Goal: Task Accomplishment & Management: Use online tool/utility

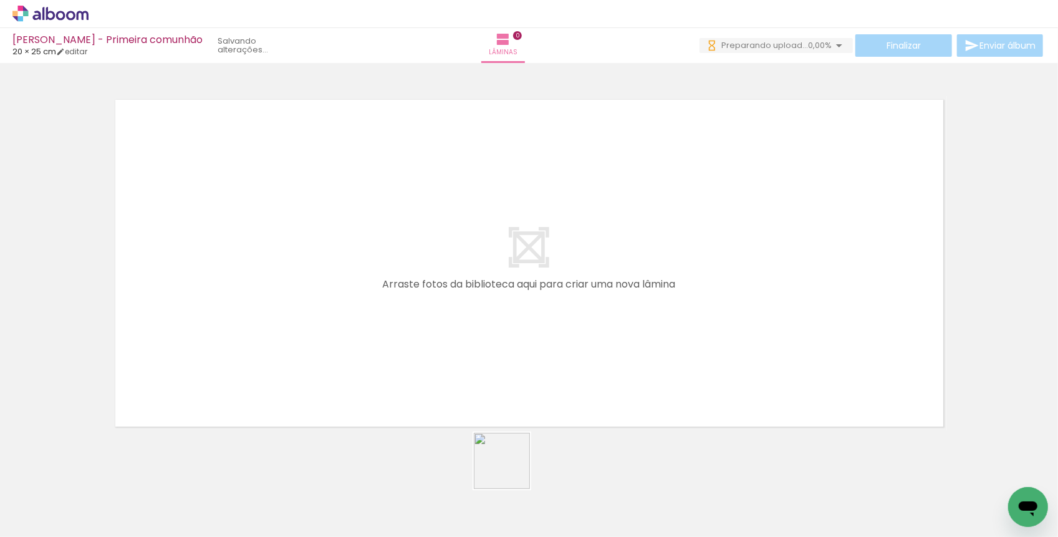
drag, startPoint x: 533, startPoint y: 505, endPoint x: 355, endPoint y: 280, distance: 287.5
click at [355, 280] on quentale-workspace at bounding box center [529, 268] width 1058 height 537
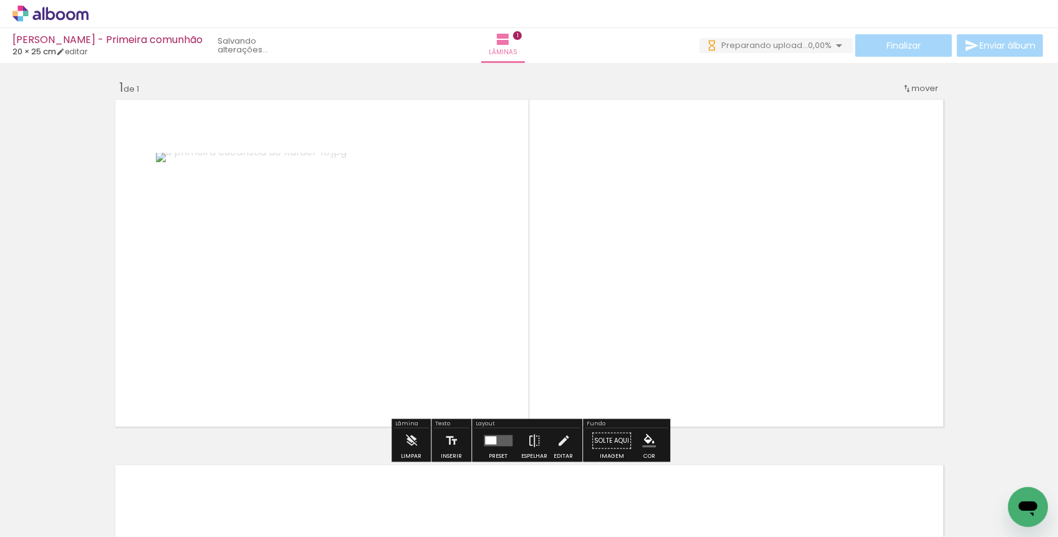
scroll to position [5, 0]
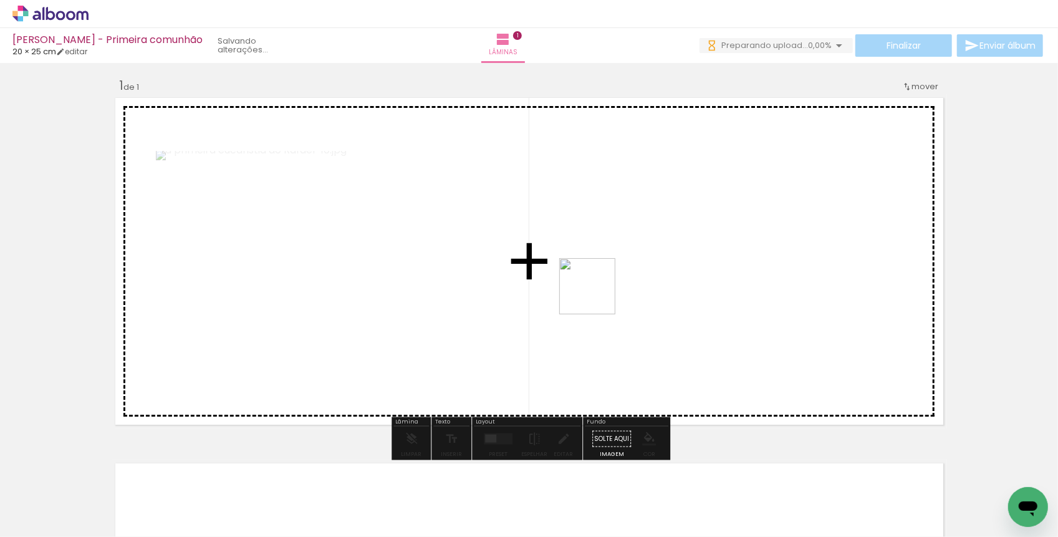
drag, startPoint x: 590, startPoint y: 485, endPoint x: 601, endPoint y: 270, distance: 215.3
click at [601, 270] on quentale-workspace at bounding box center [529, 268] width 1058 height 537
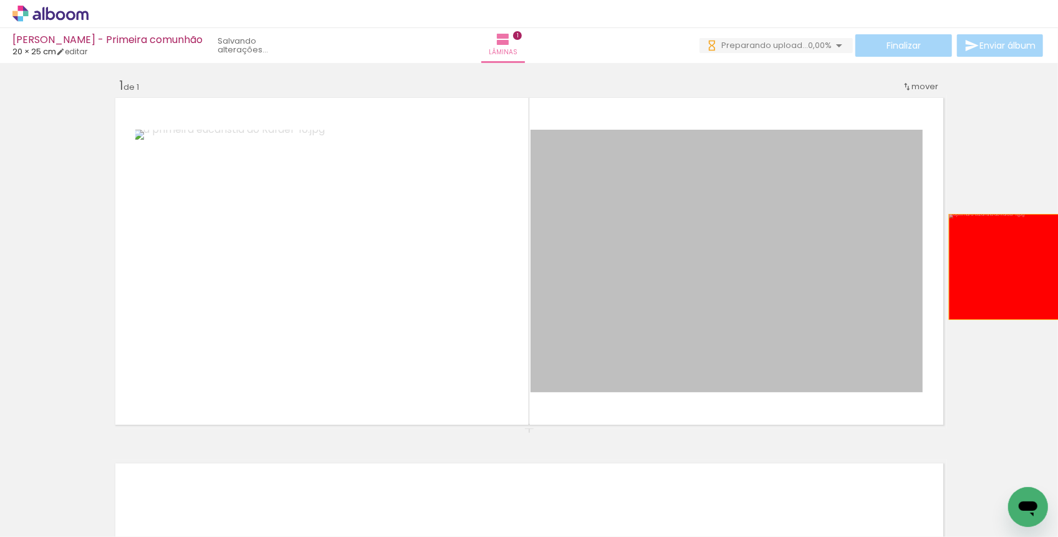
drag, startPoint x: 651, startPoint y: 255, endPoint x: 1027, endPoint y: 266, distance: 376.6
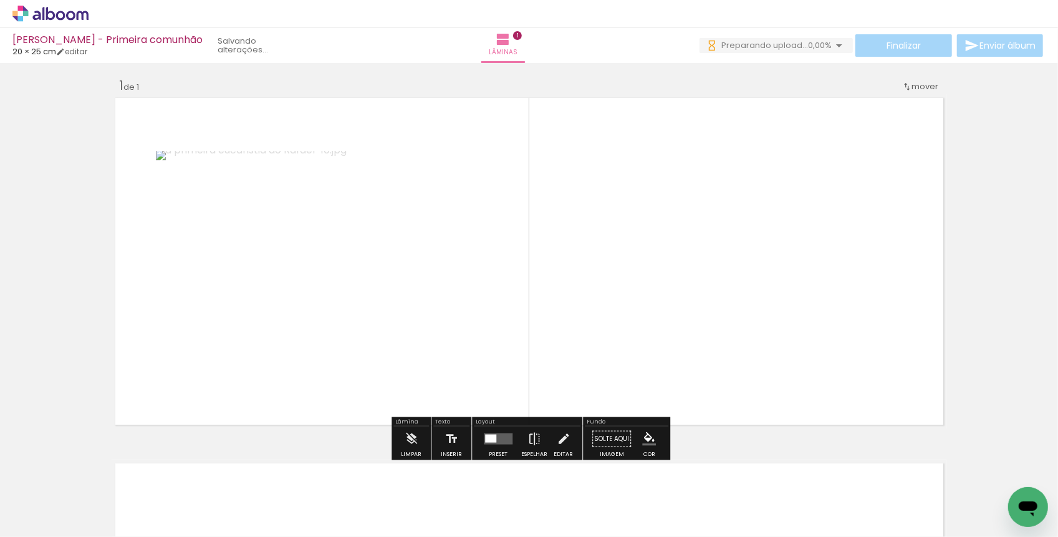
click at [570, 476] on paper-icon-button at bounding box center [566, 470] width 16 height 16
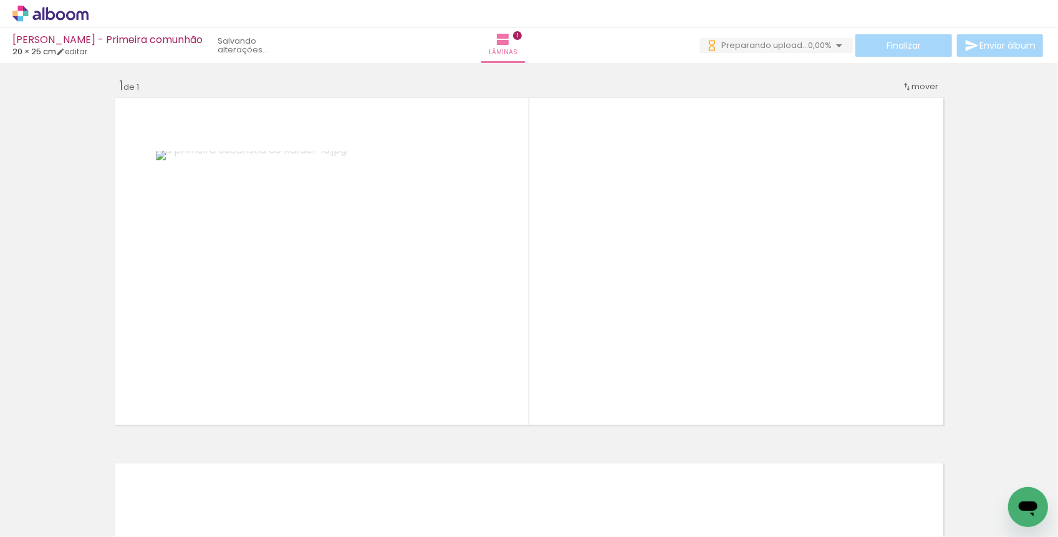
click at [14, 474] on iron-icon at bounding box center [7, 469] width 13 height 13
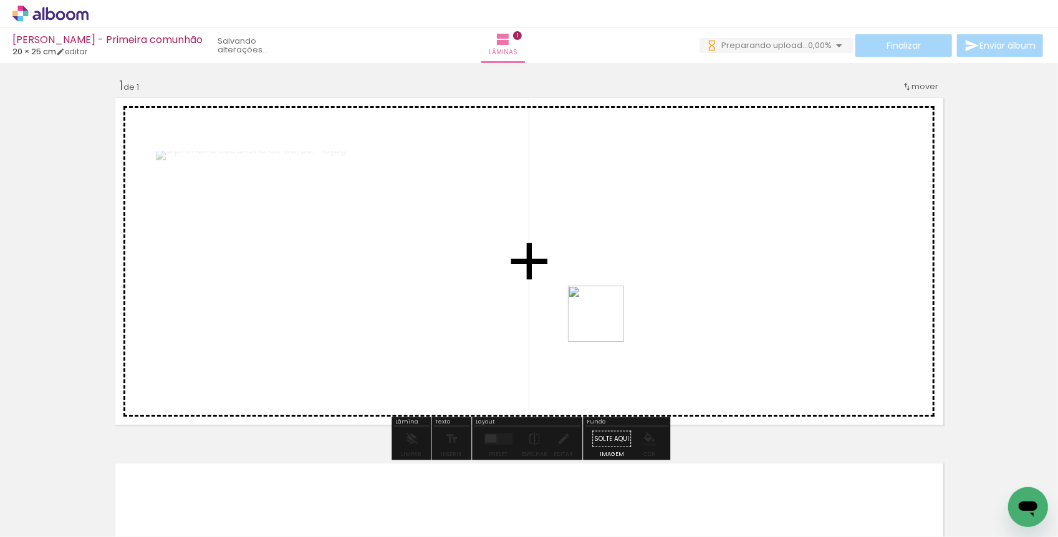
click at [608, 308] on quentale-workspace at bounding box center [529, 268] width 1058 height 537
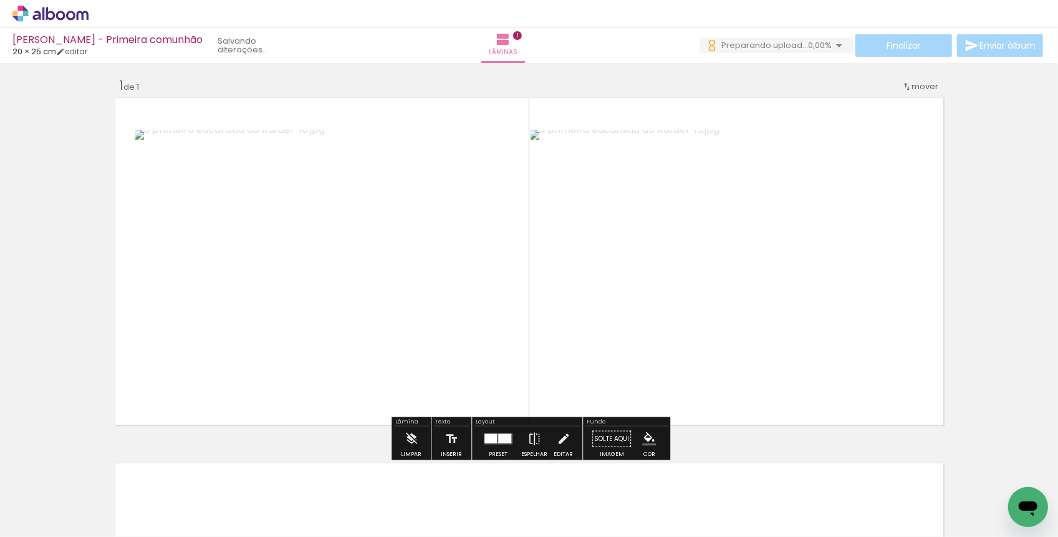
scroll to position [0, 0]
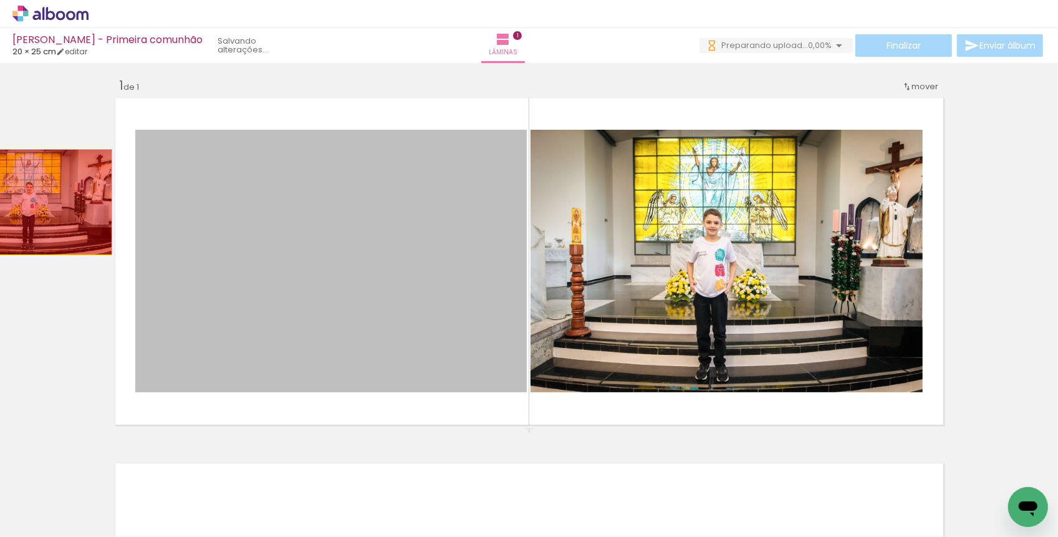
drag, startPoint x: 321, startPoint y: 291, endPoint x: 30, endPoint y: 197, distance: 305.9
click at [32, 199] on div "Inserir lâmina 1 de 1" at bounding box center [529, 427] width 1058 height 731
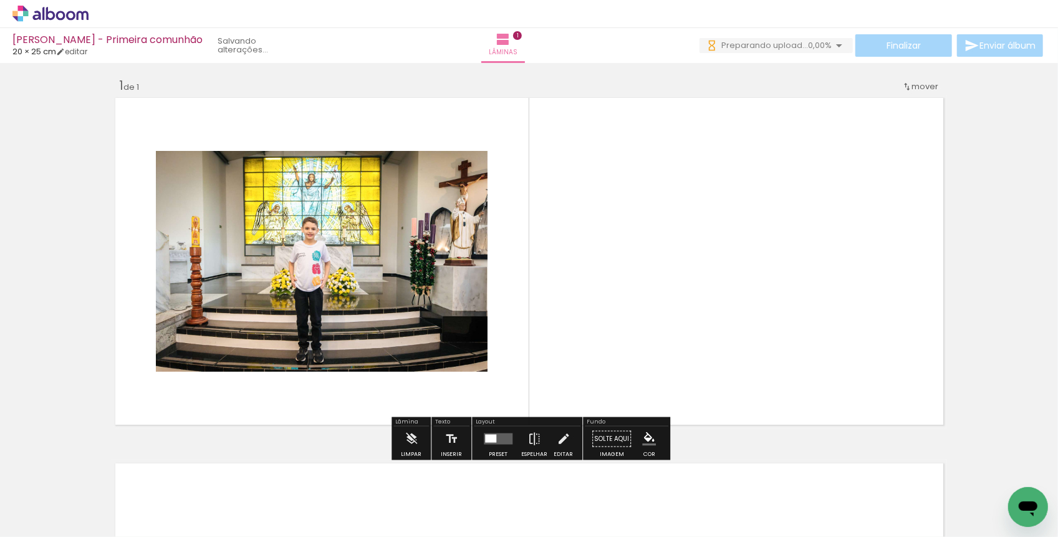
click at [14, 474] on iron-icon at bounding box center [7, 469] width 13 height 13
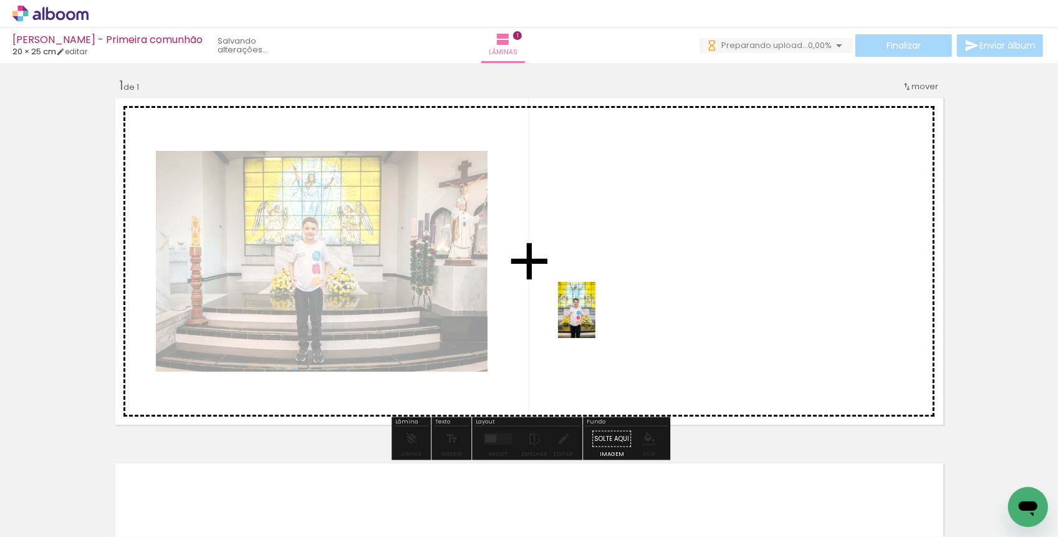
drag, startPoint x: 590, startPoint y: 492, endPoint x: 596, endPoint y: 317, distance: 174.6
click at [596, 317] on quentale-workspace at bounding box center [529, 268] width 1058 height 537
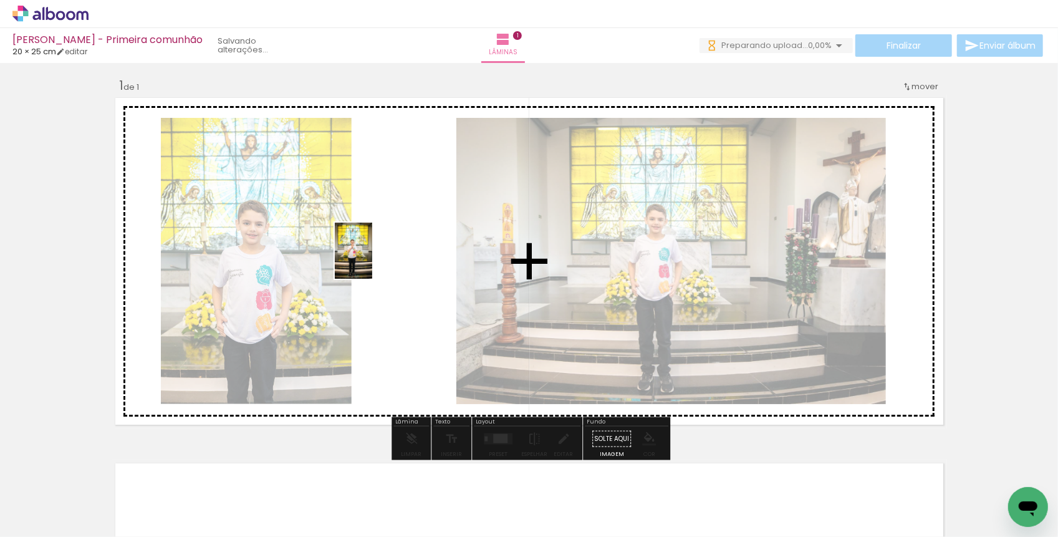
drag, startPoint x: 875, startPoint y: 502, endPoint x: 374, endPoint y: 260, distance: 556.3
click at [374, 260] on quentale-workspace at bounding box center [529, 268] width 1058 height 537
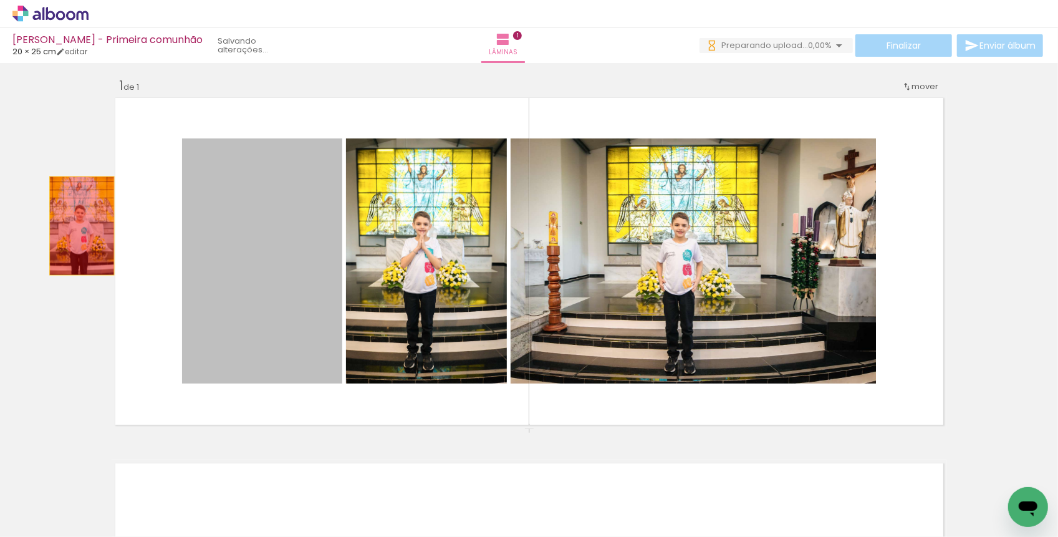
drag, startPoint x: 279, startPoint y: 267, endPoint x: 82, endPoint y: 226, distance: 201.9
click at [82, 226] on div "Inserir lâmina 1 de 1" at bounding box center [529, 427] width 1058 height 731
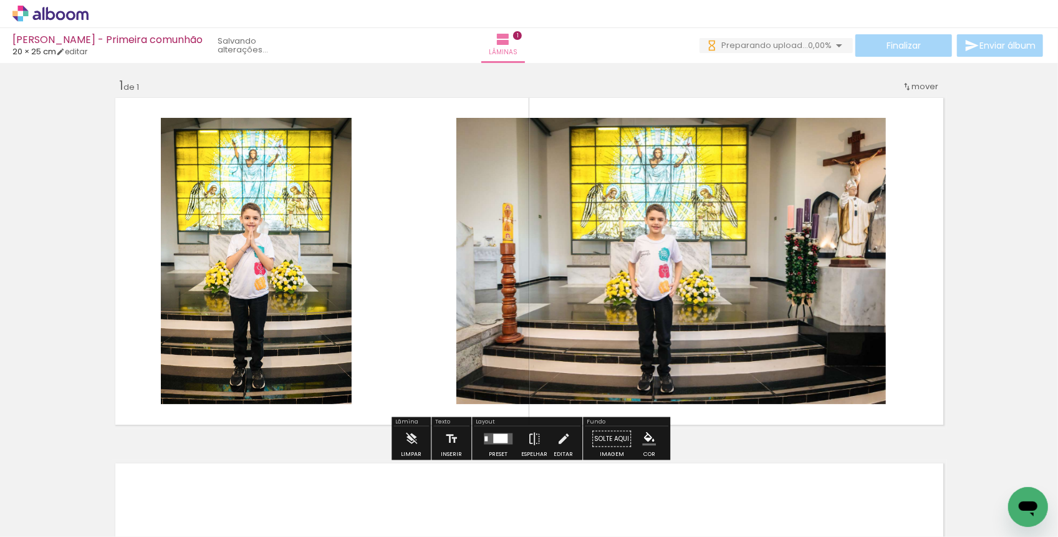
click at [14, 470] on iron-icon at bounding box center [7, 469] width 13 height 13
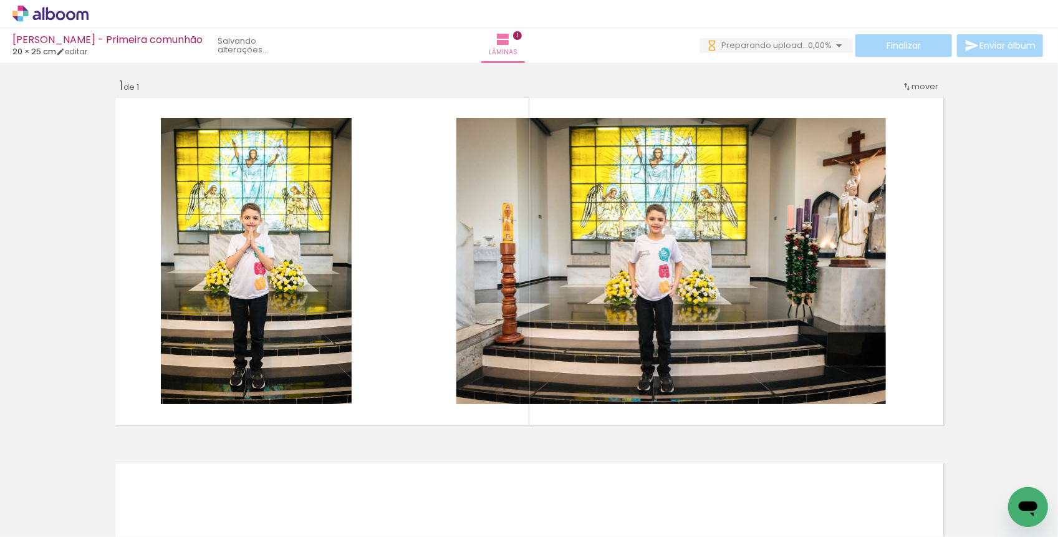
click at [14, 473] on iron-icon at bounding box center [7, 469] width 13 height 13
click at [16, 467] on paper-icon-button at bounding box center [8, 470] width 16 height 16
click at [14, 473] on iron-icon at bounding box center [7, 469] width 13 height 13
click at [16, 467] on iron-icon at bounding box center [9, 469] width 13 height 13
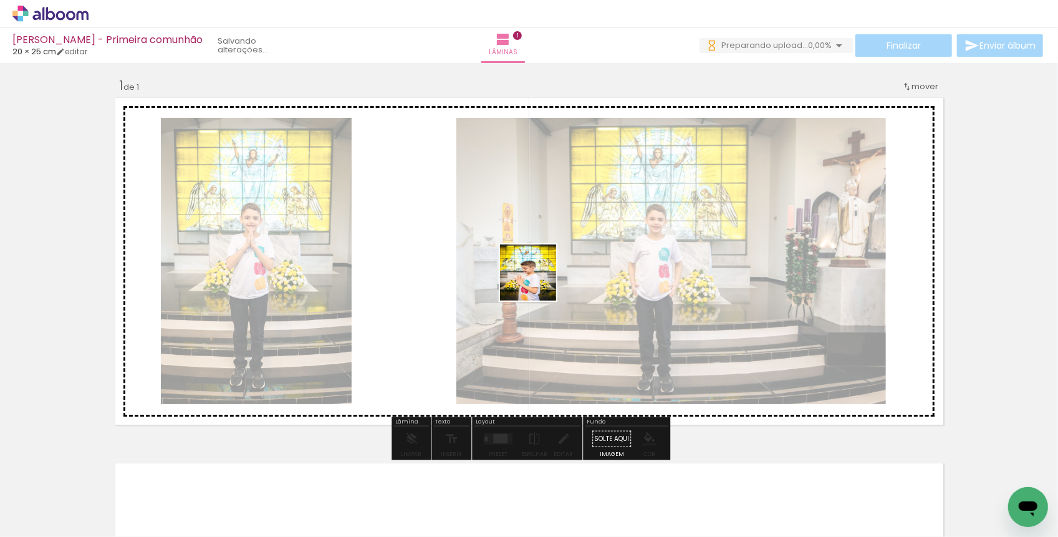
drag, startPoint x: 743, startPoint y: 491, endPoint x: 525, endPoint y: 274, distance: 308.0
click at [525, 274] on quentale-workspace at bounding box center [529, 268] width 1058 height 537
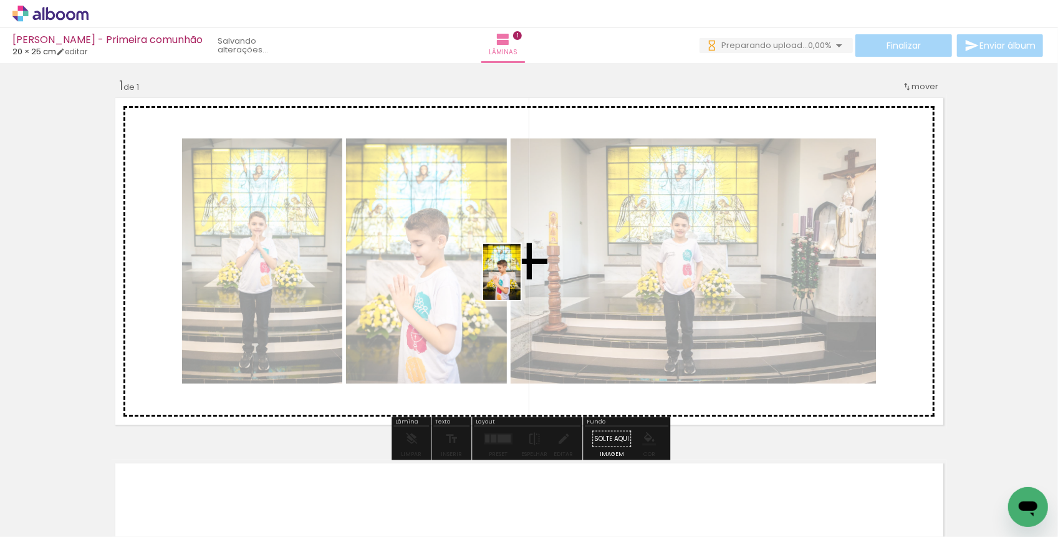
drag, startPoint x: 805, startPoint y: 495, endPoint x: 520, endPoint y: 281, distance: 355.6
click at [520, 281] on quentale-workspace at bounding box center [529, 268] width 1058 height 537
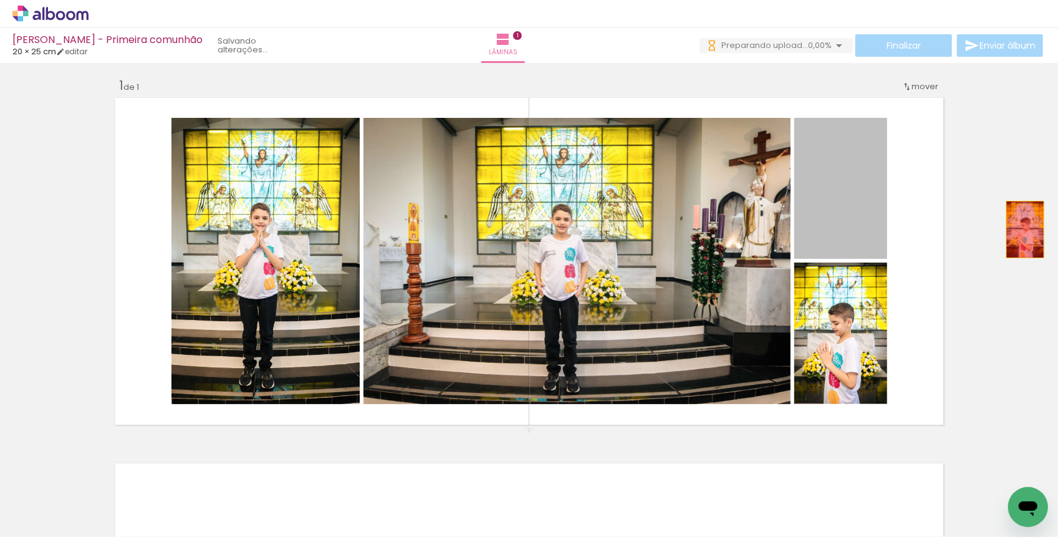
drag, startPoint x: 854, startPoint y: 235, endPoint x: 1025, endPoint y: 228, distance: 170.9
click at [1025, 228] on div "Inserir lâmina 1 de 1" at bounding box center [529, 427] width 1058 height 731
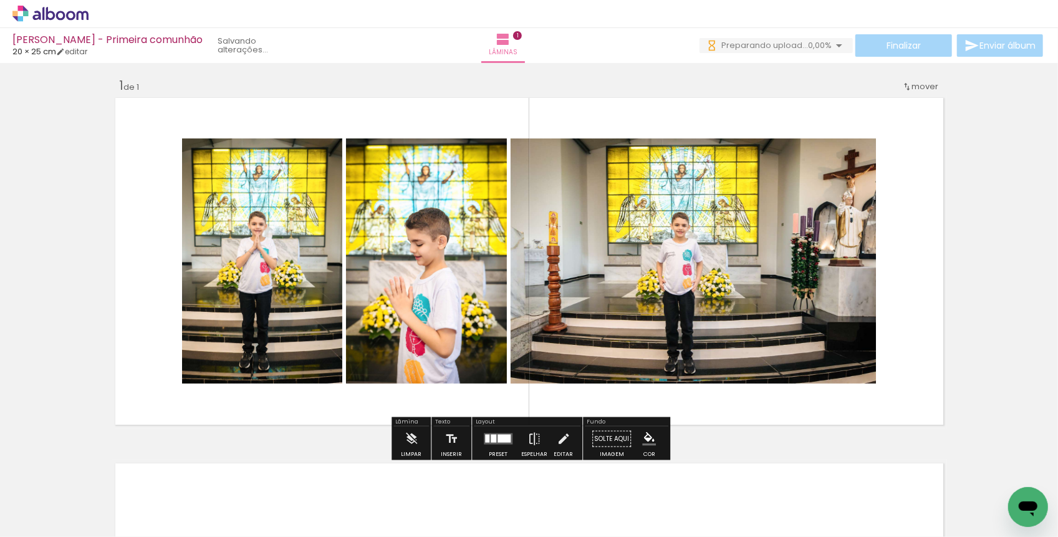
click at [16, 471] on iron-icon at bounding box center [9, 469] width 13 height 13
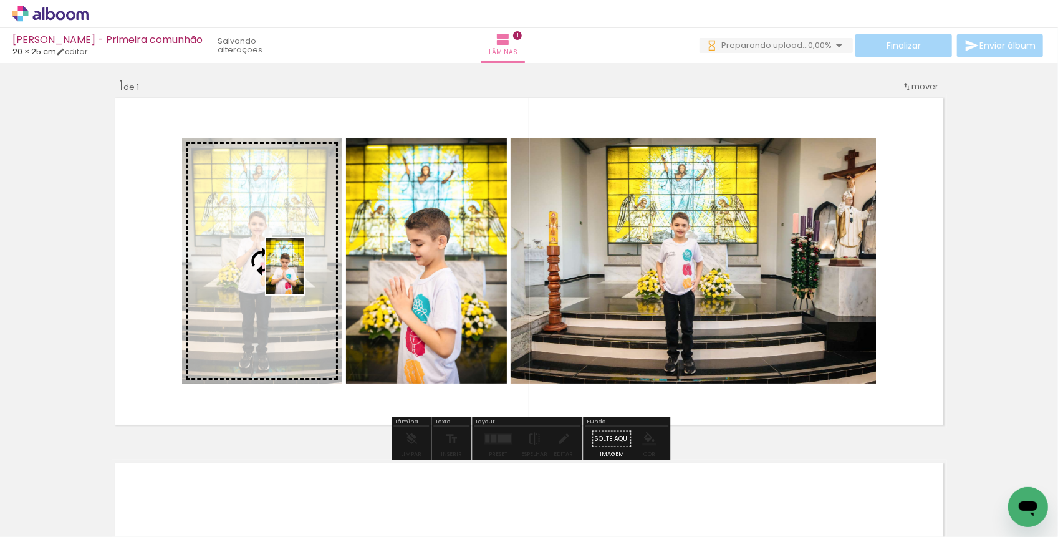
drag, startPoint x: 821, startPoint y: 517, endPoint x: 303, endPoint y: 275, distance: 571.3
click at [303, 275] on quentale-workspace at bounding box center [529, 268] width 1058 height 537
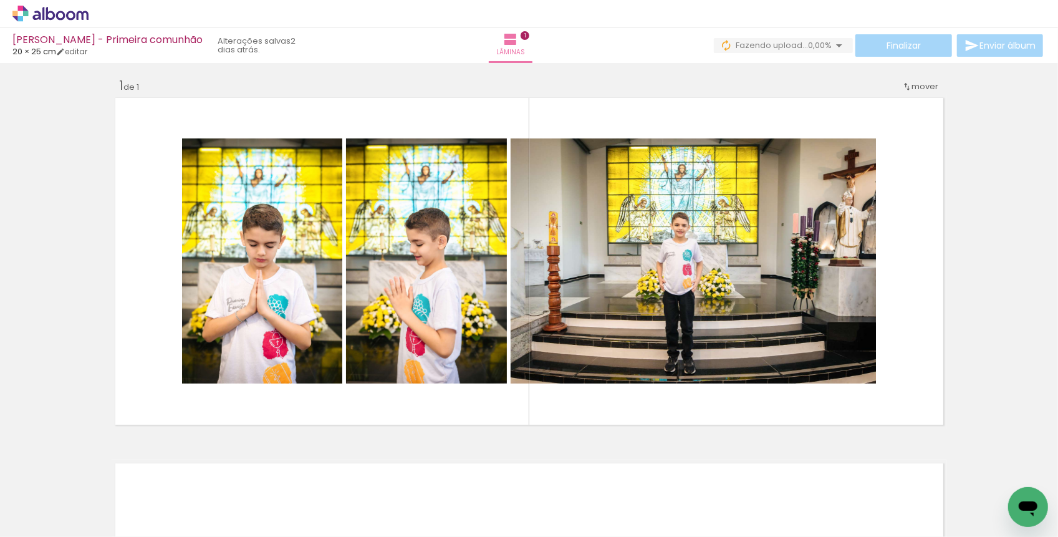
scroll to position [0, 241]
click at [352, 469] on iron-icon at bounding box center [345, 469] width 13 height 13
click at [353, 474] on paper-icon-button at bounding box center [346, 470] width 16 height 16
click at [251, 476] on iron-icon at bounding box center [244, 469] width 13 height 13
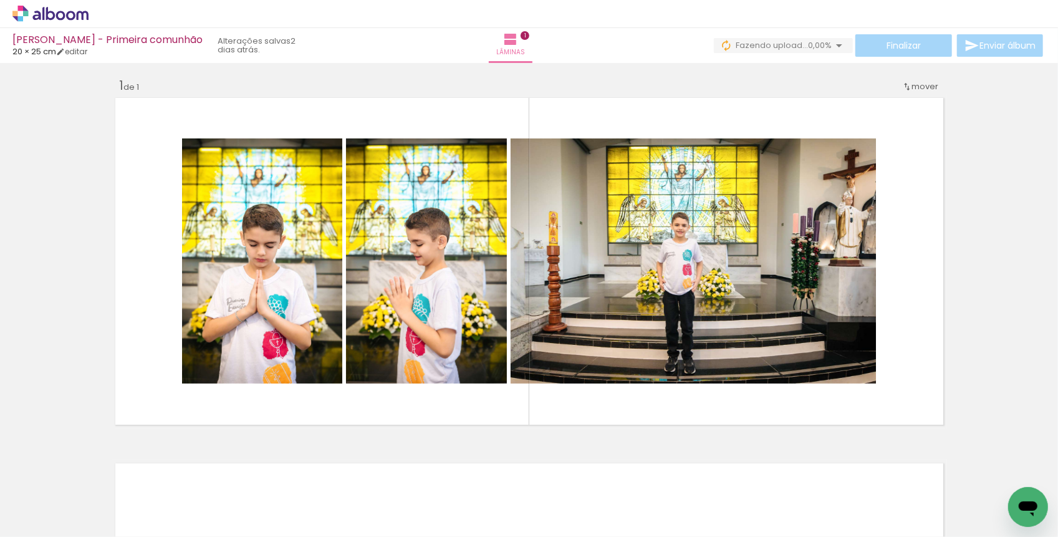
click at [360, 499] on div at bounding box center [341, 495] width 37 height 56
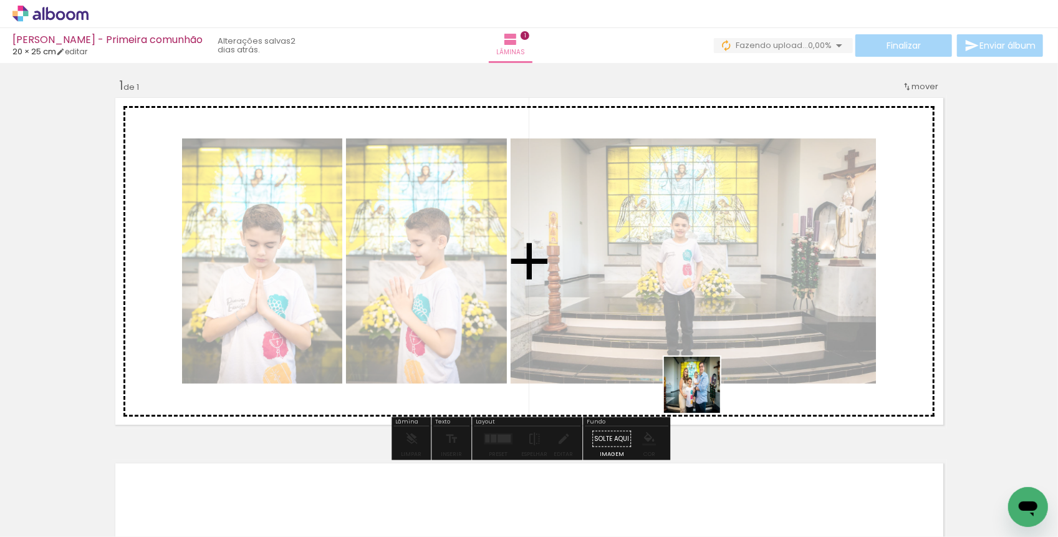
drag, startPoint x: 762, startPoint y: 504, endPoint x: 698, endPoint y: 389, distance: 131.4
click at [698, 389] on quentale-workspace at bounding box center [529, 268] width 1058 height 537
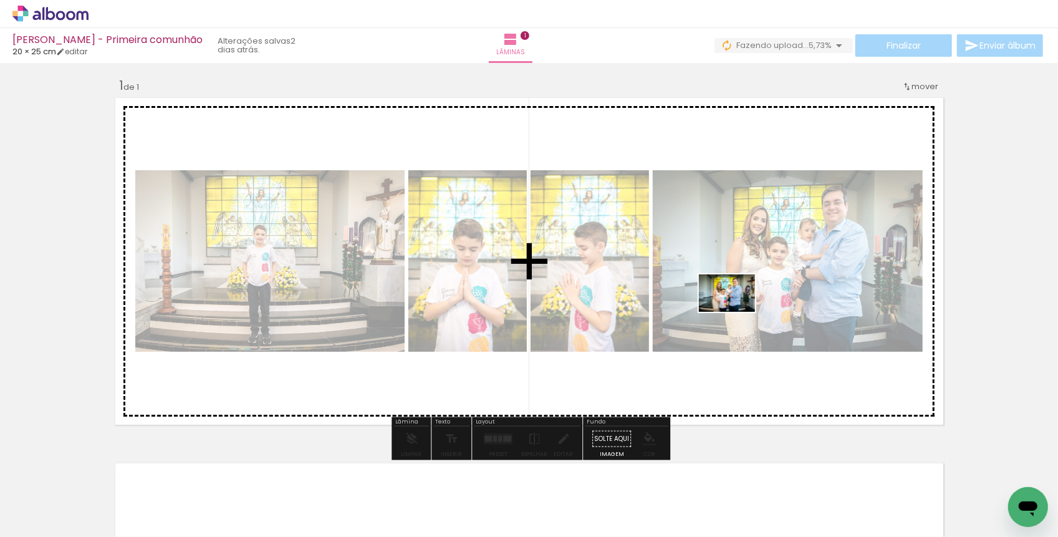
drag, startPoint x: 834, startPoint y: 493, endPoint x: 737, endPoint y: 308, distance: 208.8
click at [737, 310] on quentale-workspace at bounding box center [529, 268] width 1058 height 537
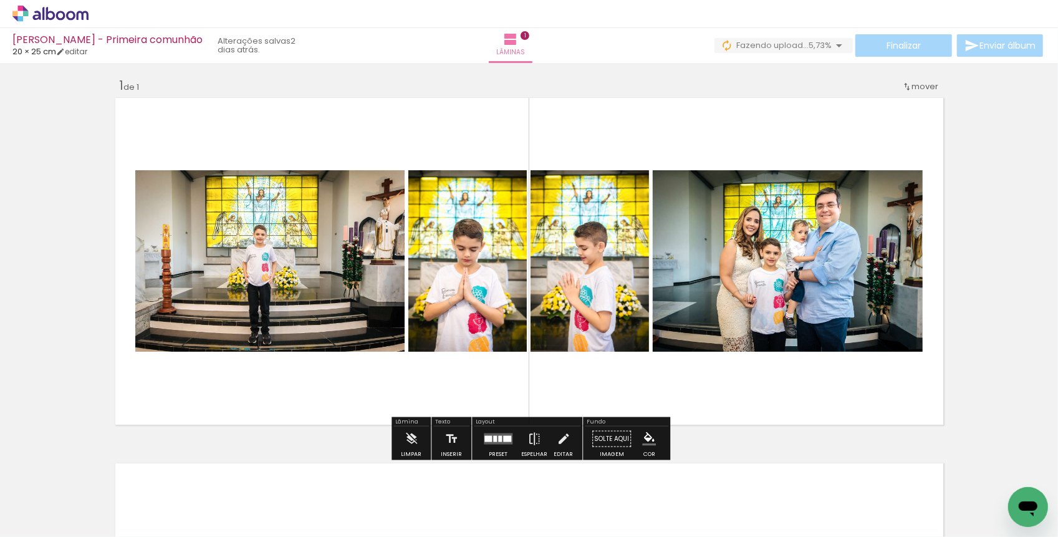
click at [321, 471] on iron-icon at bounding box center [314, 469] width 13 height 13
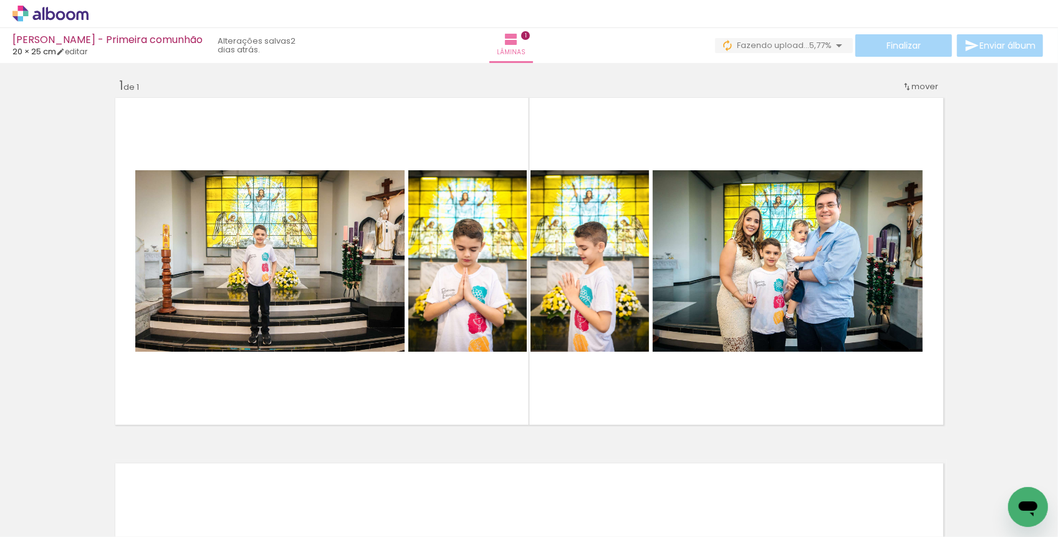
click at [321, 476] on iron-icon at bounding box center [314, 469] width 13 height 13
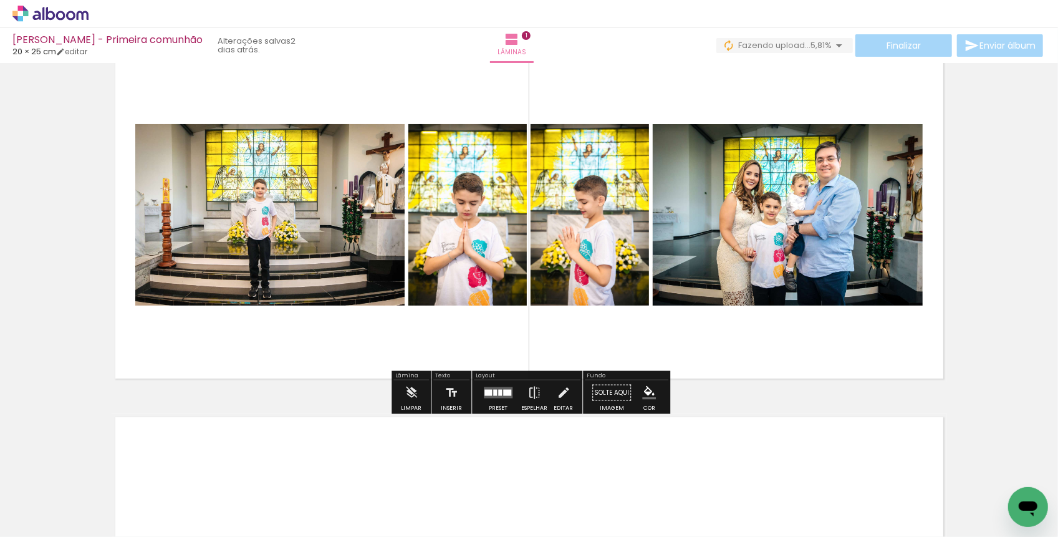
scroll to position [53, 0]
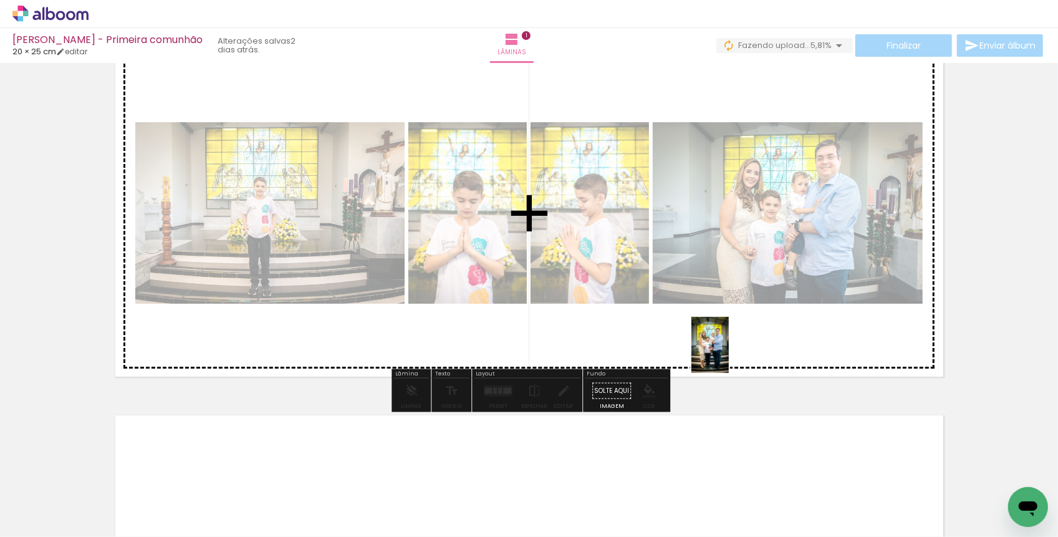
drag, startPoint x: 641, startPoint y: 502, endPoint x: 733, endPoint y: 337, distance: 189.2
click at [733, 337] on quentale-workspace at bounding box center [529, 268] width 1058 height 537
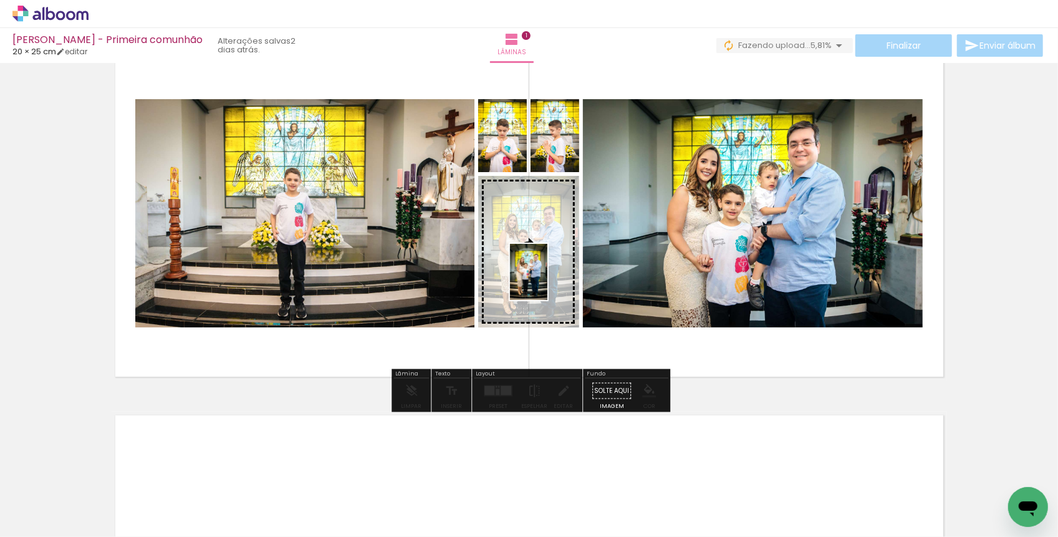
drag, startPoint x: 691, startPoint y: 507, endPoint x: 548, endPoint y: 278, distance: 270.1
click at [547, 278] on quentale-workspace at bounding box center [529, 268] width 1058 height 537
drag, startPoint x: 627, startPoint y: 493, endPoint x: 547, endPoint y: 286, distance: 222.0
click at [547, 286] on quentale-workspace at bounding box center [529, 268] width 1058 height 537
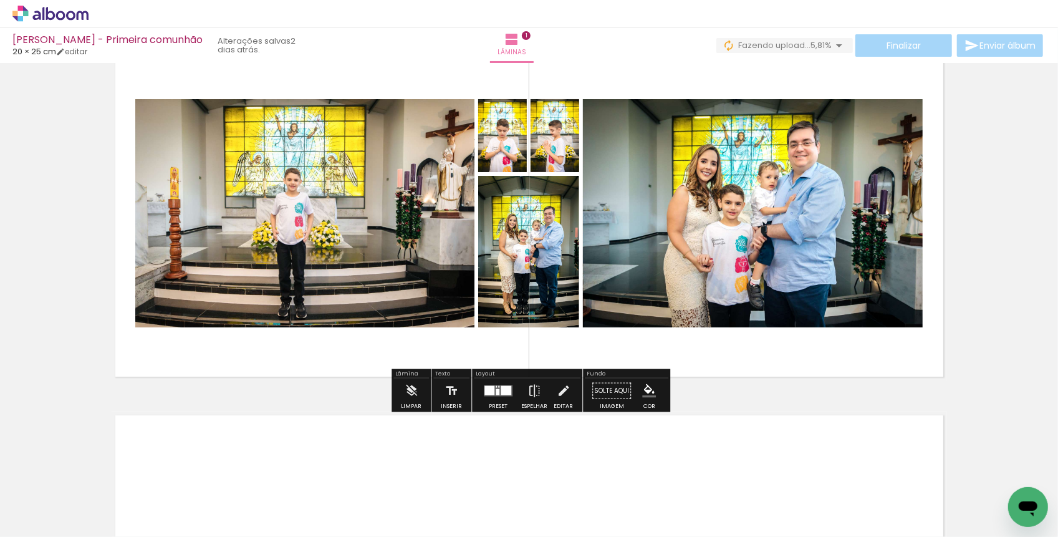
click at [391, 473] on iron-icon at bounding box center [384, 469] width 13 height 13
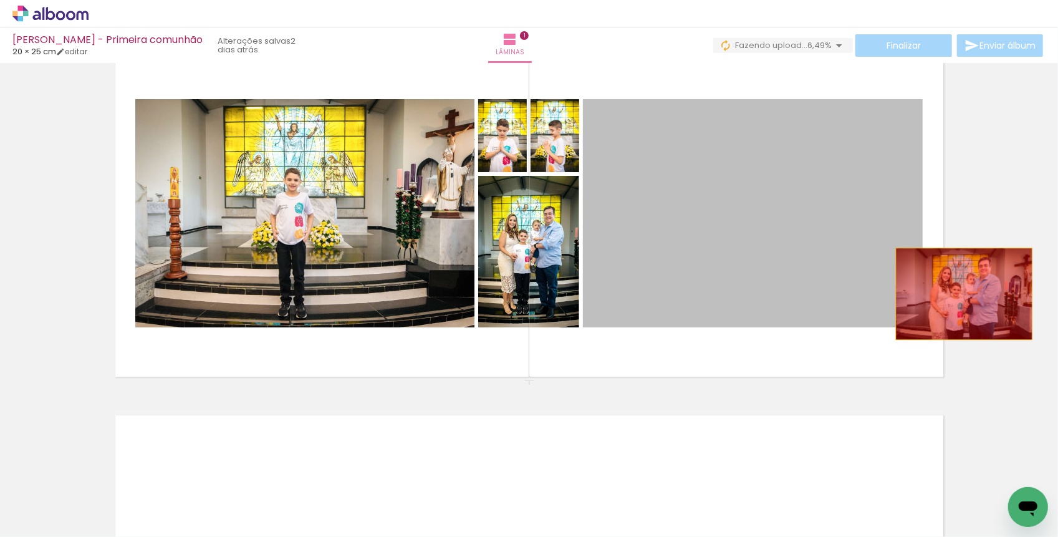
drag, startPoint x: 672, startPoint y: 265, endPoint x: 973, endPoint y: 292, distance: 301.6
click at [973, 292] on div "Inserir lâmina 1 de 1" at bounding box center [529, 379] width 1058 height 731
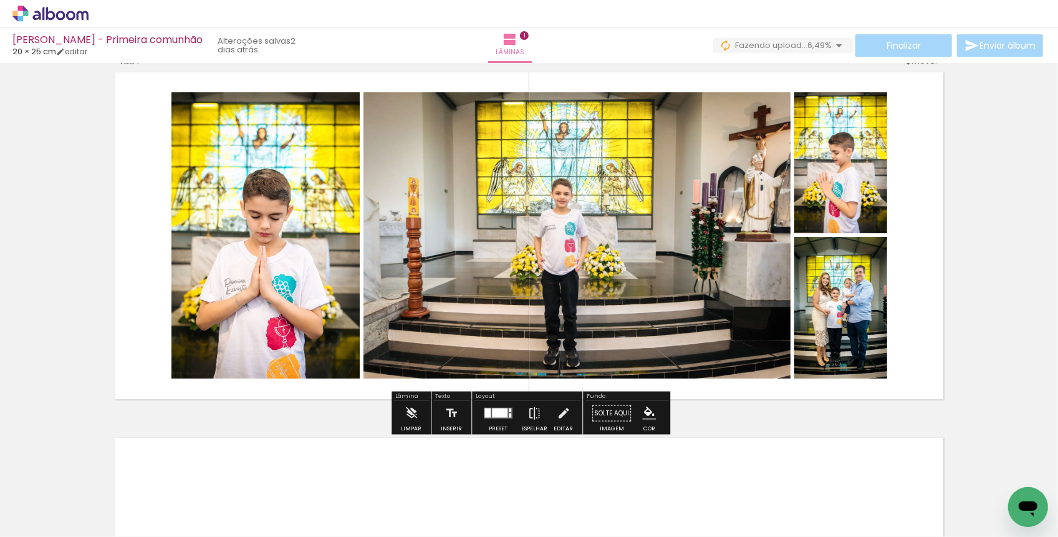
scroll to position [27, 0]
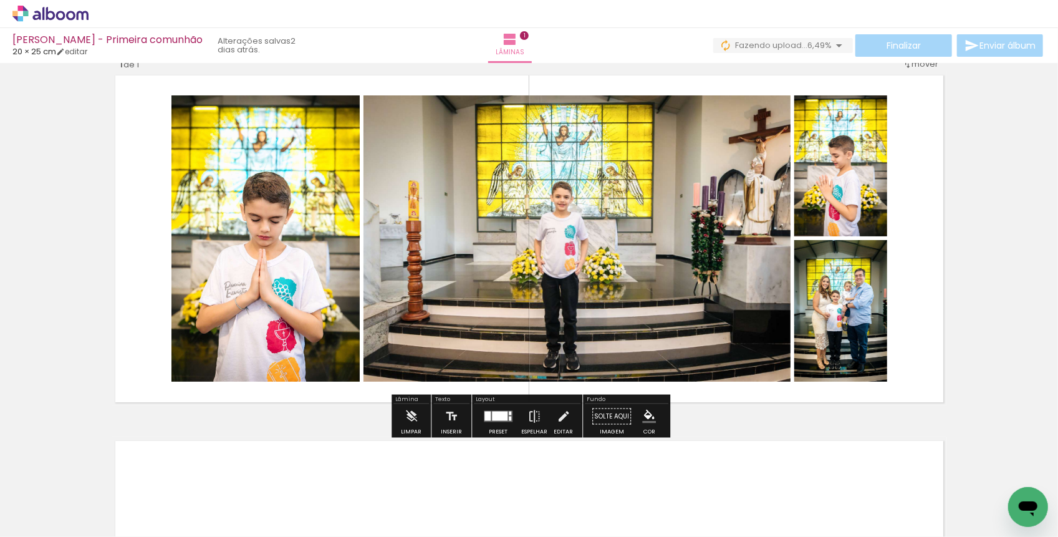
click at [503, 413] on div at bounding box center [500, 415] width 16 height 9
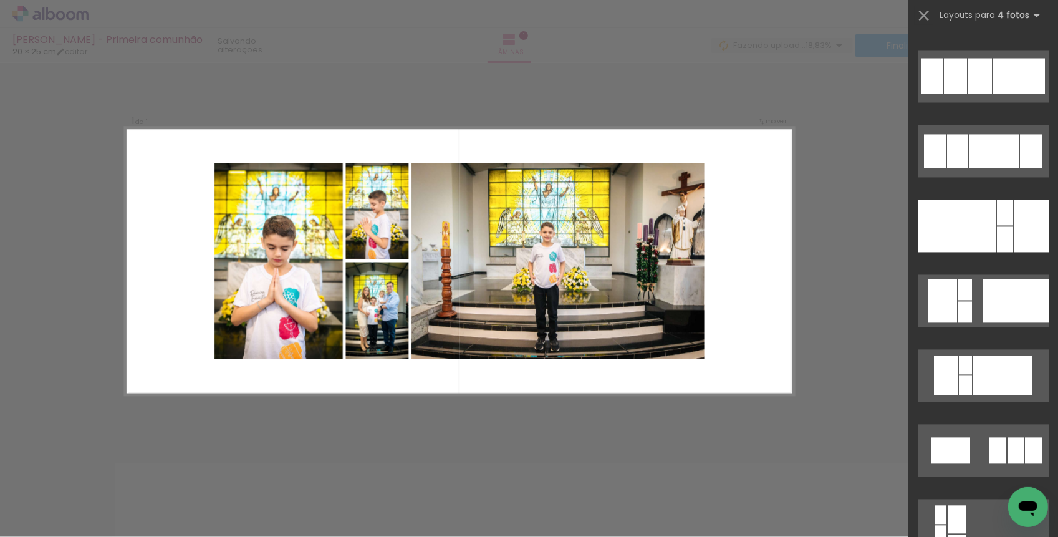
scroll to position [1709, 0]
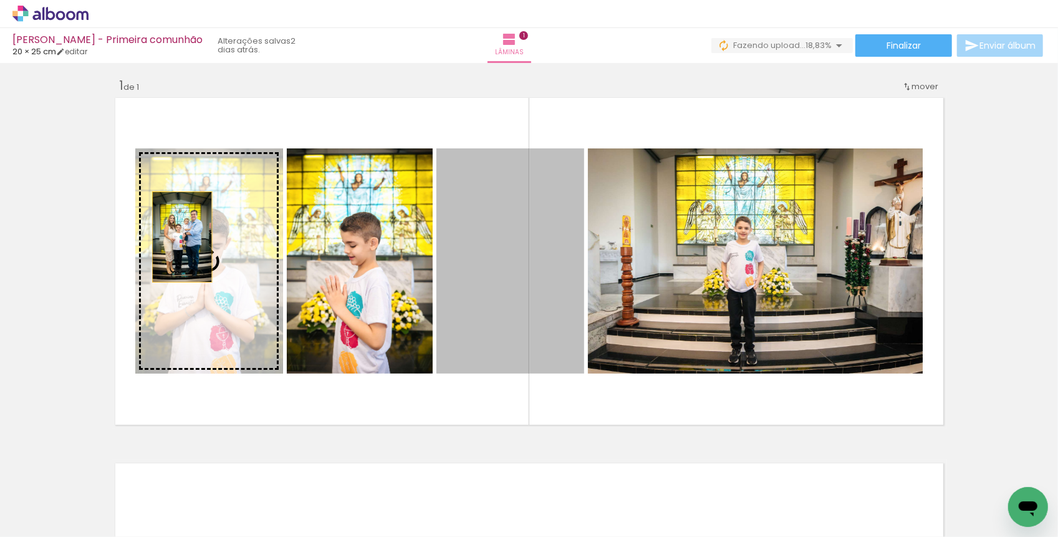
drag, startPoint x: 506, startPoint y: 272, endPoint x: 182, endPoint y: 236, distance: 326.1
click at [0, 0] on slot at bounding box center [0, 0] width 0 height 0
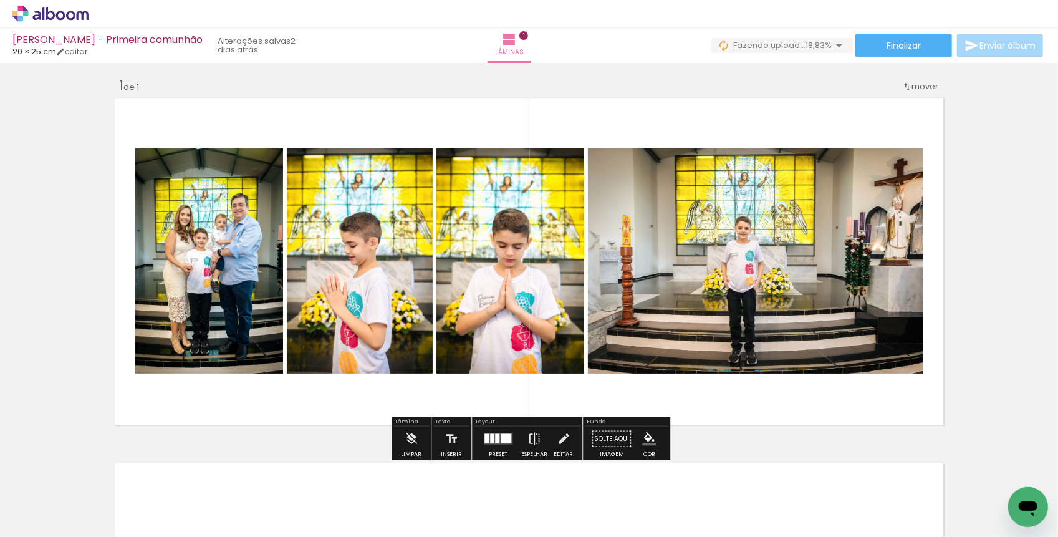
click at [674, 299] on quentale-photo at bounding box center [755, 260] width 335 height 225
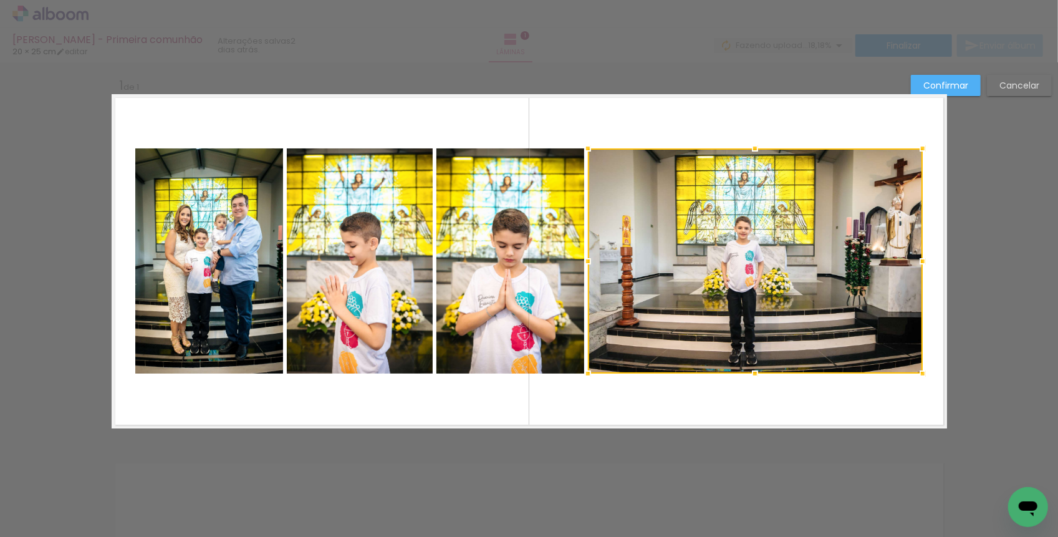
click at [0, 0] on slot "Confirmar" at bounding box center [0, 0] width 0 height 0
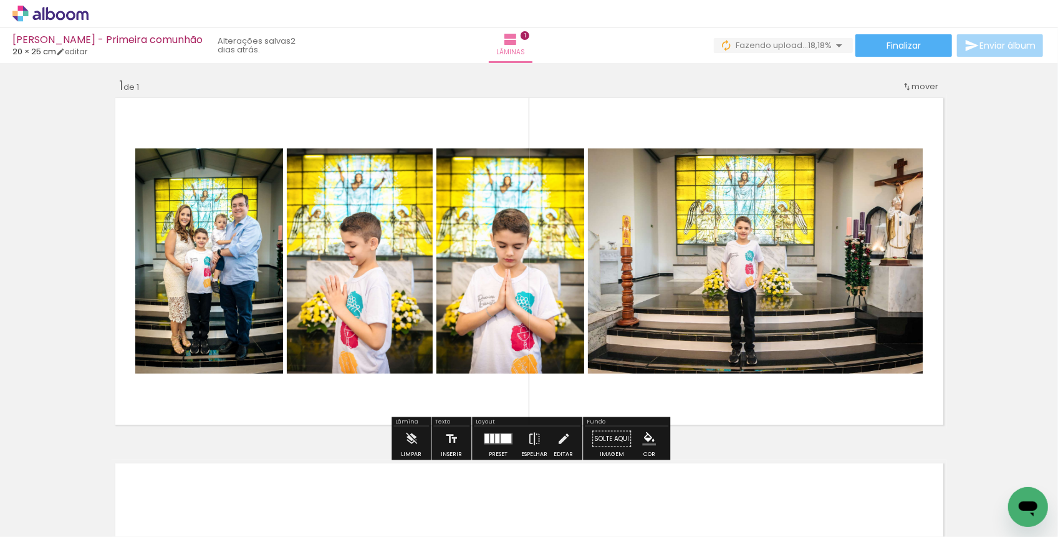
click at [495, 435] on div at bounding box center [497, 438] width 4 height 9
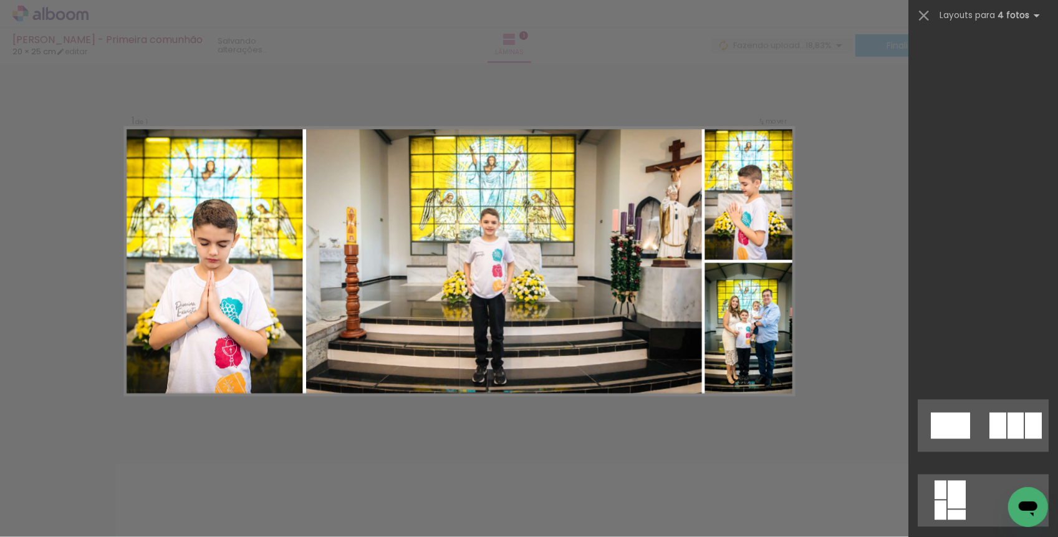
scroll to position [2630, 0]
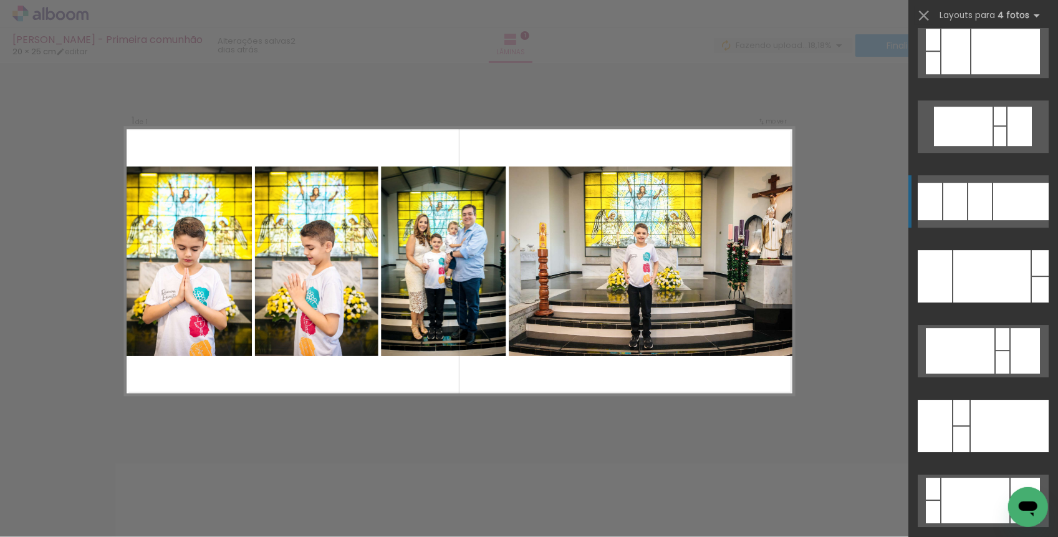
click at [978, 190] on div at bounding box center [980, 201] width 24 height 37
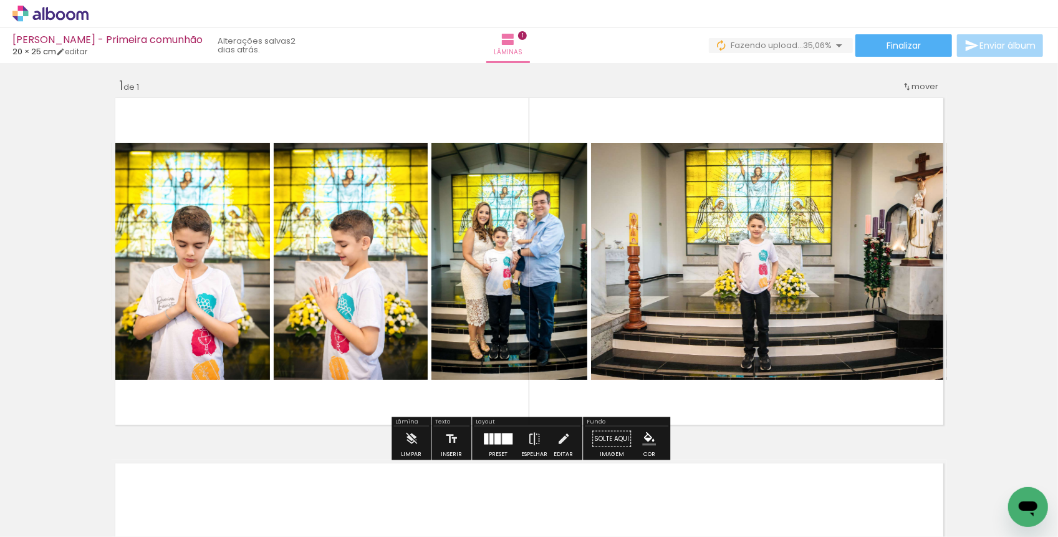
click at [698, 262] on quentale-photo at bounding box center [769, 261] width 356 height 237
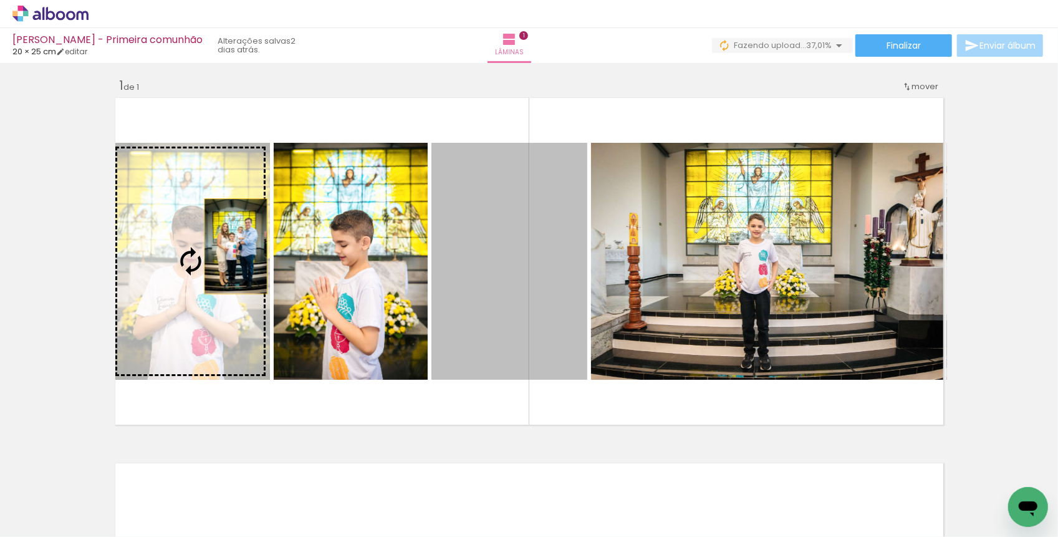
drag, startPoint x: 553, startPoint y: 255, endPoint x: 222, endPoint y: 239, distance: 331.3
click at [0, 0] on slot at bounding box center [0, 0] width 0 height 0
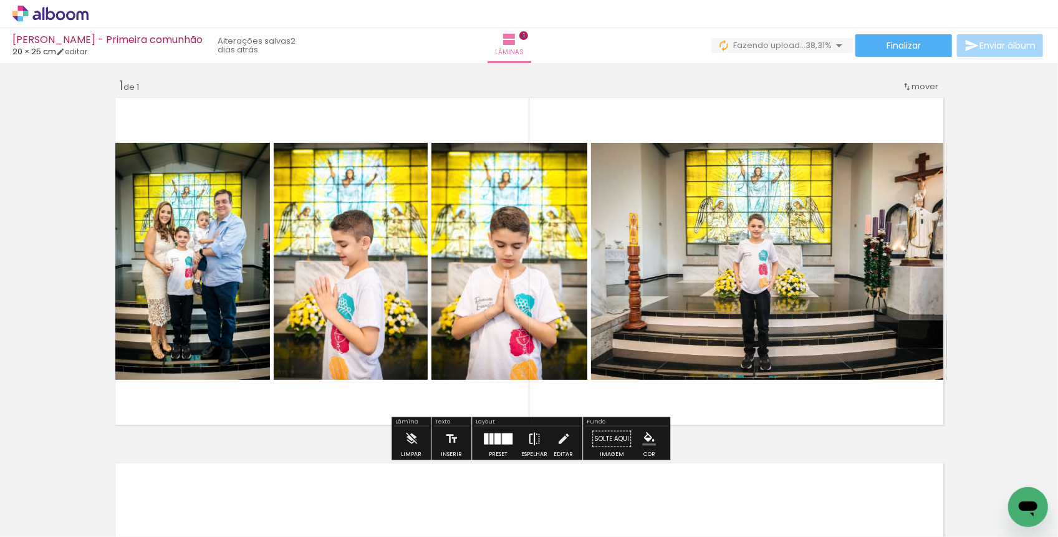
click at [531, 439] on iron-icon at bounding box center [534, 438] width 14 height 25
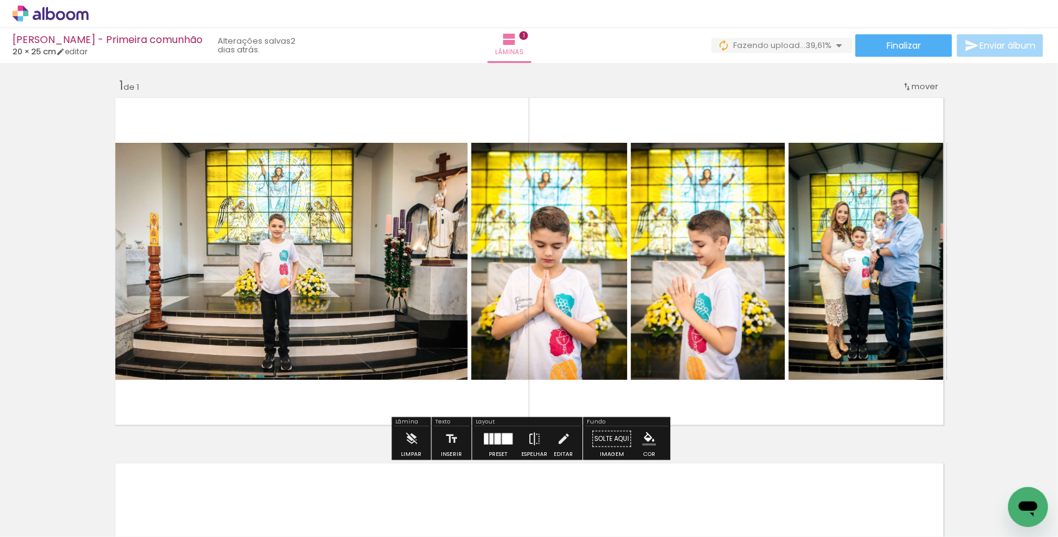
click at [304, 252] on quentale-photo at bounding box center [290, 261] width 356 height 237
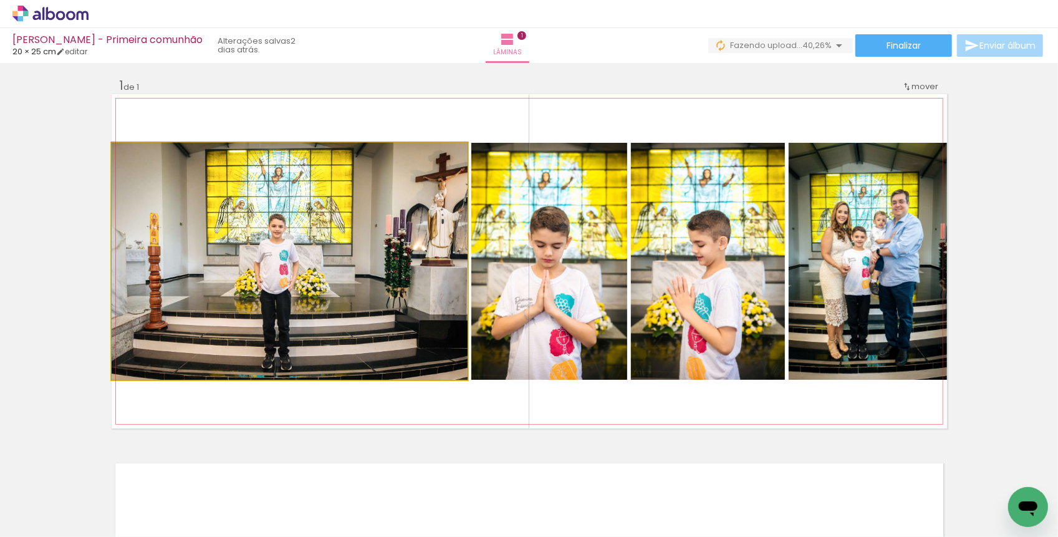
click at [293, 208] on quentale-photo at bounding box center [290, 261] width 356 height 237
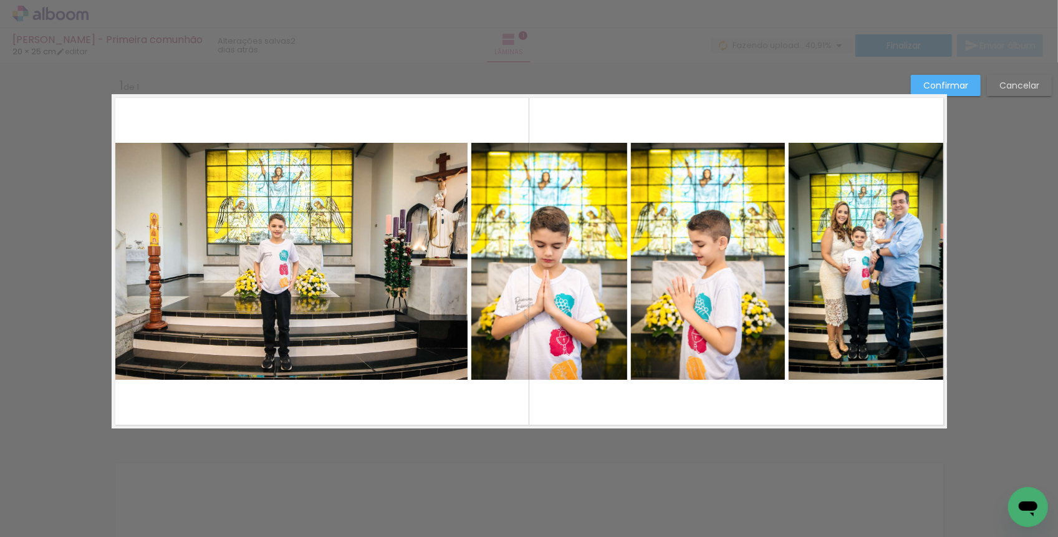
click at [386, 254] on quentale-photo at bounding box center [290, 261] width 356 height 237
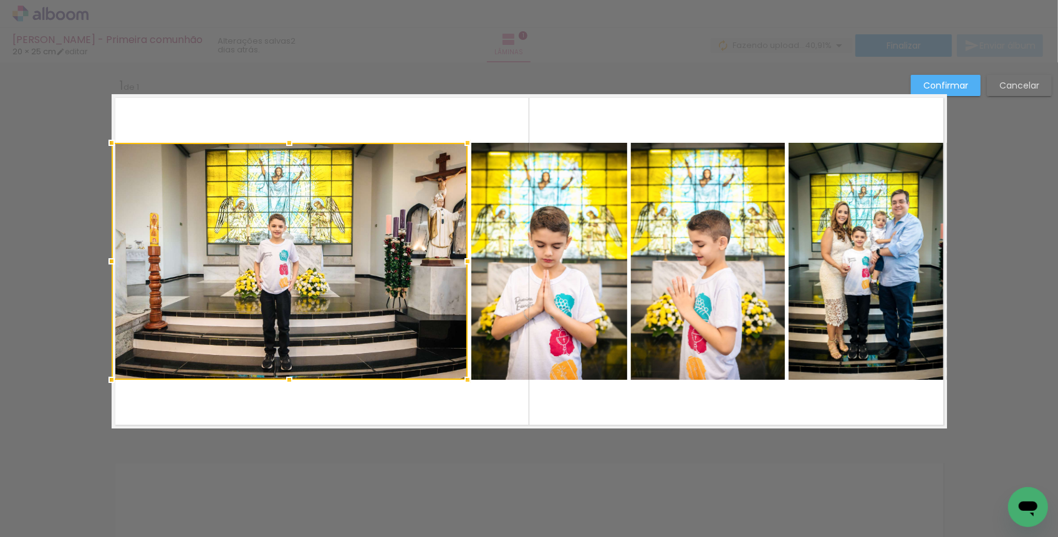
click at [386, 254] on div at bounding box center [290, 261] width 356 height 237
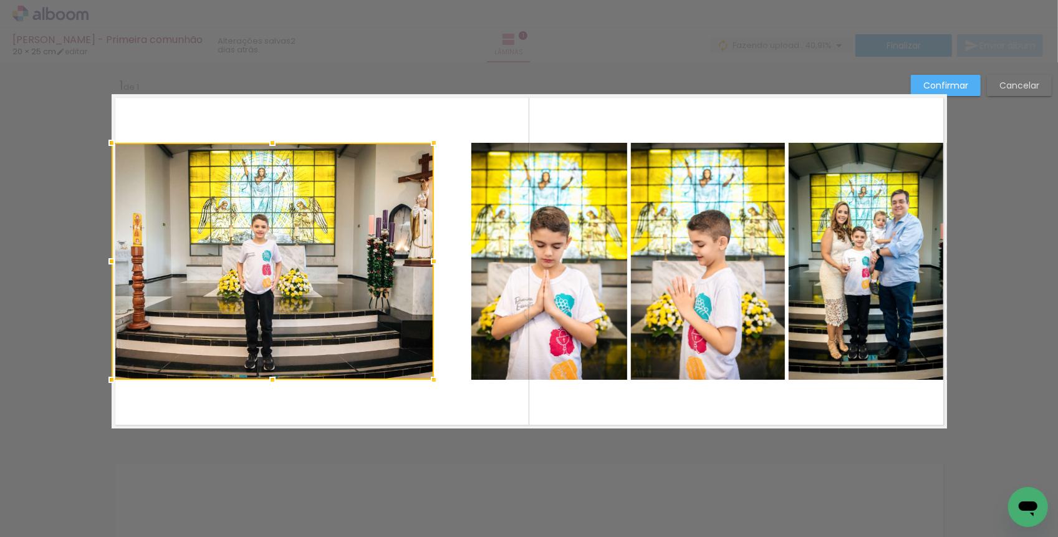
drag, startPoint x: 467, startPoint y: 264, endPoint x: 434, endPoint y: 266, distance: 33.1
click at [434, 267] on div at bounding box center [433, 261] width 25 height 25
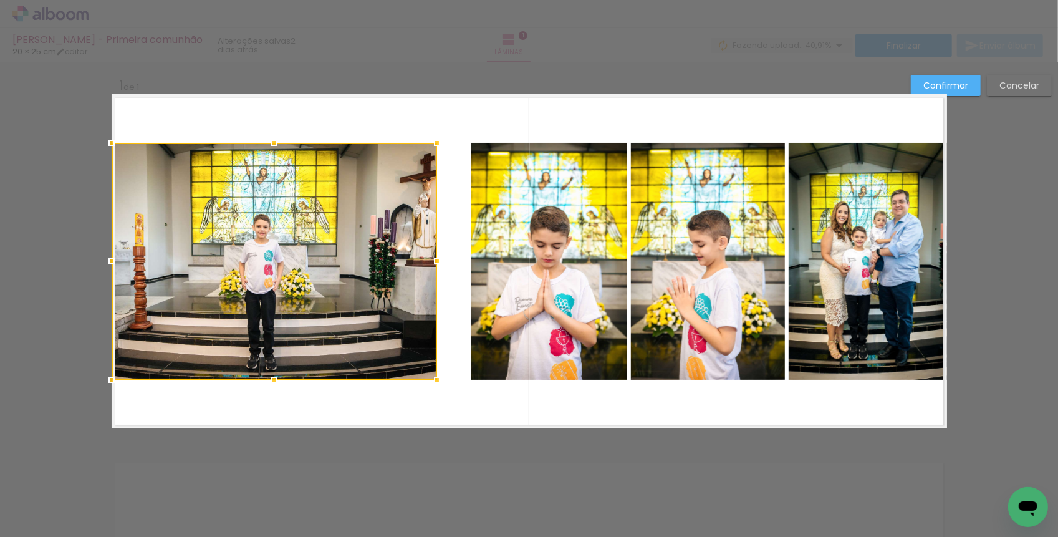
click at [437, 266] on div at bounding box center [436, 261] width 25 height 25
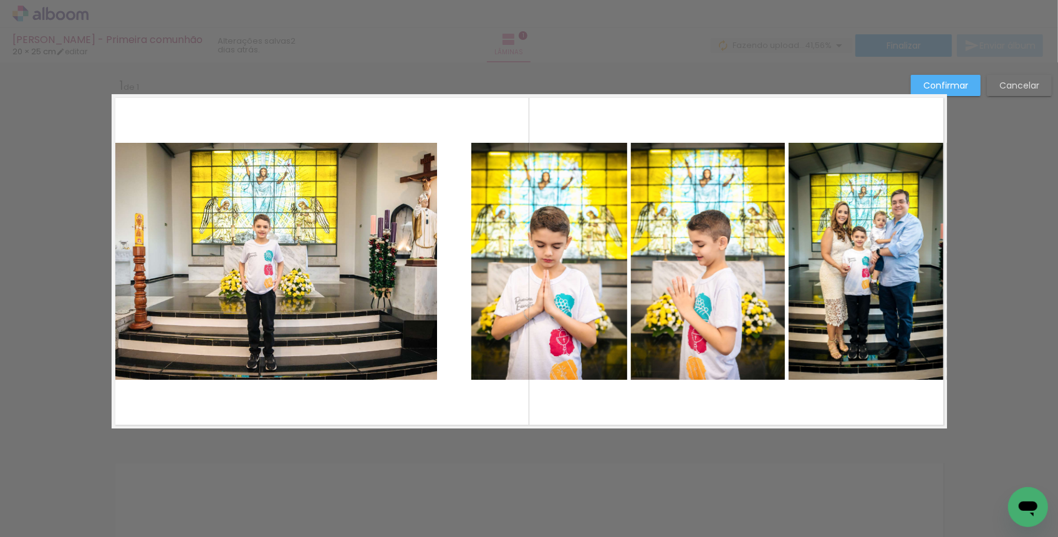
click at [465, 272] on quentale-layouter at bounding box center [529, 261] width 835 height 334
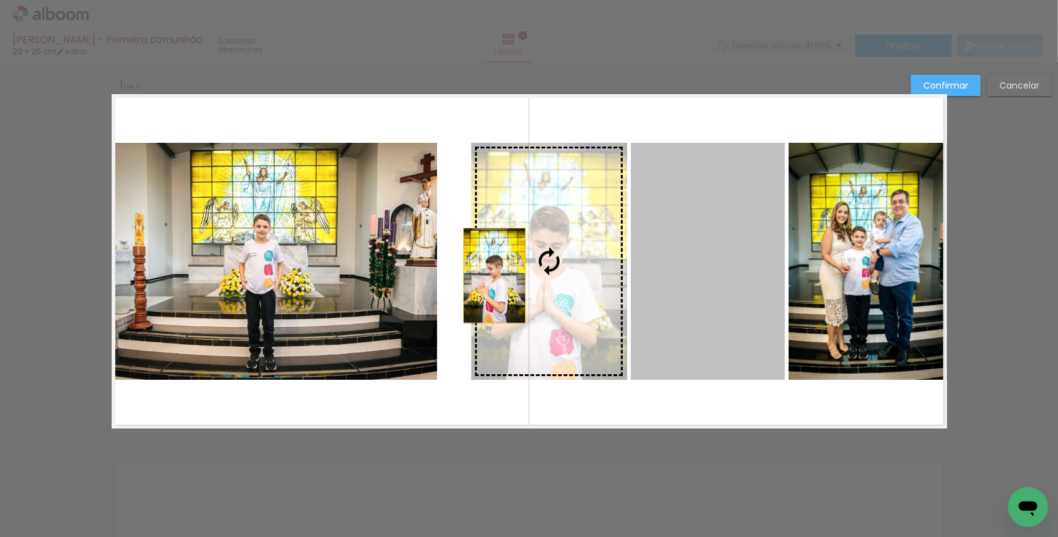
drag, startPoint x: 697, startPoint y: 277, endPoint x: 494, endPoint y: 276, distance: 203.2
click at [0, 0] on slot at bounding box center [0, 0] width 0 height 0
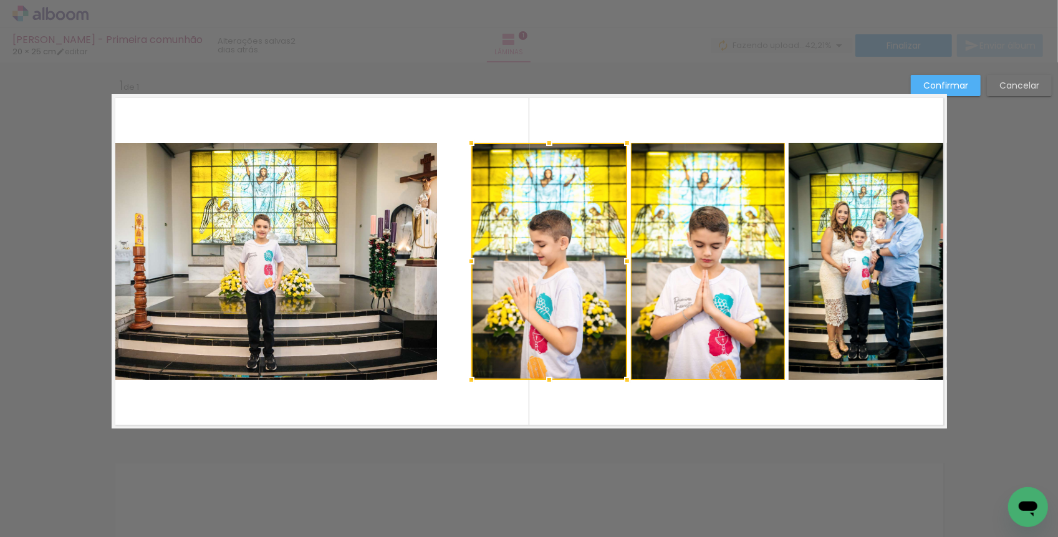
click at [444, 256] on quentale-layouter at bounding box center [529, 261] width 835 height 334
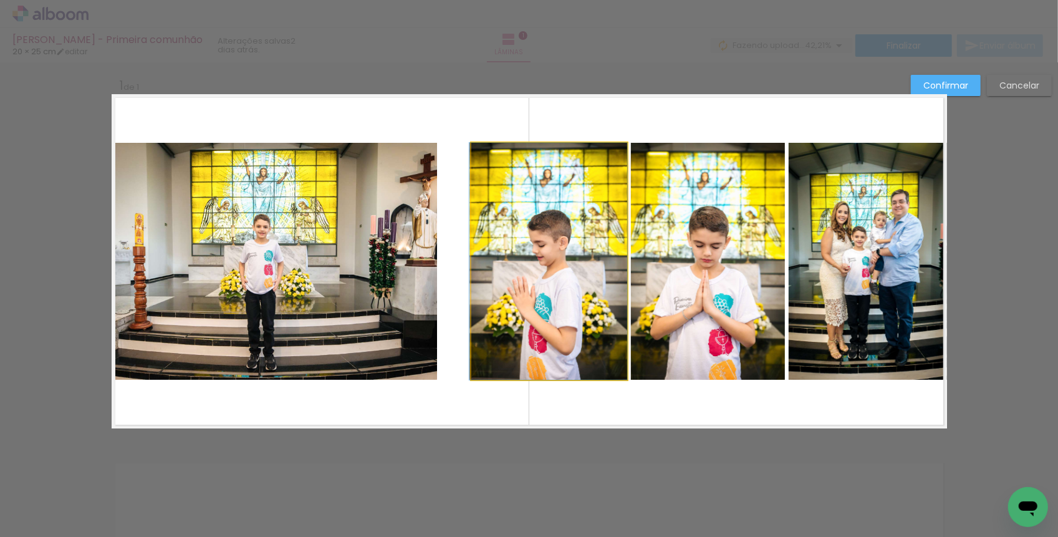
drag, startPoint x: 504, startPoint y: 256, endPoint x: 471, endPoint y: 254, distance: 33.1
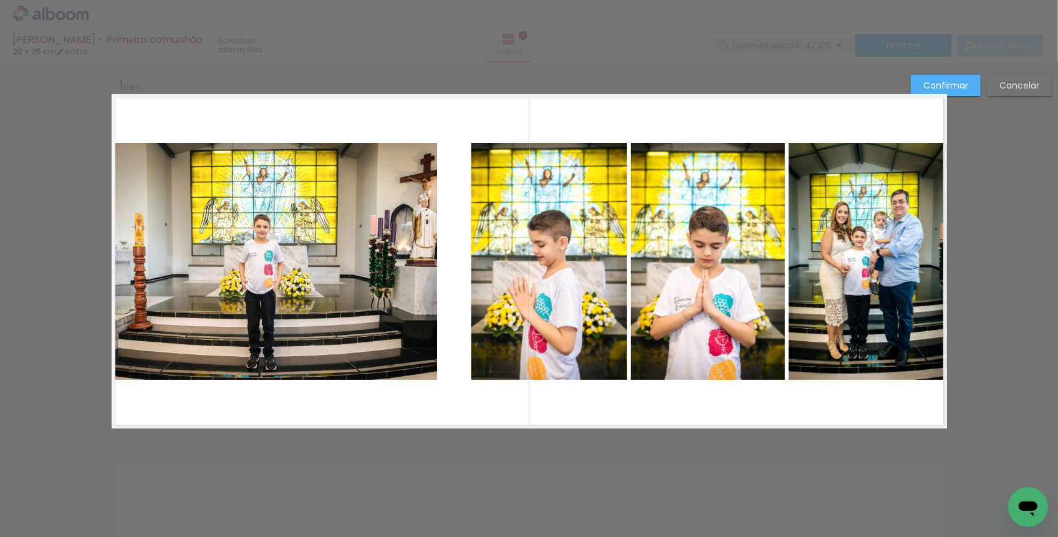
click at [0, 0] on slot "Cancelar" at bounding box center [0, 0] width 0 height 0
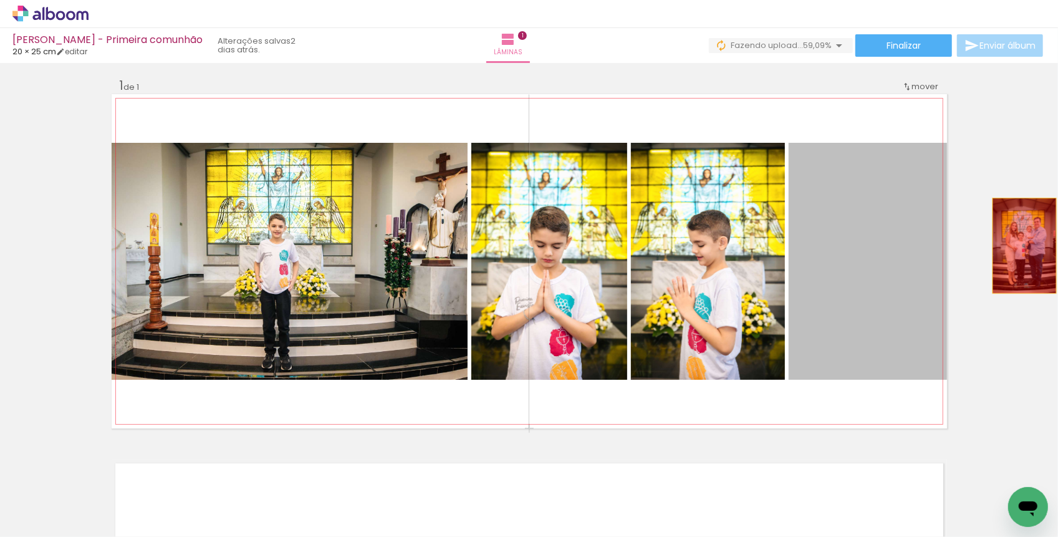
drag, startPoint x: 905, startPoint y: 242, endPoint x: 1041, endPoint y: 242, distance: 136.5
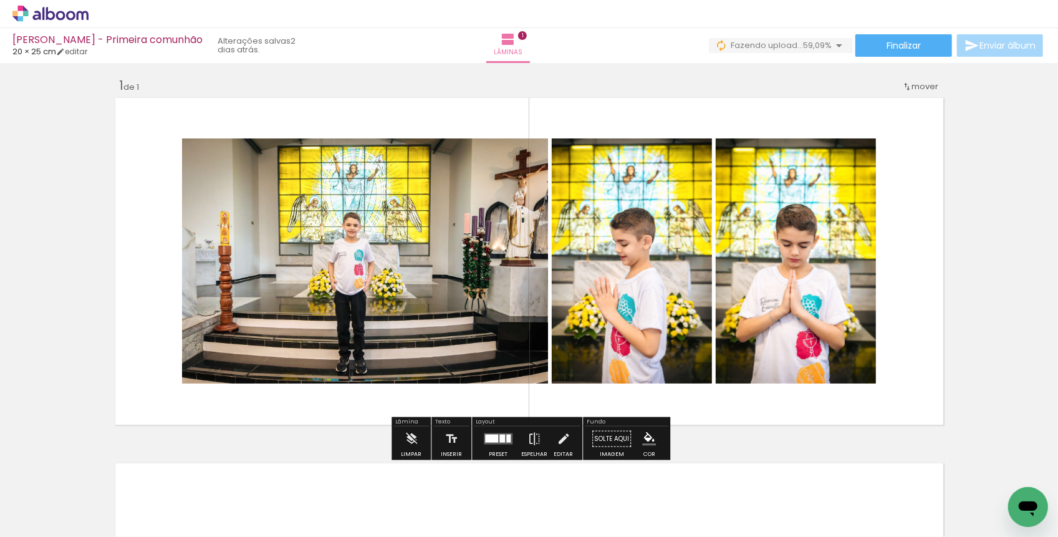
click at [500, 445] on div at bounding box center [498, 438] width 34 height 25
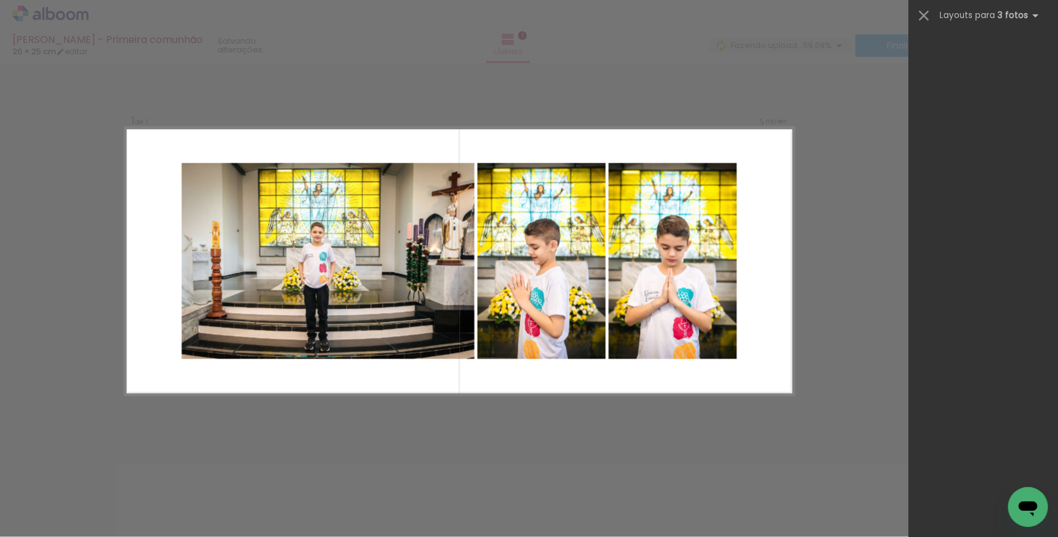
scroll to position [0, 0]
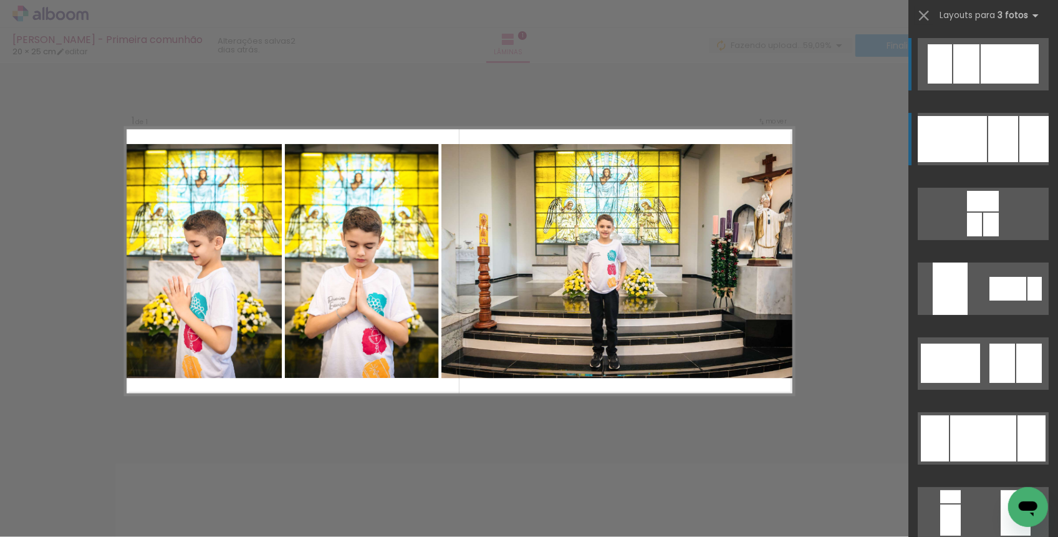
click at [945, 134] on div at bounding box center [951, 139] width 69 height 46
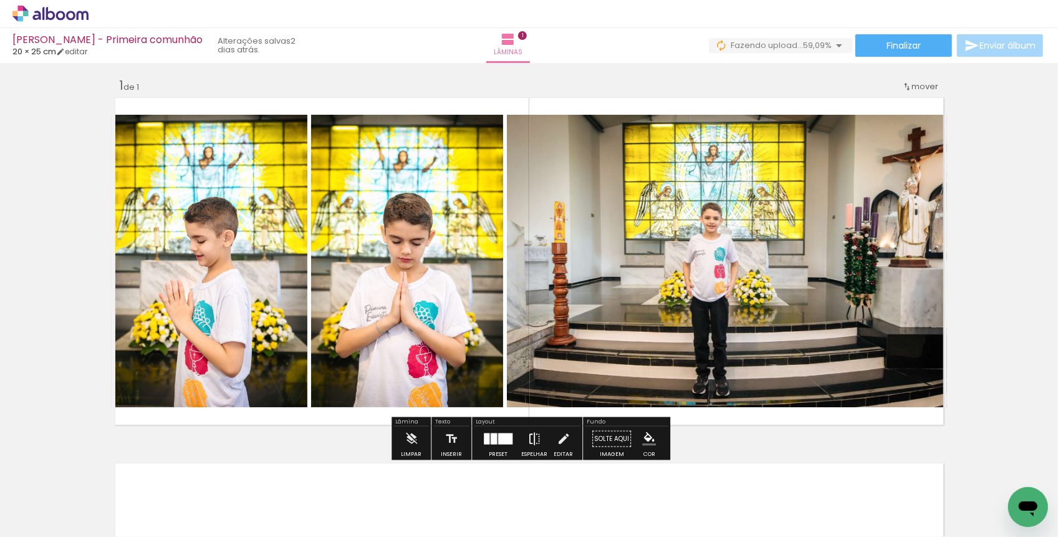
click at [538, 439] on paper-button "Espelhar" at bounding box center [534, 442] width 32 height 32
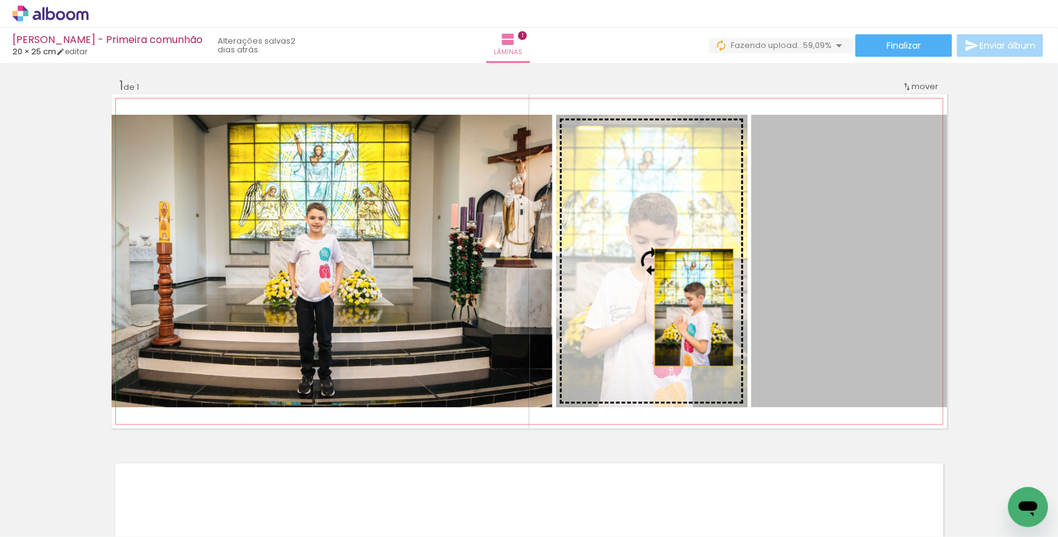
drag, startPoint x: 886, startPoint y: 305, endPoint x: 694, endPoint y: 307, distance: 192.0
click at [0, 0] on slot at bounding box center [0, 0] width 0 height 0
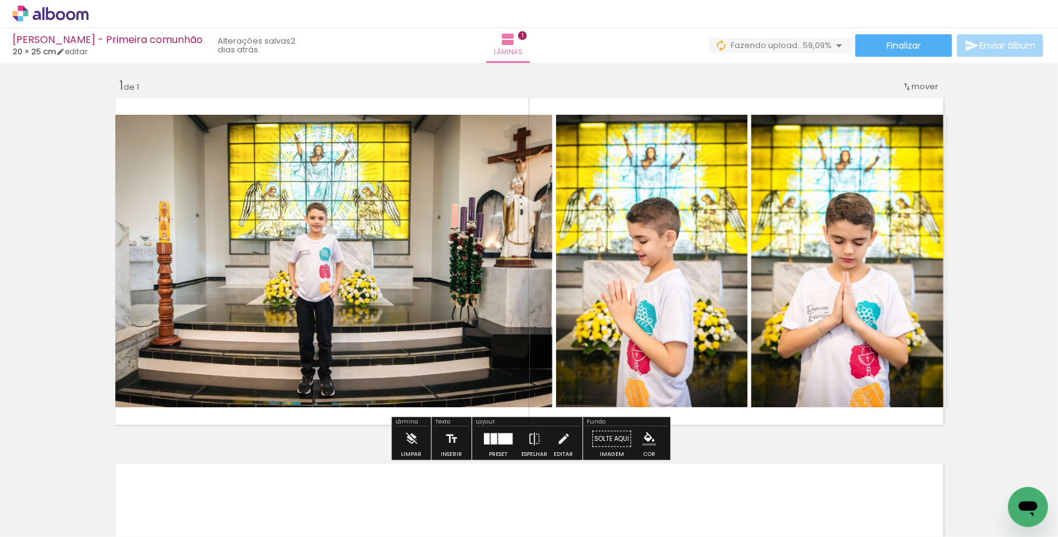
click at [486, 278] on quentale-photo at bounding box center [332, 261] width 441 height 292
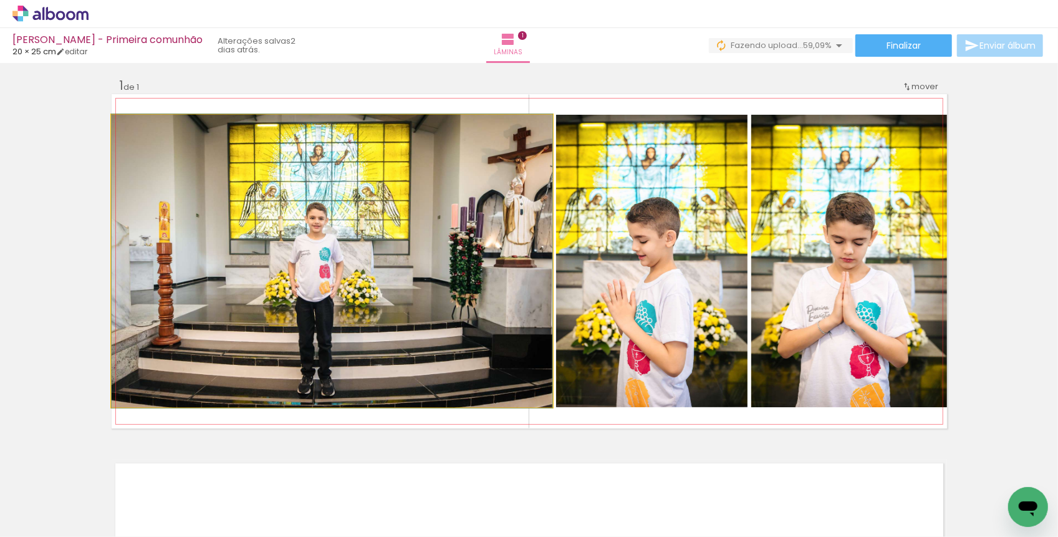
click at [486, 278] on quentale-photo at bounding box center [332, 261] width 441 height 292
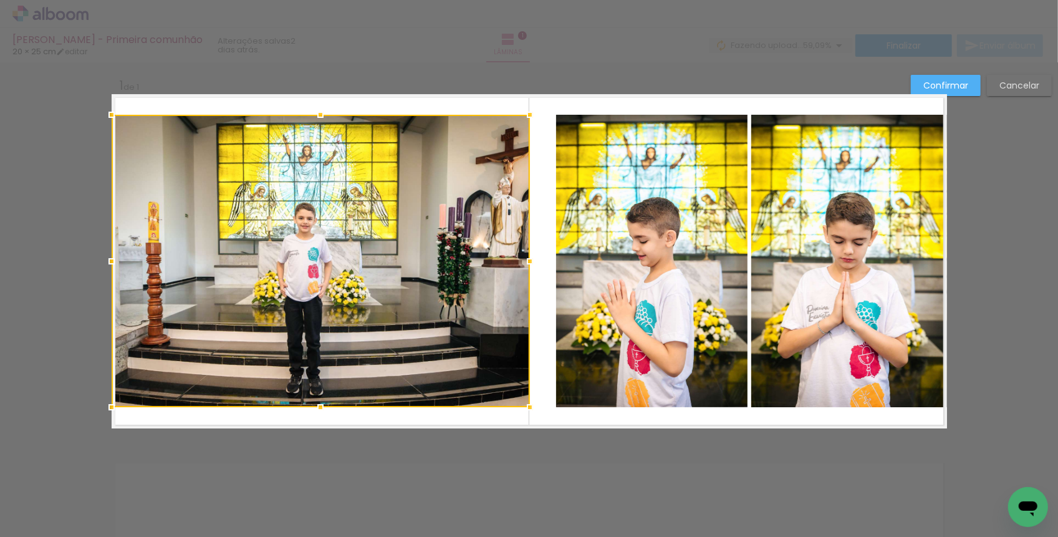
drag, startPoint x: 552, startPoint y: 259, endPoint x: 530, endPoint y: 259, distance: 22.4
click at [530, 259] on div at bounding box center [529, 261] width 25 height 25
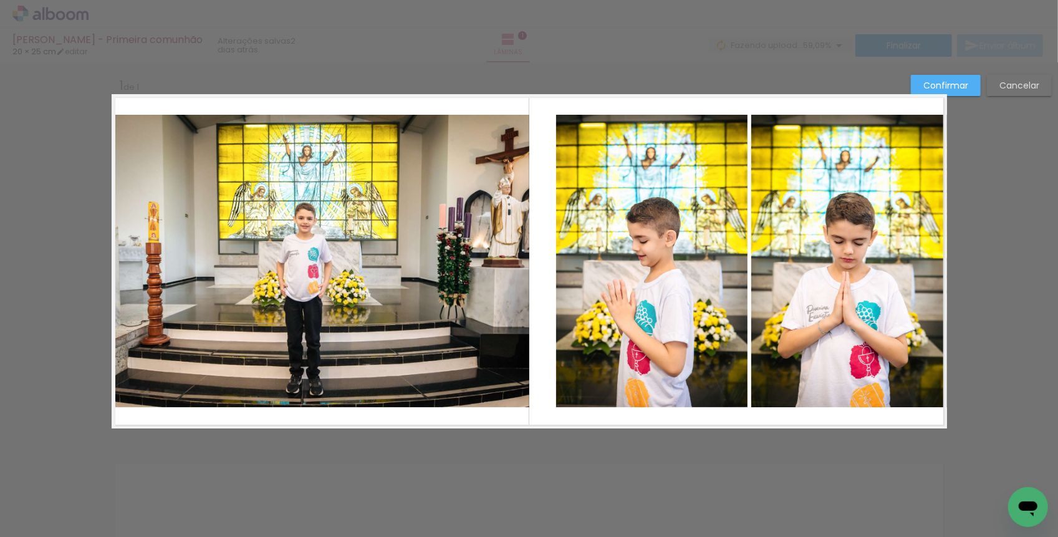
click at [545, 265] on quentale-layouter at bounding box center [529, 261] width 835 height 334
click at [596, 269] on quentale-photo at bounding box center [651, 261] width 191 height 292
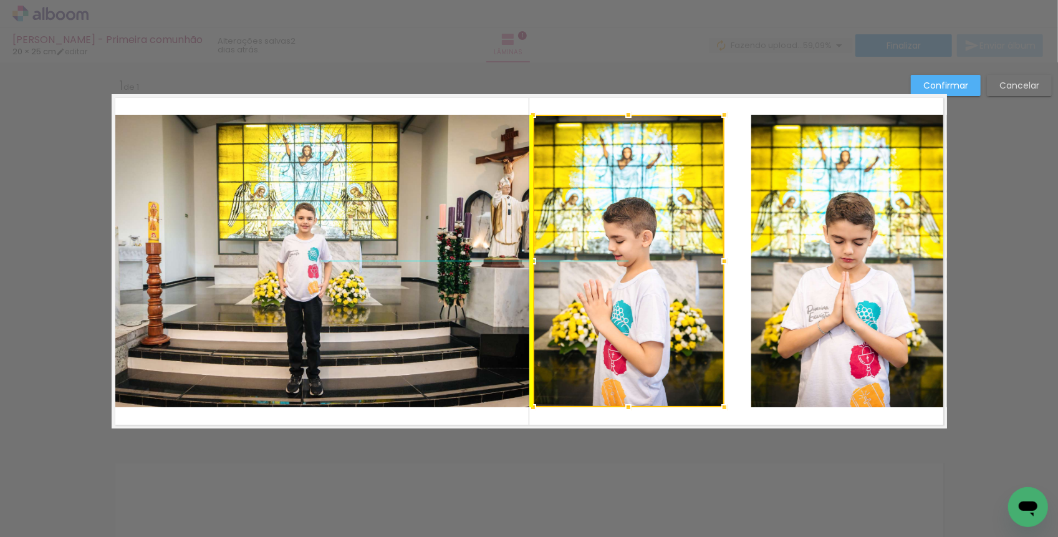
drag, startPoint x: 647, startPoint y: 269, endPoint x: 629, endPoint y: 264, distance: 18.7
click at [629, 264] on div at bounding box center [628, 261] width 191 height 292
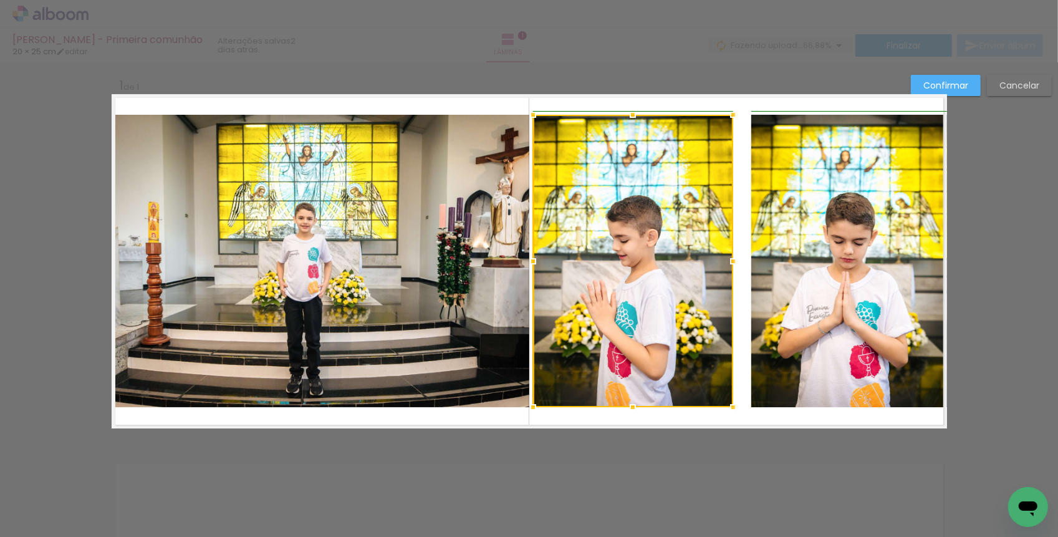
drag, startPoint x: 723, startPoint y: 260, endPoint x: 733, endPoint y: 260, distance: 10.0
click at [733, 260] on div at bounding box center [732, 261] width 25 height 25
click at [775, 261] on quentale-photo at bounding box center [849, 261] width 196 height 292
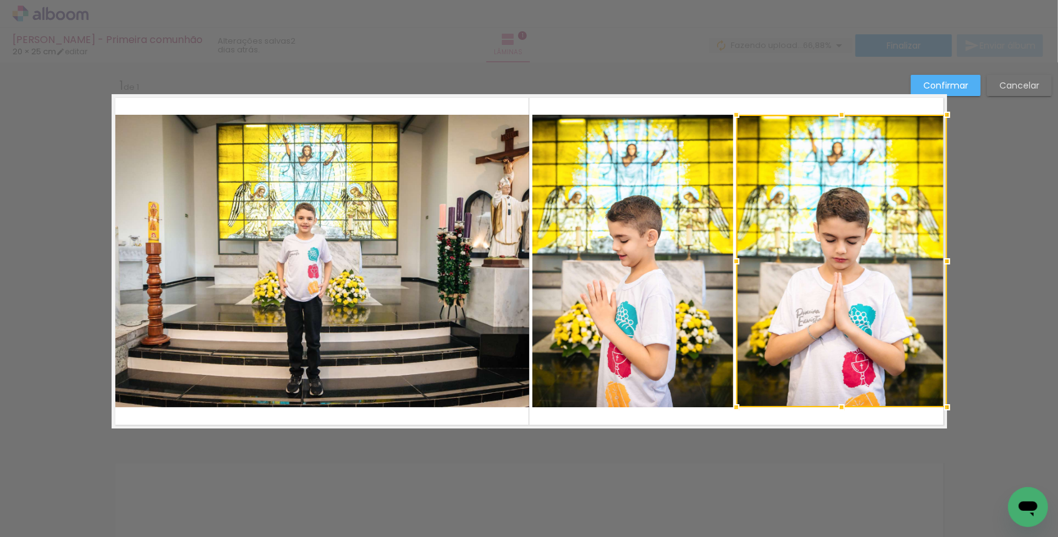
drag, startPoint x: 755, startPoint y: 256, endPoint x: 734, endPoint y: 256, distance: 20.6
click at [734, 256] on div at bounding box center [736, 261] width 25 height 25
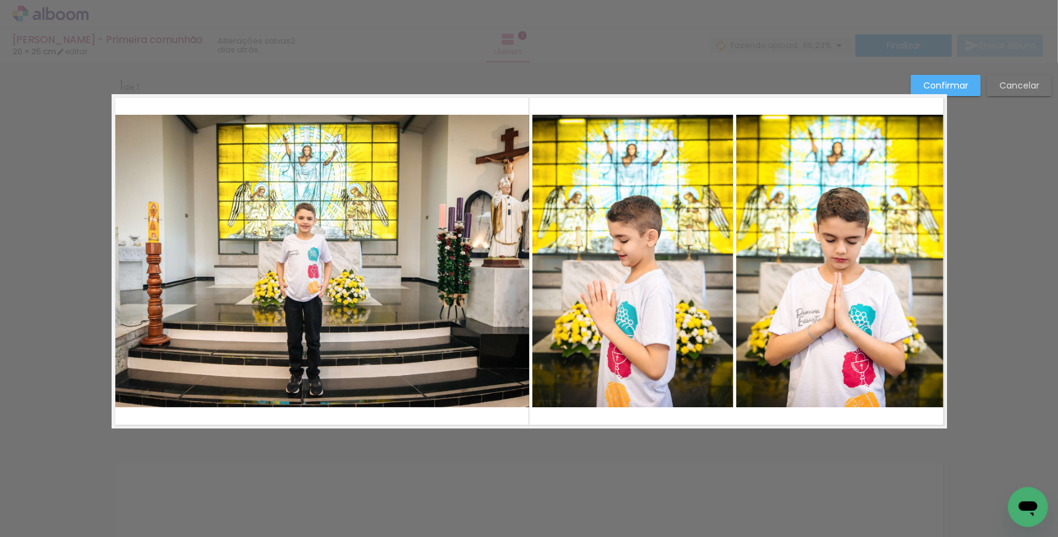
click at [882, 244] on quentale-photo at bounding box center [841, 261] width 211 height 292
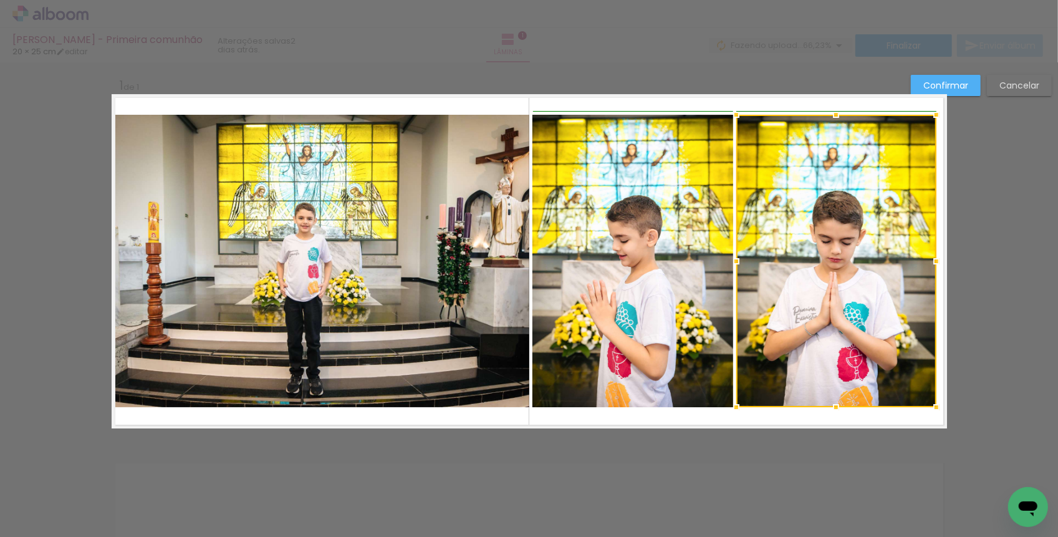
click at [940, 260] on div at bounding box center [936, 261] width 25 height 25
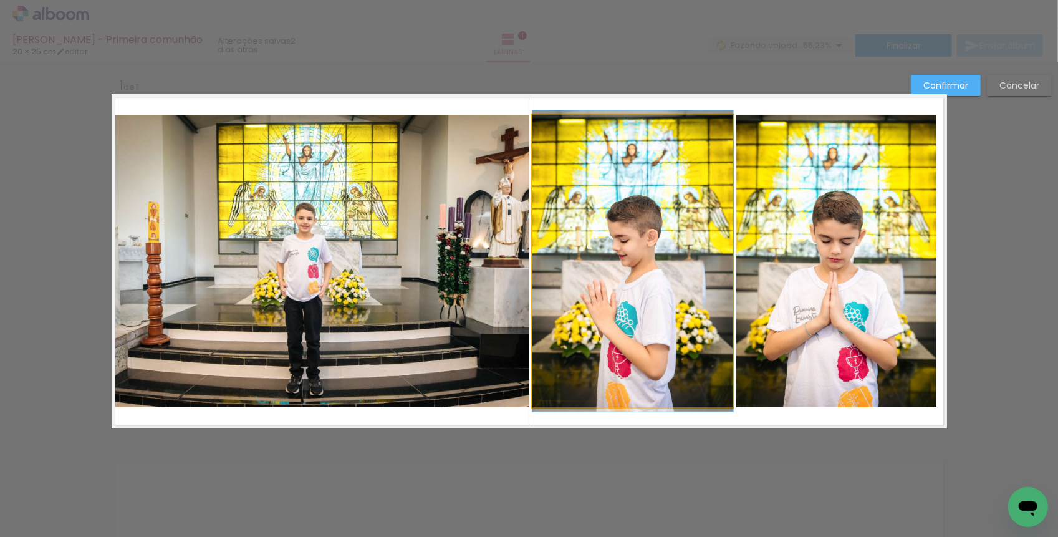
click at [637, 286] on quentale-photo at bounding box center [632, 261] width 201 height 292
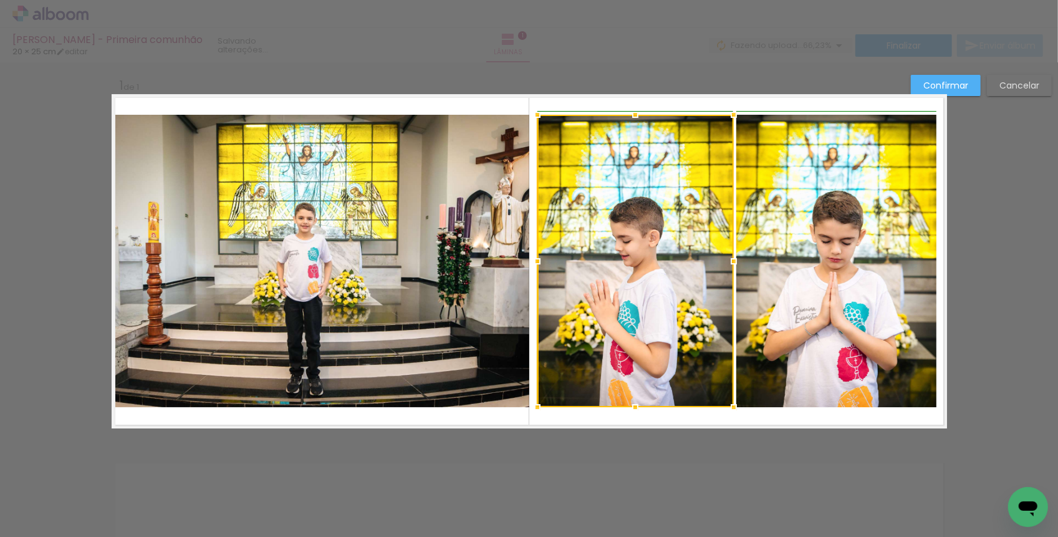
click at [535, 260] on div at bounding box center [537, 261] width 25 height 25
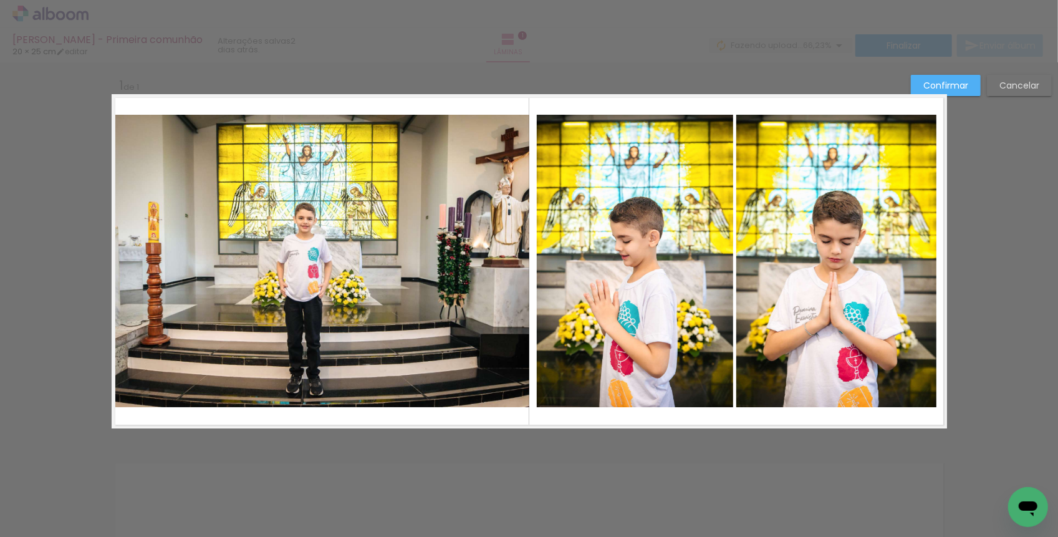
click at [672, 423] on quentale-layouter at bounding box center [529, 261] width 835 height 334
click at [0, 0] on slot "Confirmar" at bounding box center [0, 0] width 0 height 0
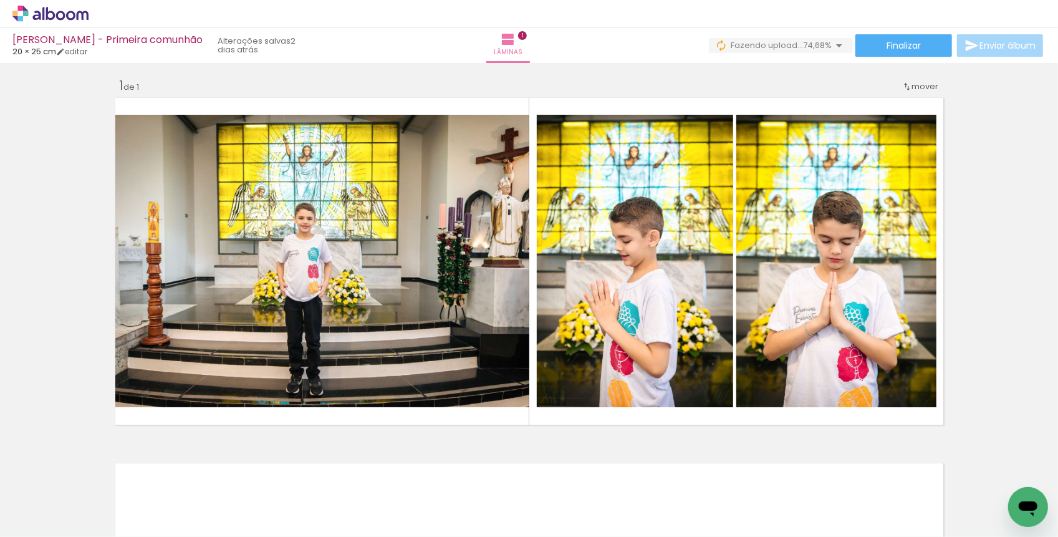
scroll to position [0, 305]
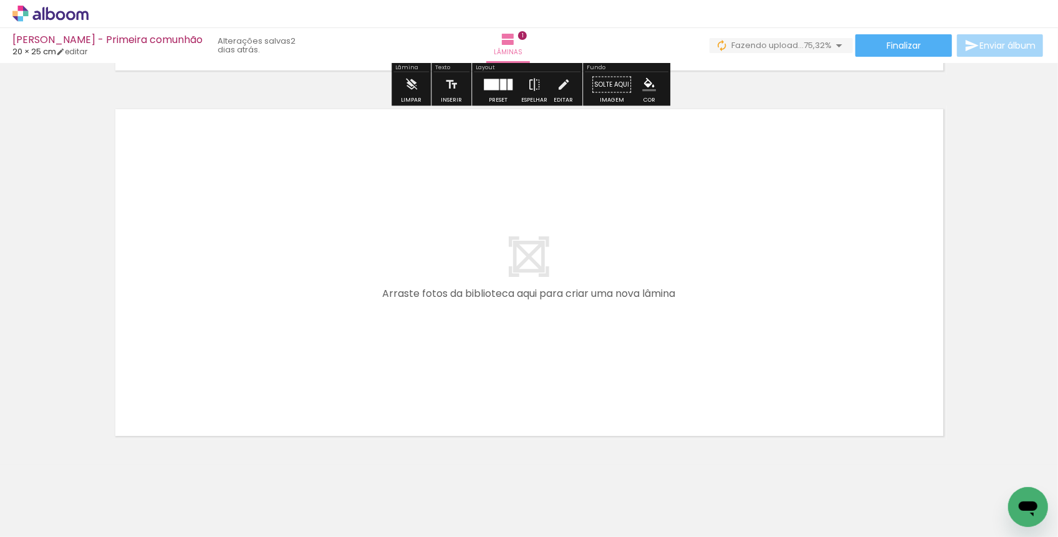
scroll to position [383, 0]
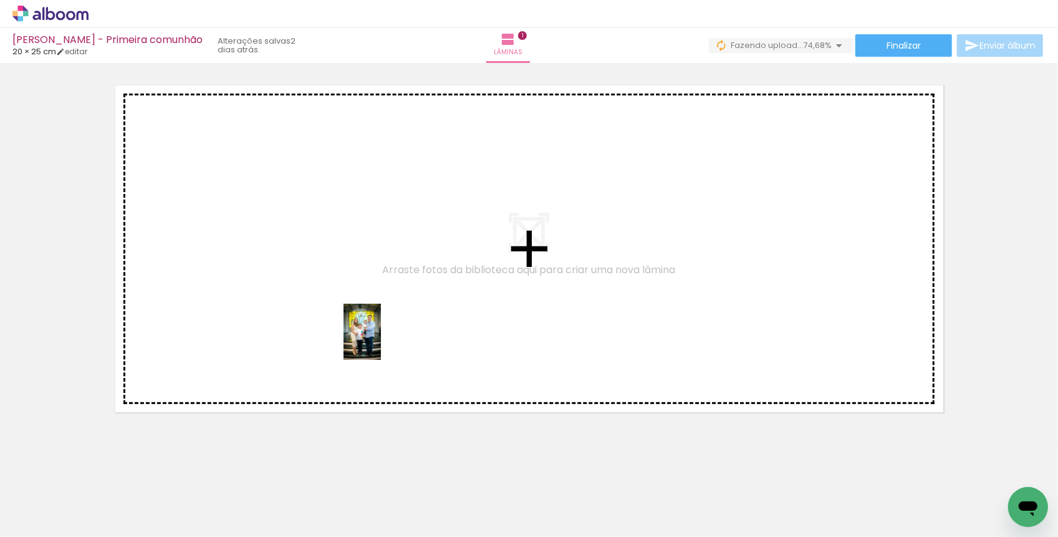
drag, startPoint x: 404, startPoint y: 496, endPoint x: 381, endPoint y: 341, distance: 157.0
click at [381, 341] on quentale-workspace at bounding box center [529, 268] width 1058 height 537
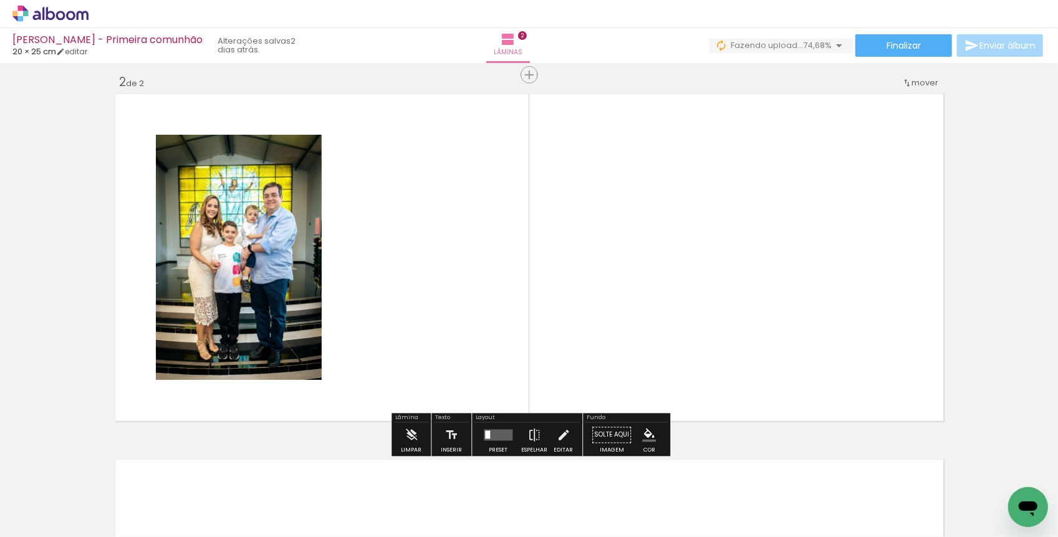
scroll to position [370, 0]
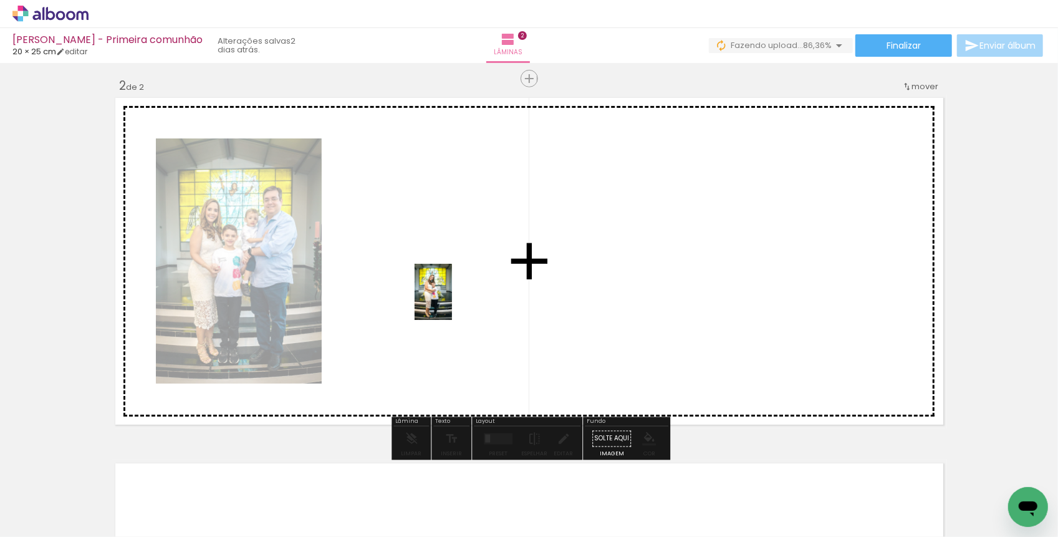
drag, startPoint x: 537, startPoint y: 502, endPoint x: 452, endPoint y: 300, distance: 219.6
click at [452, 300] on quentale-workspace at bounding box center [529, 268] width 1058 height 537
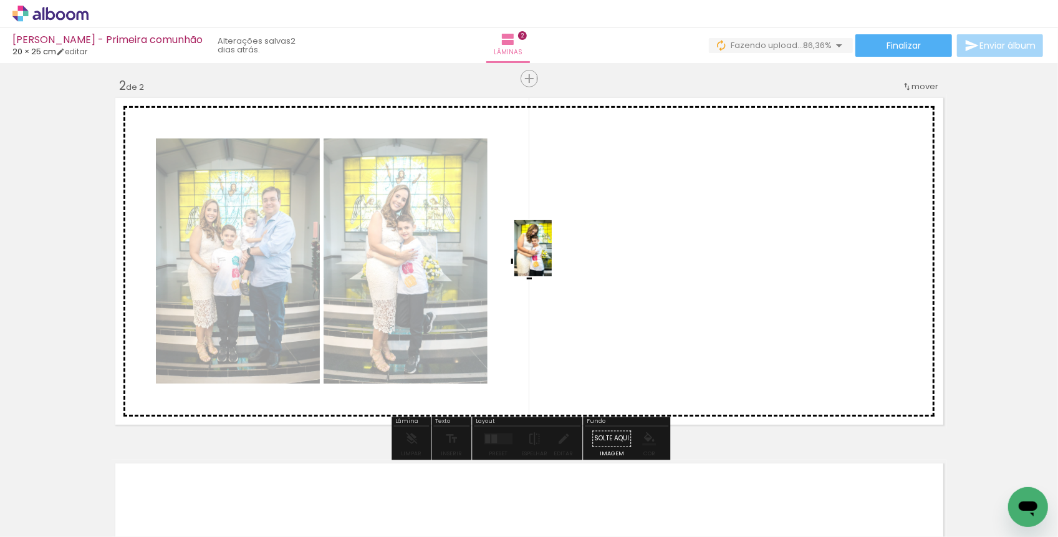
drag, startPoint x: 960, startPoint y: 509, endPoint x: 550, endPoint y: 257, distance: 480.7
click at [550, 257] on quentale-workspace at bounding box center [529, 268] width 1058 height 537
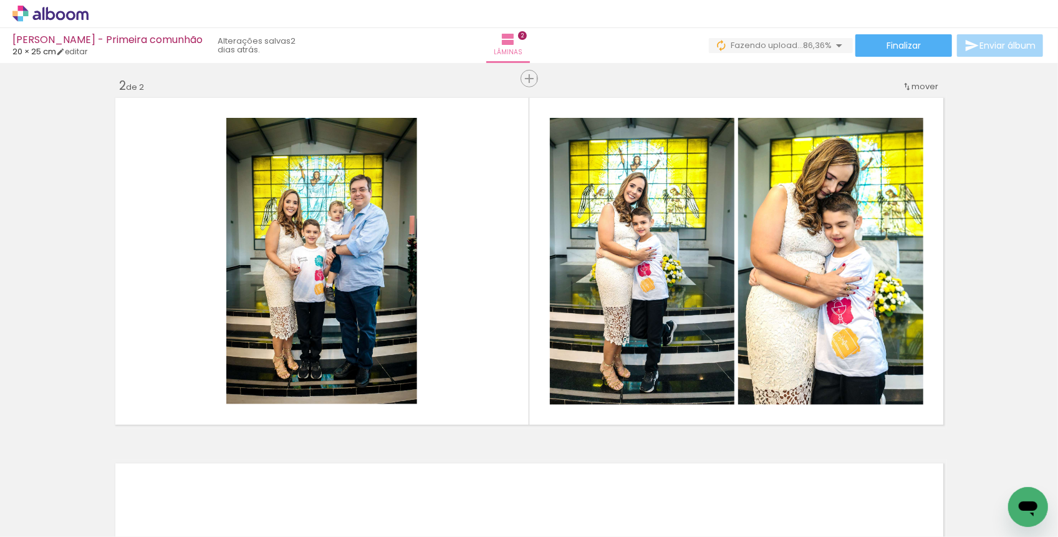
scroll to position [0, 1090]
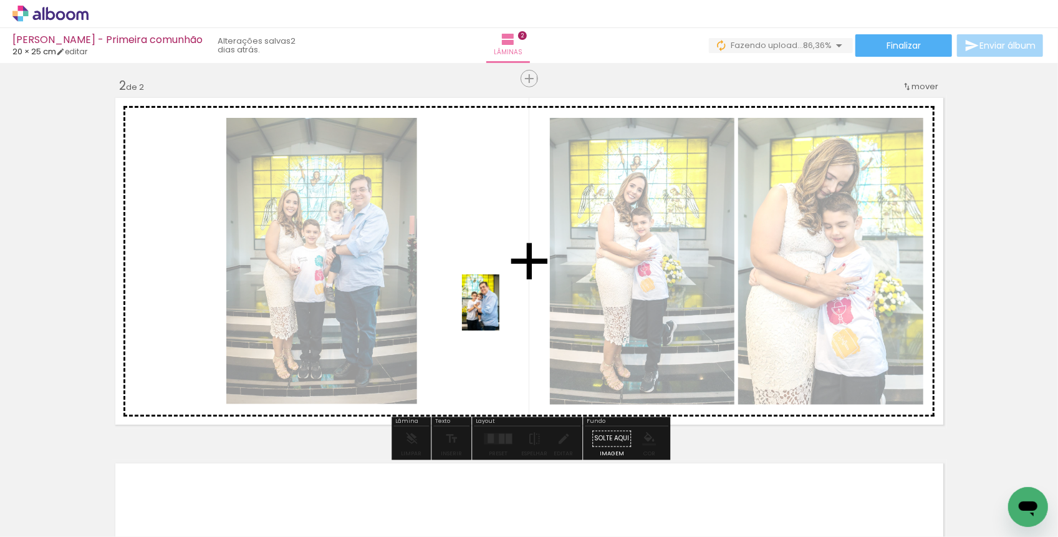
drag, startPoint x: 571, startPoint y: 504, endPoint x: 500, endPoint y: 310, distance: 206.4
click at [500, 310] on quentale-workspace at bounding box center [529, 268] width 1058 height 537
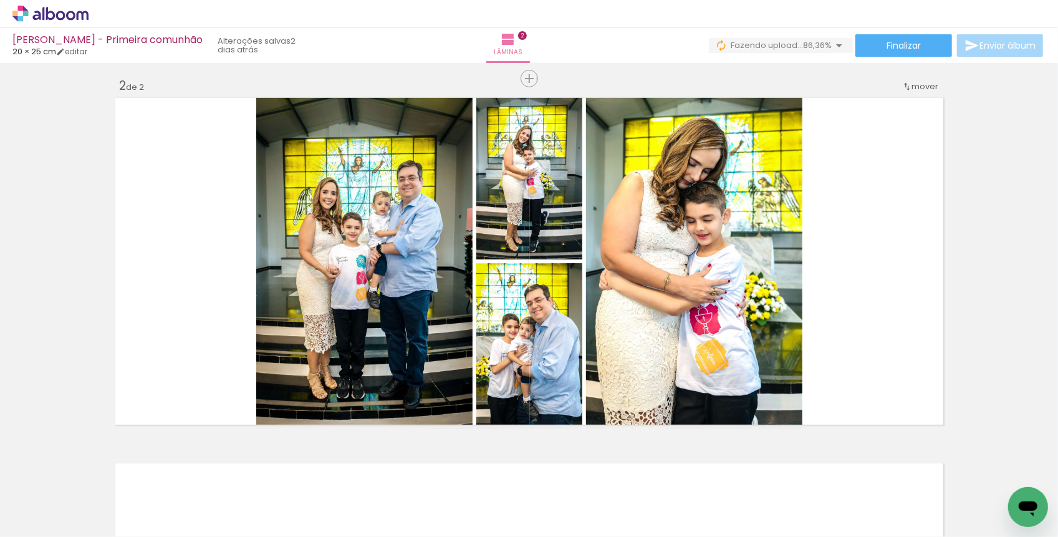
scroll to position [0, 1223]
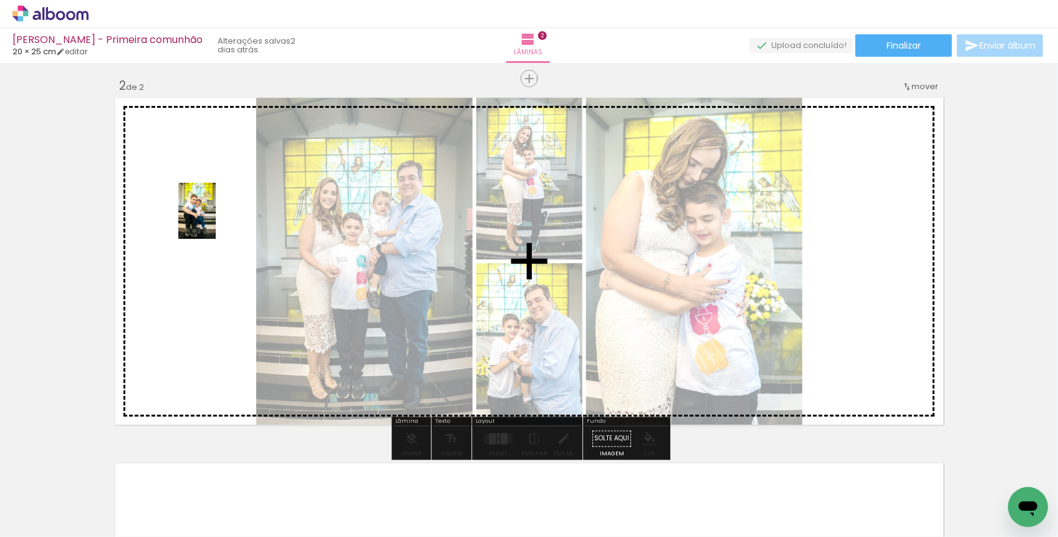
drag, startPoint x: 724, startPoint y: 509, endPoint x: 216, endPoint y: 220, distance: 584.7
click at [216, 220] on quentale-workspace at bounding box center [529, 268] width 1058 height 537
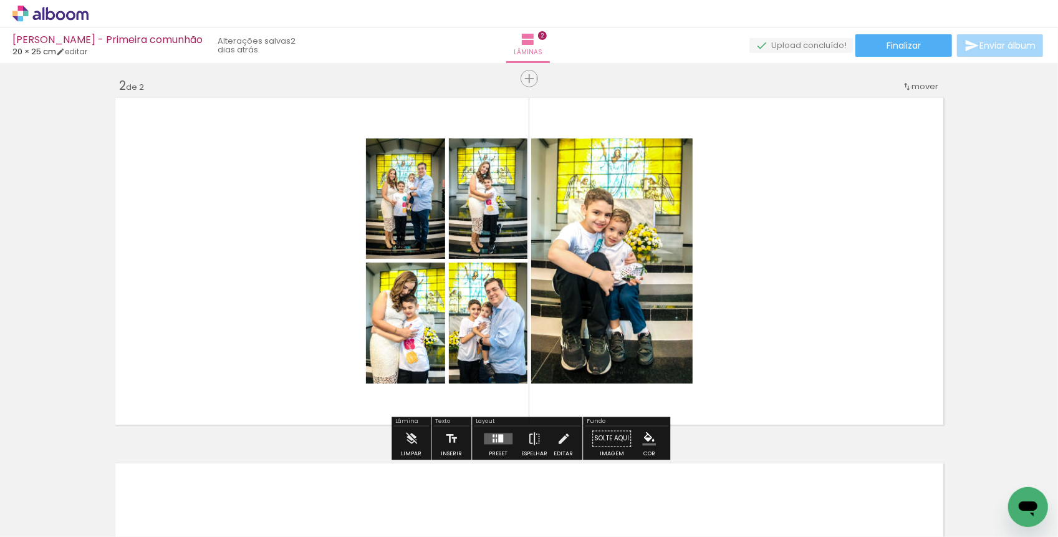
click at [495, 436] on div at bounding box center [495, 435] width 1 height 3
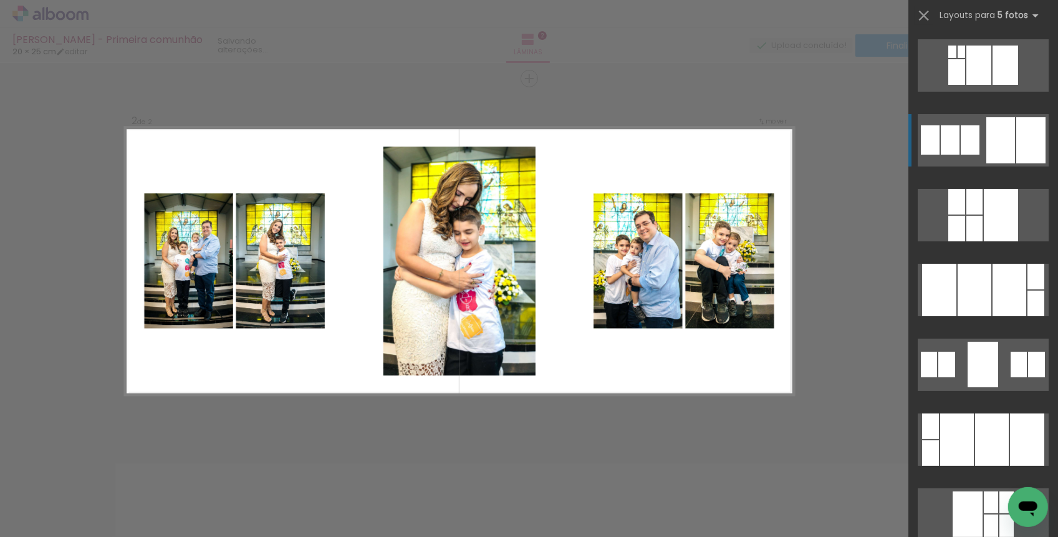
scroll to position [33, 0]
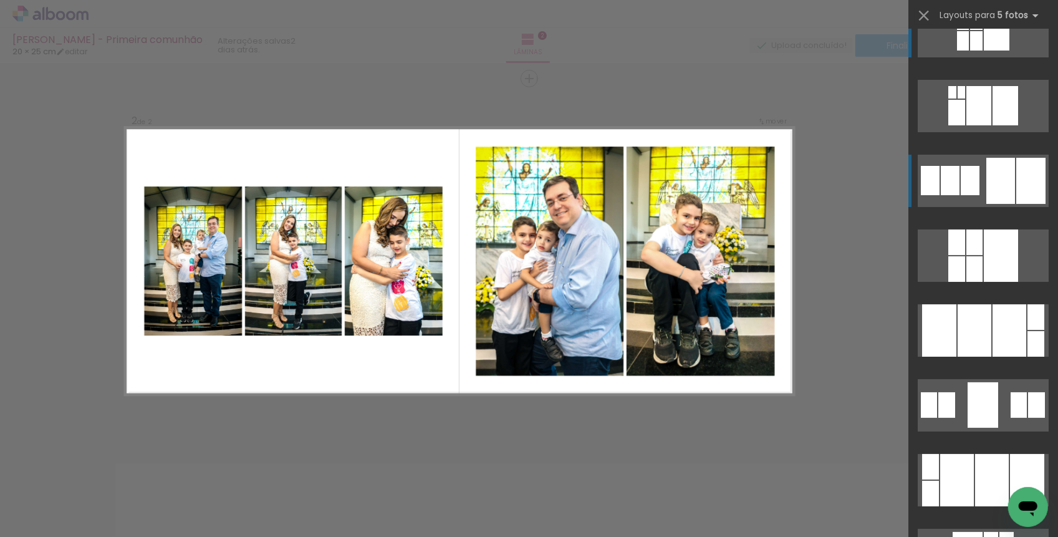
click at [964, 125] on div at bounding box center [956, 113] width 17 height 26
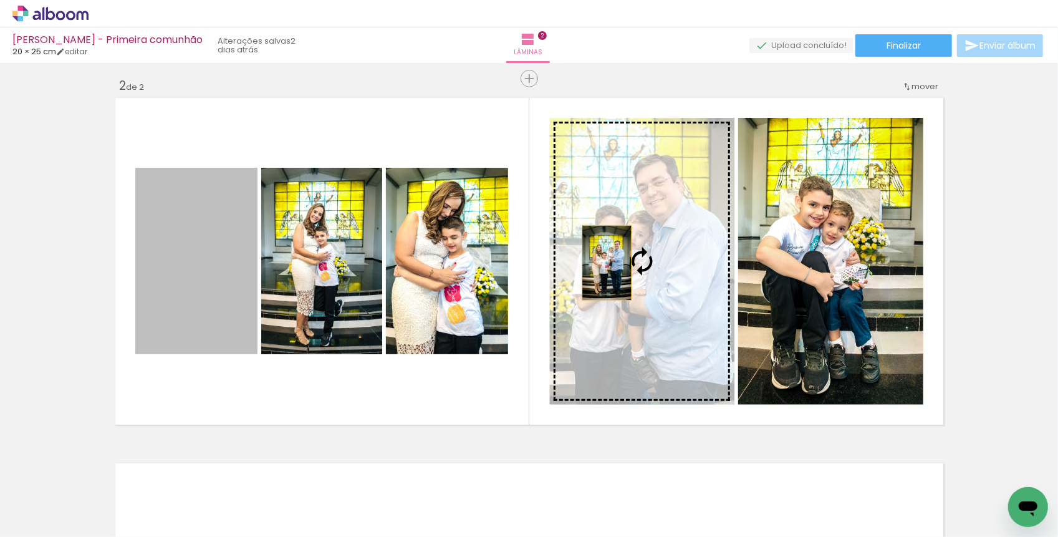
drag, startPoint x: 181, startPoint y: 260, endPoint x: 606, endPoint y: 261, distance: 425.6
click at [0, 0] on slot at bounding box center [0, 0] width 0 height 0
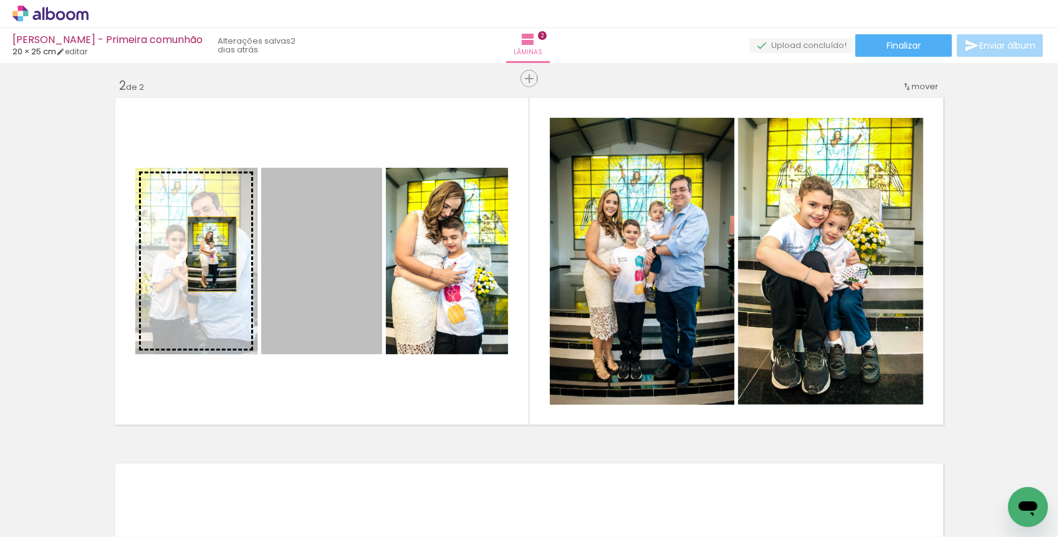
drag, startPoint x: 308, startPoint y: 257, endPoint x: 207, endPoint y: 253, distance: 101.0
click at [0, 0] on slot at bounding box center [0, 0] width 0 height 0
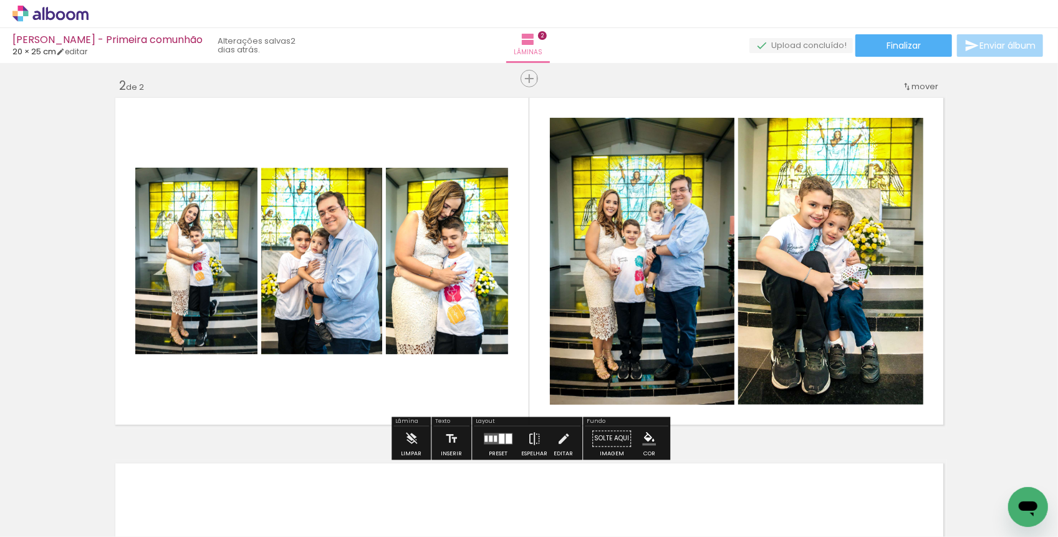
click at [487, 433] on quentale-layouter at bounding box center [498, 438] width 29 height 11
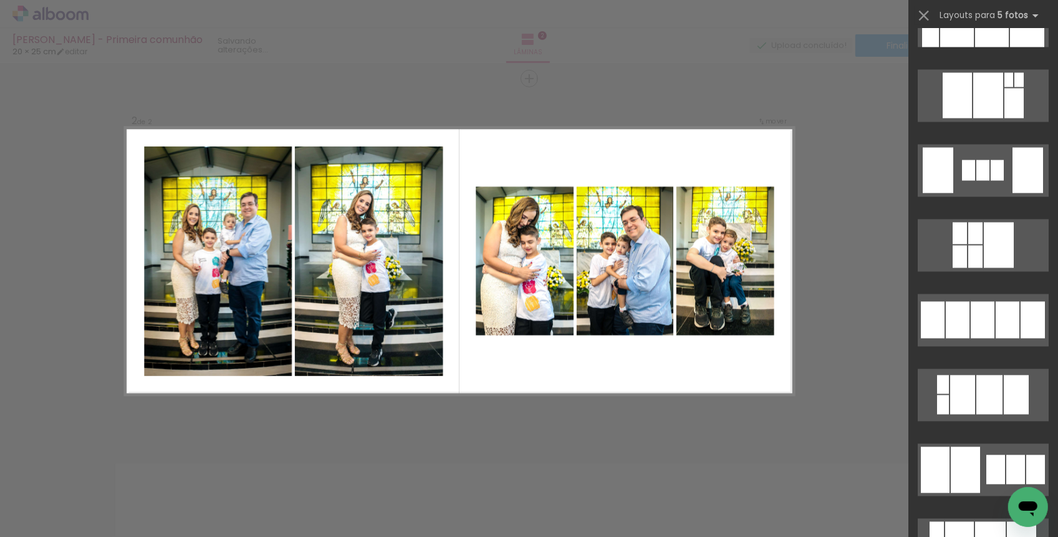
scroll to position [1673, 0]
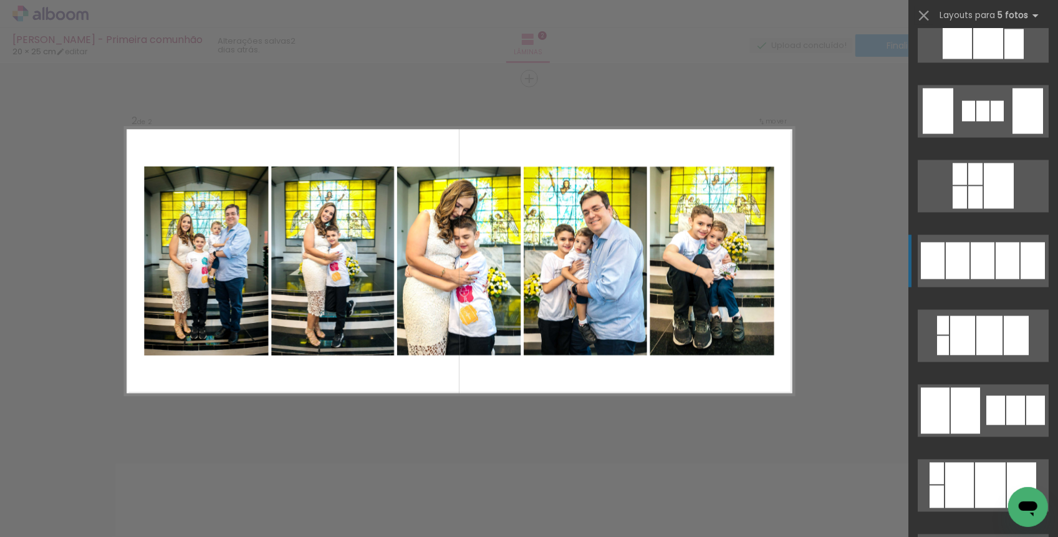
click at [973, 259] on div at bounding box center [982, 260] width 24 height 37
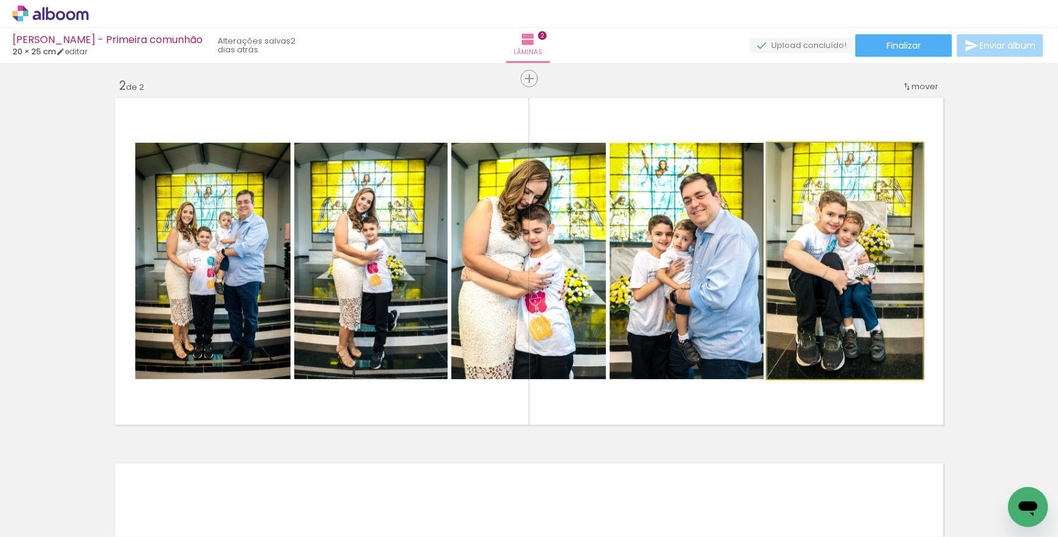
click at [863, 318] on quentale-photo at bounding box center [844, 261] width 155 height 236
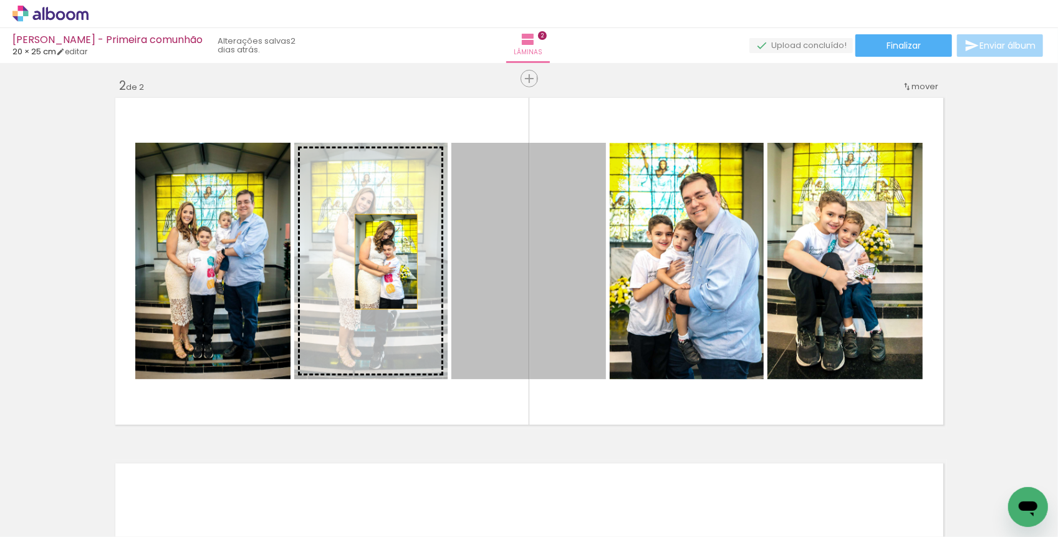
drag, startPoint x: 531, startPoint y: 271, endPoint x: 386, endPoint y: 257, distance: 145.9
click at [0, 0] on slot at bounding box center [0, 0] width 0 height 0
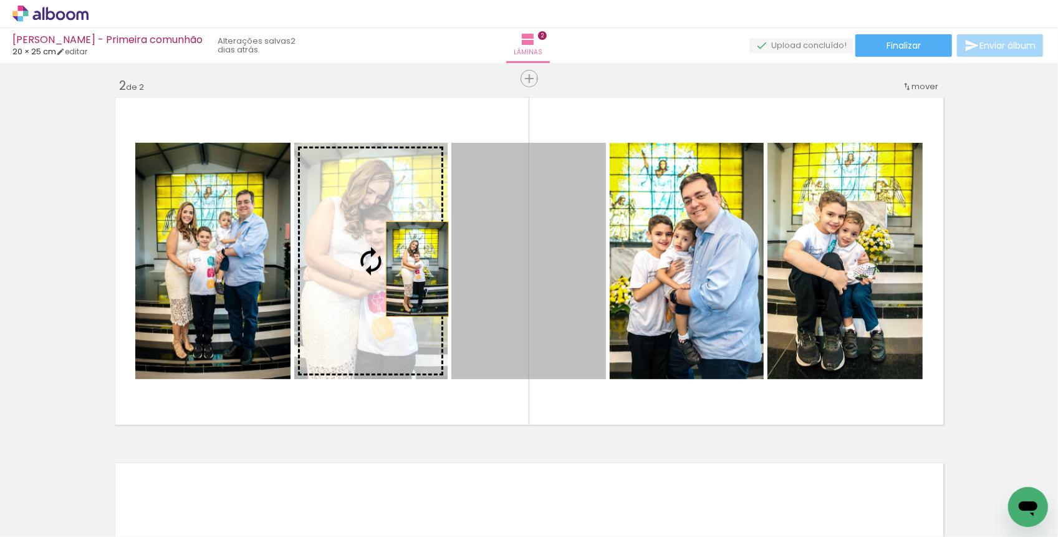
drag, startPoint x: 502, startPoint y: 269, endPoint x: 397, endPoint y: 270, distance: 105.3
click at [0, 0] on slot at bounding box center [0, 0] width 0 height 0
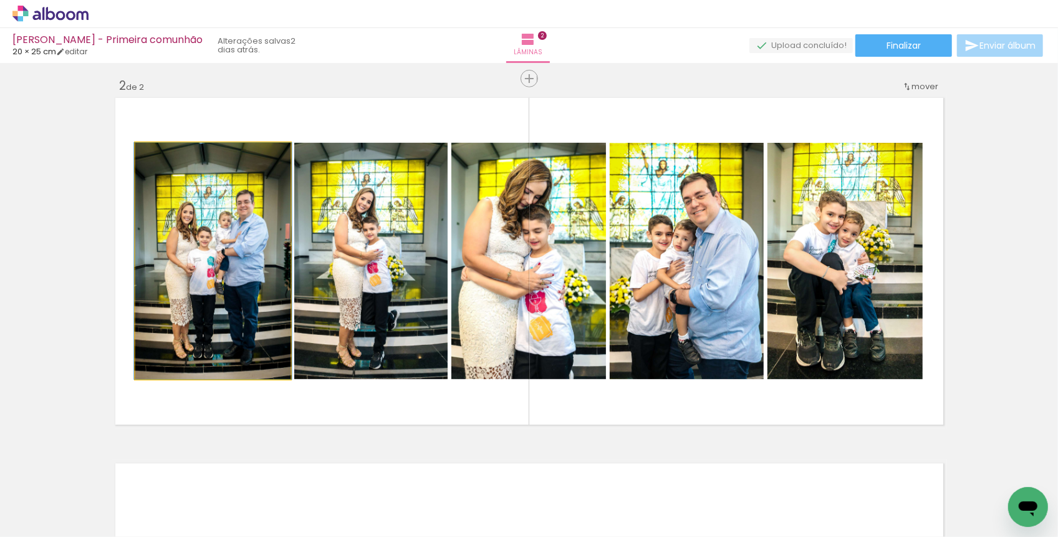
click at [197, 254] on quentale-photo at bounding box center [212, 261] width 155 height 236
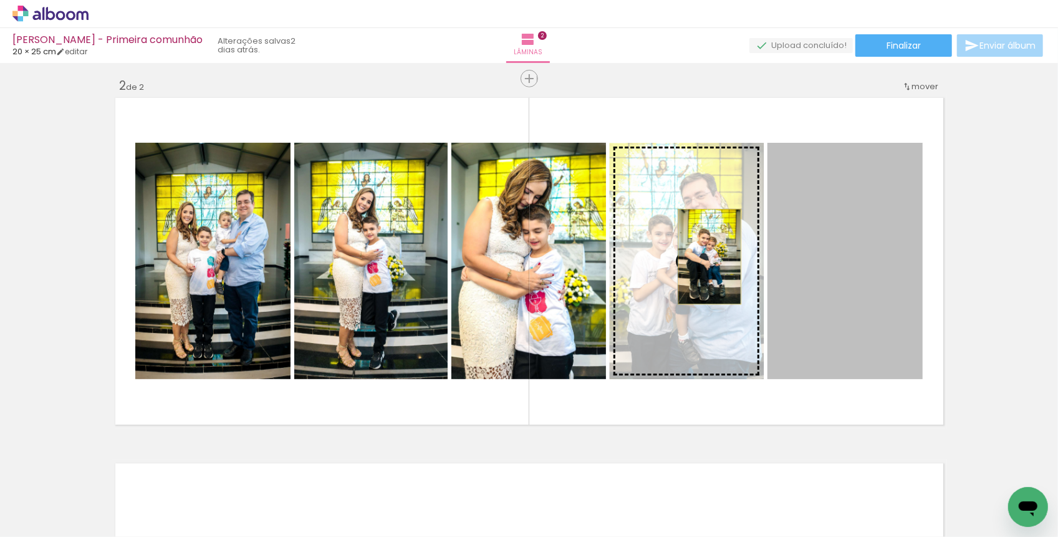
drag, startPoint x: 830, startPoint y: 261, endPoint x: 709, endPoint y: 253, distance: 121.8
click at [0, 0] on slot at bounding box center [0, 0] width 0 height 0
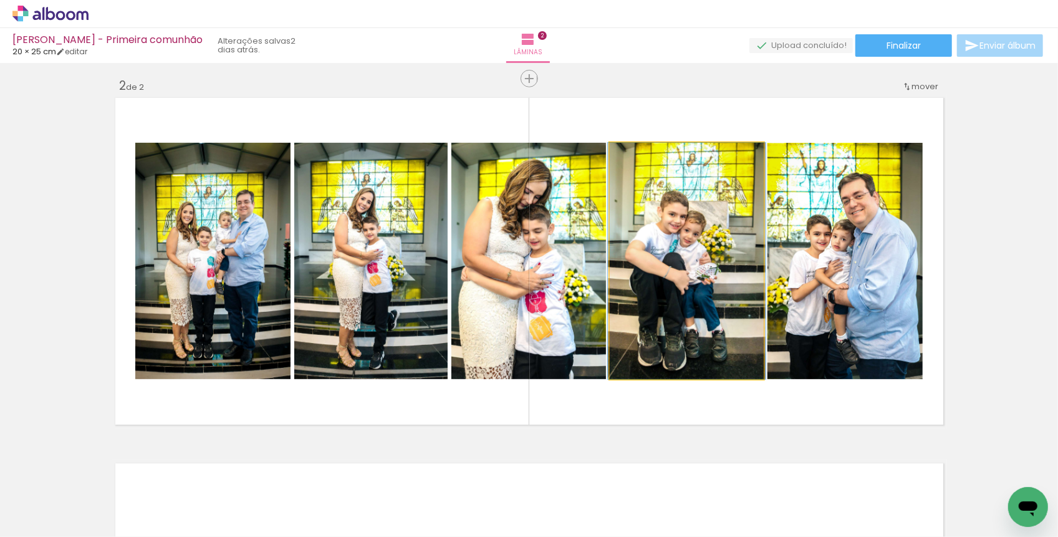
click at [698, 262] on quentale-photo at bounding box center [686, 261] width 154 height 236
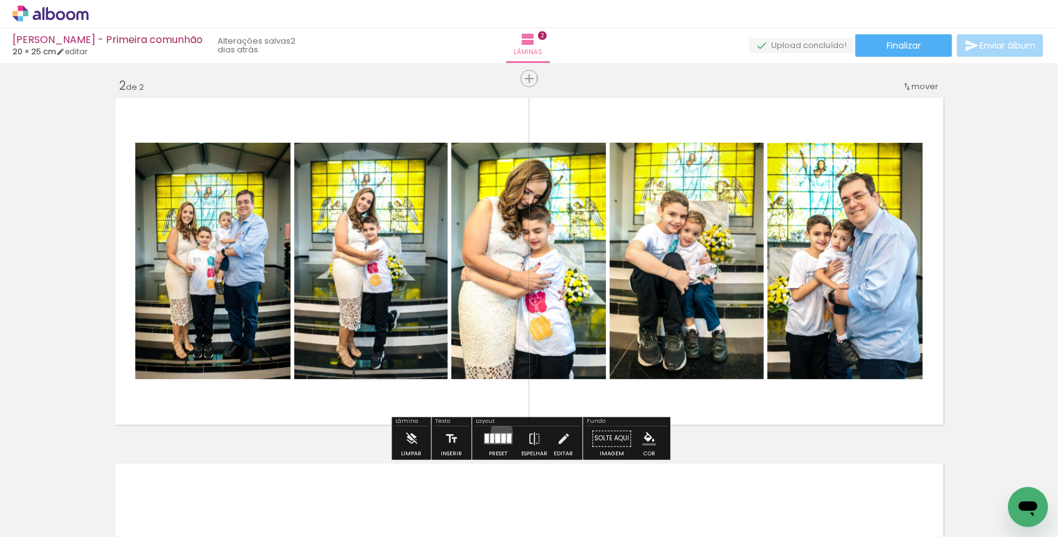
click at [499, 431] on div at bounding box center [498, 438] width 34 height 25
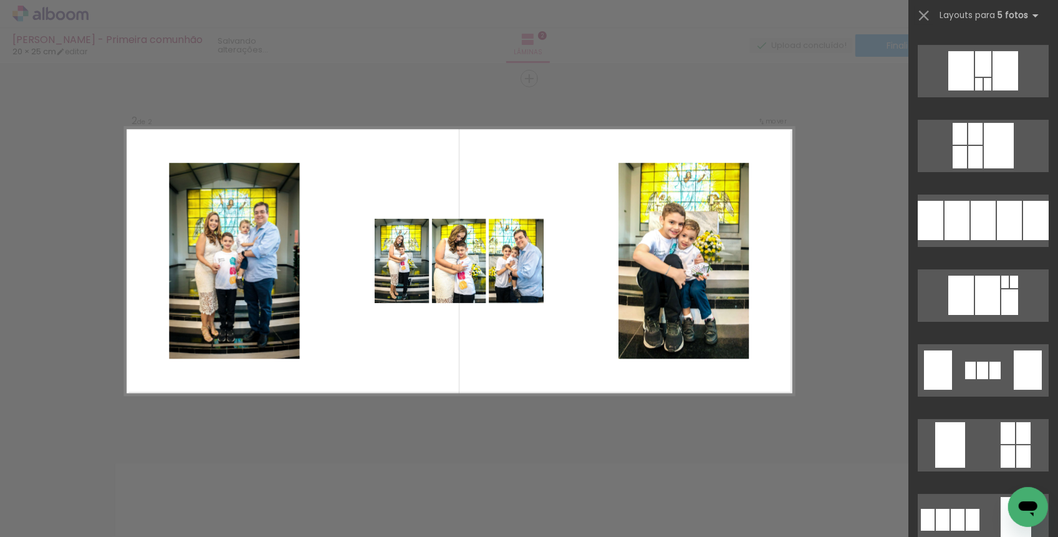
scroll to position [3110, 0]
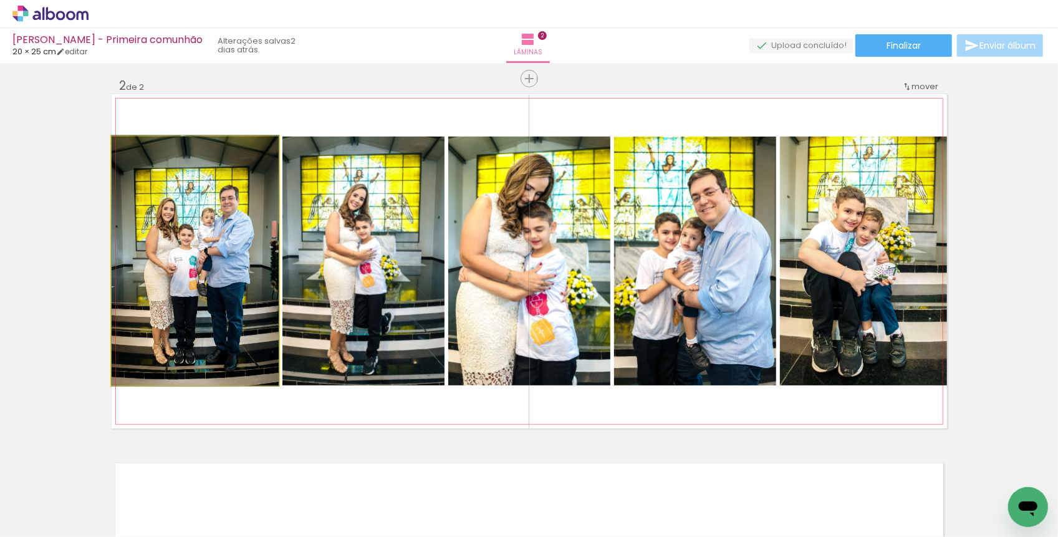
drag, startPoint x: 219, startPoint y: 244, endPoint x: 210, endPoint y: 244, distance: 9.3
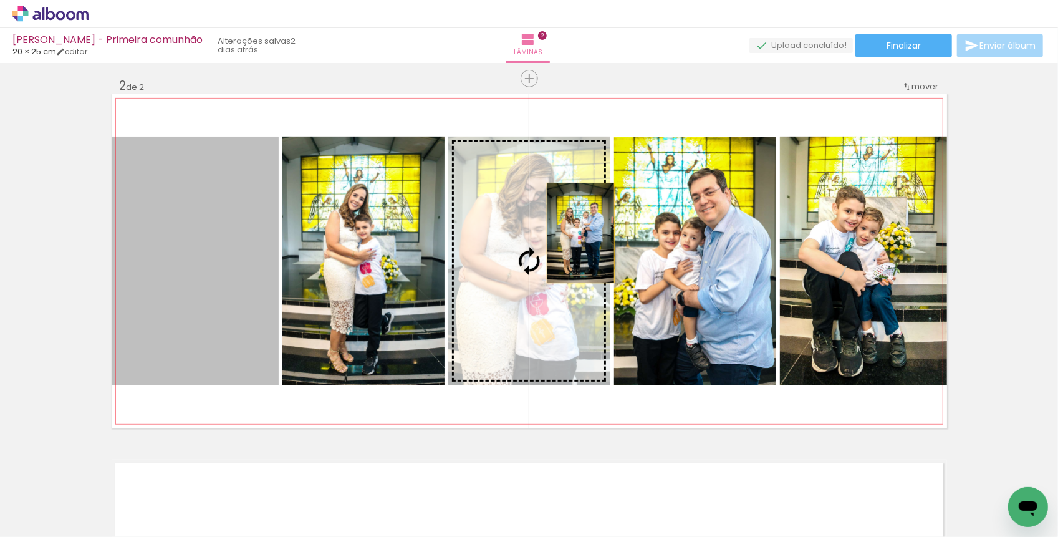
drag, startPoint x: 210, startPoint y: 244, endPoint x: 590, endPoint y: 232, distance: 379.7
click at [0, 0] on slot at bounding box center [0, 0] width 0 height 0
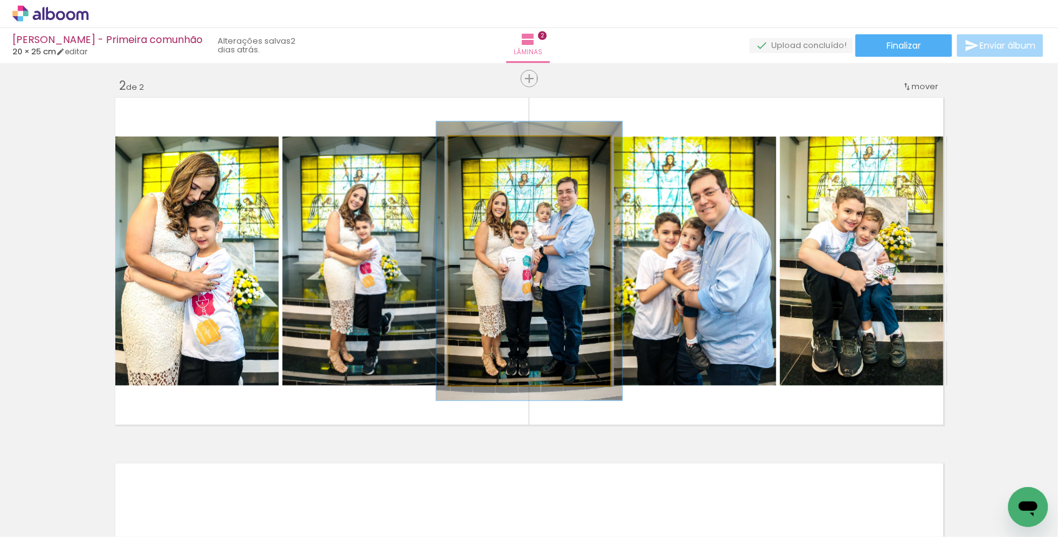
type paper-slider "112"
click at [485, 150] on div at bounding box center [482, 149] width 11 height 11
click at [523, 265] on div at bounding box center [528, 261] width 186 height 279
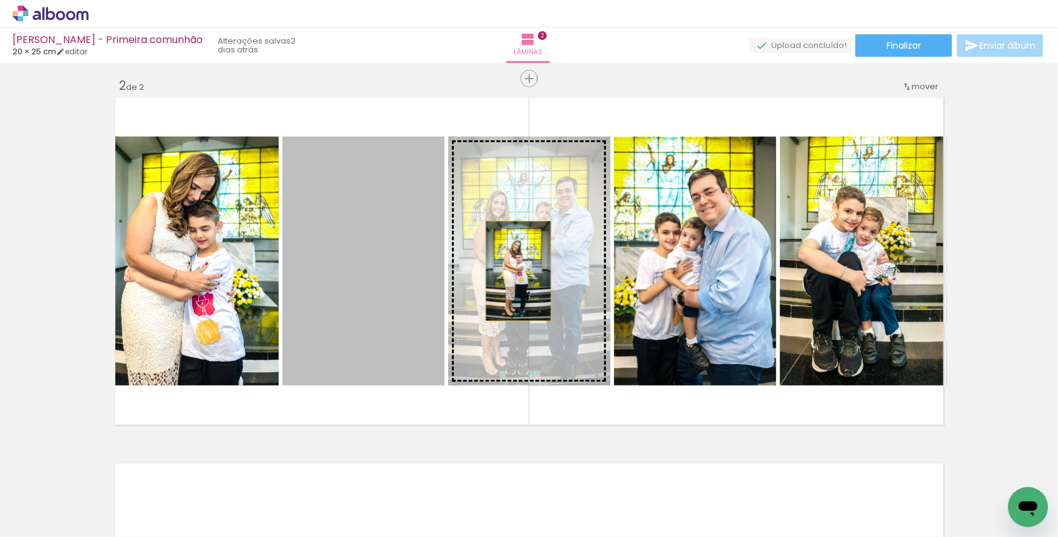
drag, startPoint x: 345, startPoint y: 270, endPoint x: 519, endPoint y: 270, distance: 173.3
click at [0, 0] on slot at bounding box center [0, 0] width 0 height 0
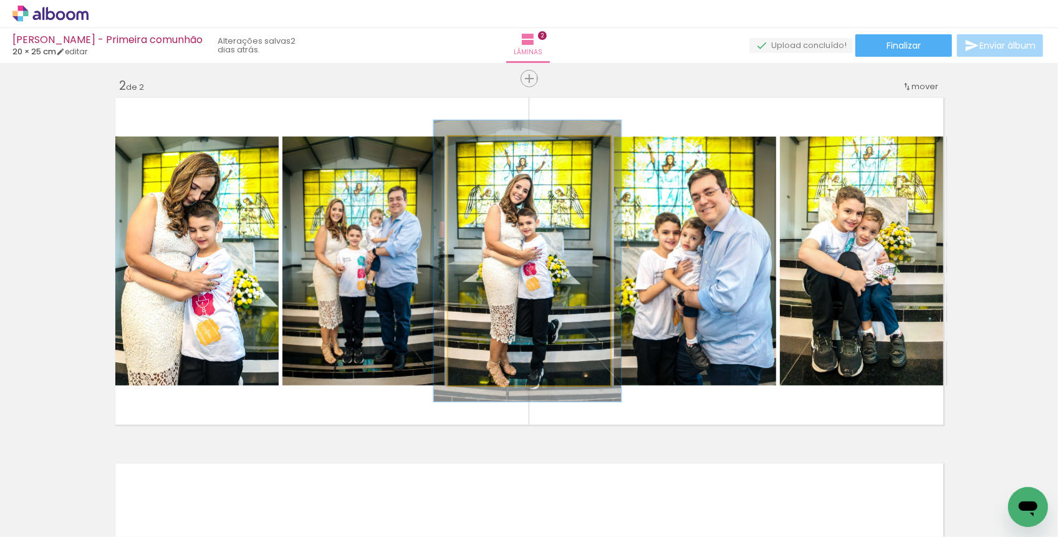
click at [487, 150] on div at bounding box center [482, 150] width 20 height 20
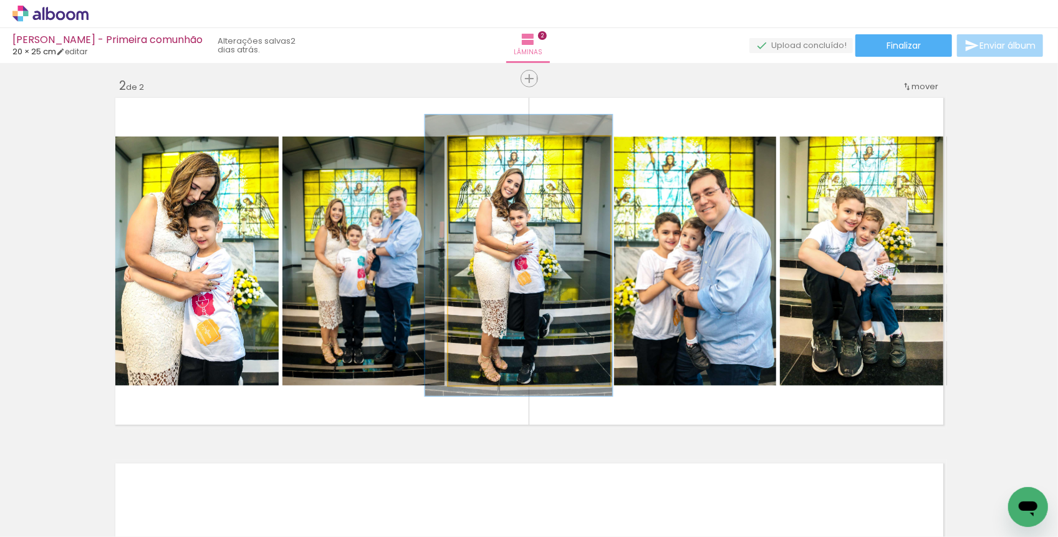
drag, startPoint x: 525, startPoint y: 205, endPoint x: 516, endPoint y: 199, distance: 10.4
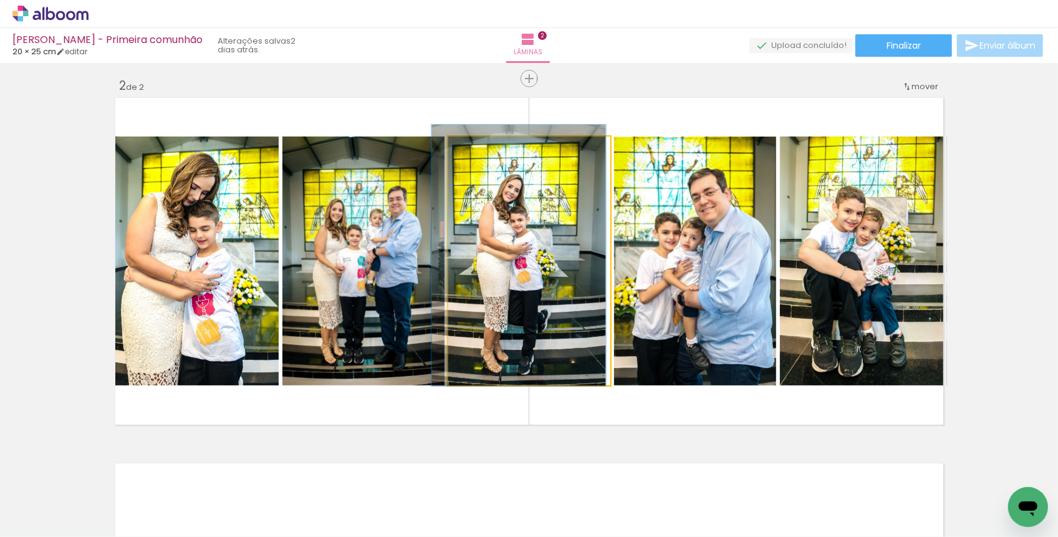
type paper-slider "105"
click at [479, 153] on div at bounding box center [479, 149] width 11 height 11
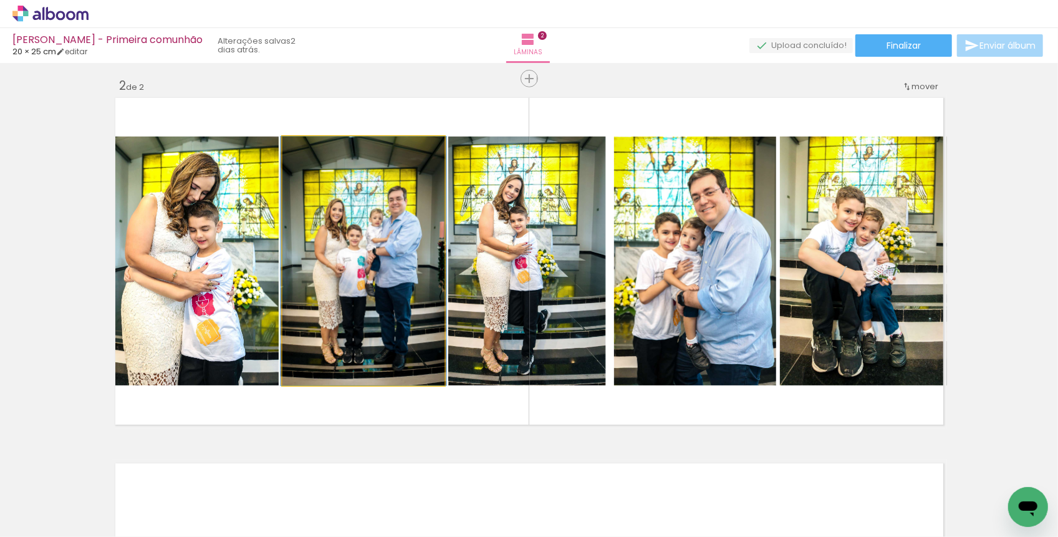
click at [339, 242] on quentale-photo at bounding box center [363, 260] width 162 height 249
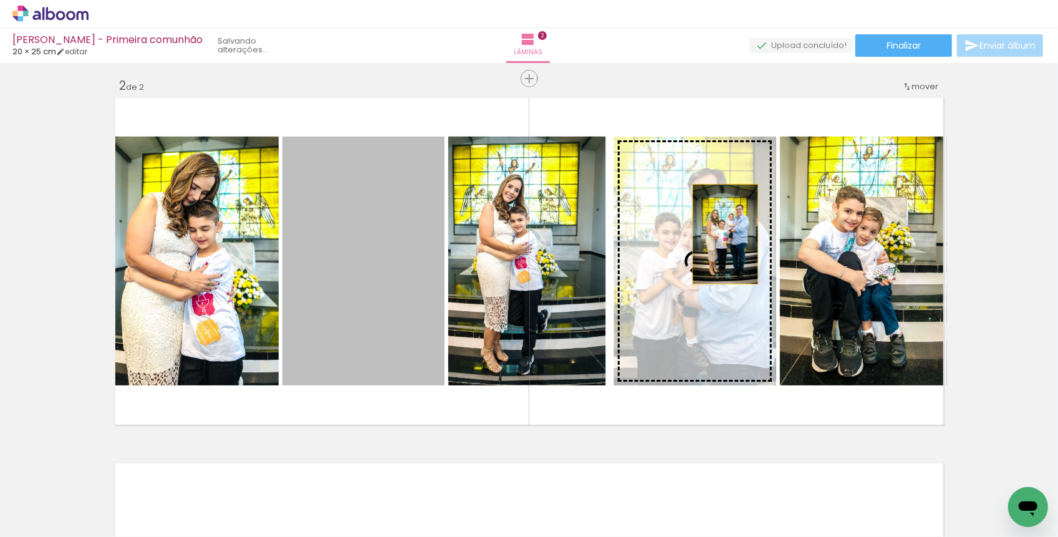
drag, startPoint x: 339, startPoint y: 242, endPoint x: 722, endPoint y: 234, distance: 383.4
click at [0, 0] on slot at bounding box center [0, 0] width 0 height 0
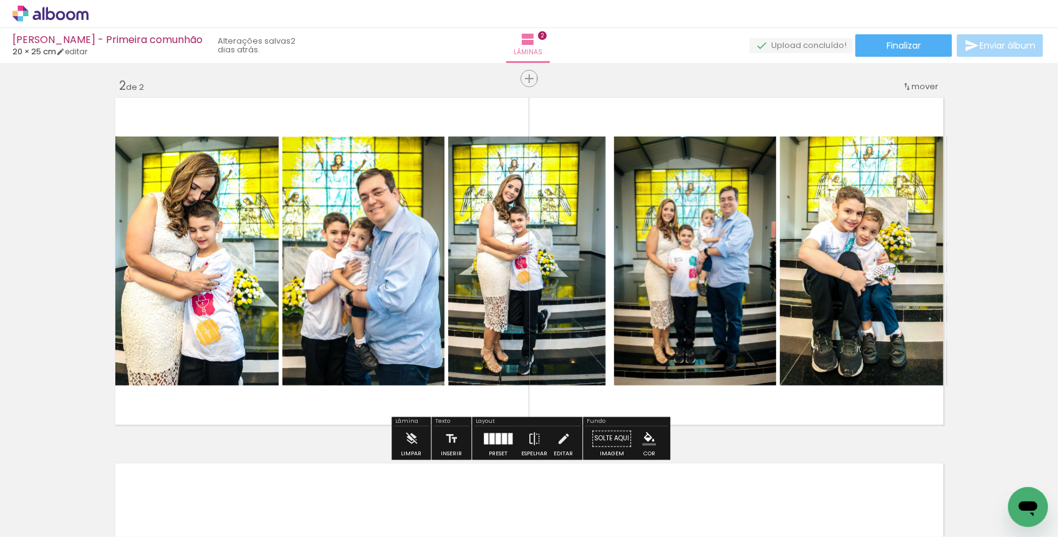
click at [700, 242] on quentale-photo at bounding box center [695, 260] width 162 height 249
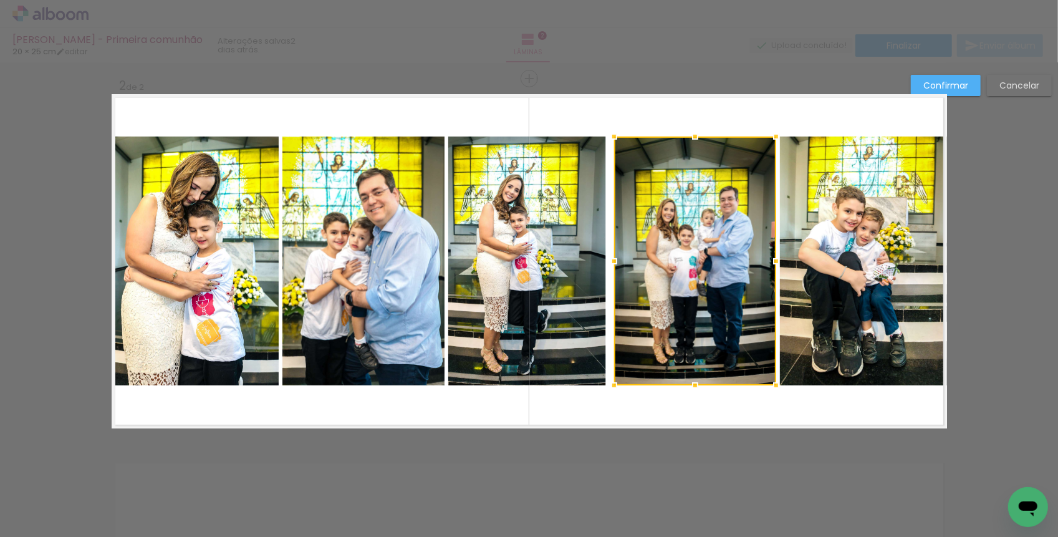
click at [559, 238] on quentale-photo at bounding box center [529, 260] width 162 height 249
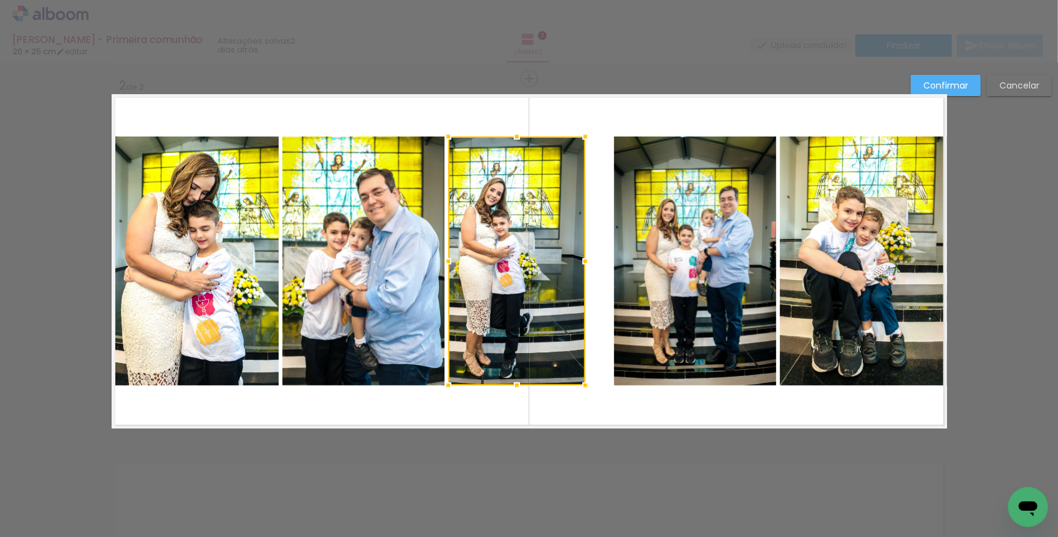
drag, startPoint x: 611, startPoint y: 259, endPoint x: 583, endPoint y: 260, distance: 28.1
click at [583, 260] on div at bounding box center [585, 261] width 25 height 25
click at [634, 258] on quentale-photo at bounding box center [695, 260] width 162 height 249
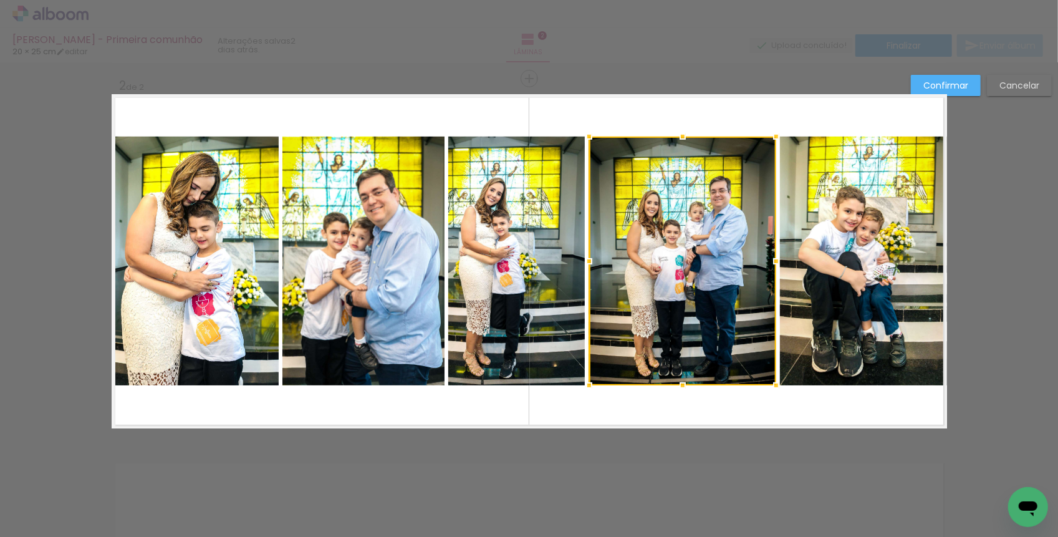
drag, startPoint x: 621, startPoint y: 259, endPoint x: 596, endPoint y: 259, distance: 24.9
click at [596, 259] on div at bounding box center [588, 261] width 25 height 25
click at [585, 396] on div at bounding box center [588, 385] width 25 height 25
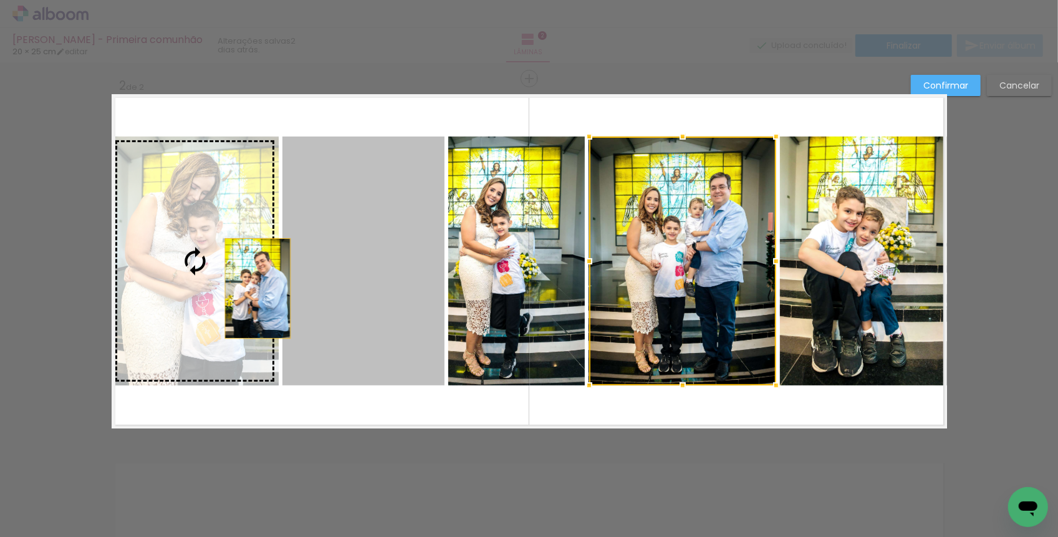
drag, startPoint x: 376, startPoint y: 292, endPoint x: 257, endPoint y: 288, distance: 118.5
click at [0, 0] on slot at bounding box center [0, 0] width 0 height 0
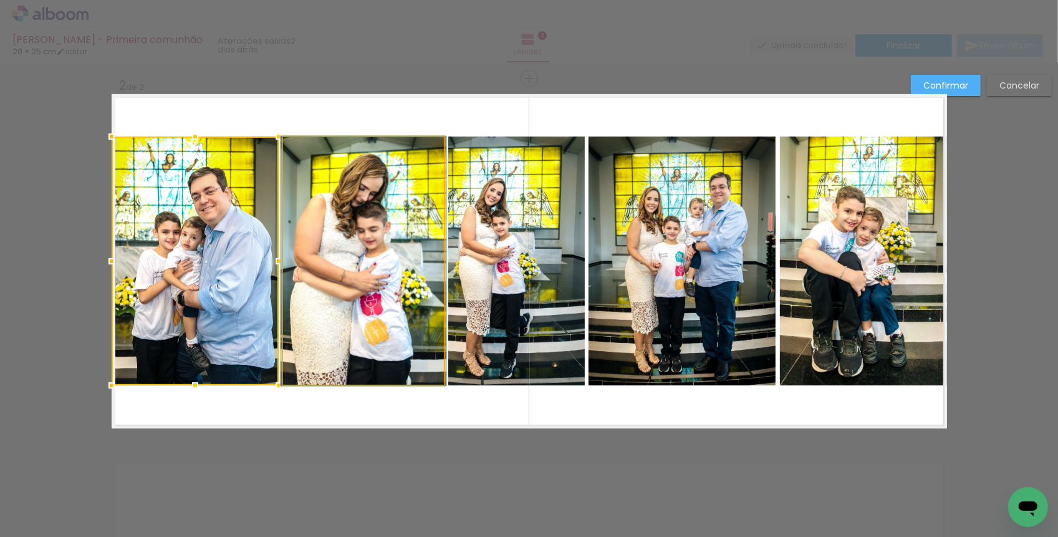
click at [373, 277] on quentale-photo at bounding box center [363, 260] width 162 height 249
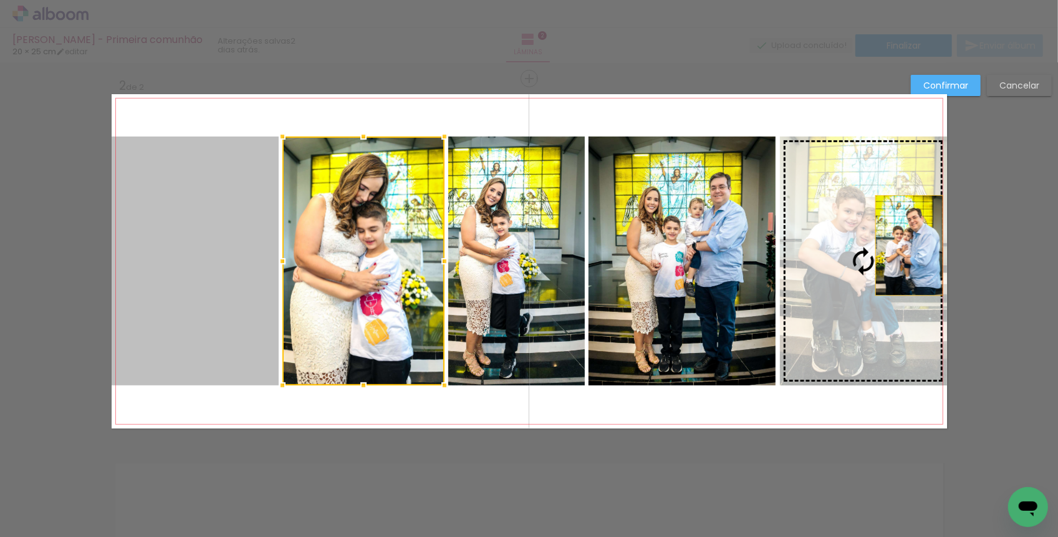
drag, startPoint x: 227, startPoint y: 270, endPoint x: 909, endPoint y: 245, distance: 681.6
click at [909, 245] on album-spread "2 de 2" at bounding box center [529, 261] width 835 height 334
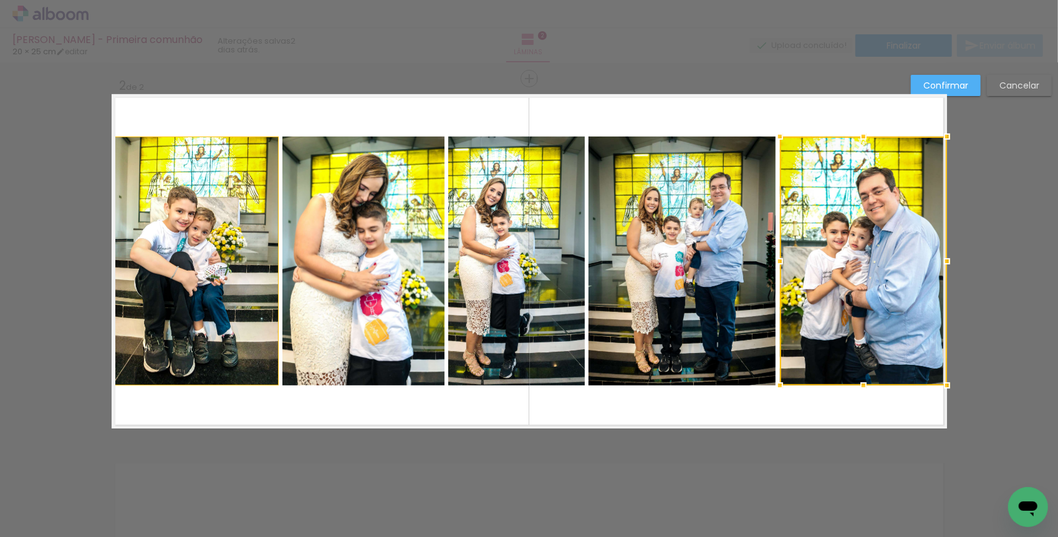
click at [856, 234] on div at bounding box center [863, 260] width 167 height 249
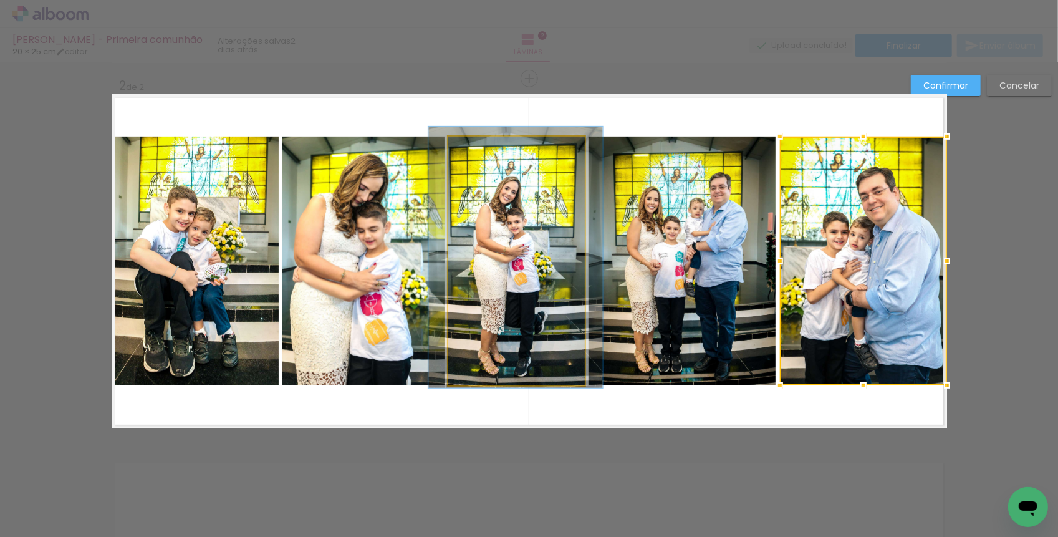
drag, startPoint x: 518, startPoint y: 254, endPoint x: 532, endPoint y: 252, distance: 14.5
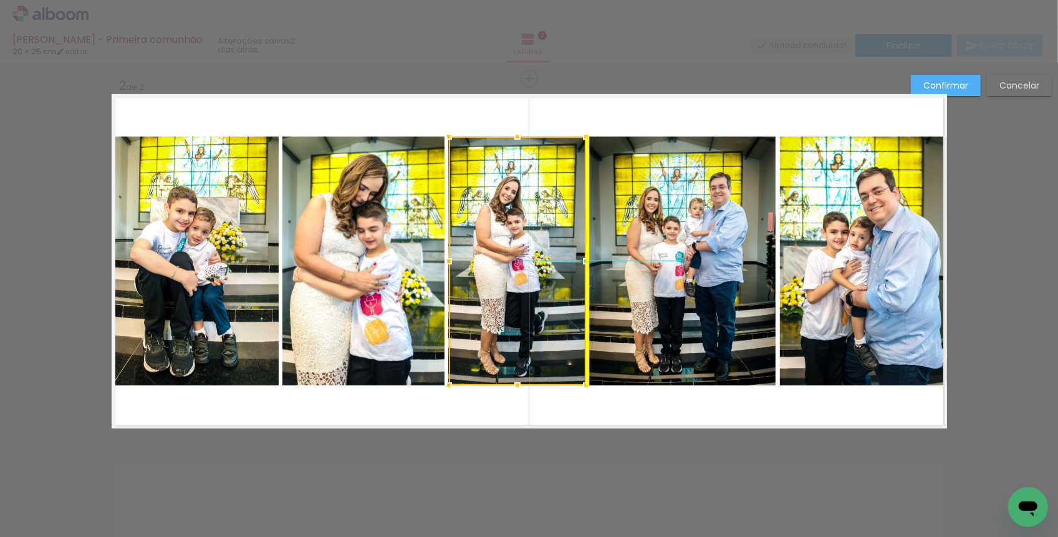
click at [536, 250] on div at bounding box center [517, 260] width 137 height 249
click at [583, 413] on quentale-layouter at bounding box center [529, 261] width 835 height 334
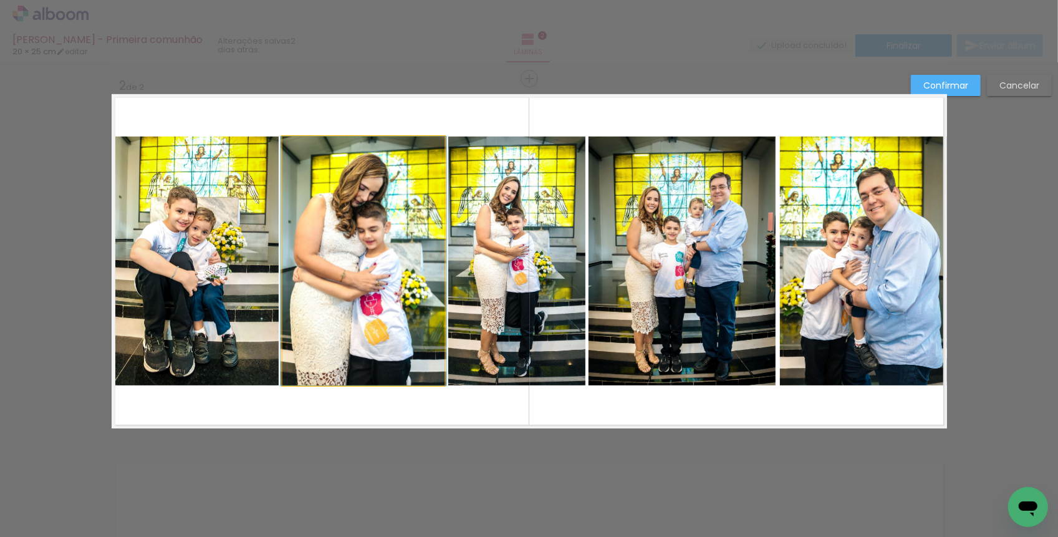
click at [315, 229] on quentale-photo at bounding box center [363, 260] width 162 height 249
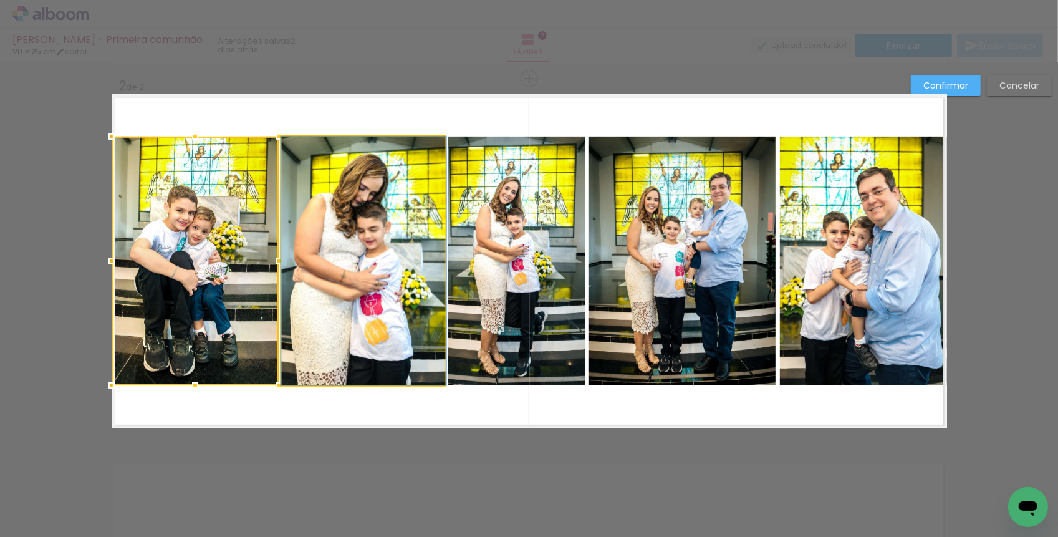
drag, startPoint x: 351, startPoint y: 242, endPoint x: 351, endPoint y: 249, distance: 6.9
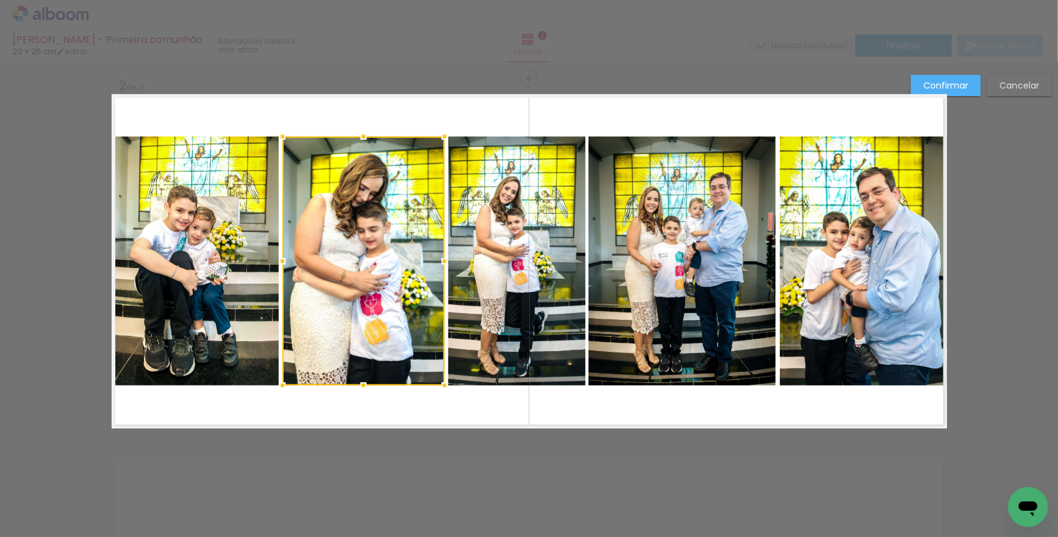
click at [0, 0] on slot "Confirmar" at bounding box center [0, 0] width 0 height 0
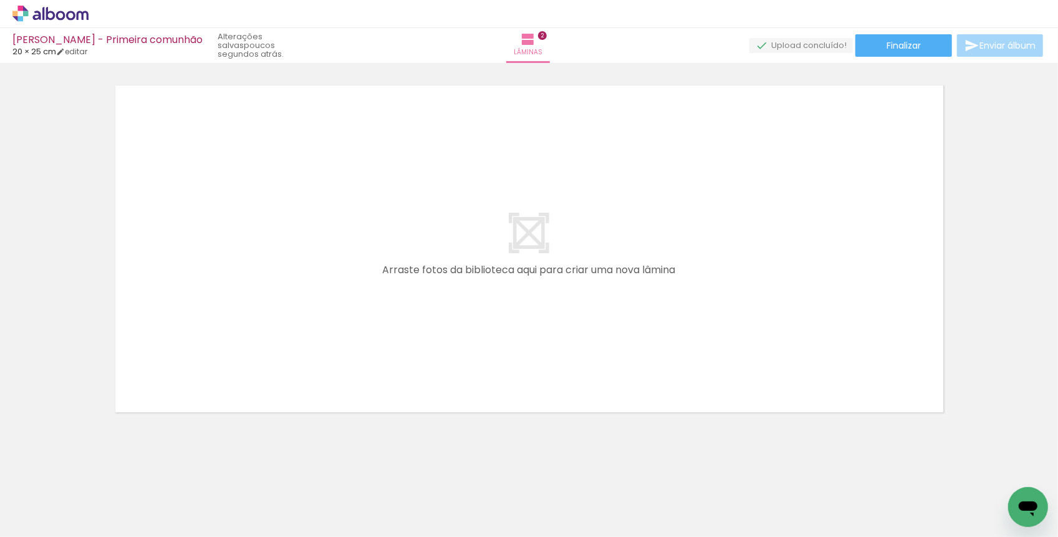
scroll to position [0, 1546]
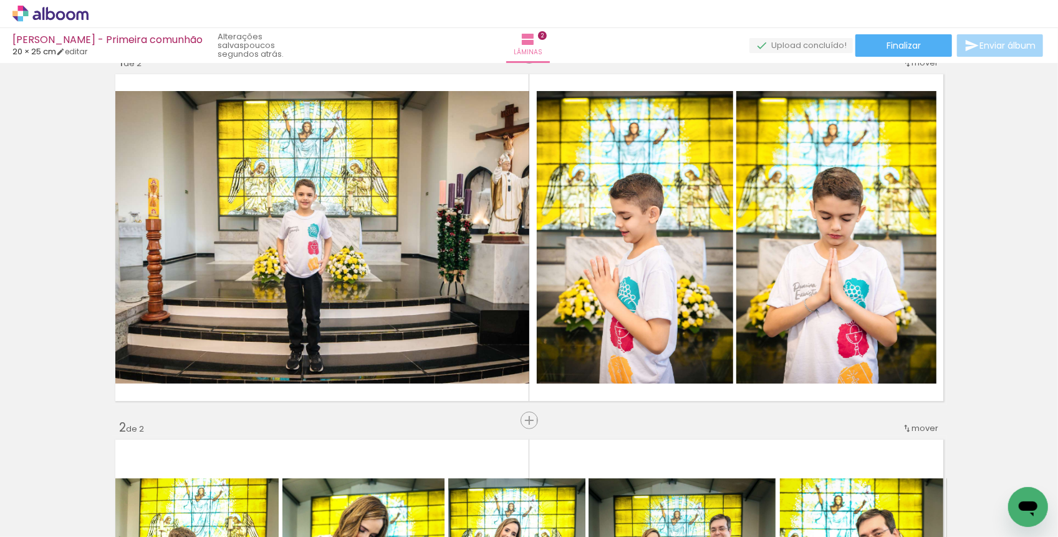
scroll to position [27, 0]
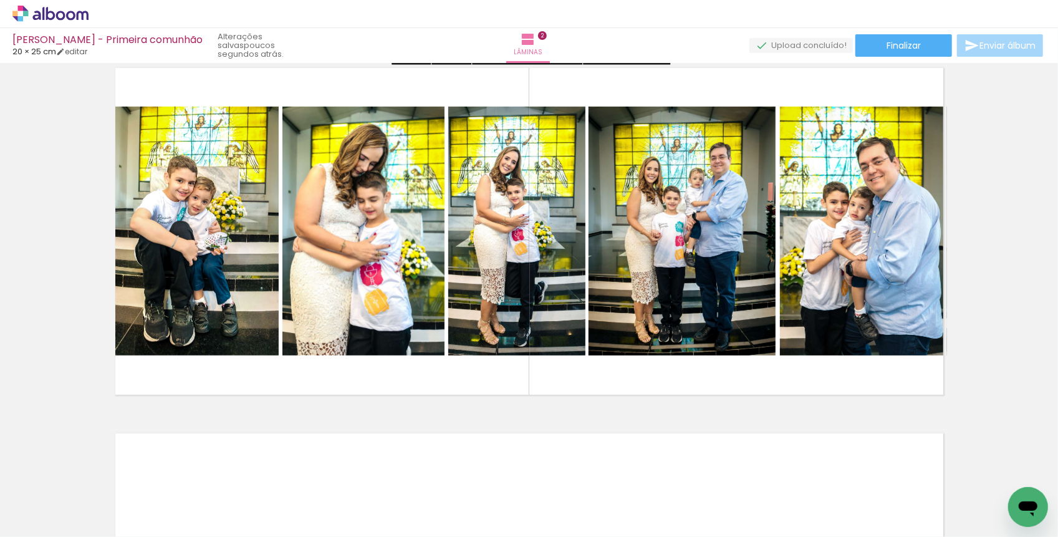
scroll to position [748, 0]
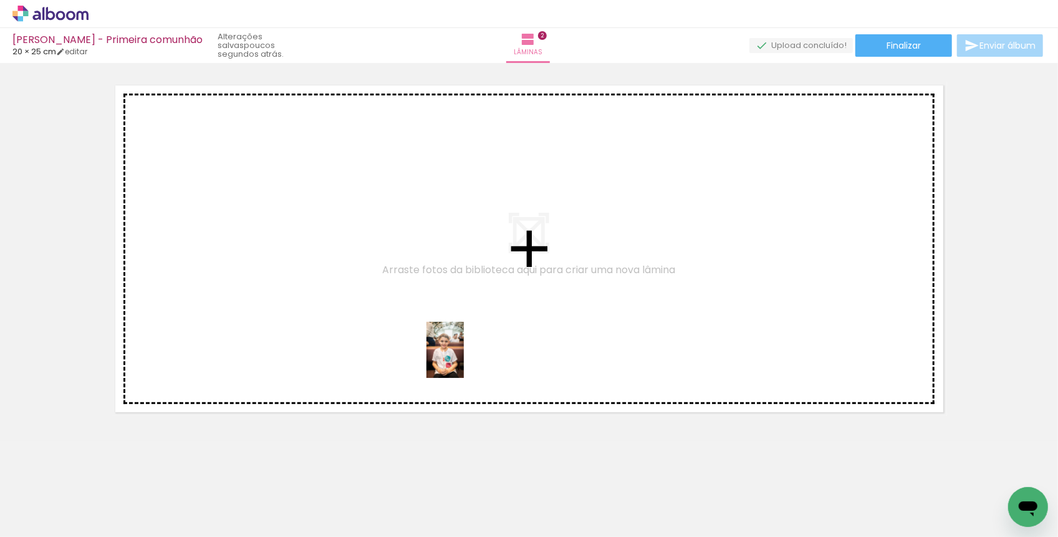
drag, startPoint x: 544, startPoint y: 510, endPoint x: 464, endPoint y: 358, distance: 172.6
click at [464, 358] on quentale-workspace at bounding box center [529, 268] width 1058 height 537
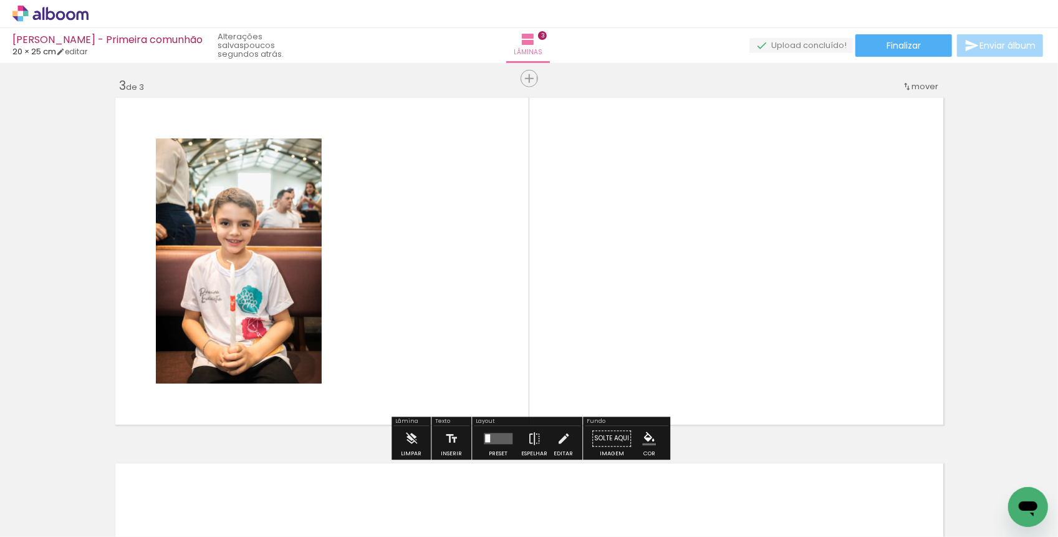
scroll to position [735, 0]
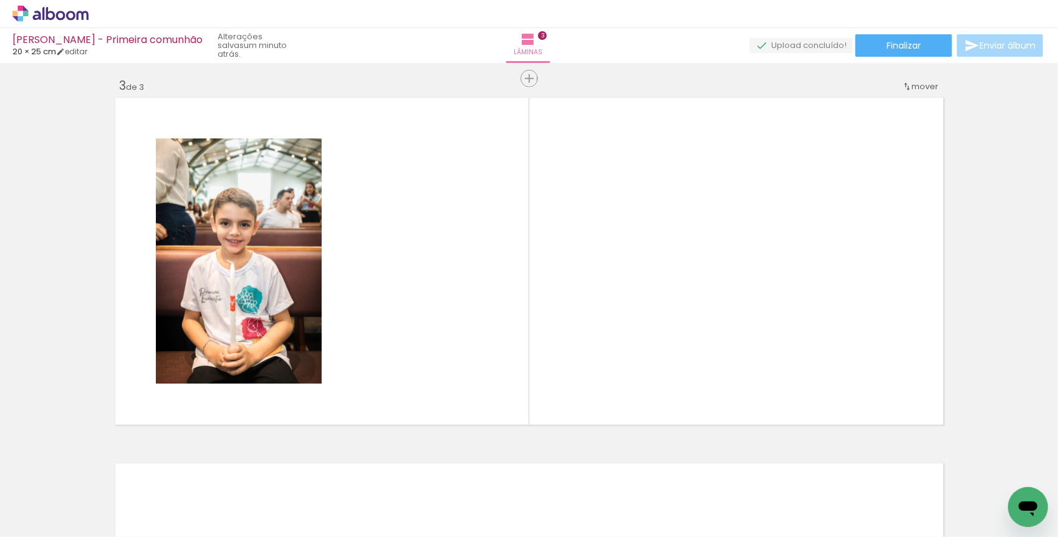
scroll to position [0, 1064]
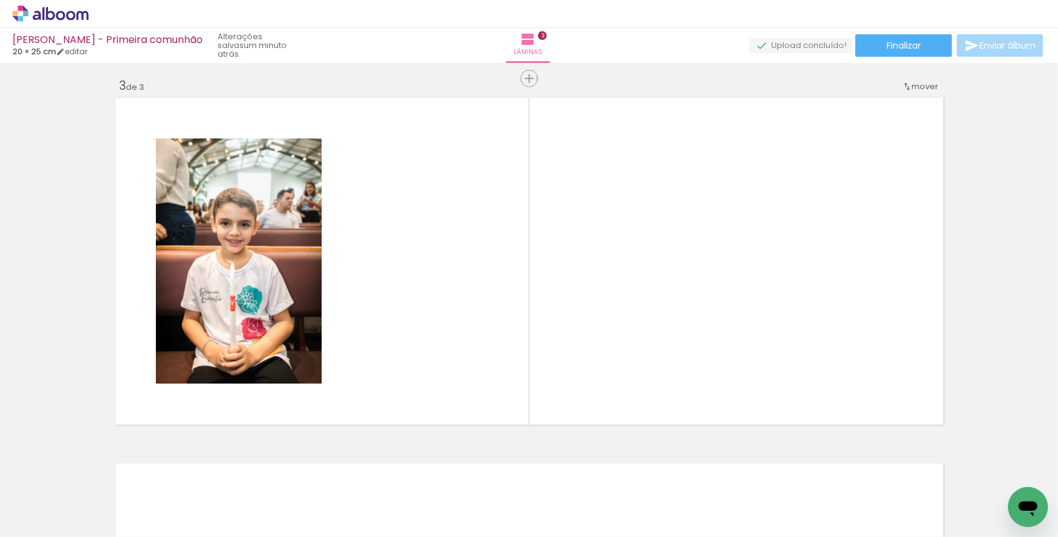
scroll to position [0, 1307]
click at [419, 322] on quentale-workspace at bounding box center [529, 268] width 1058 height 537
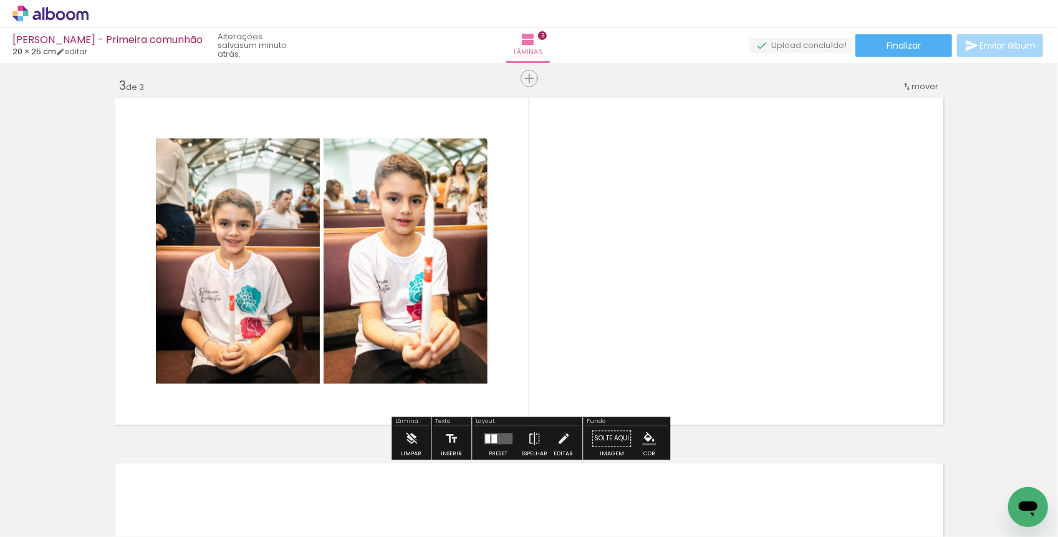
click at [175, 154] on iron-icon at bounding box center [169, 151] width 12 height 12
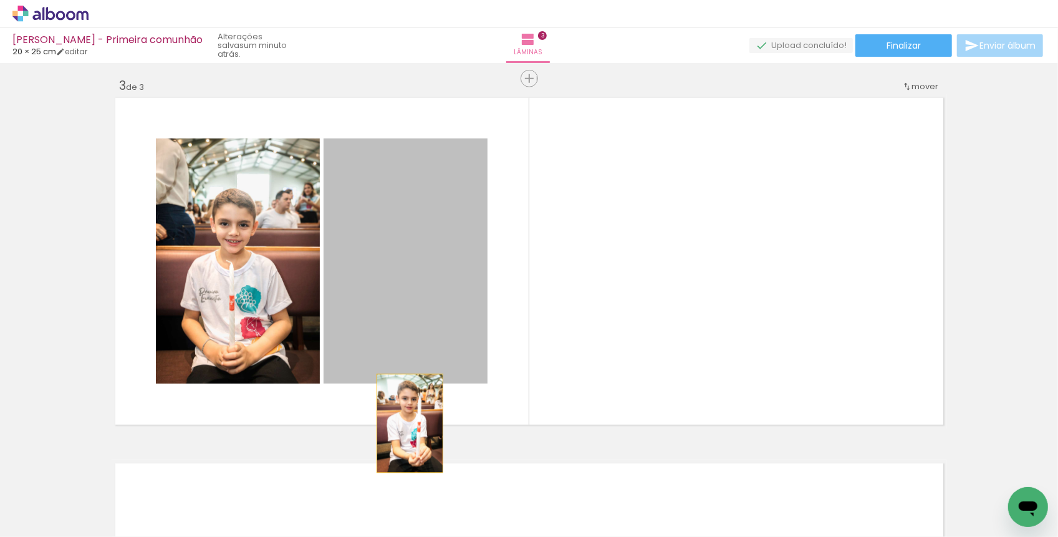
drag, startPoint x: 429, startPoint y: 262, endPoint x: 404, endPoint y: 352, distance: 93.0
click at [404, 374] on div at bounding box center [408, 423] width 65 height 98
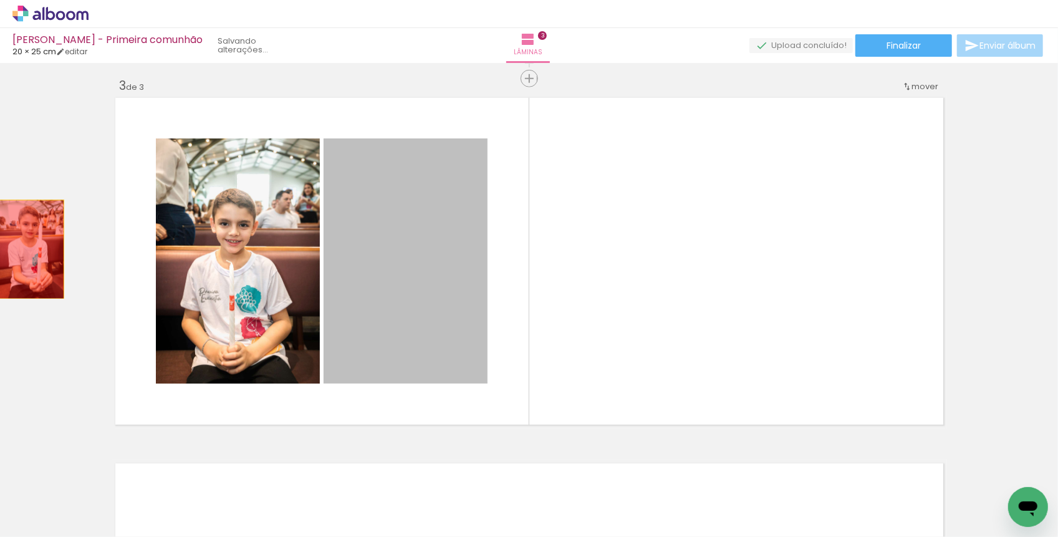
drag, startPoint x: 414, startPoint y: 325, endPoint x: 40, endPoint y: 242, distance: 383.6
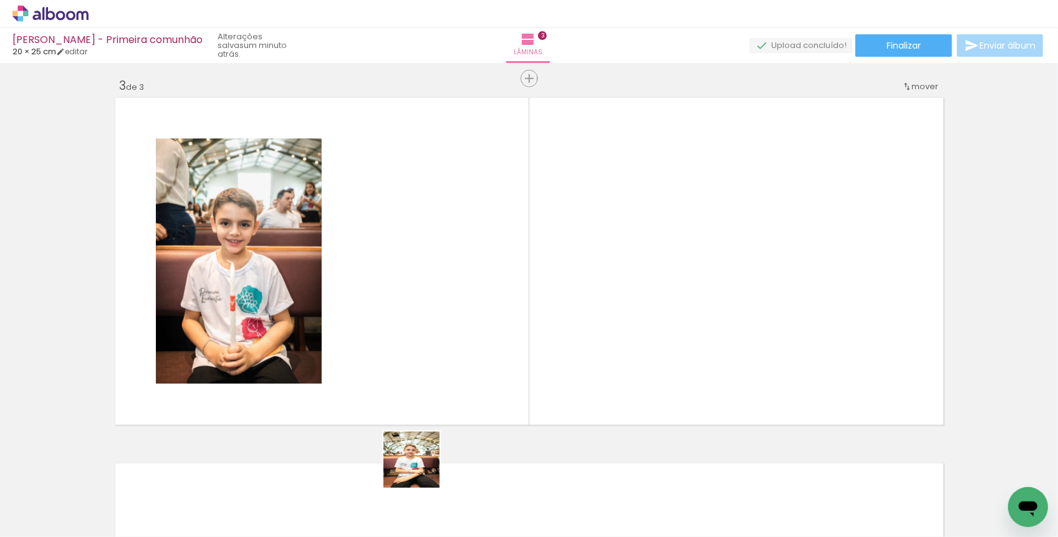
drag, startPoint x: 421, startPoint y: 505, endPoint x: 423, endPoint y: 354, distance: 150.8
click at [423, 354] on quentale-workspace at bounding box center [529, 268] width 1058 height 537
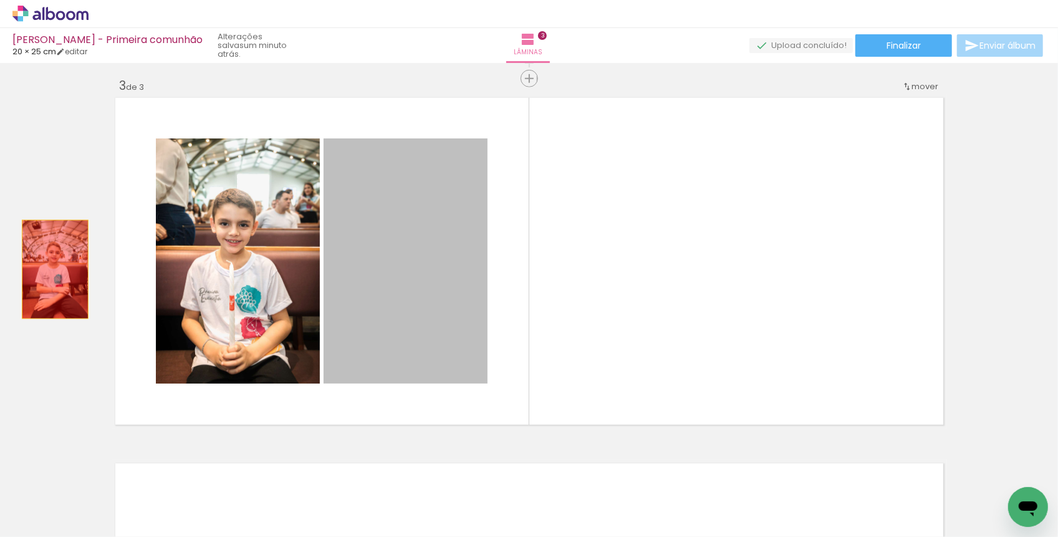
drag, startPoint x: 411, startPoint y: 328, endPoint x: 57, endPoint y: 266, distance: 360.0
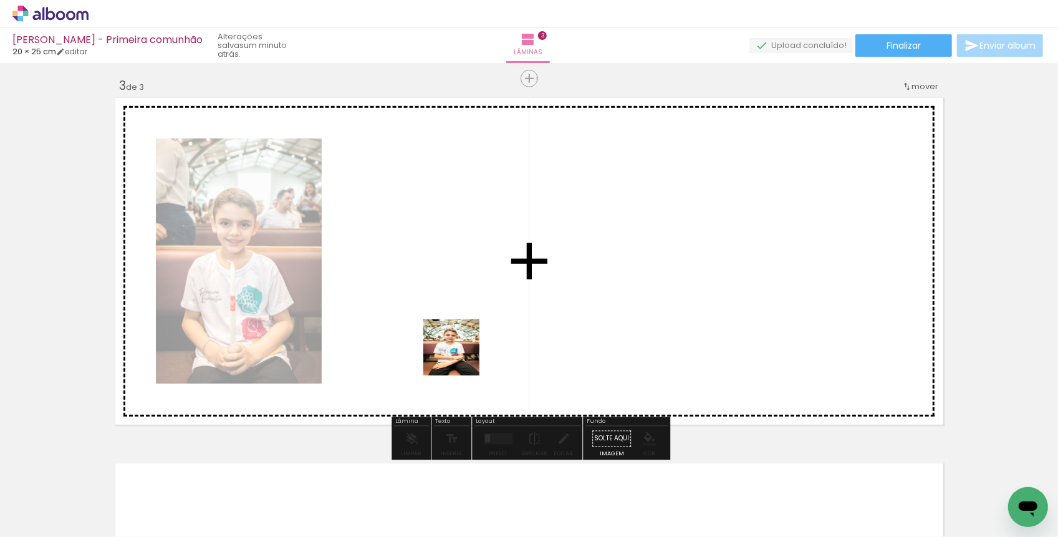
drag, startPoint x: 499, startPoint y: 506, endPoint x: 449, endPoint y: 327, distance: 186.3
click at [449, 327] on quentale-workspace at bounding box center [529, 268] width 1058 height 537
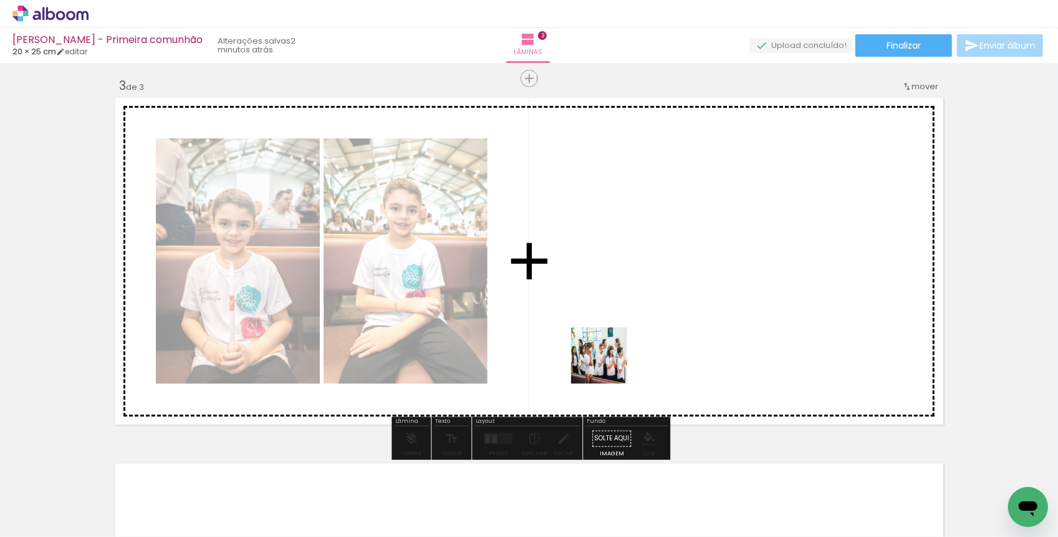
drag, startPoint x: 489, startPoint y: 507, endPoint x: 611, endPoint y: 360, distance: 191.1
click at [611, 360] on quentale-workspace at bounding box center [529, 268] width 1058 height 537
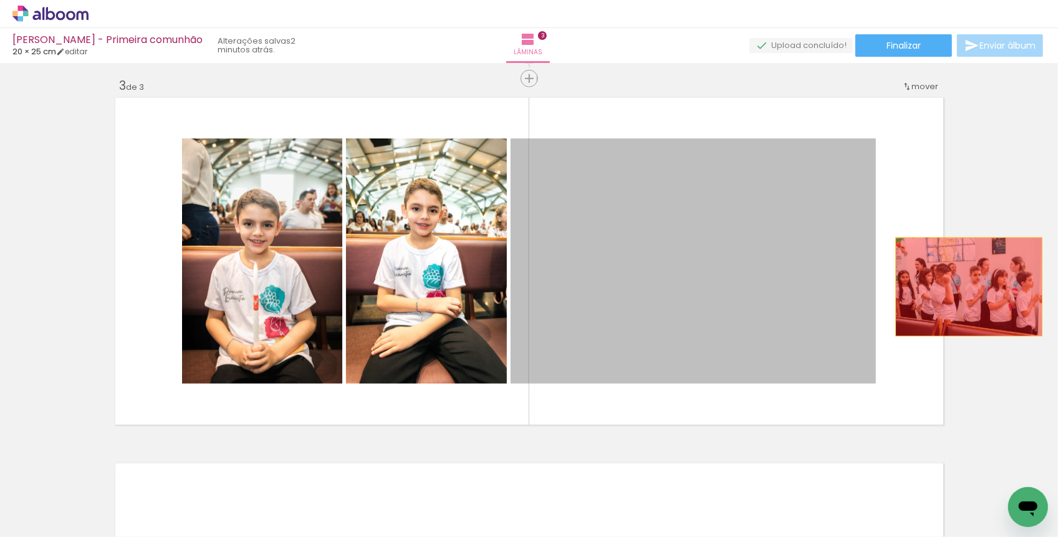
drag, startPoint x: 608, startPoint y: 268, endPoint x: 988, endPoint y: 282, distance: 379.8
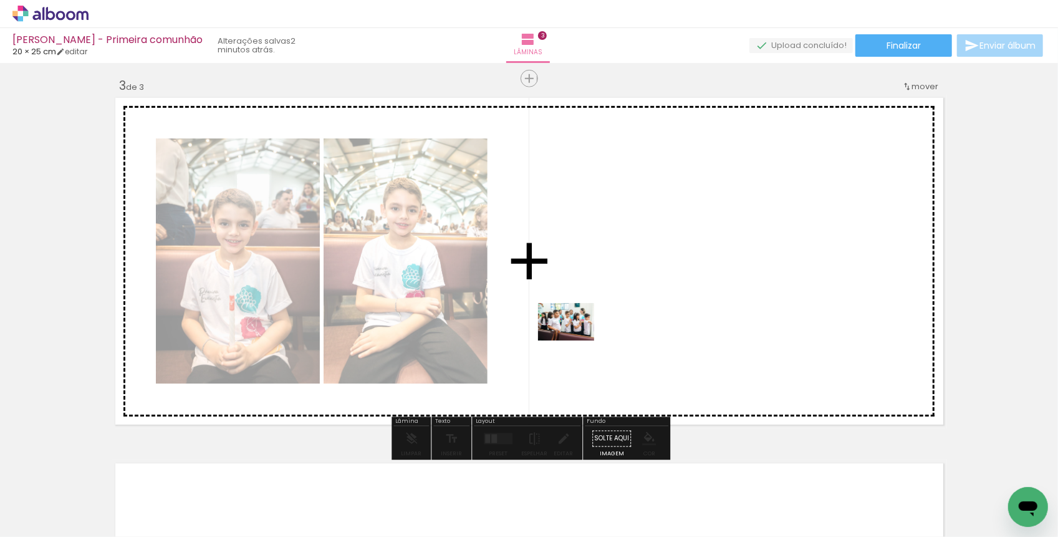
click at [585, 334] on quentale-workspace at bounding box center [529, 268] width 1058 height 537
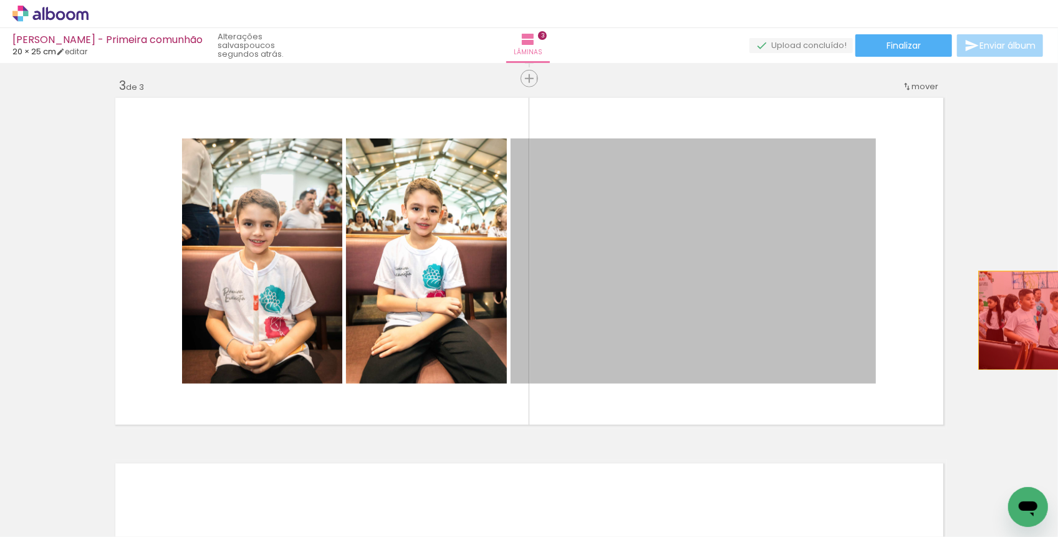
drag, startPoint x: 725, startPoint y: 305, endPoint x: 1048, endPoint y: 316, distance: 323.0
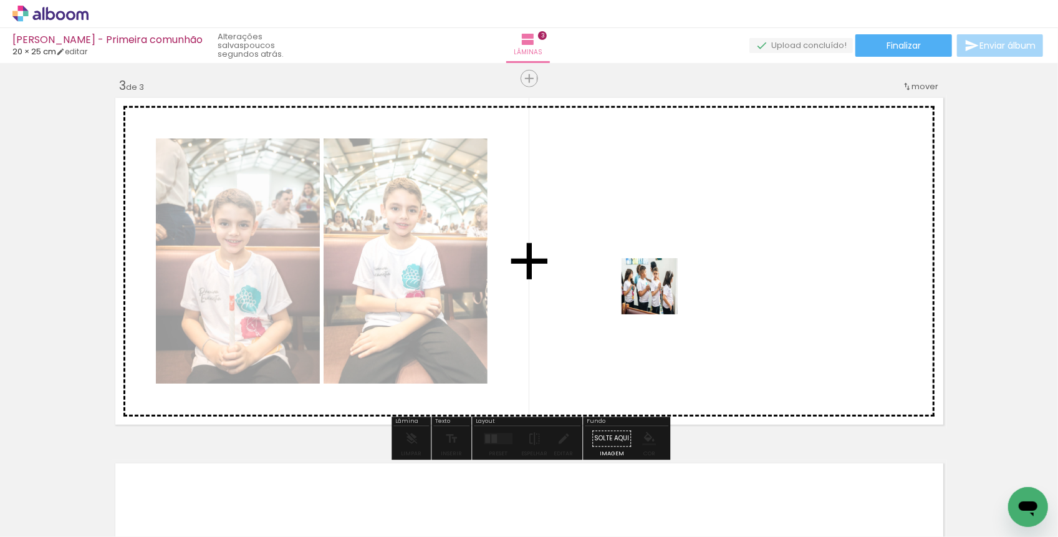
drag, startPoint x: 487, startPoint y: 494, endPoint x: 690, endPoint y: 274, distance: 298.6
click at [690, 274] on quentale-workspace at bounding box center [529, 268] width 1058 height 537
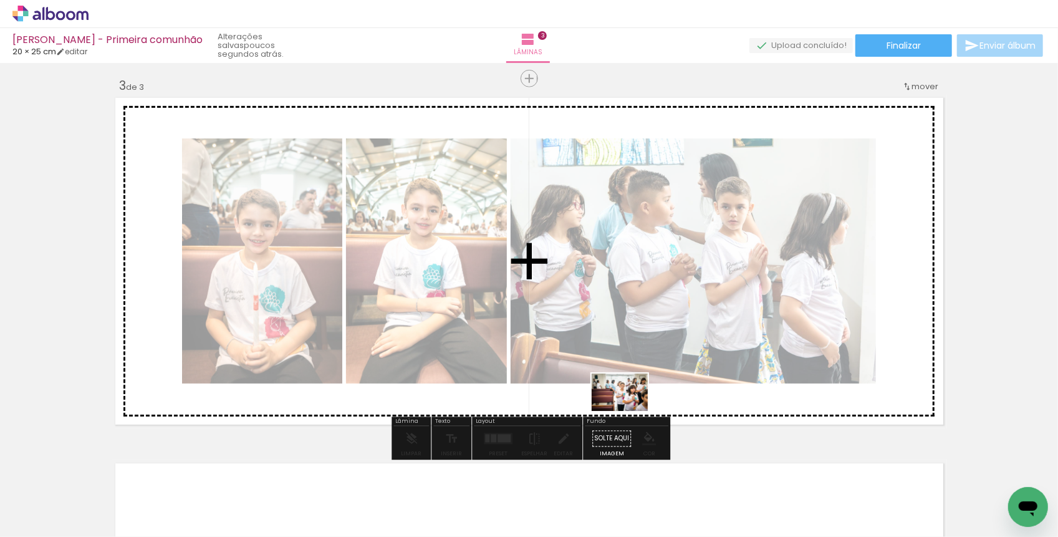
drag, startPoint x: 639, startPoint y: 504, endPoint x: 629, endPoint y: 410, distance: 94.7
click at [629, 410] on quentale-workspace at bounding box center [529, 268] width 1058 height 537
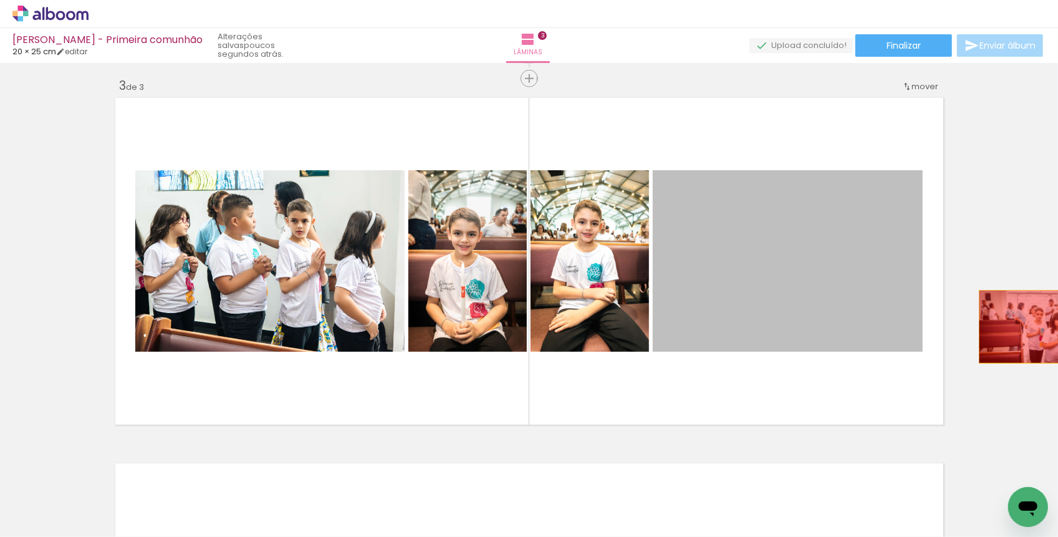
drag, startPoint x: 805, startPoint y: 281, endPoint x: 1033, endPoint y: 325, distance: 231.7
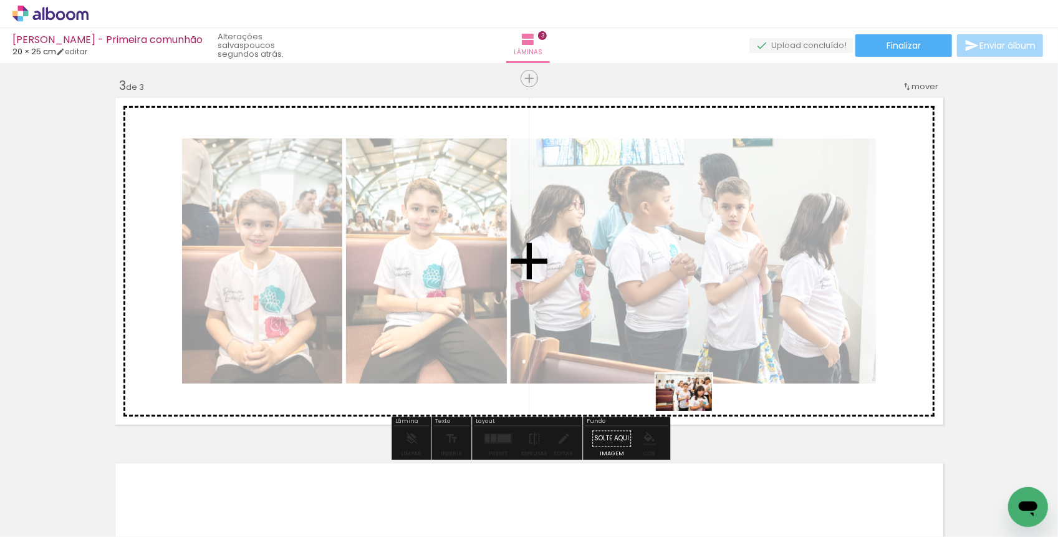
drag, startPoint x: 706, startPoint y: 507, endPoint x: 690, endPoint y: 402, distance: 105.9
click at [690, 402] on quentale-workspace at bounding box center [529, 268] width 1058 height 537
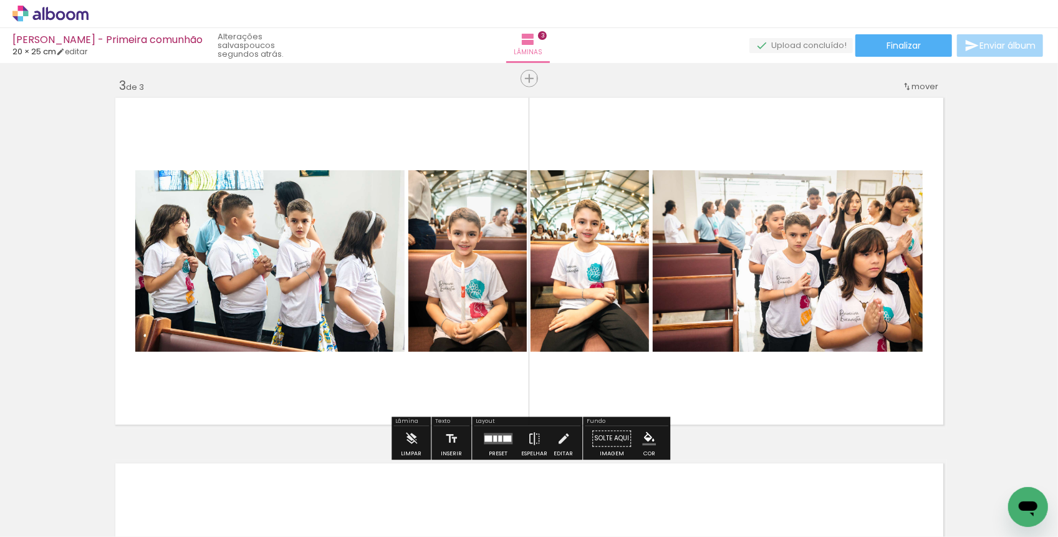
click at [428, 184] on iron-icon at bounding box center [421, 183] width 12 height 12
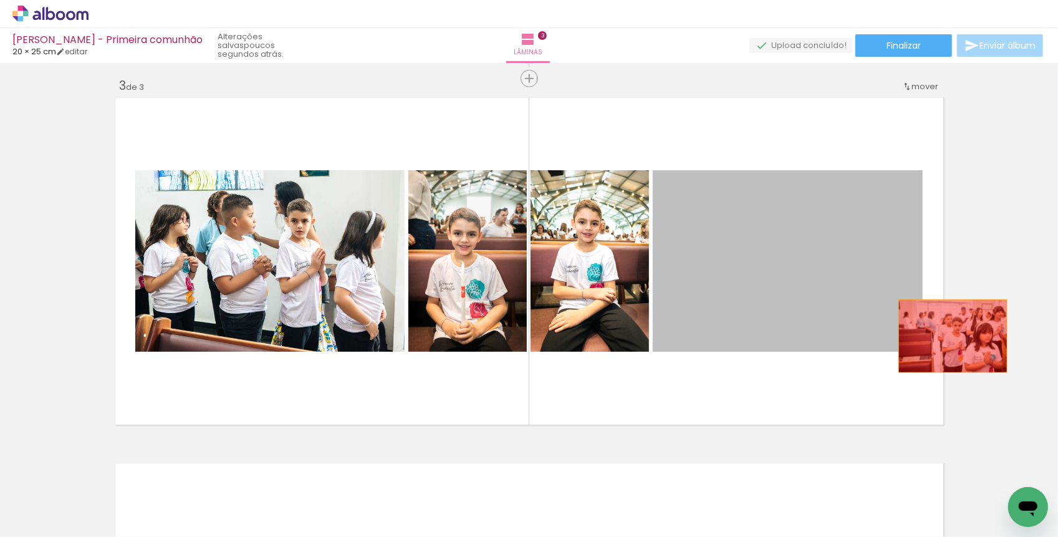
drag, startPoint x: 737, startPoint y: 307, endPoint x: 954, endPoint y: 335, distance: 218.8
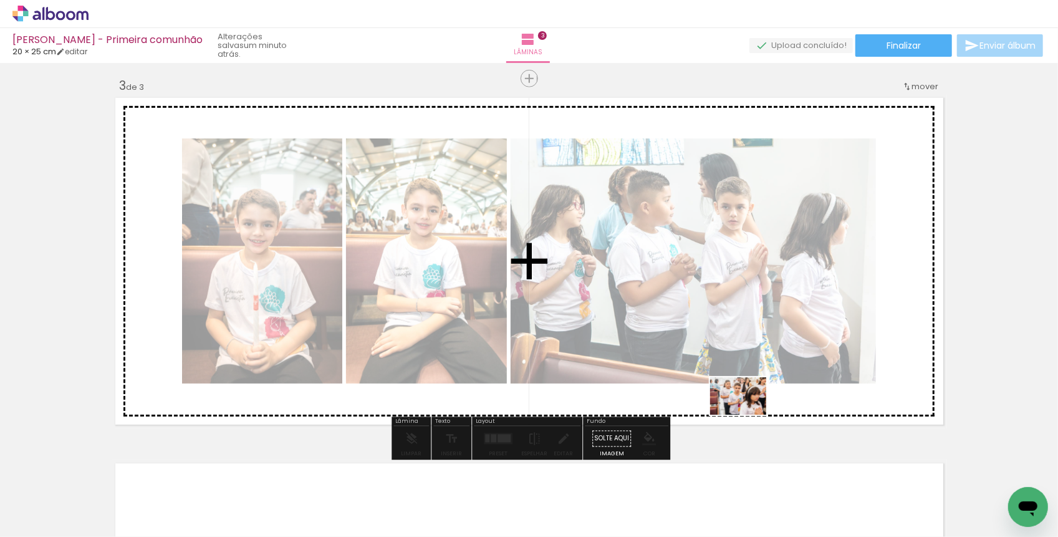
drag, startPoint x: 767, startPoint y: 508, endPoint x: 746, endPoint y: 411, distance: 98.9
click at [746, 411] on quentale-workspace at bounding box center [529, 268] width 1058 height 537
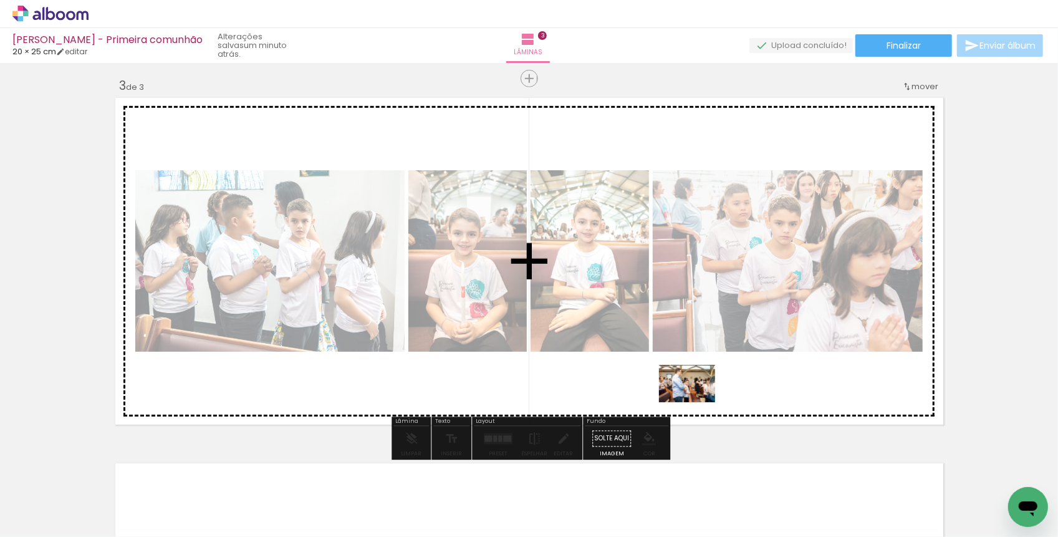
drag, startPoint x: 704, startPoint y: 508, endPoint x: 696, endPoint y: 402, distance: 106.2
click at [696, 402] on quentale-workspace at bounding box center [529, 268] width 1058 height 537
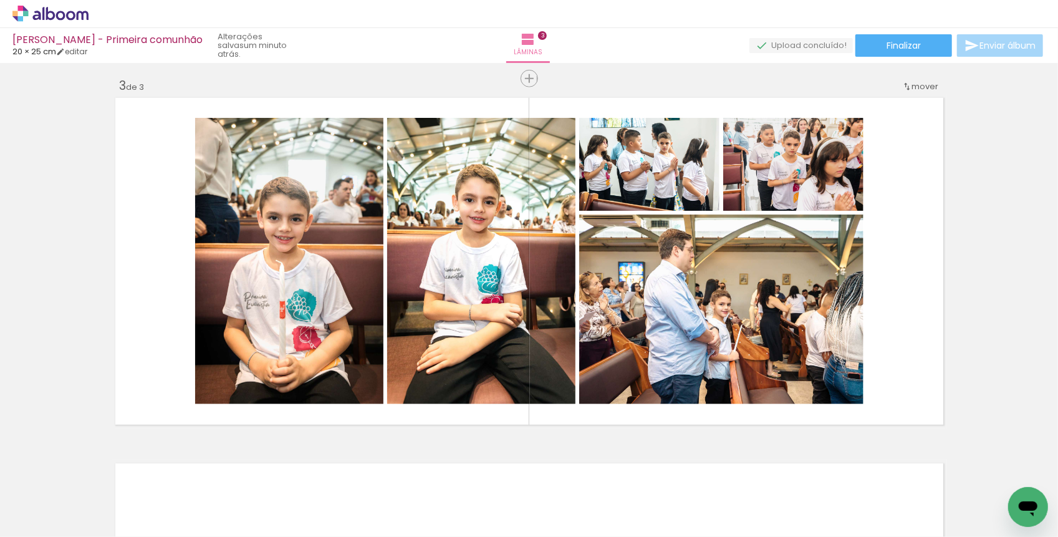
click at [847, 519] on quentale-thumb at bounding box center [841, 495] width 70 height 72
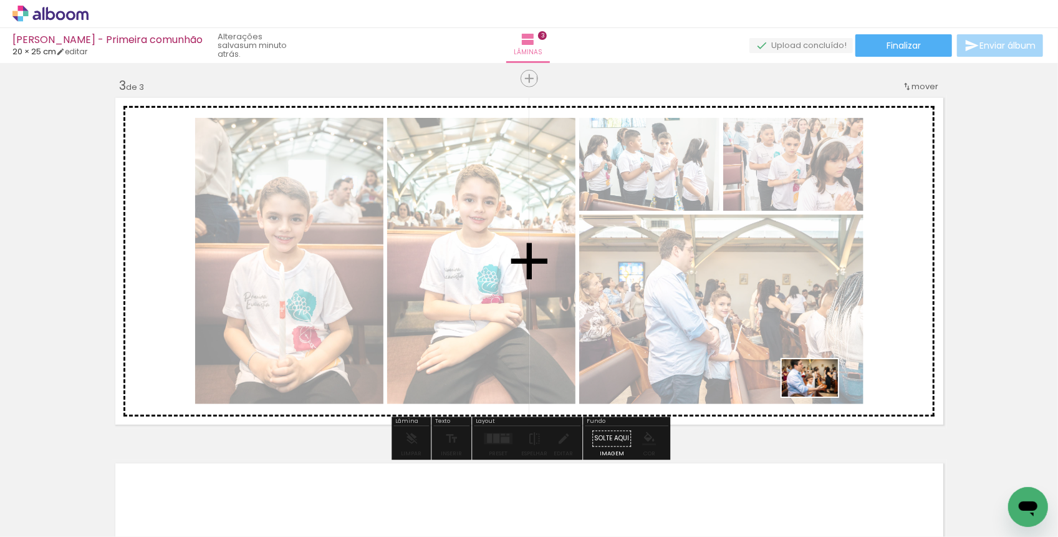
drag, startPoint x: 845, startPoint y: 499, endPoint x: 819, endPoint y: 396, distance: 106.1
click at [819, 396] on quentale-workspace at bounding box center [529, 268] width 1058 height 537
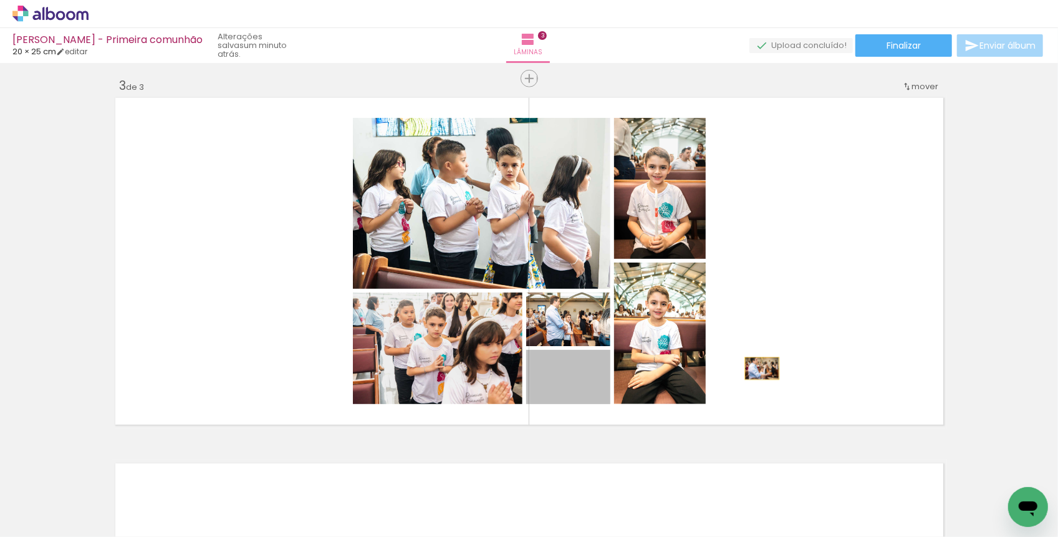
drag, startPoint x: 600, startPoint y: 396, endPoint x: 762, endPoint y: 368, distance: 164.3
click at [762, 368] on quentale-layouter at bounding box center [529, 261] width 835 height 334
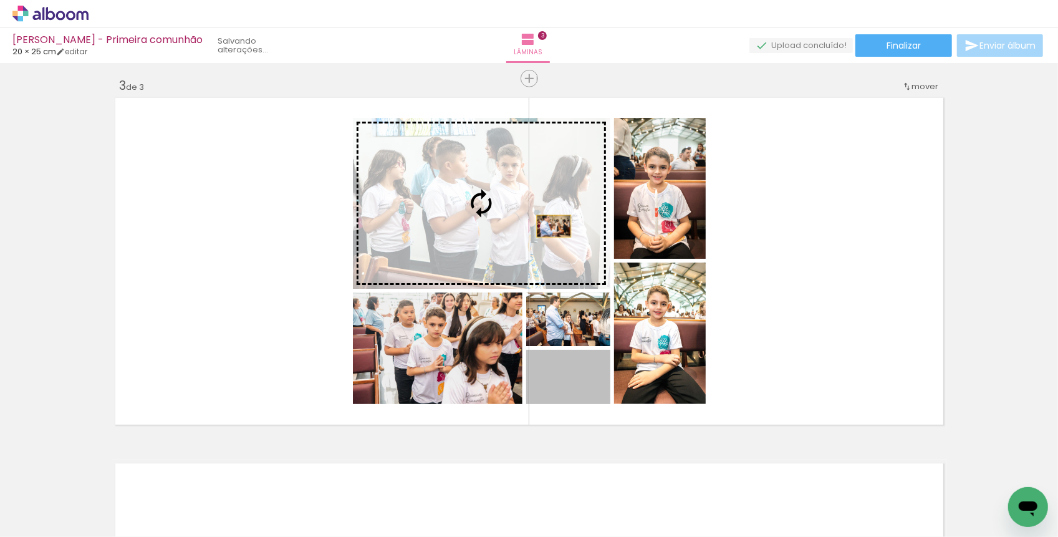
drag, startPoint x: 600, startPoint y: 384, endPoint x: 553, endPoint y: 226, distance: 164.3
click at [0, 0] on slot at bounding box center [0, 0] width 0 height 0
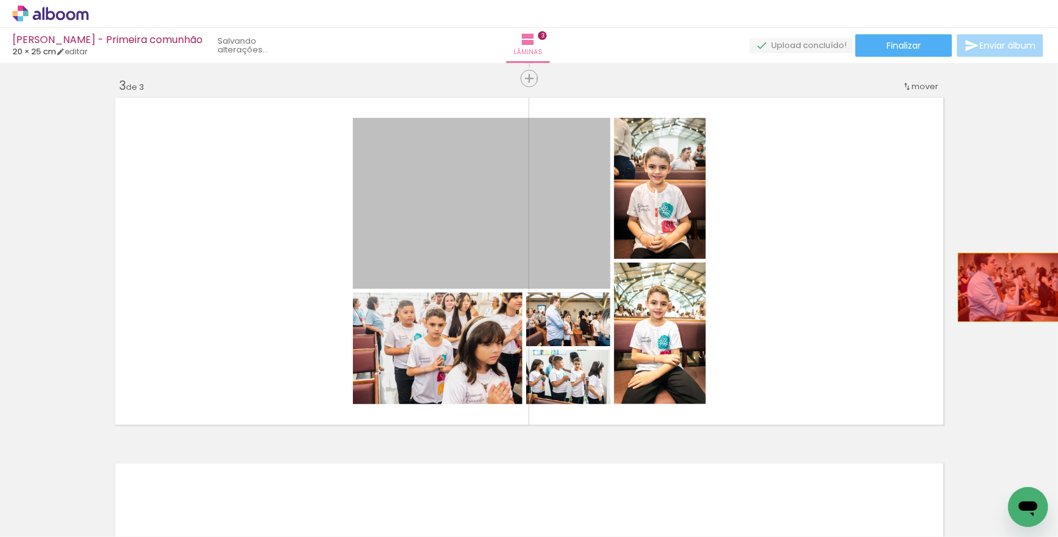
drag, startPoint x: 479, startPoint y: 211, endPoint x: 1019, endPoint y: 288, distance: 545.2
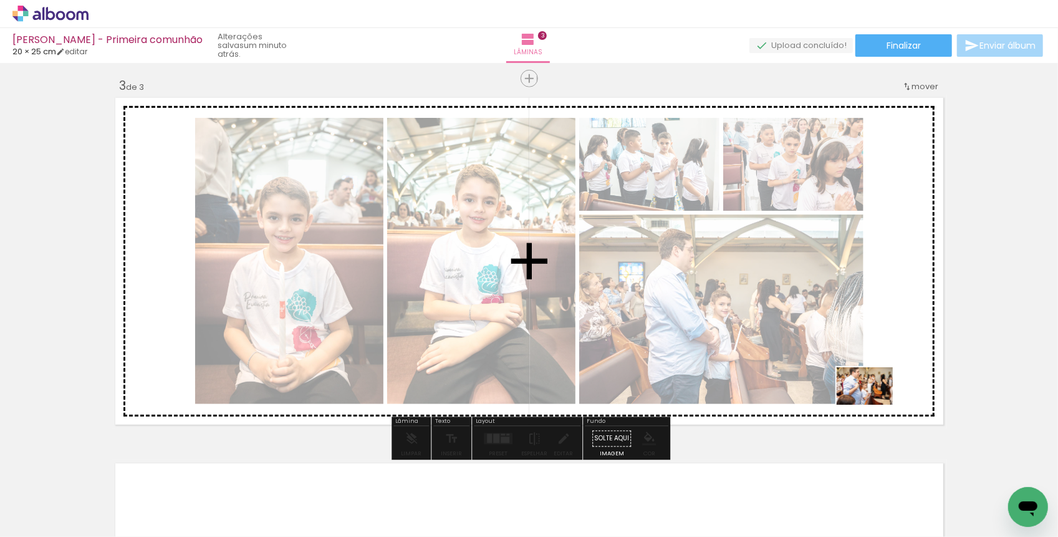
drag, startPoint x: 746, startPoint y: 509, endPoint x: 874, endPoint y: 404, distance: 165.2
click at [874, 404] on quentale-workspace at bounding box center [529, 268] width 1058 height 537
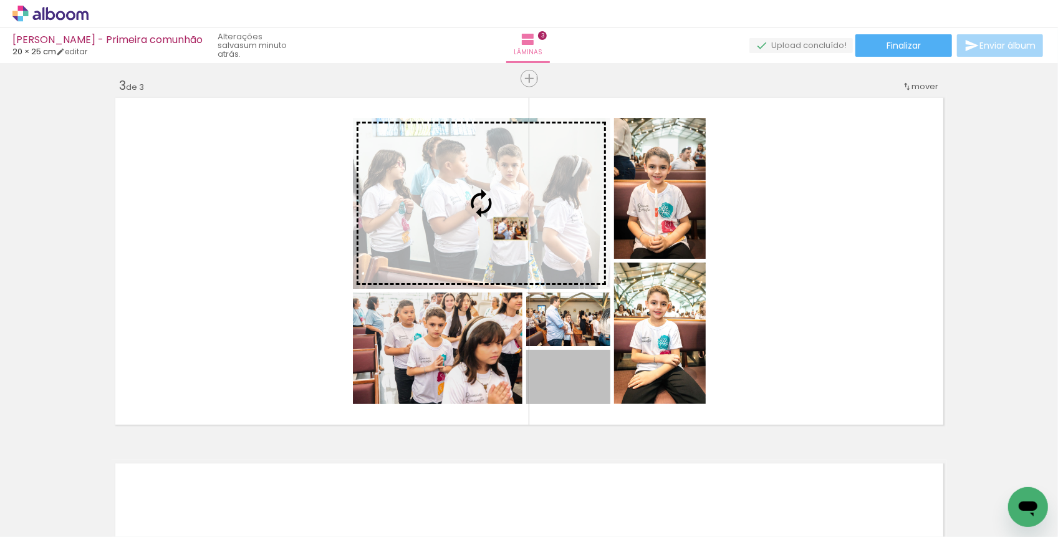
drag, startPoint x: 589, startPoint y: 398, endPoint x: 510, endPoint y: 229, distance: 186.3
click at [0, 0] on slot at bounding box center [0, 0] width 0 height 0
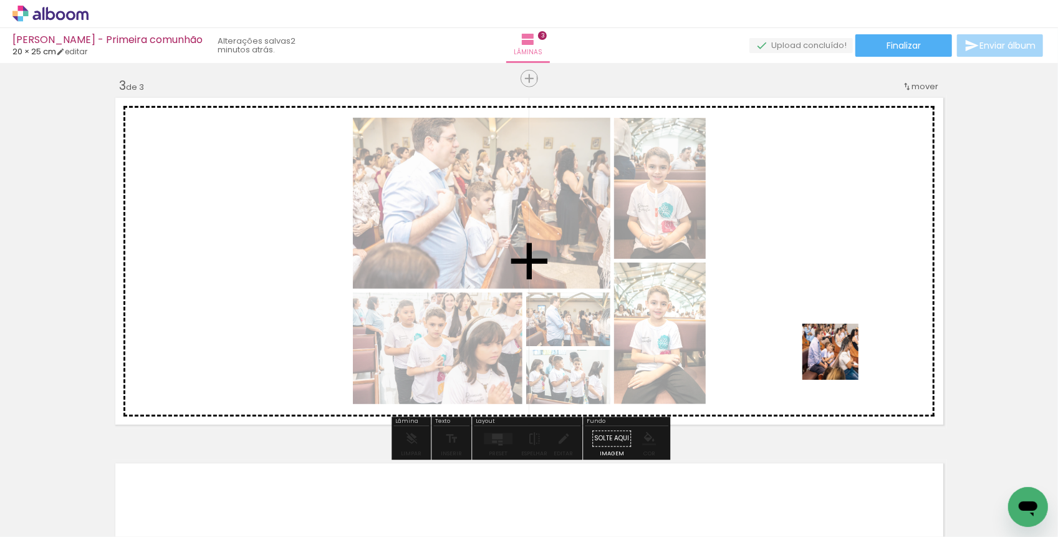
drag, startPoint x: 832, startPoint y: 501, endPoint x: 842, endPoint y: 351, distance: 150.5
click at [842, 351] on quentale-workspace at bounding box center [529, 268] width 1058 height 537
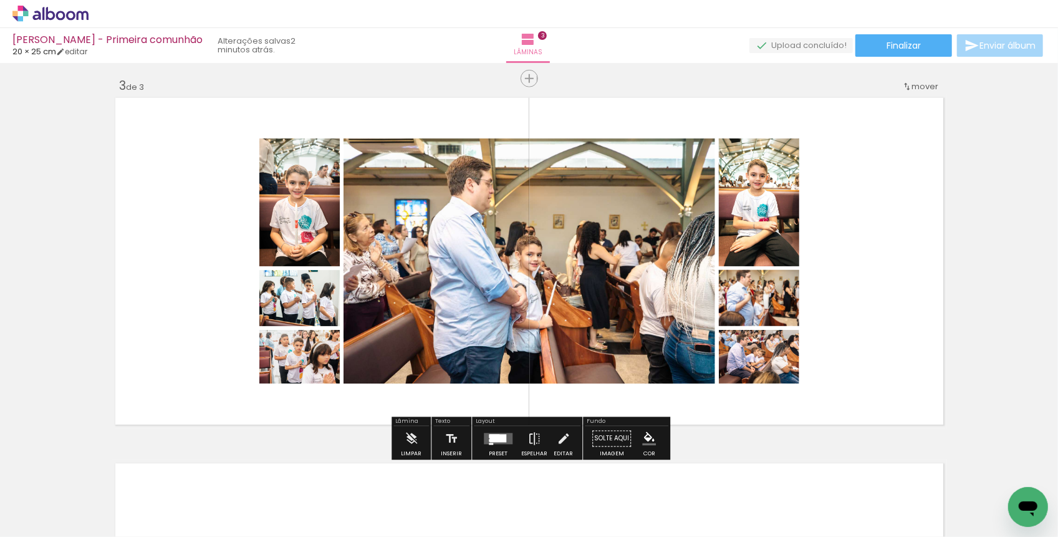
click at [310, 180] on div "Largura Cor" at bounding box center [298, 170] width 22 height 19
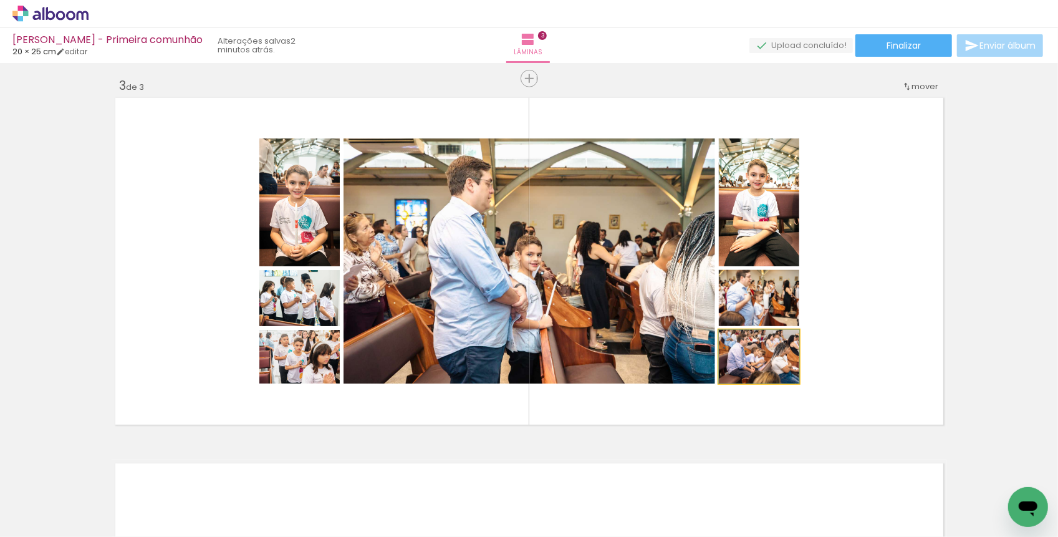
click at [792, 371] on quentale-photo at bounding box center [759, 357] width 80 height 54
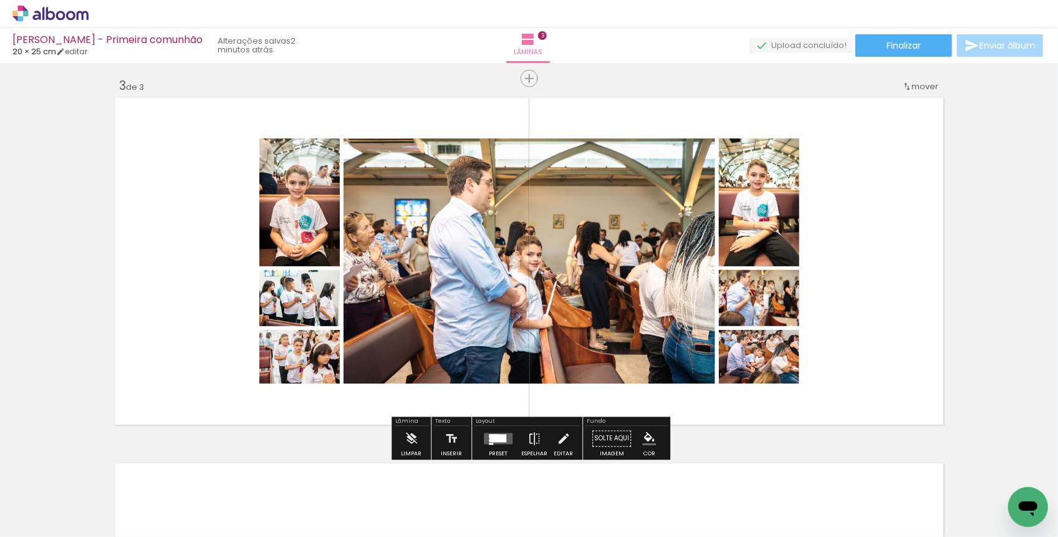
click at [859, 382] on quentale-layouter at bounding box center [529, 261] width 835 height 334
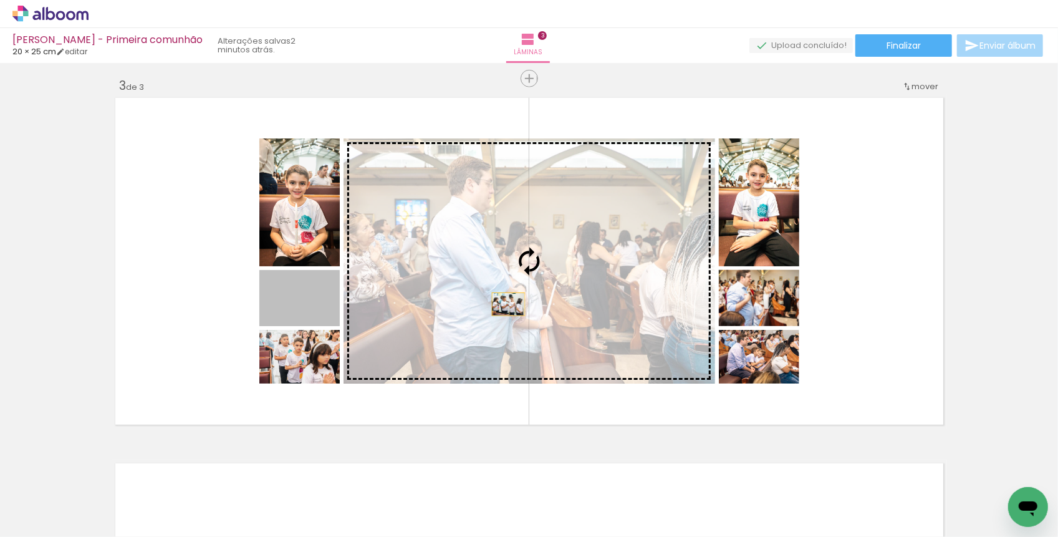
drag, startPoint x: 328, startPoint y: 312, endPoint x: 509, endPoint y: 303, distance: 181.6
click at [0, 0] on slot at bounding box center [0, 0] width 0 height 0
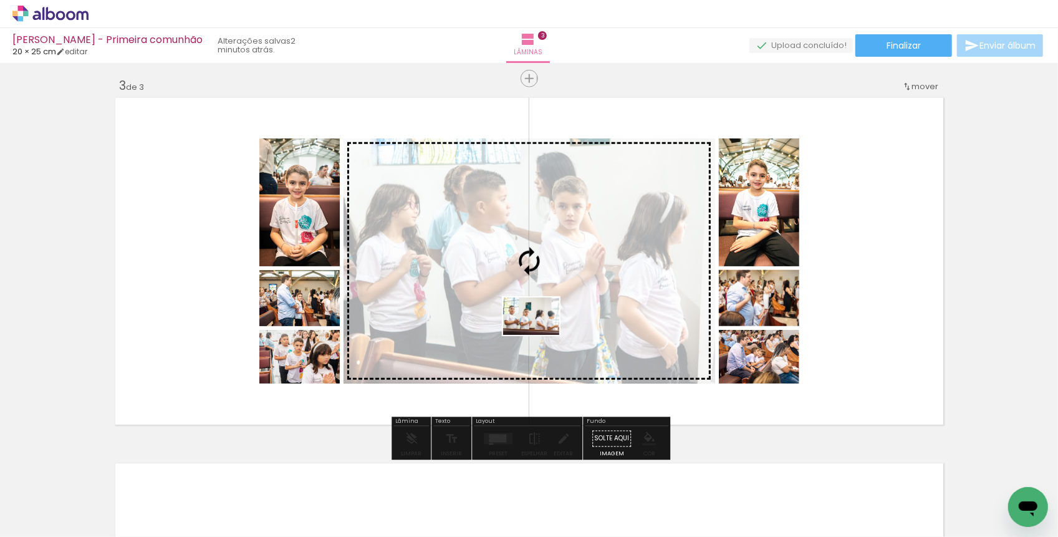
drag, startPoint x: 560, startPoint y: 502, endPoint x: 540, endPoint y: 335, distance: 168.8
click at [540, 335] on quentale-workspace at bounding box center [529, 268] width 1058 height 537
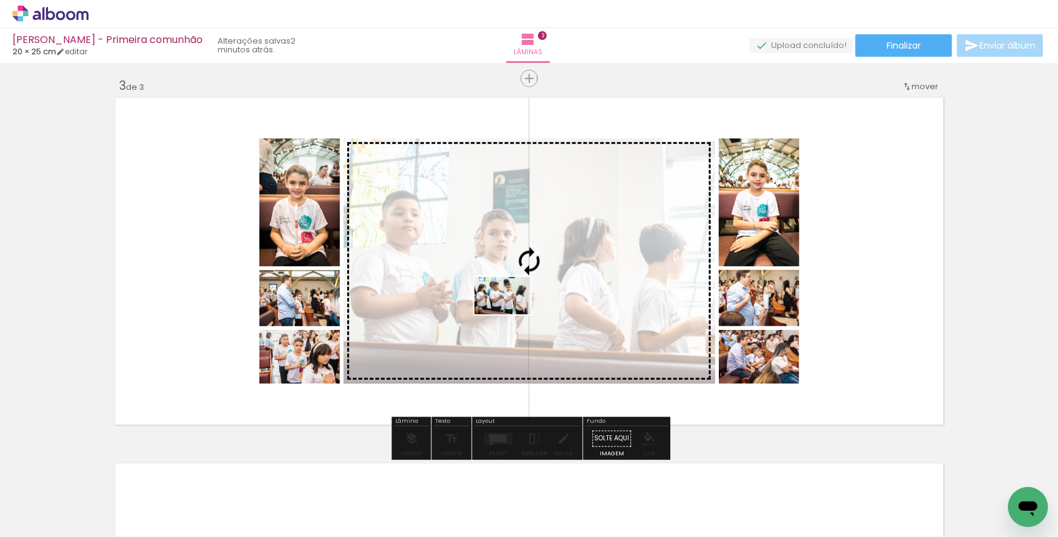
drag, startPoint x: 485, startPoint y: 499, endPoint x: 512, endPoint y: 313, distance: 187.6
click at [512, 313] on quentale-workspace at bounding box center [529, 268] width 1058 height 537
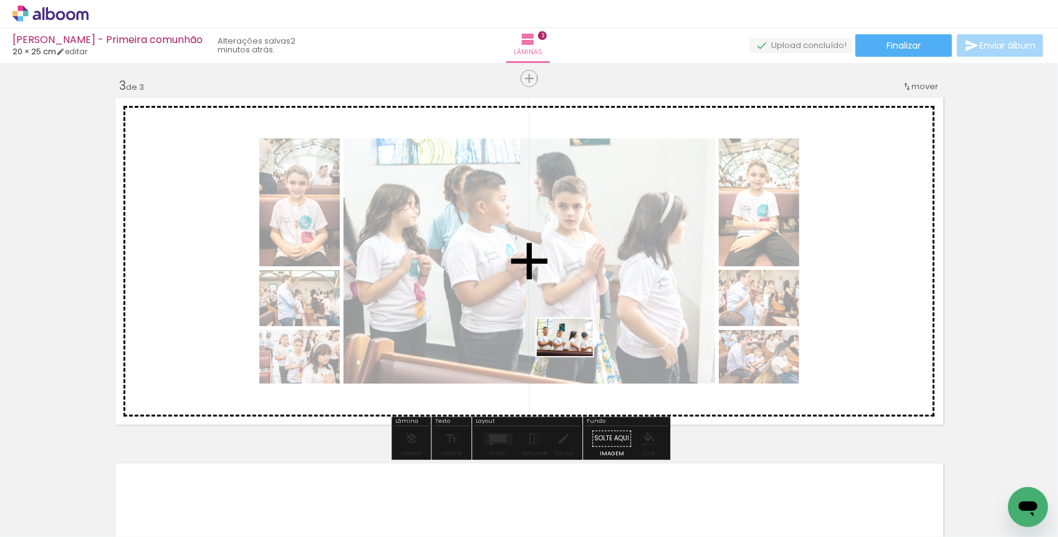
drag, startPoint x: 580, startPoint y: 504, endPoint x: 574, endPoint y: 352, distance: 151.6
click at [574, 352] on quentale-workspace at bounding box center [529, 268] width 1058 height 537
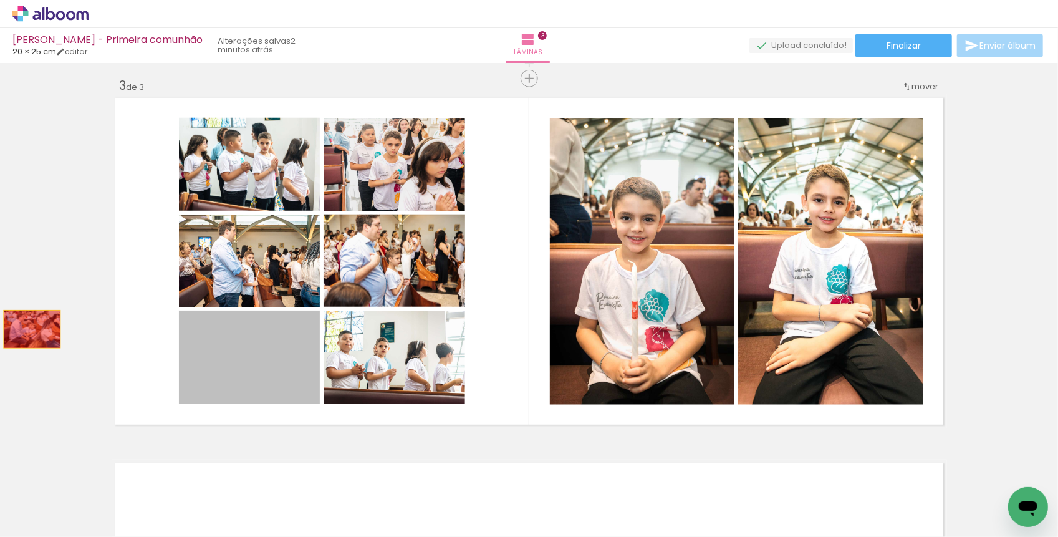
drag, startPoint x: 269, startPoint y: 384, endPoint x: 27, endPoint y: 323, distance: 249.4
click at [27, 325] on div "Inserir lâmina 1 de 3 Inserir lâmina 2 de 3 Inserir lâmina 3 de 3" at bounding box center [529, 62] width 1058 height 1461
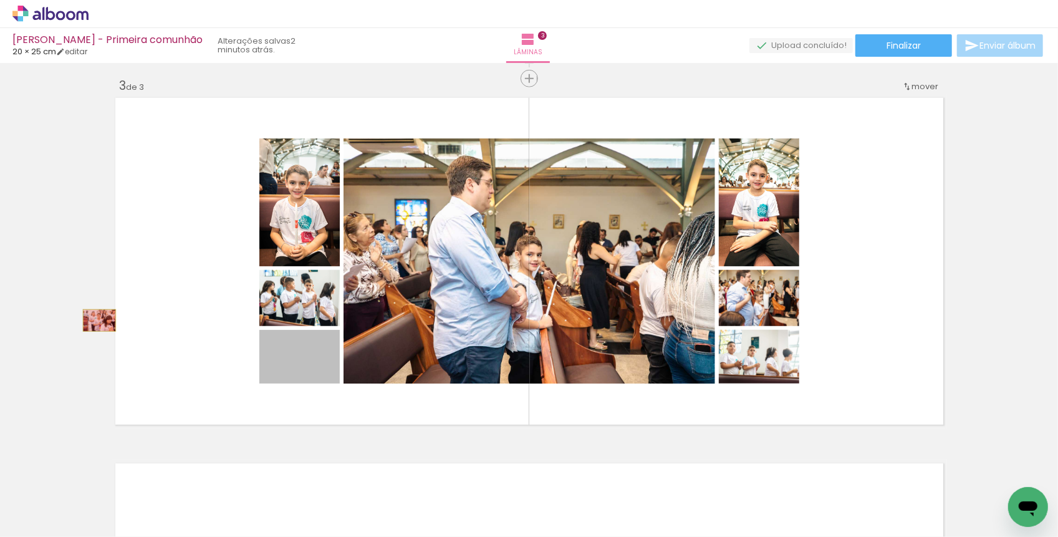
drag, startPoint x: 331, startPoint y: 366, endPoint x: 76, endPoint y: 294, distance: 264.9
click at [76, 294] on div "Inserir lâmina 1 de 3 Inserir lâmina 2 de 3 Inserir lâmina 3 de 3" at bounding box center [529, 62] width 1058 height 1461
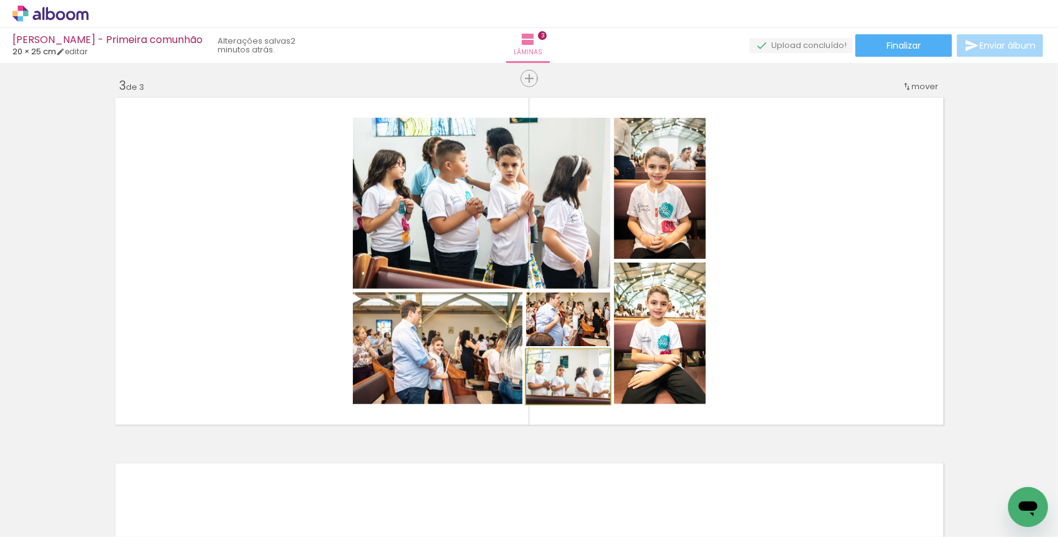
click at [599, 390] on quentale-photo at bounding box center [568, 377] width 84 height 54
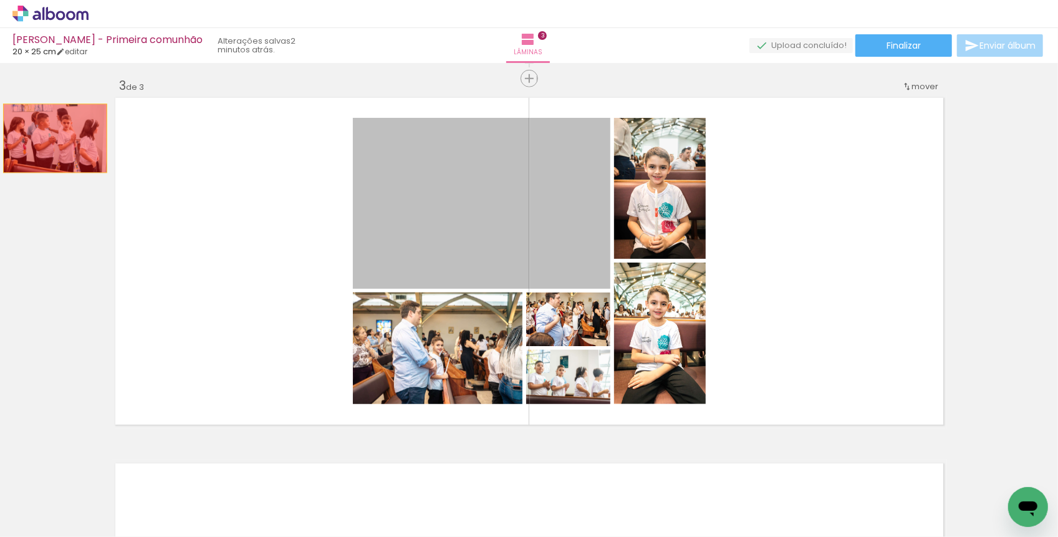
drag, startPoint x: 433, startPoint y: 186, endPoint x: 55, endPoint y: 138, distance: 381.2
click at [55, 138] on div "Inserir lâmina 1 de 3 Inserir lâmina 2 de 3 Inserir lâmina 3 de 3" at bounding box center [529, 62] width 1058 height 1461
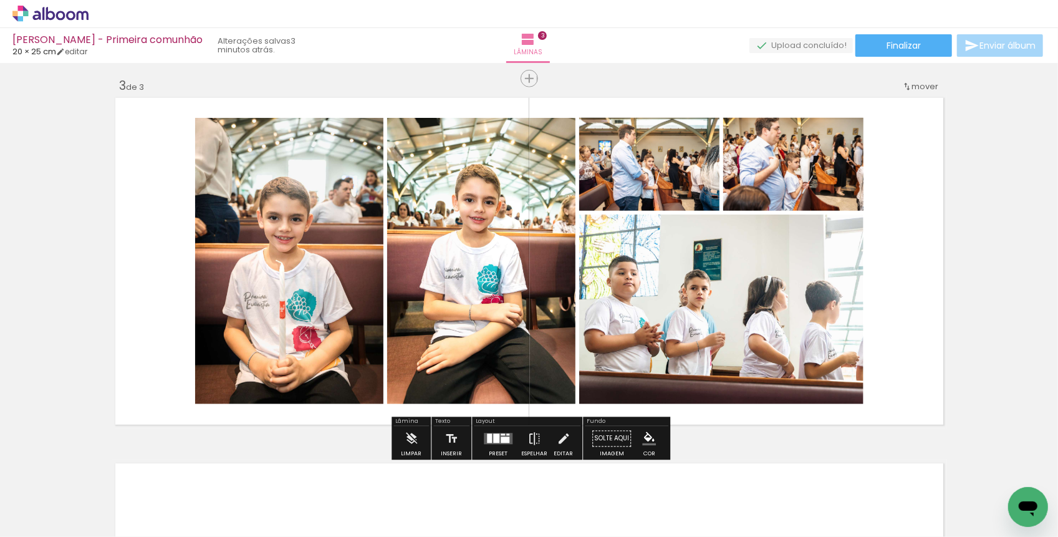
click at [932, 278] on quentale-layouter at bounding box center [529, 261] width 835 height 334
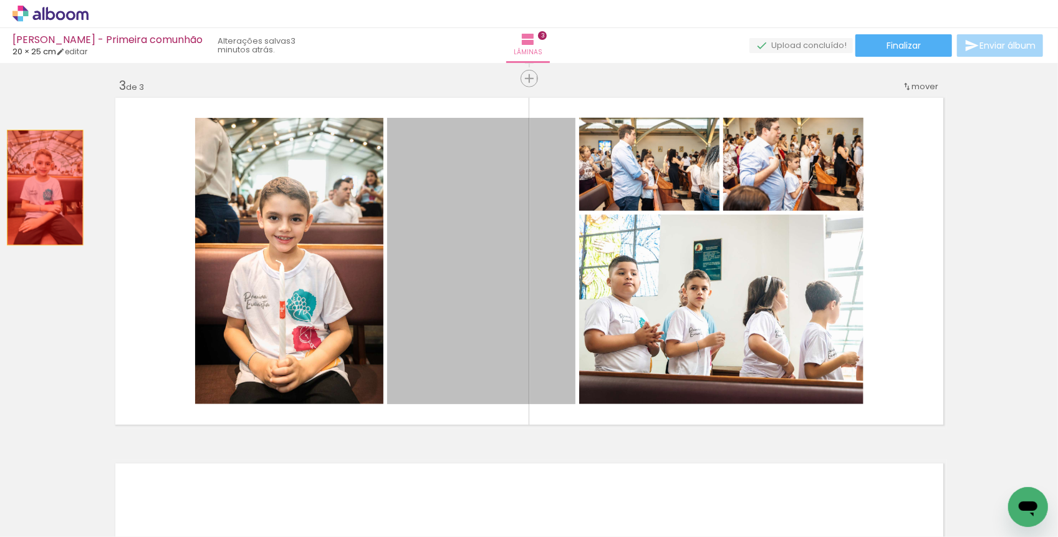
drag, startPoint x: 466, startPoint y: 257, endPoint x: 42, endPoint y: 185, distance: 429.9
click at [42, 187] on div "Inserir lâmina 1 de 3 Inserir lâmina 2 de 3 Inserir lâmina 3 de 3" at bounding box center [529, 62] width 1058 height 1461
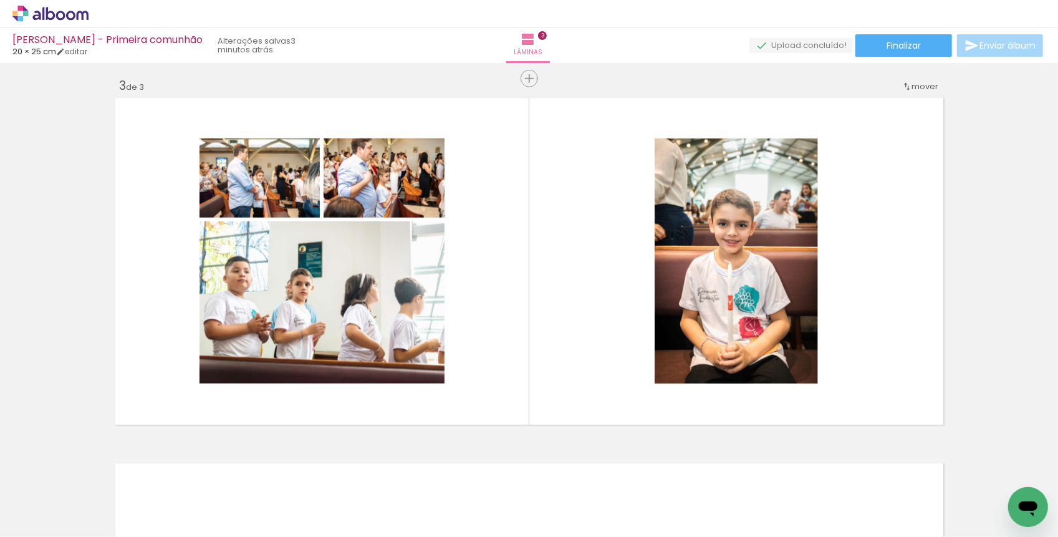
scroll to position [0, 2660]
click at [563, 496] on div at bounding box center [535, 494] width 56 height 37
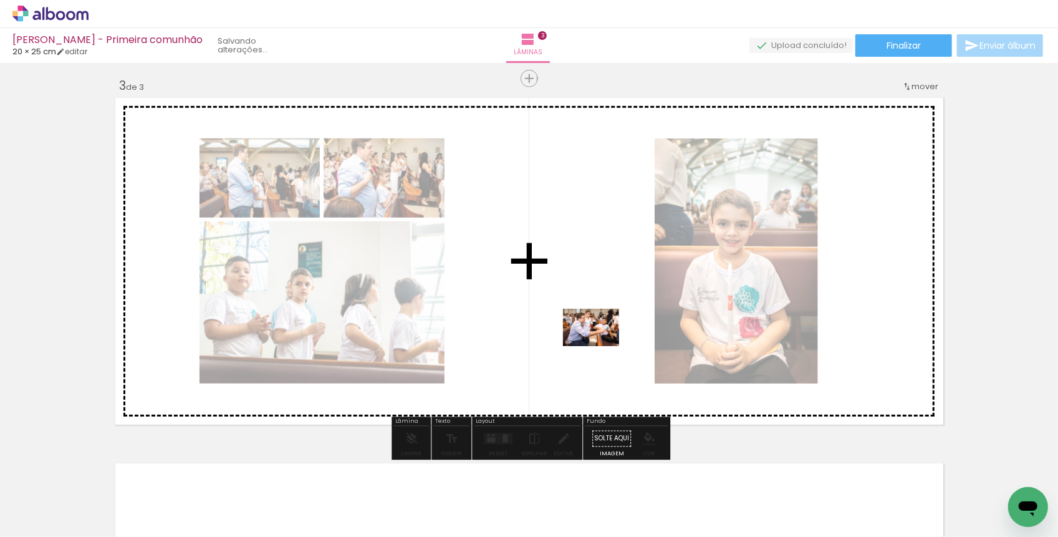
drag, startPoint x: 749, startPoint y: 500, endPoint x: 596, endPoint y: 338, distance: 223.1
click at [596, 339] on quentale-workspace at bounding box center [529, 268] width 1058 height 537
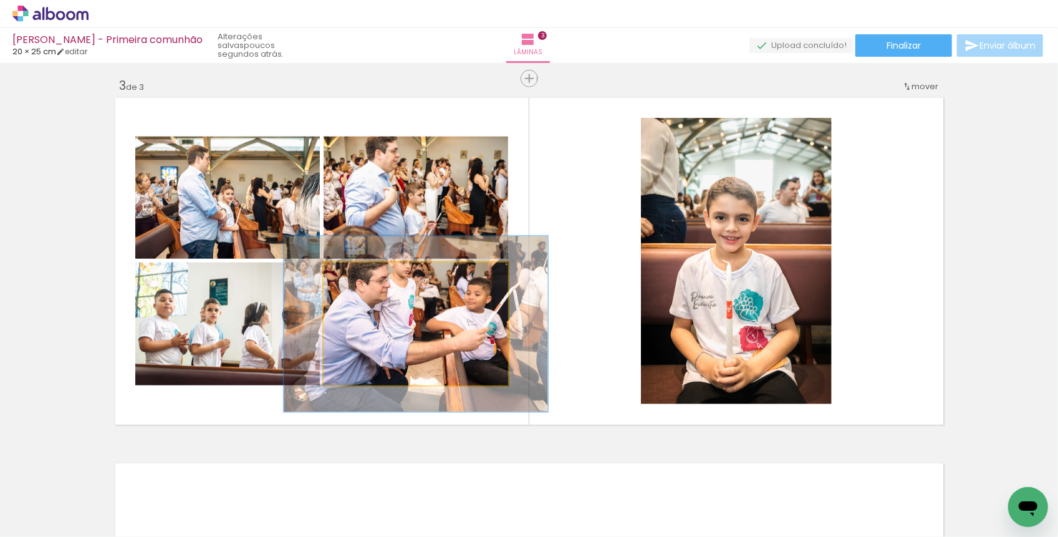
drag, startPoint x: 355, startPoint y: 279, endPoint x: 374, endPoint y: 280, distance: 18.7
click at [374, 280] on div at bounding box center [371, 275] width 20 height 20
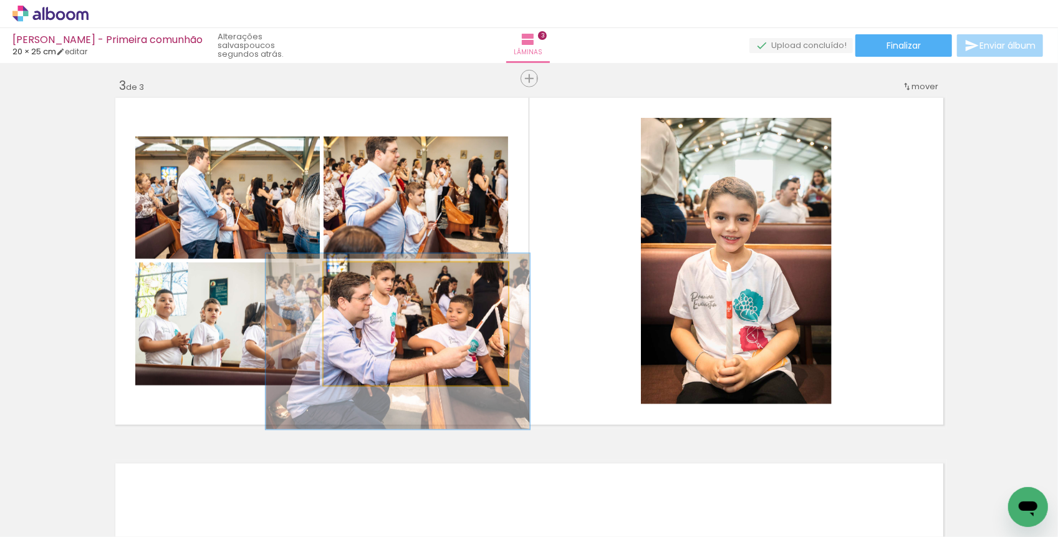
drag, startPoint x: 443, startPoint y: 336, endPoint x: 425, endPoint y: 353, distance: 25.1
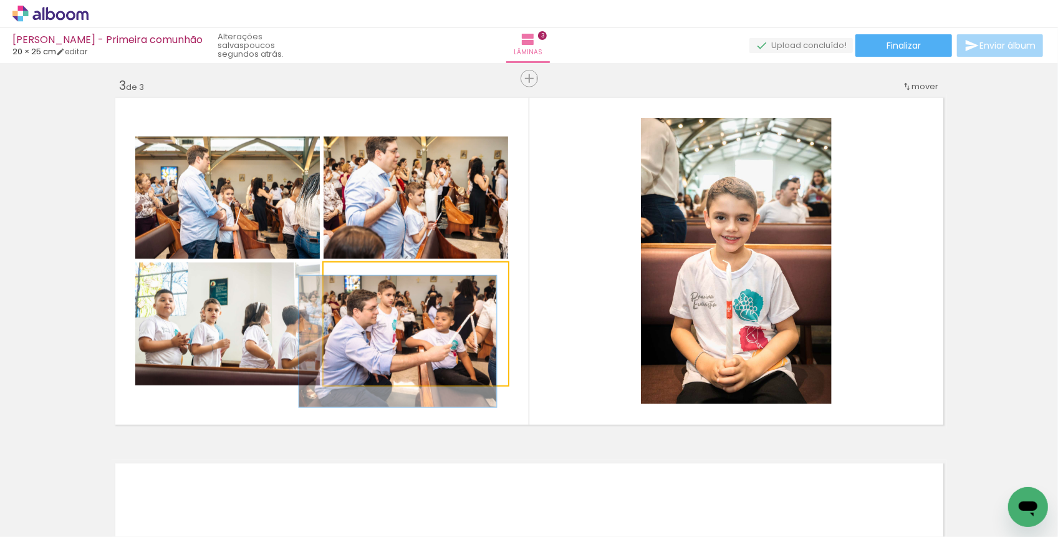
drag, startPoint x: 375, startPoint y: 277, endPoint x: 358, endPoint y: 275, distance: 16.9
type paper-slider "107"
click at [357, 276] on div at bounding box center [355, 275] width 11 height 11
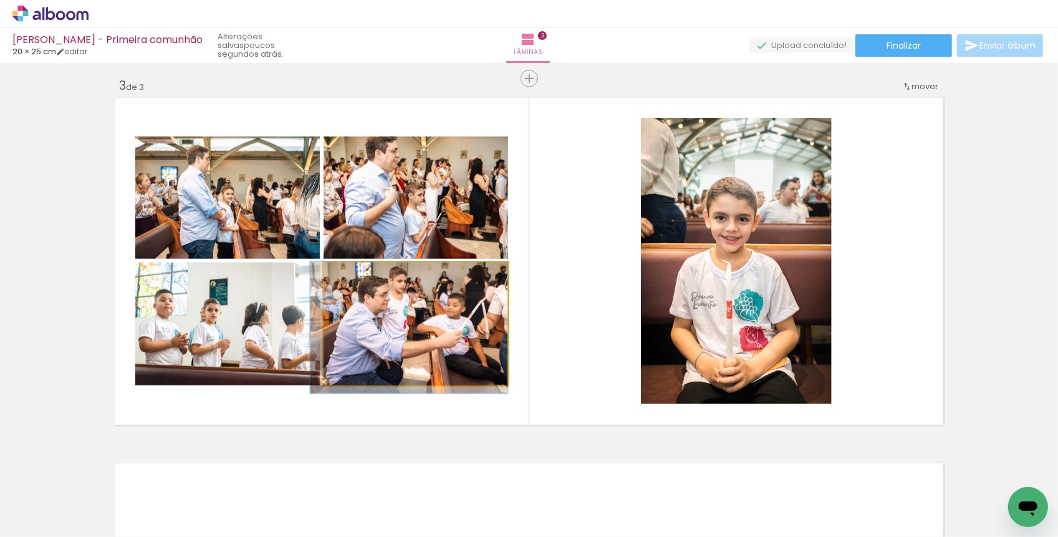
drag, startPoint x: 403, startPoint y: 365, endPoint x: 413, endPoint y: 351, distance: 17.0
click at [413, 351] on div at bounding box center [409, 327] width 198 height 131
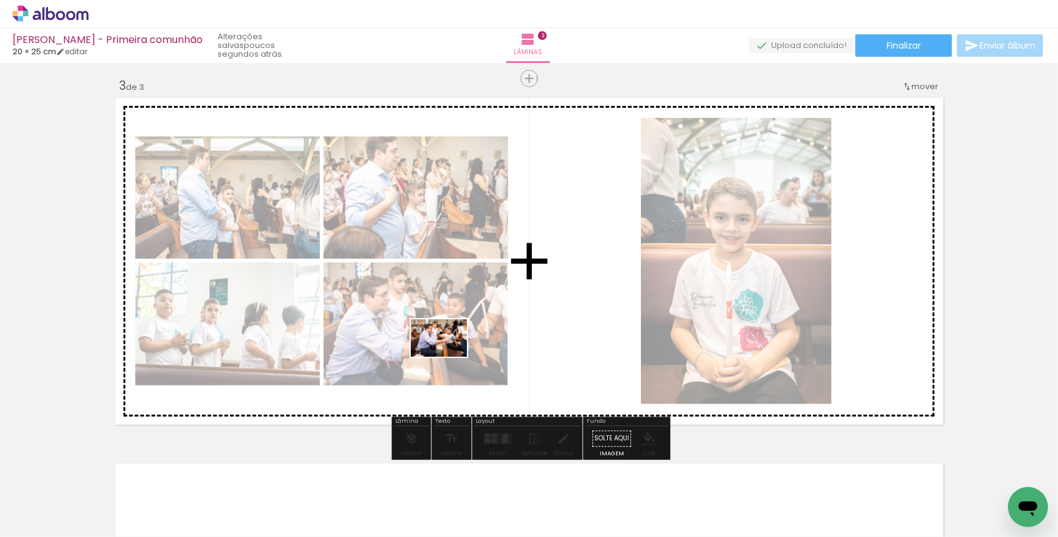
drag, startPoint x: 680, startPoint y: 504, endPoint x: 448, endPoint y: 354, distance: 275.9
click at [448, 355] on quentale-workspace at bounding box center [529, 268] width 1058 height 537
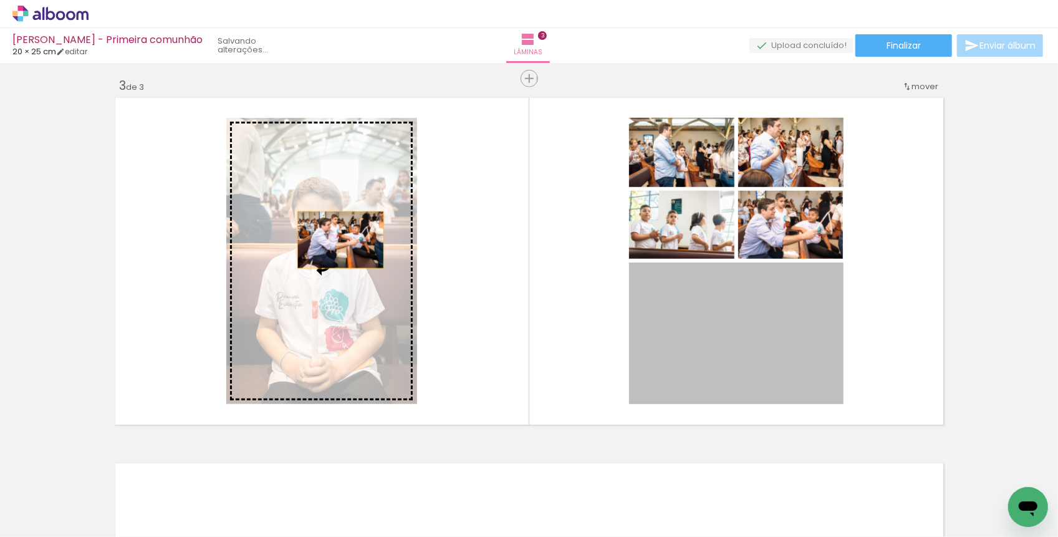
drag, startPoint x: 787, startPoint y: 359, endPoint x: 340, endPoint y: 239, distance: 462.6
click at [0, 0] on slot at bounding box center [0, 0] width 0 height 0
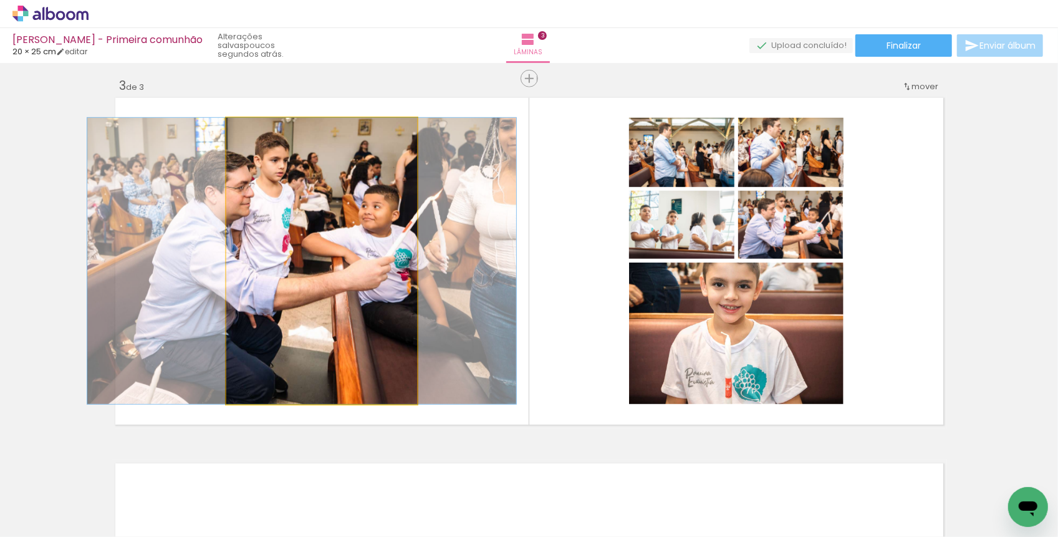
drag, startPoint x: 358, startPoint y: 240, endPoint x: 338, endPoint y: 240, distance: 19.9
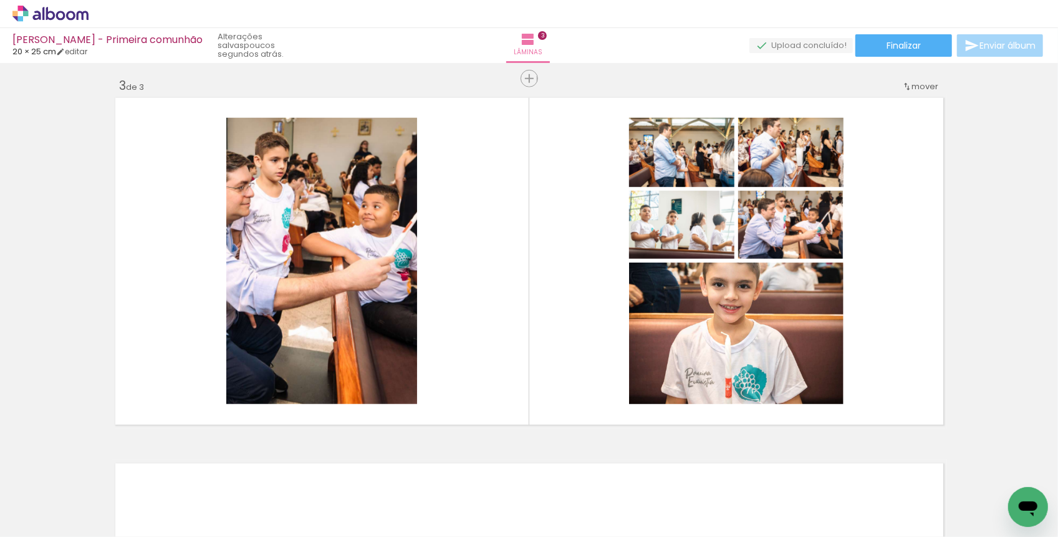
click at [515, 474] on iron-icon at bounding box center [508, 469] width 13 height 13
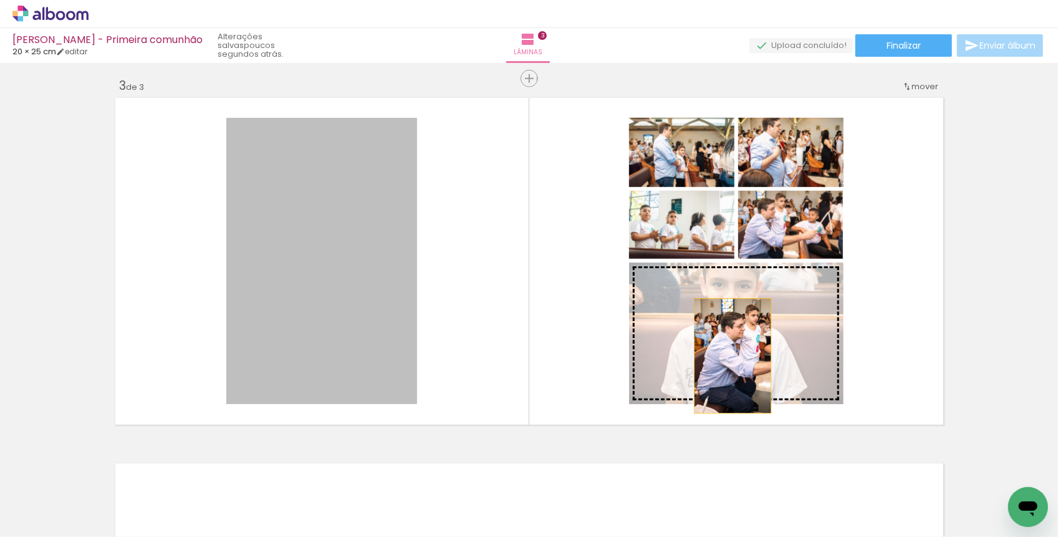
drag, startPoint x: 319, startPoint y: 267, endPoint x: 733, endPoint y: 354, distance: 422.9
click at [0, 0] on slot at bounding box center [0, 0] width 0 height 0
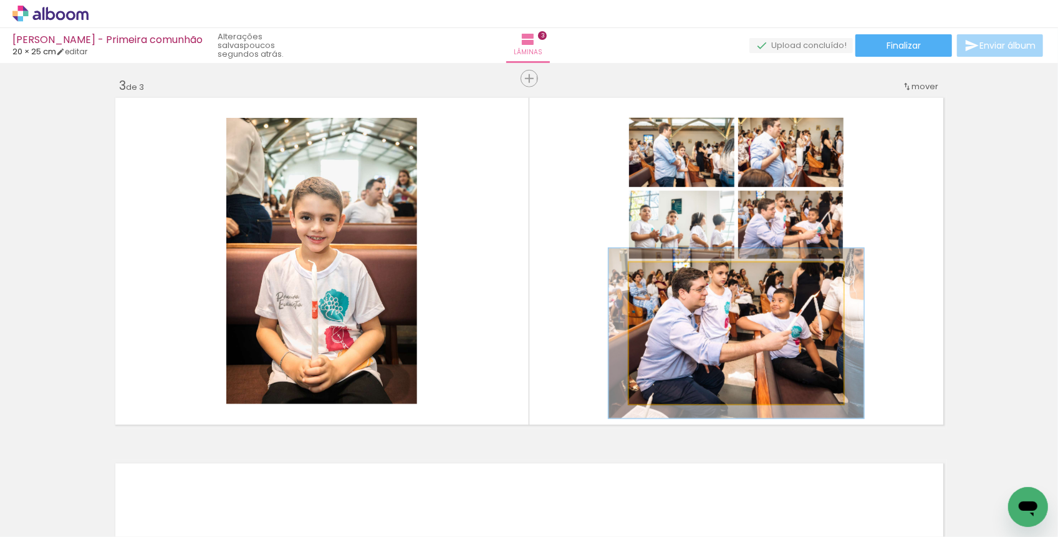
drag, startPoint x: 657, startPoint y: 275, endPoint x: 666, endPoint y: 276, distance: 8.1
type paper-slider "119"
click at [666, 276] on div at bounding box center [666, 275] width 11 height 11
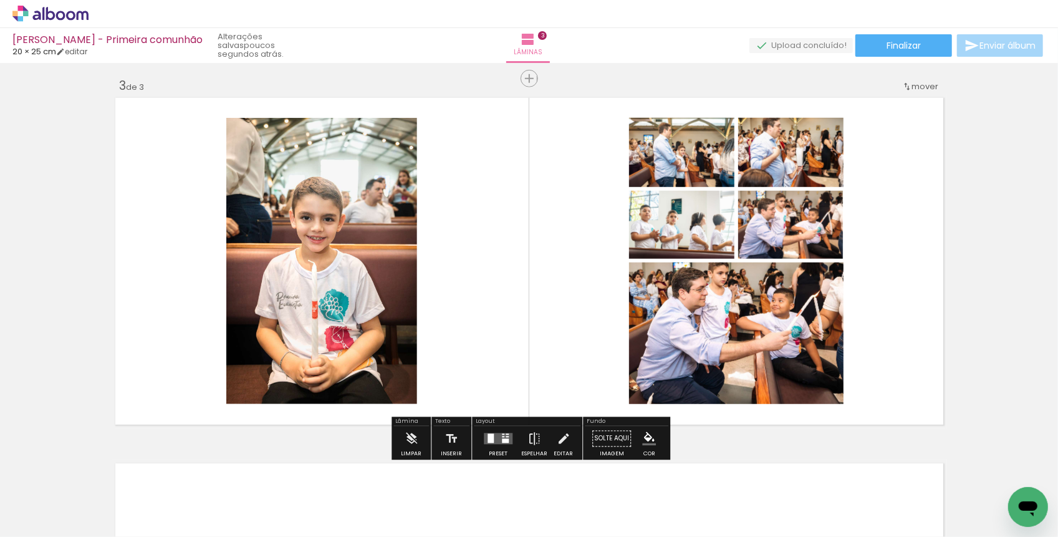
click at [701, 316] on quentale-photo at bounding box center [736, 332] width 214 height 141
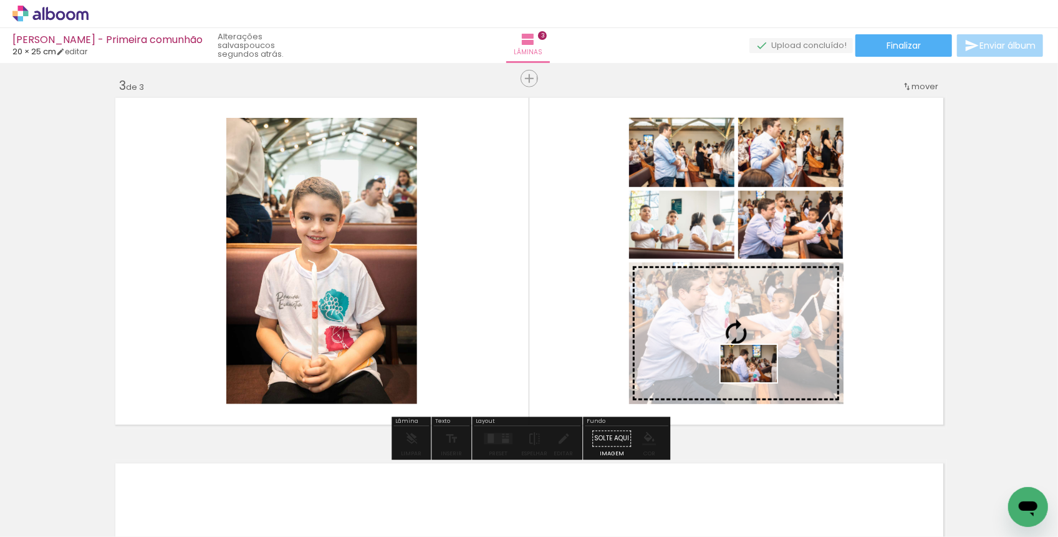
drag, startPoint x: 754, startPoint y: 499, endPoint x: 758, endPoint y: 382, distance: 116.6
click at [758, 382] on quentale-workspace at bounding box center [529, 268] width 1058 height 537
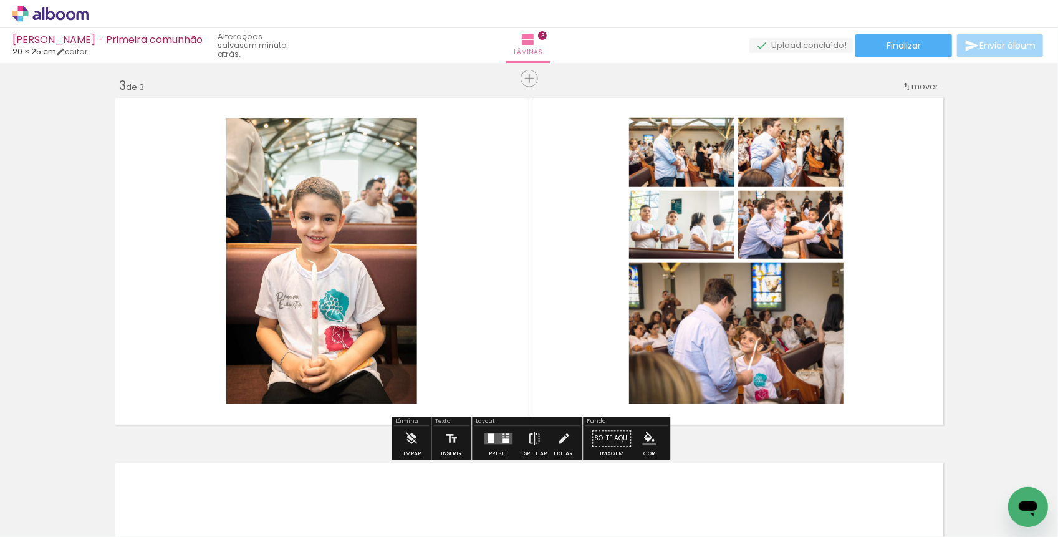
click at [516, 476] on paper-icon-button at bounding box center [508, 470] width 16 height 16
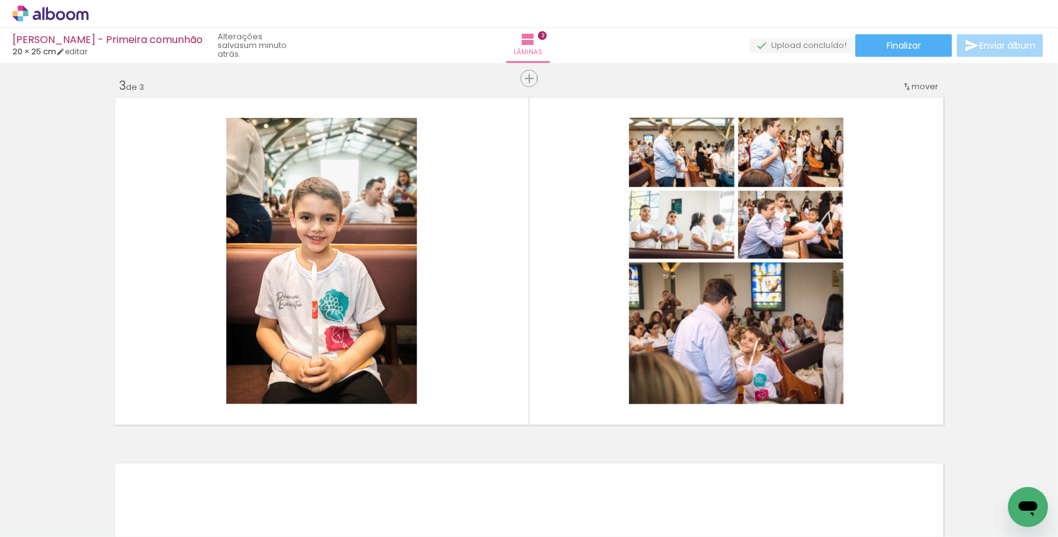
click at [513, 478] on div at bounding box center [536, 494] width 62 height 41
click at [511, 476] on iron-icon at bounding box center [508, 469] width 13 height 13
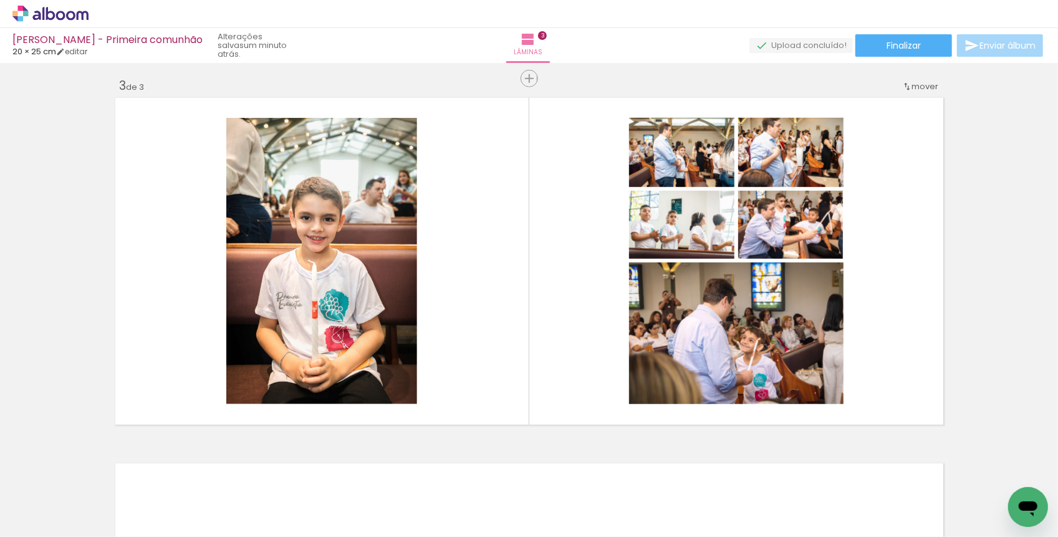
click at [502, 469] on iron-icon at bounding box center [508, 469] width 13 height 13
drag, startPoint x: 406, startPoint y: 503, endPoint x: 399, endPoint y: 509, distance: 9.3
click at [399, 509] on div at bounding box center [396, 494] width 62 height 41
click at [507, 497] on div at bounding box center [535, 494] width 56 height 37
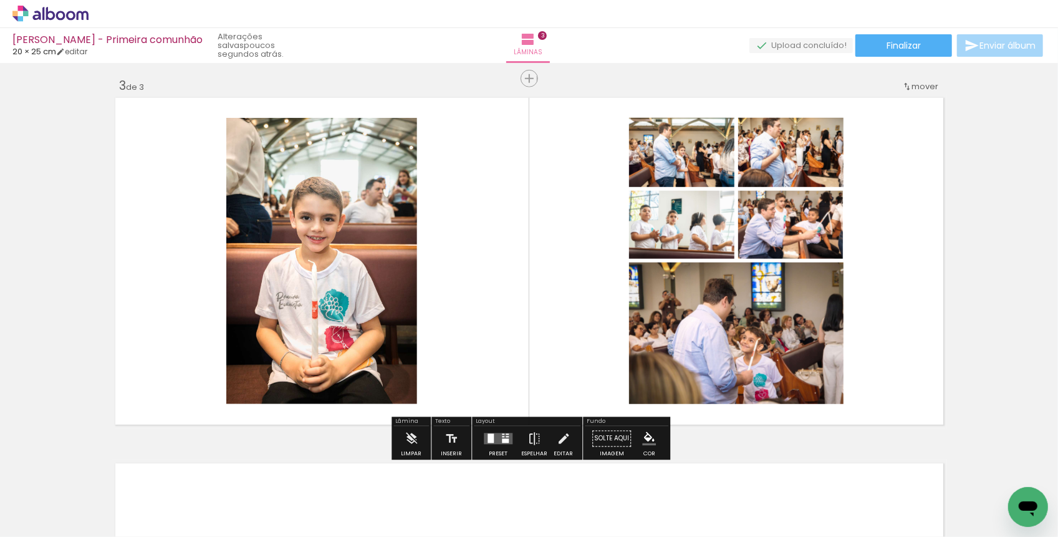
scroll to position [0, 3074]
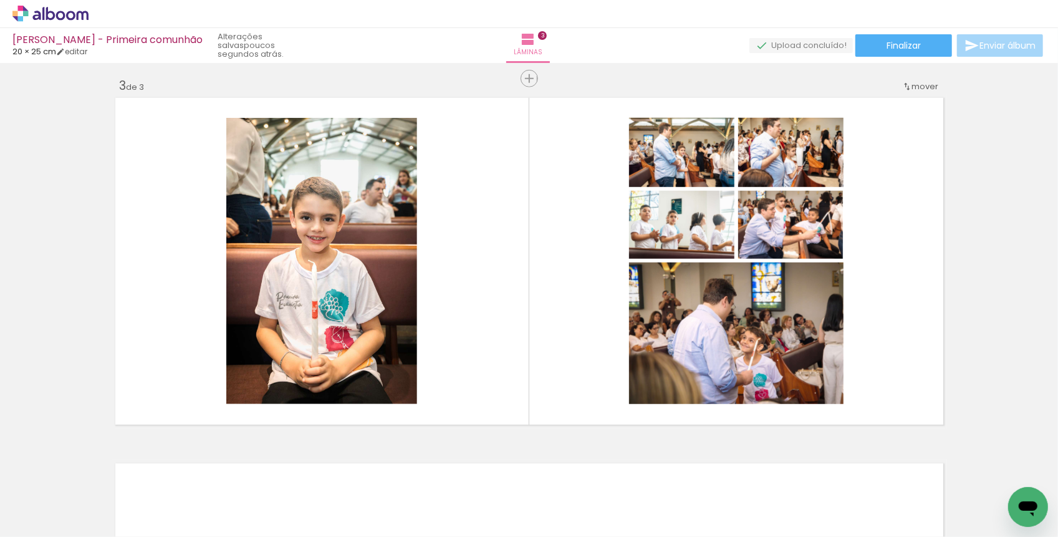
click at [150, 503] on div at bounding box center [122, 494] width 56 height 37
click at [150, 506] on div at bounding box center [122, 494] width 56 height 37
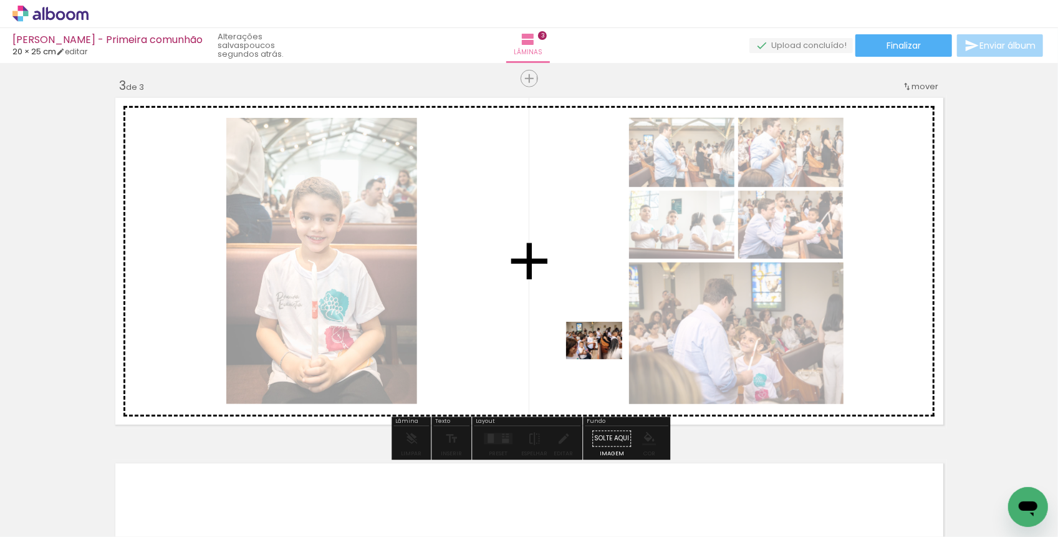
drag, startPoint x: 697, startPoint y: 506, endPoint x: 602, endPoint y: 353, distance: 180.5
click at [602, 353] on quentale-workspace at bounding box center [529, 268] width 1058 height 537
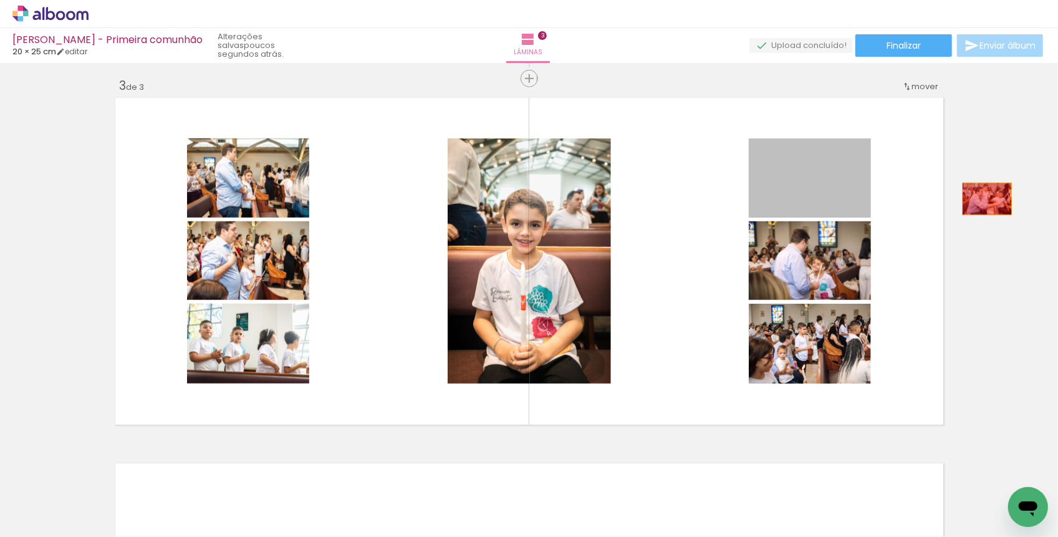
drag, startPoint x: 832, startPoint y: 193, endPoint x: 989, endPoint y: 197, distance: 157.1
click at [988, 197] on div "Inserir lâmina 1 de 3 Inserir lâmina 2 de 3 Inserir lâmina 3 de 3" at bounding box center [529, 62] width 1058 height 1461
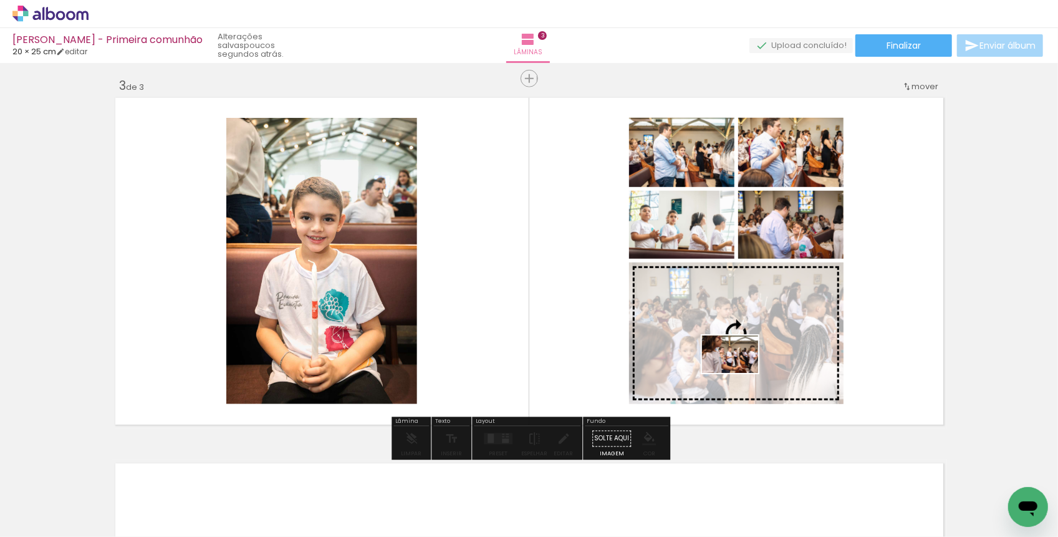
drag, startPoint x: 629, startPoint y: 492, endPoint x: 740, endPoint y: 372, distance: 162.7
click at [740, 372] on quentale-workspace at bounding box center [529, 268] width 1058 height 537
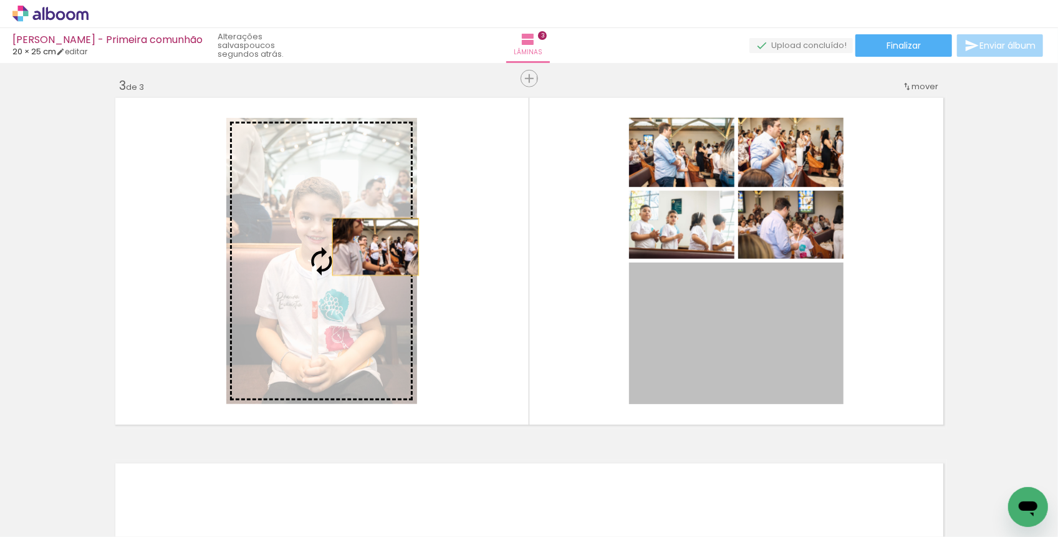
drag, startPoint x: 689, startPoint y: 317, endPoint x: 371, endPoint y: 247, distance: 325.3
click at [0, 0] on slot at bounding box center [0, 0] width 0 height 0
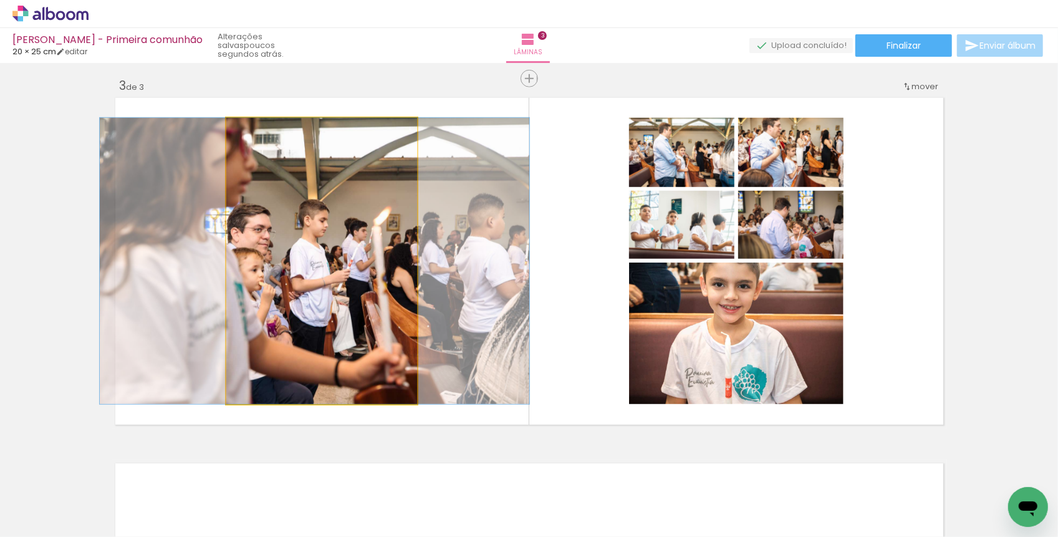
drag, startPoint x: 318, startPoint y: 266, endPoint x: 312, endPoint y: 266, distance: 6.9
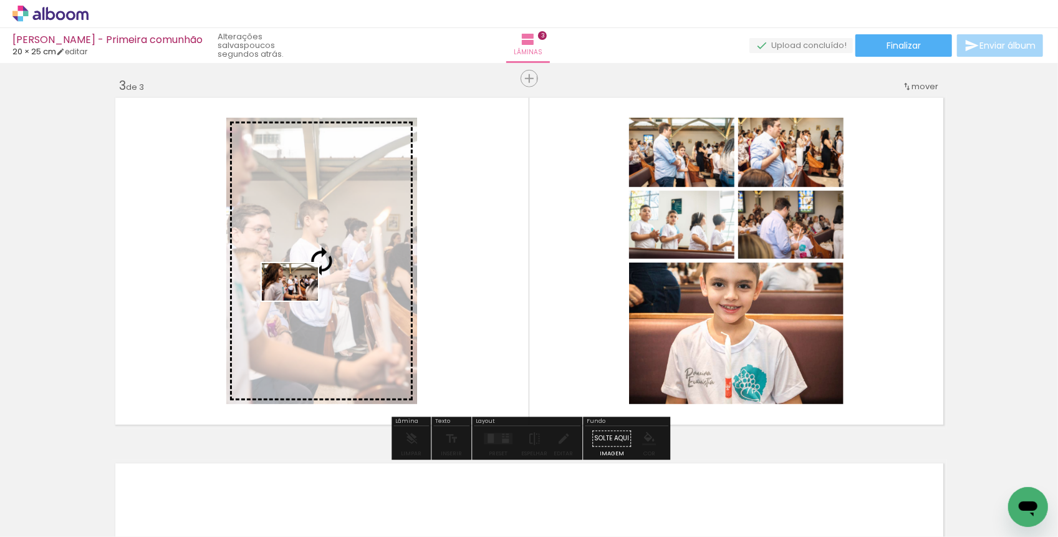
drag, startPoint x: 545, startPoint y: 507, endPoint x: 299, endPoint y: 300, distance: 321.6
click at [299, 300] on quentale-workspace at bounding box center [529, 268] width 1058 height 537
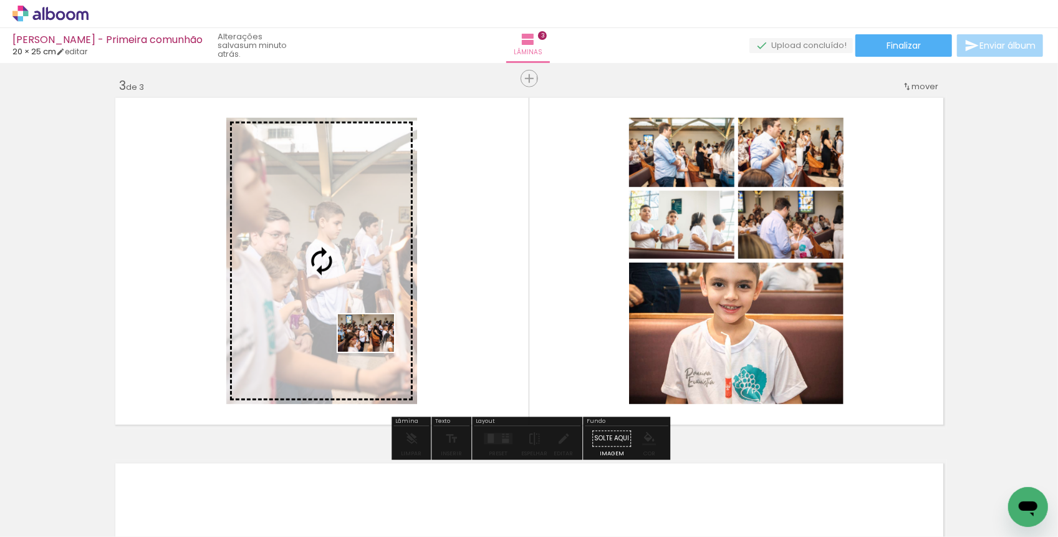
drag, startPoint x: 477, startPoint y: 510, endPoint x: 375, endPoint y: 351, distance: 188.6
click at [375, 351] on quentale-workspace at bounding box center [529, 268] width 1058 height 537
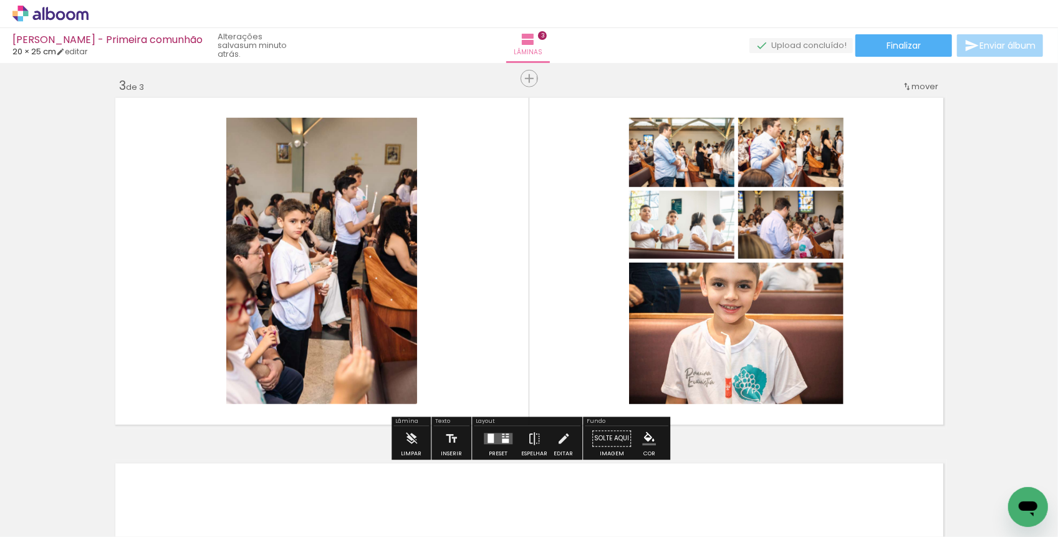
click at [450, 477] on quentale-thumb at bounding box center [471, 495] width 70 height 72
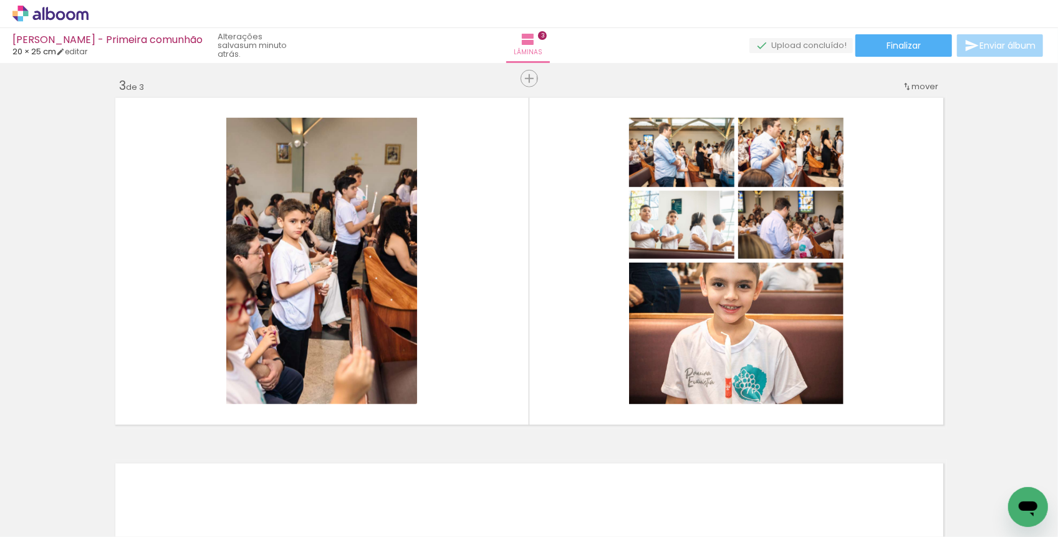
click at [102, 470] on iron-icon at bounding box center [94, 469] width 13 height 13
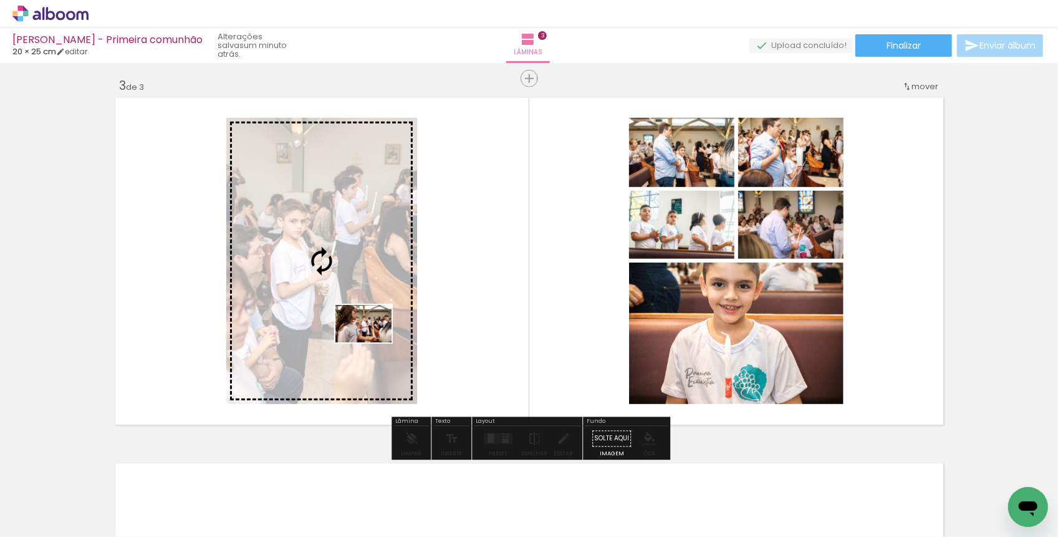
drag, startPoint x: 531, startPoint y: 505, endPoint x: 373, endPoint y: 338, distance: 229.7
click at [373, 338] on quentale-workspace at bounding box center [529, 268] width 1058 height 537
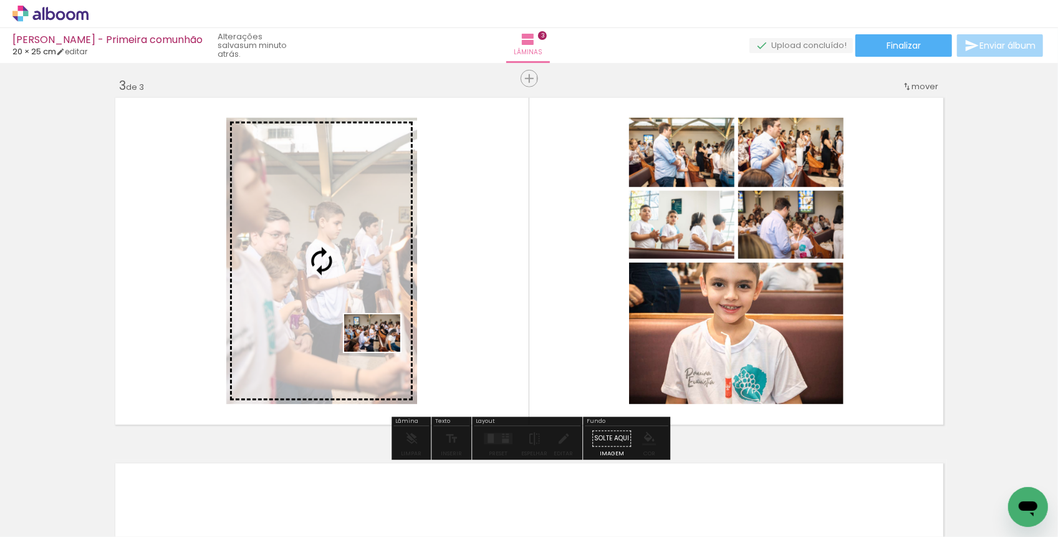
drag, startPoint x: 407, startPoint y: 507, endPoint x: 381, endPoint y: 350, distance: 159.7
click at [381, 350] on quentale-workspace at bounding box center [529, 268] width 1058 height 537
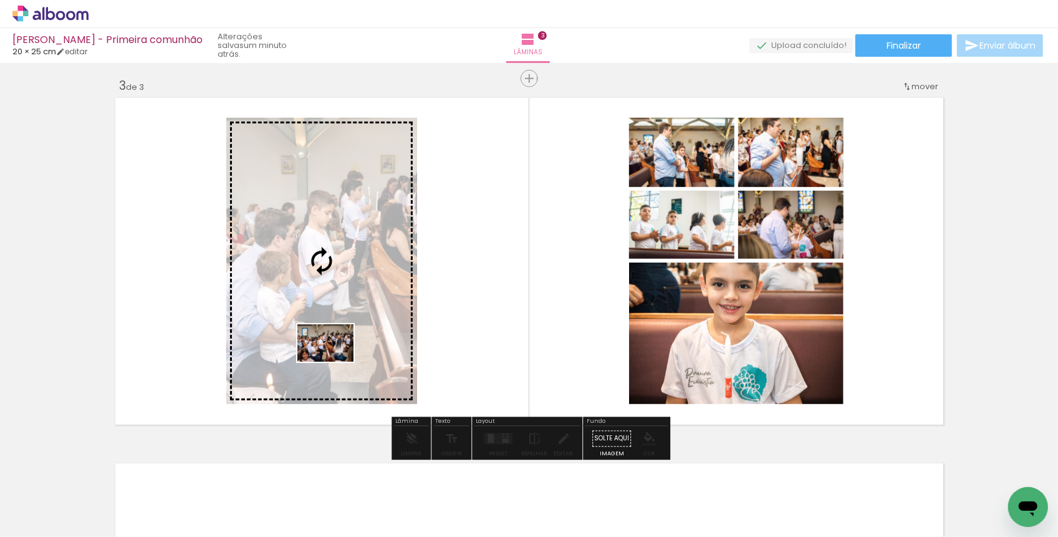
drag, startPoint x: 333, startPoint y: 508, endPoint x: 335, endPoint y: 361, distance: 146.5
click at [335, 361] on quentale-workspace at bounding box center [529, 268] width 1058 height 537
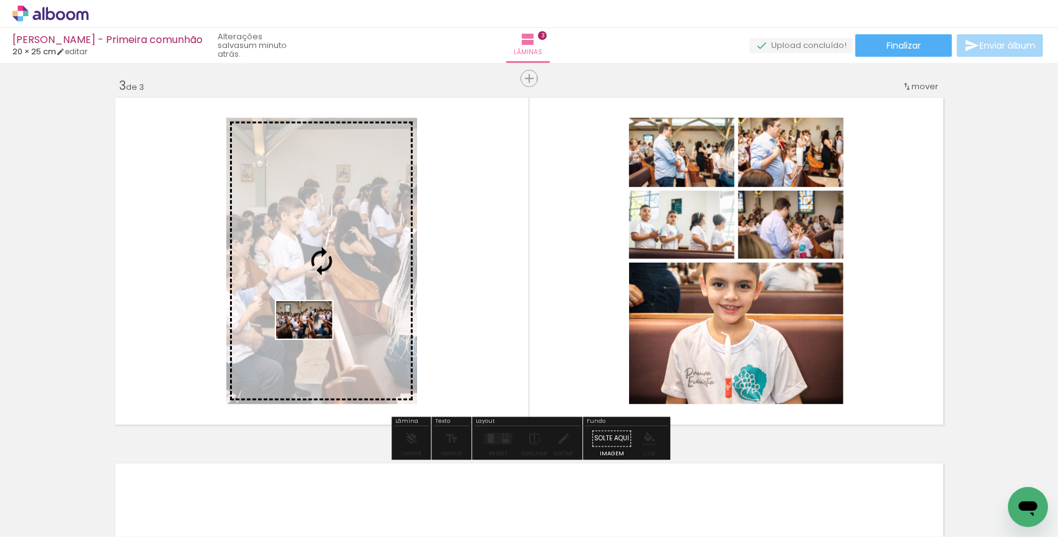
drag, startPoint x: 263, startPoint y: 495, endPoint x: 313, endPoint y: 338, distance: 165.6
click at [313, 338] on quentale-workspace at bounding box center [529, 268] width 1058 height 537
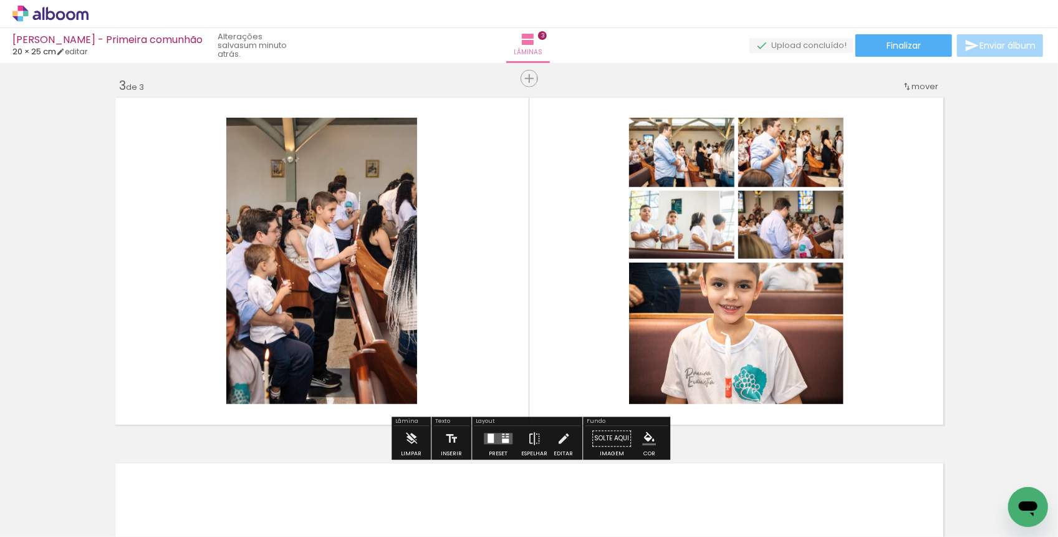
click at [102, 472] on iron-icon at bounding box center [94, 469] width 13 height 13
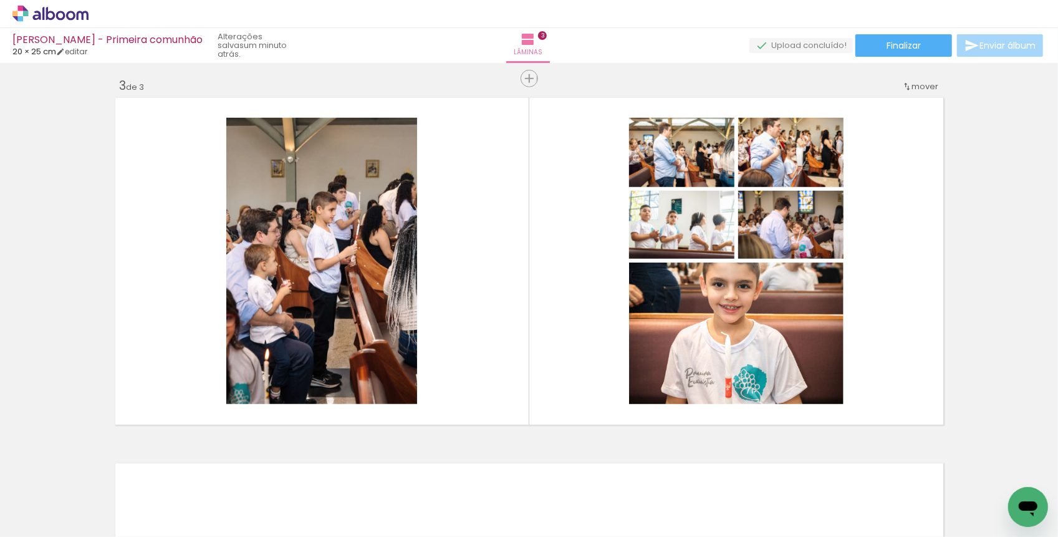
click at [102, 471] on iron-icon at bounding box center [94, 469] width 13 height 13
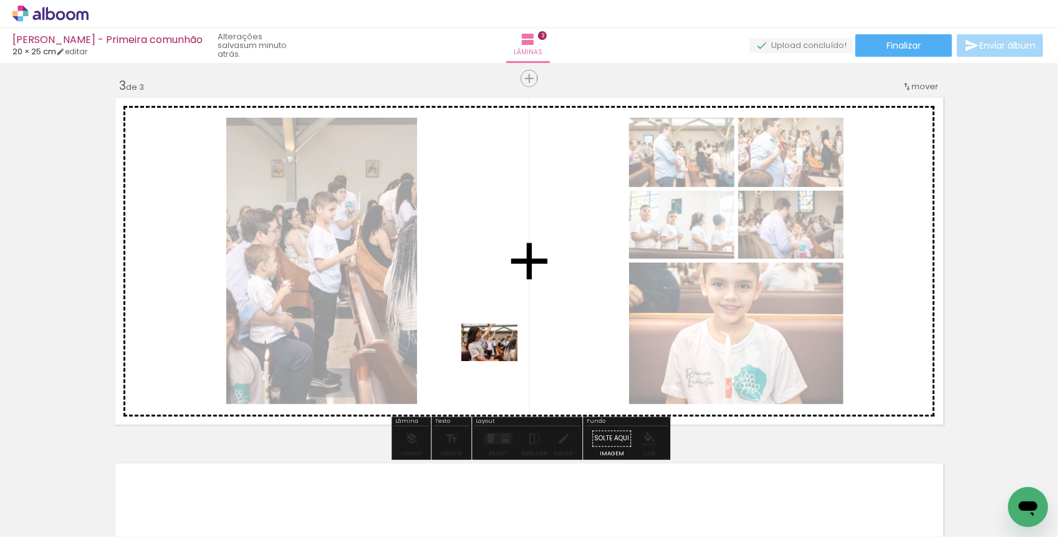
drag, startPoint x: 335, startPoint y: 499, endPoint x: 497, endPoint y: 359, distance: 214.3
click at [498, 359] on quentale-workspace at bounding box center [529, 268] width 1058 height 537
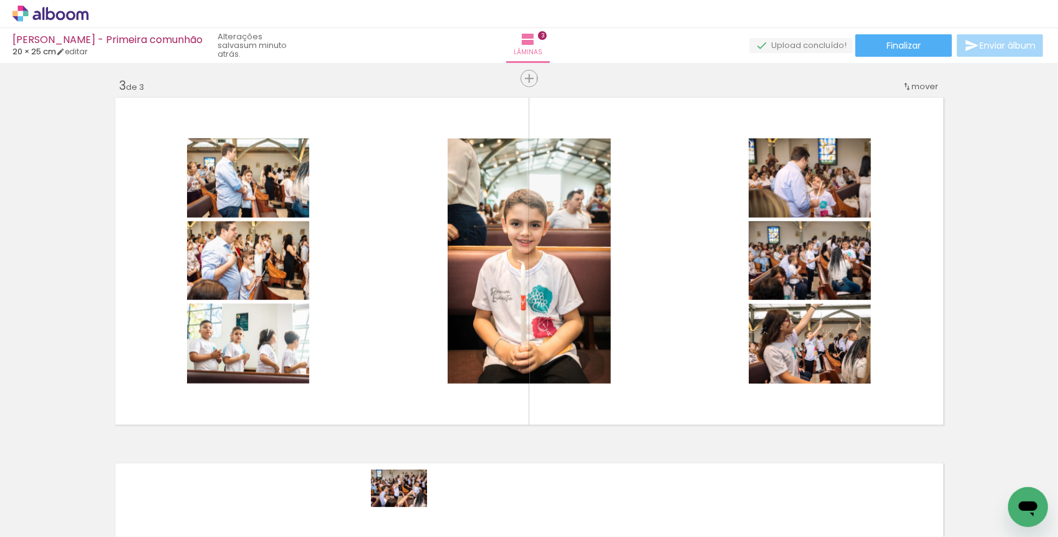
drag, startPoint x: 396, startPoint y: 505, endPoint x: 408, endPoint y: 507, distance: 11.9
click at [408, 507] on div at bounding box center [402, 494] width 62 height 41
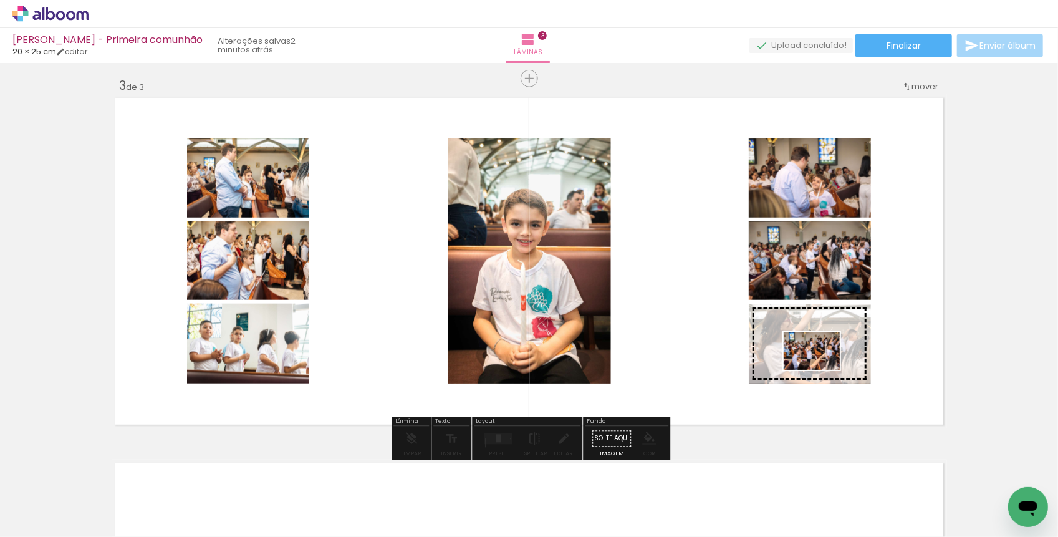
drag, startPoint x: 408, startPoint y: 507, endPoint x: 821, endPoint y: 370, distance: 434.7
click at [821, 370] on quentale-workspace at bounding box center [529, 268] width 1058 height 537
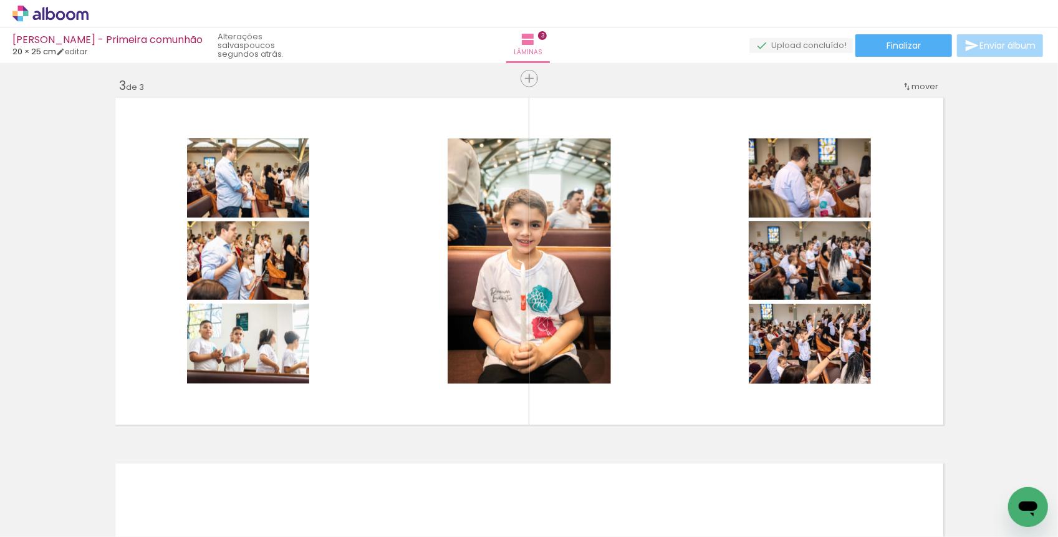
click at [150, 506] on div at bounding box center [122, 494] width 56 height 37
click at [150, 507] on div at bounding box center [122, 494] width 56 height 37
click at [102, 474] on iron-icon at bounding box center [94, 469] width 13 height 13
click at [150, 507] on div at bounding box center [122, 494] width 56 height 37
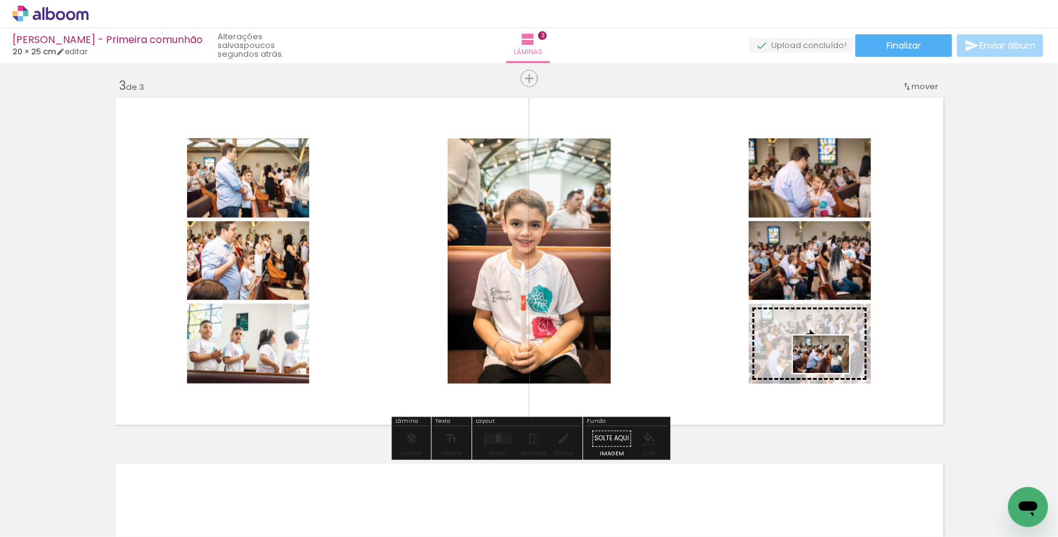
drag, startPoint x: 540, startPoint y: 507, endPoint x: 830, endPoint y: 373, distance: 320.1
click at [830, 373] on quentale-workspace at bounding box center [529, 268] width 1058 height 537
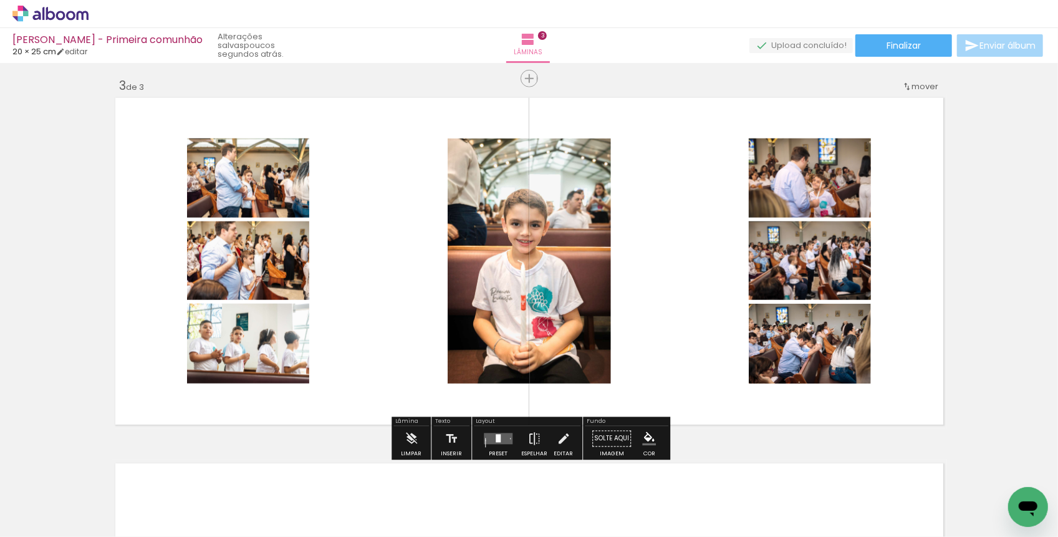
click at [102, 473] on iron-icon at bounding box center [94, 469] width 13 height 13
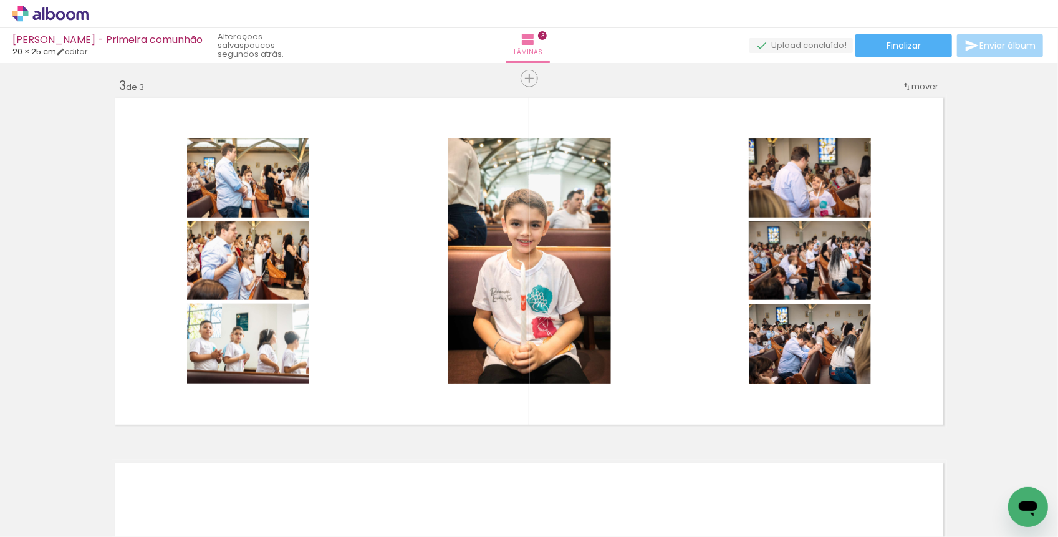
click at [150, 507] on div at bounding box center [122, 494] width 56 height 37
click at [150, 504] on div at bounding box center [122, 494] width 56 height 37
click at [150, 502] on div at bounding box center [122, 494] width 56 height 37
click at [102, 469] on iron-icon at bounding box center [94, 469] width 13 height 13
click at [150, 505] on div at bounding box center [122, 494] width 56 height 37
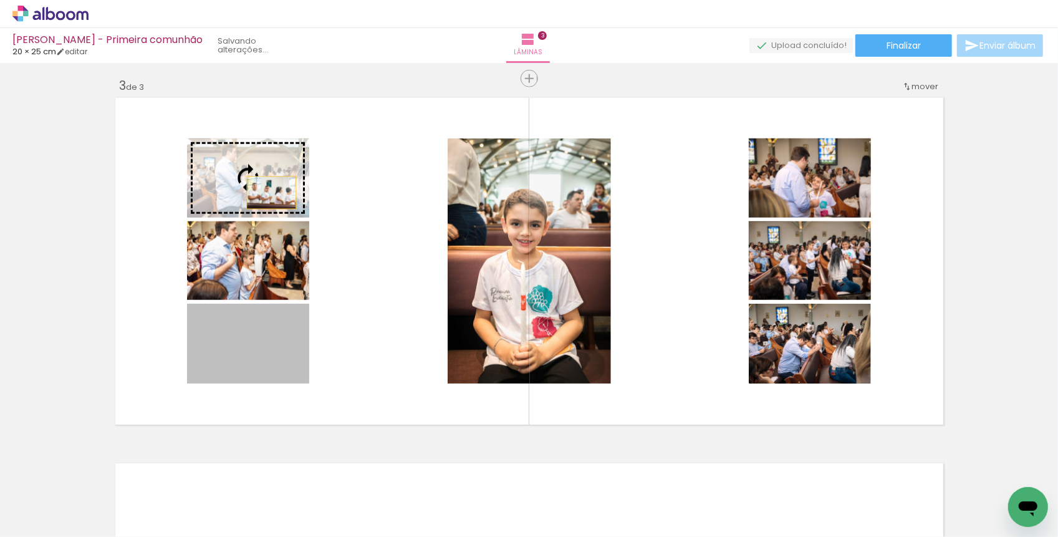
drag, startPoint x: 265, startPoint y: 353, endPoint x: 271, endPoint y: 193, distance: 160.9
click at [0, 0] on slot at bounding box center [0, 0] width 0 height 0
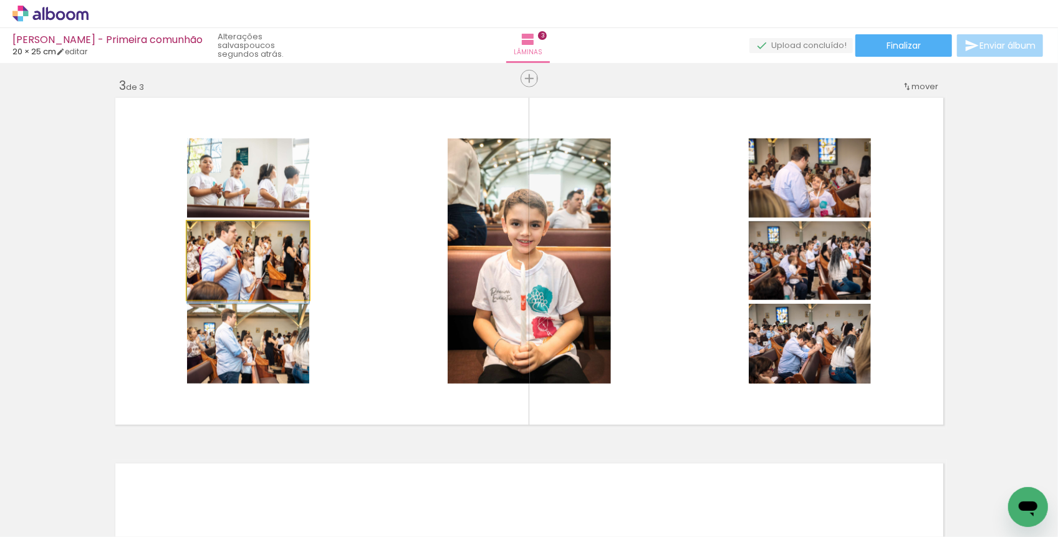
drag, startPoint x: 277, startPoint y: 279, endPoint x: 278, endPoint y: 287, distance: 8.1
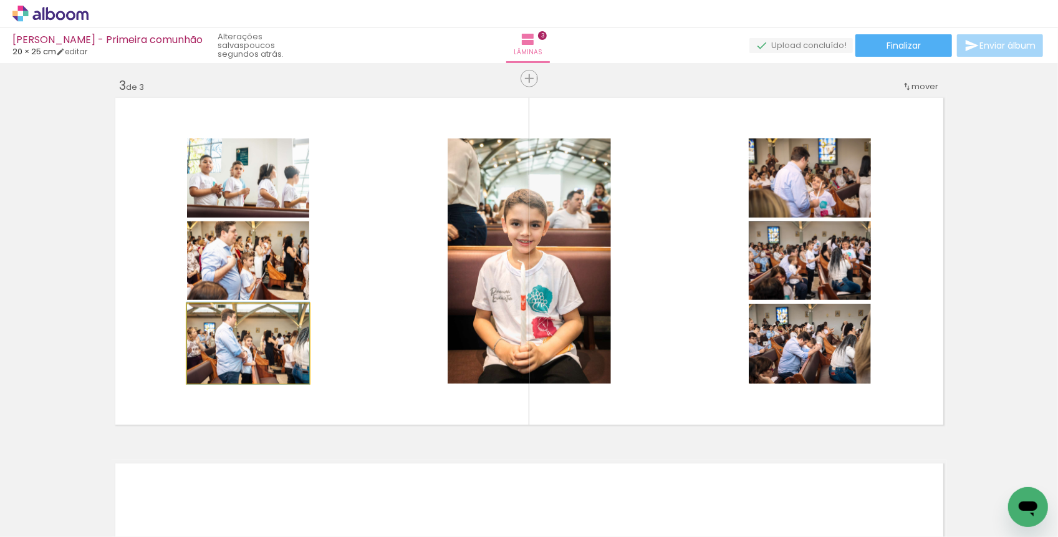
click at [266, 364] on quentale-photo at bounding box center [248, 343] width 122 height 80
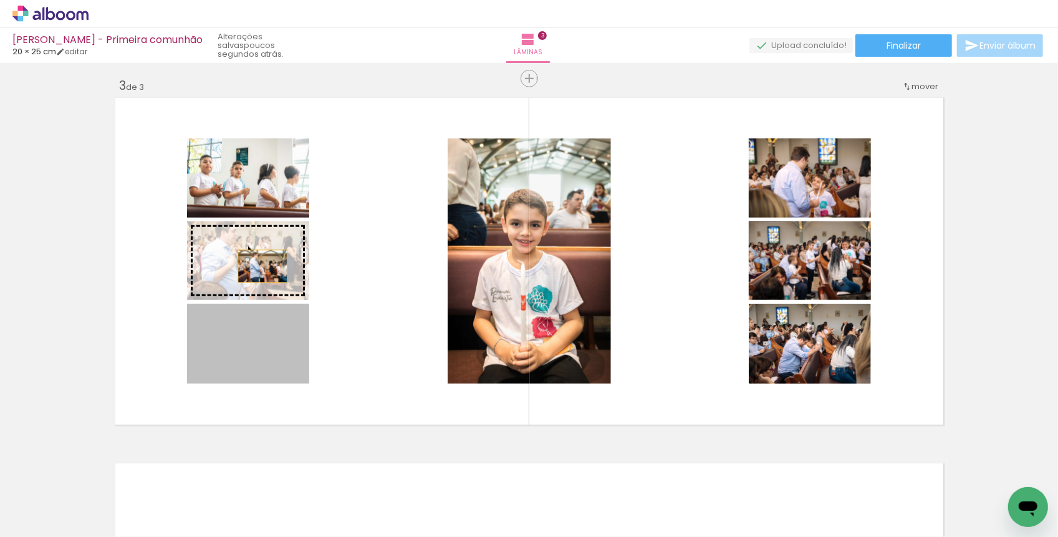
drag, startPoint x: 257, startPoint y: 358, endPoint x: 262, endPoint y: 266, distance: 91.8
click at [0, 0] on slot at bounding box center [0, 0] width 0 height 0
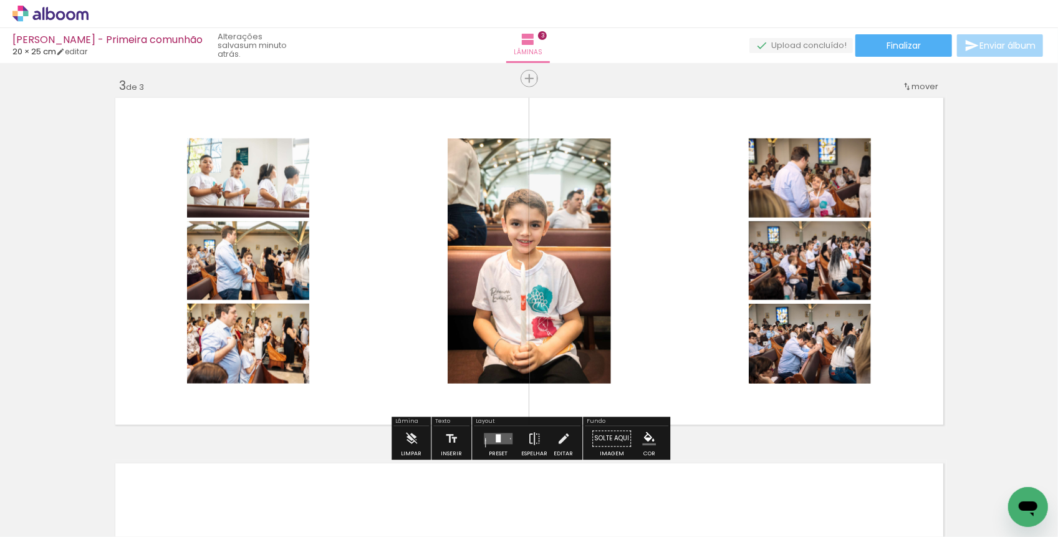
scroll to position [0, 2717]
click at [499, 442] on quentale-layouter at bounding box center [498, 438] width 29 height 11
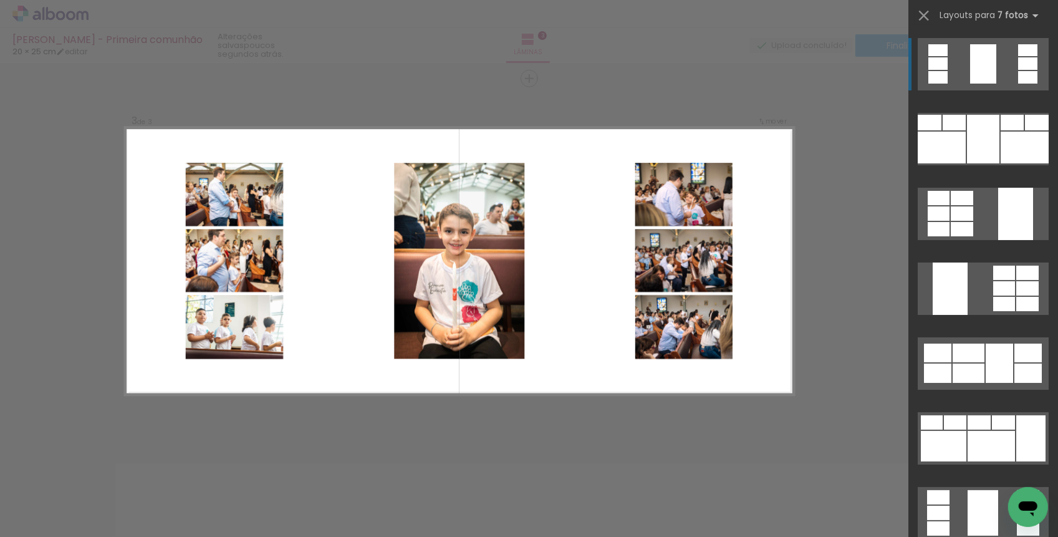
scroll to position [735, 0]
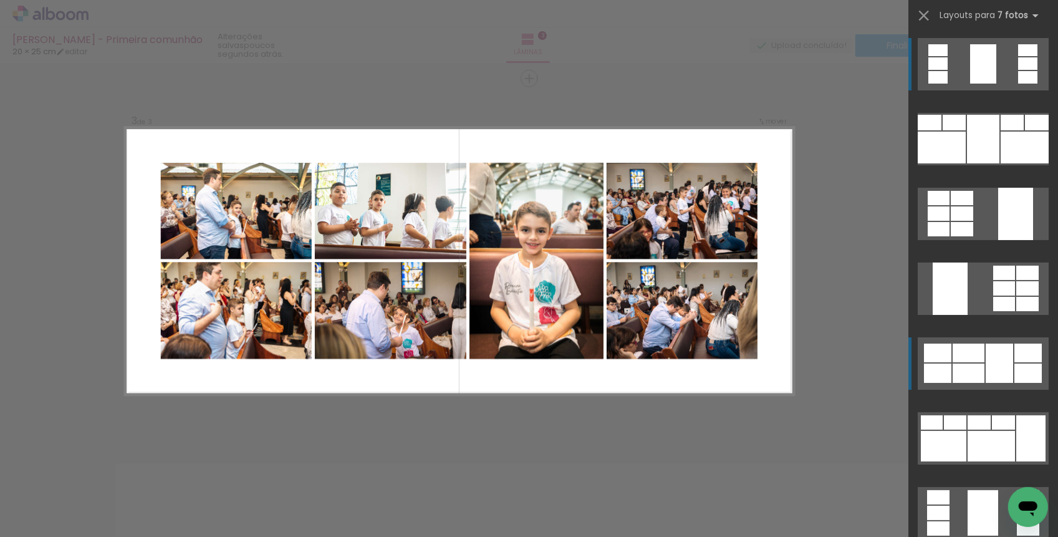
click at [939, 130] on div at bounding box center [929, 123] width 24 height 16
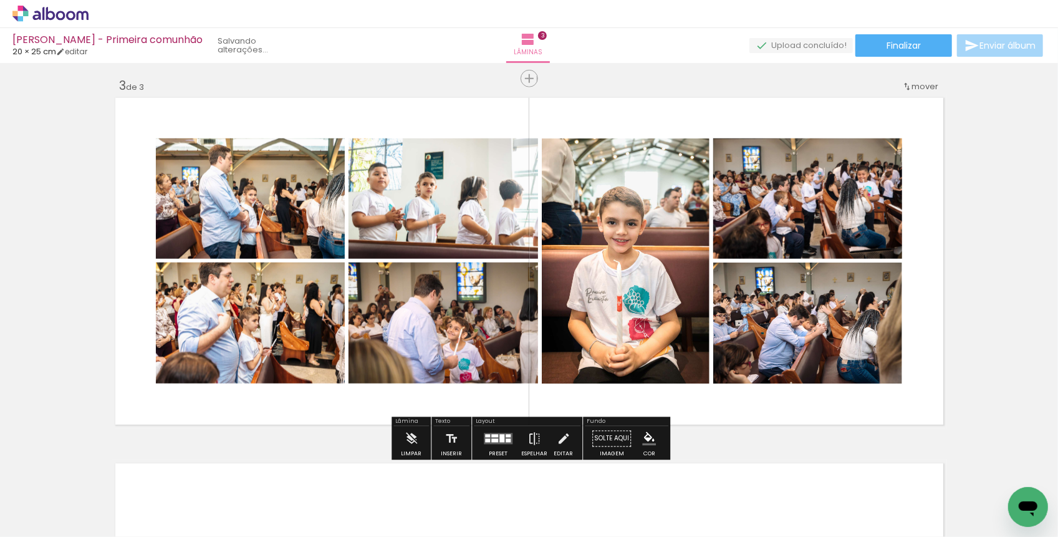
click at [939, 352] on div "Inserir lâmina 1 de 3 Inserir lâmina 2 de 3 Inserir lâmina 3 de 3" at bounding box center [529, 62] width 1058 height 1461
click at [505, 430] on div at bounding box center [498, 438] width 34 height 25
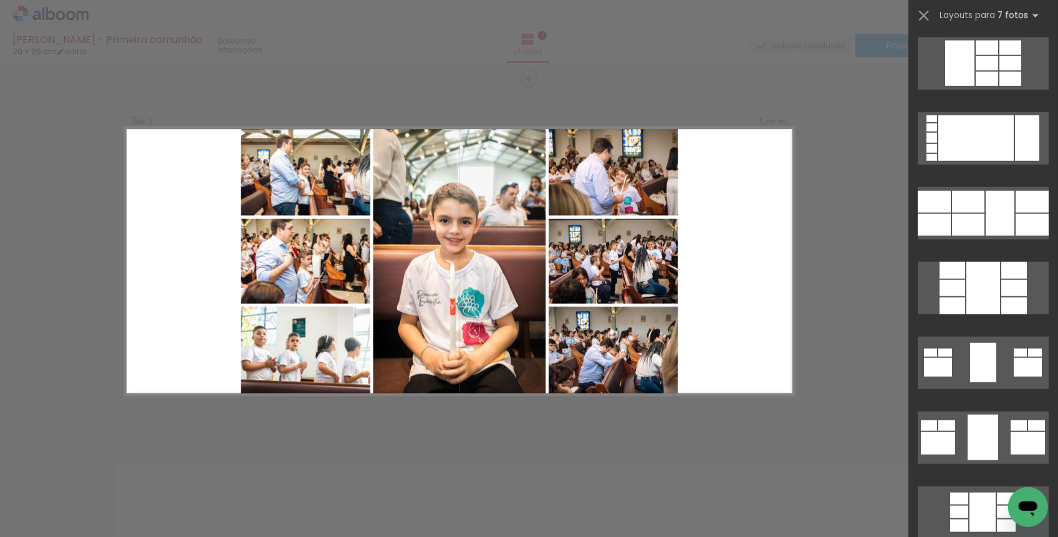
scroll to position [825, 0]
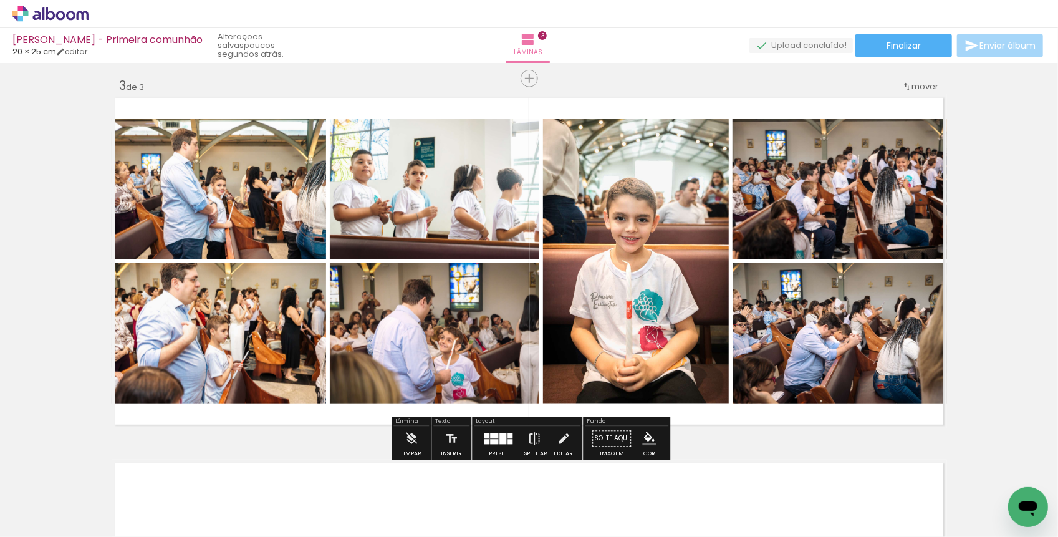
click at [490, 431] on div at bounding box center [498, 438] width 34 height 25
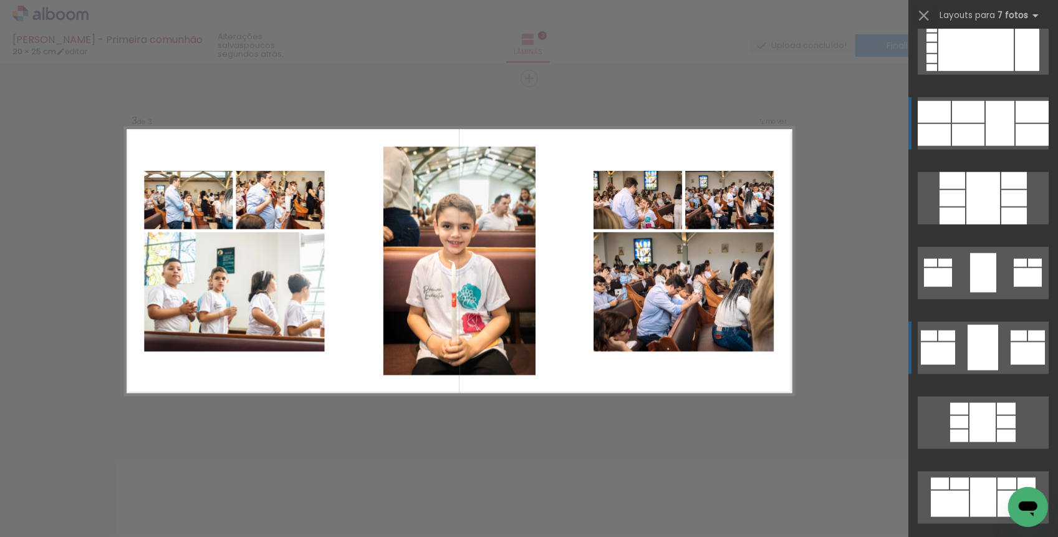
scroll to position [896, 0]
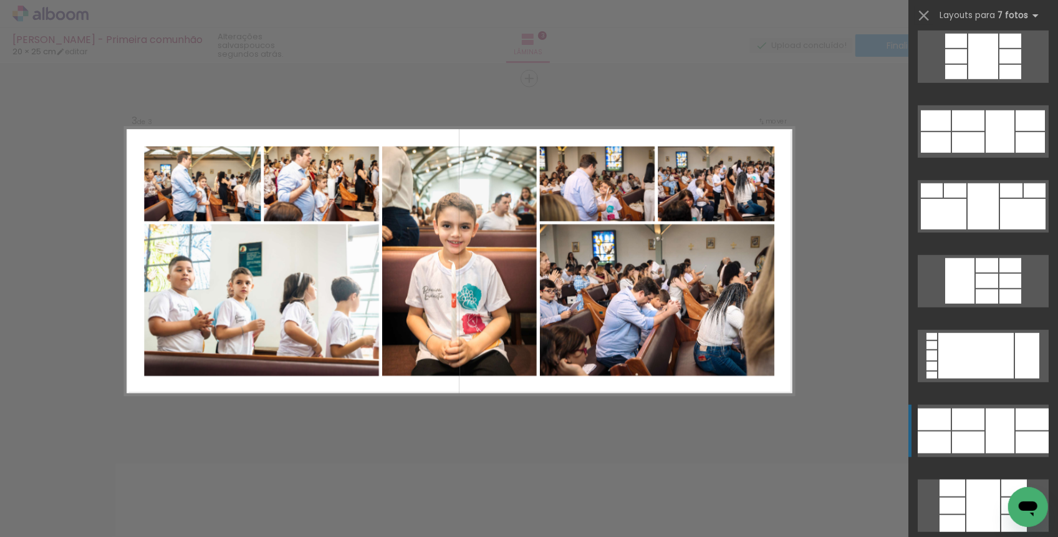
scroll to position [602, 0]
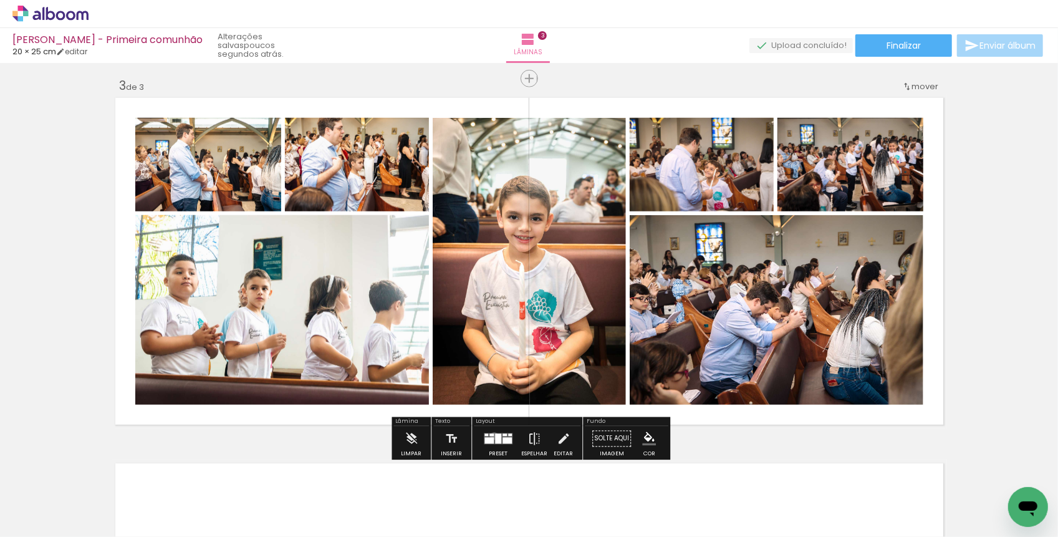
click at [491, 435] on quentale-layouter at bounding box center [498, 438] width 29 height 11
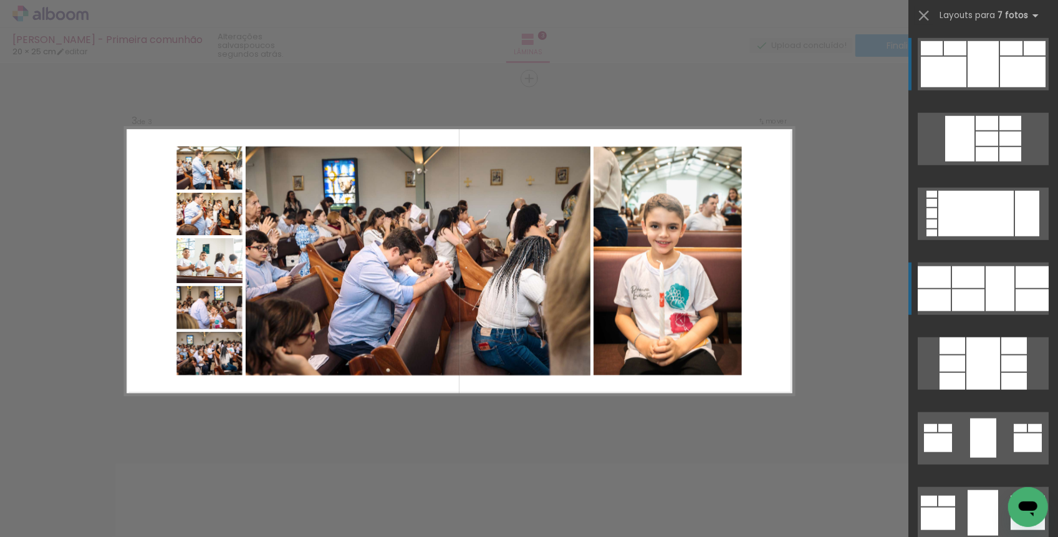
scroll to position [735, 0]
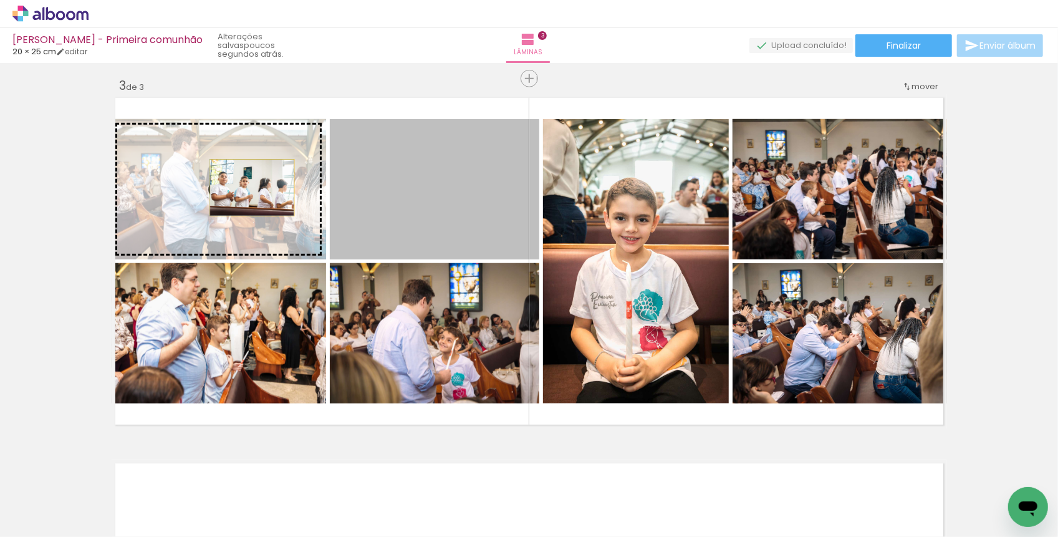
drag, startPoint x: 402, startPoint y: 189, endPoint x: 252, endPoint y: 188, distance: 150.2
click at [0, 0] on slot at bounding box center [0, 0] width 0 height 0
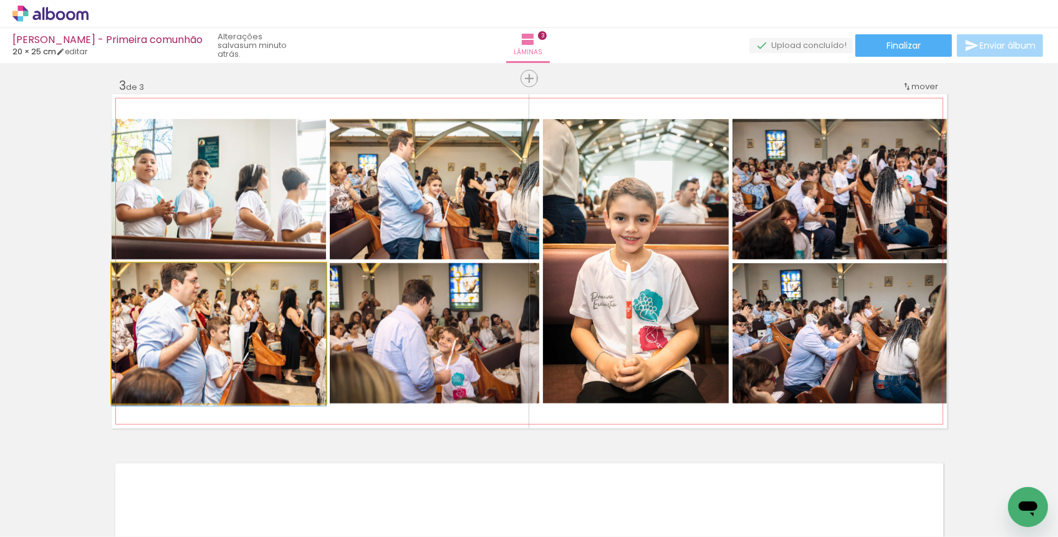
drag, startPoint x: 243, startPoint y: 350, endPoint x: 243, endPoint y: 360, distance: 9.3
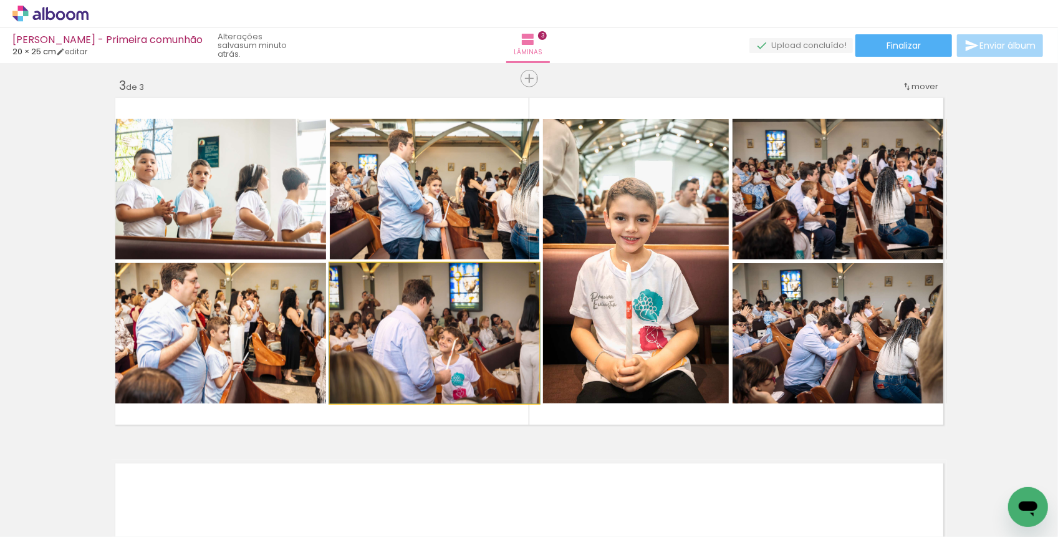
click at [414, 355] on quentale-photo at bounding box center [434, 333] width 209 height 140
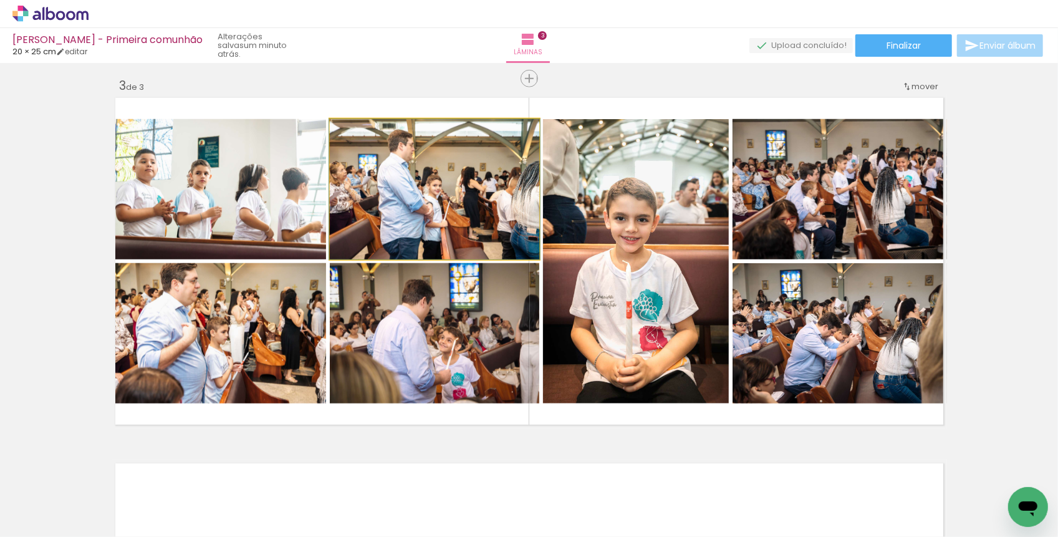
click at [502, 213] on quentale-photo at bounding box center [434, 189] width 209 height 140
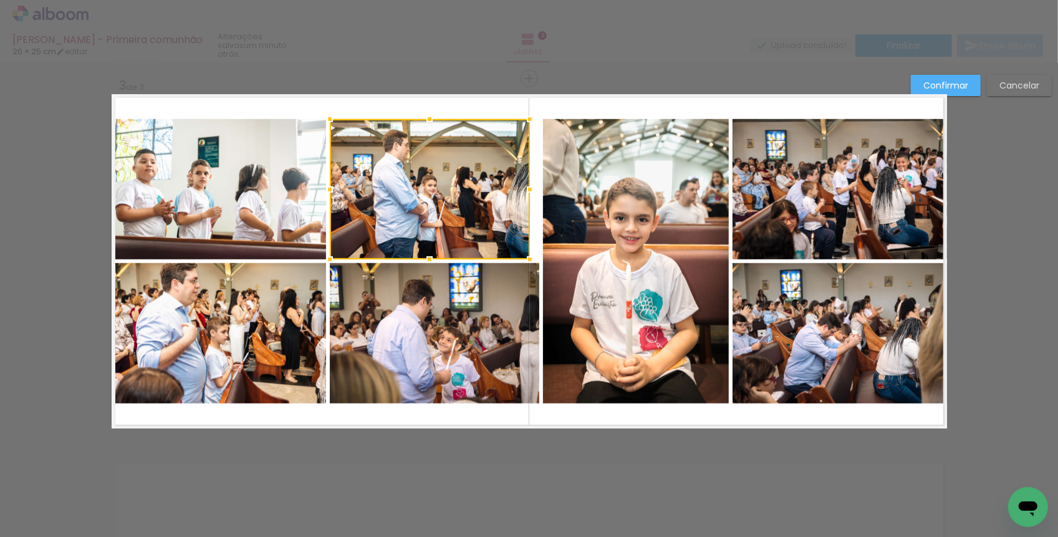
drag, startPoint x: 538, startPoint y: 189, endPoint x: 525, endPoint y: 189, distance: 12.5
click at [525, 189] on div at bounding box center [529, 189] width 25 height 25
click at [501, 320] on quentale-photo at bounding box center [434, 333] width 209 height 140
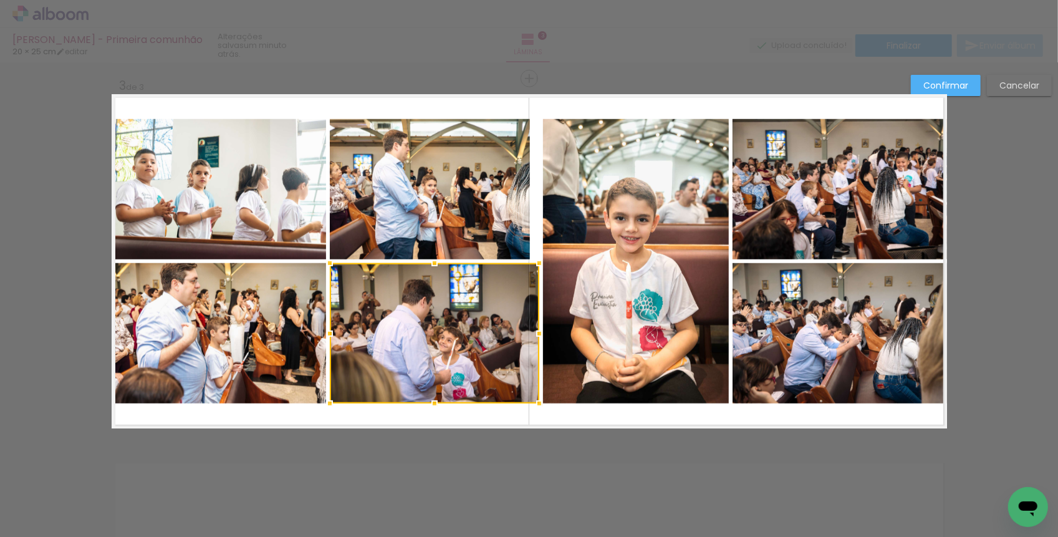
click at [492, 199] on quentale-photo at bounding box center [430, 189] width 200 height 140
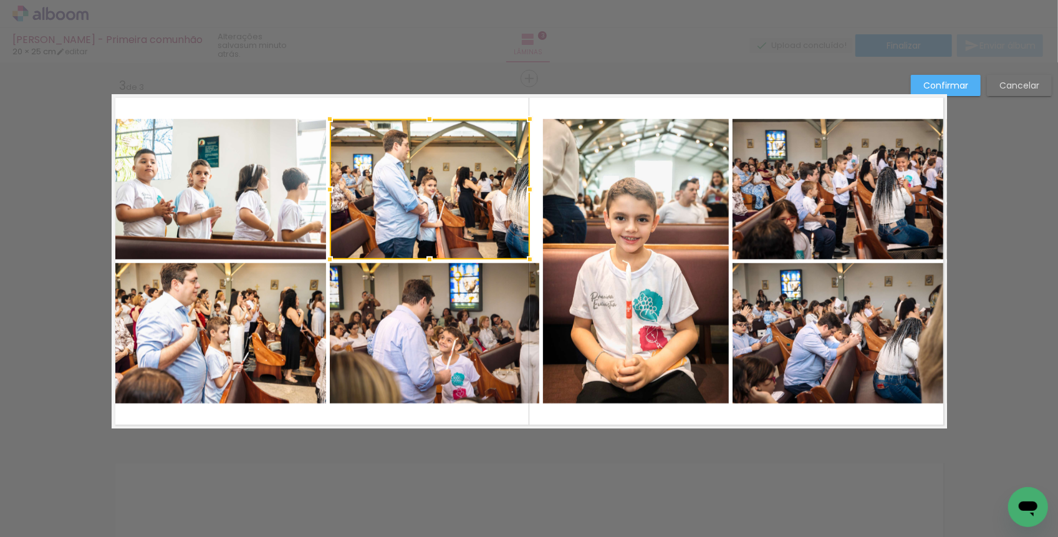
click at [530, 191] on div at bounding box center [529, 189] width 25 height 25
click at [540, 301] on quentale-layouter at bounding box center [529, 261] width 835 height 334
click at [528, 328] on quentale-photo at bounding box center [434, 333] width 209 height 140
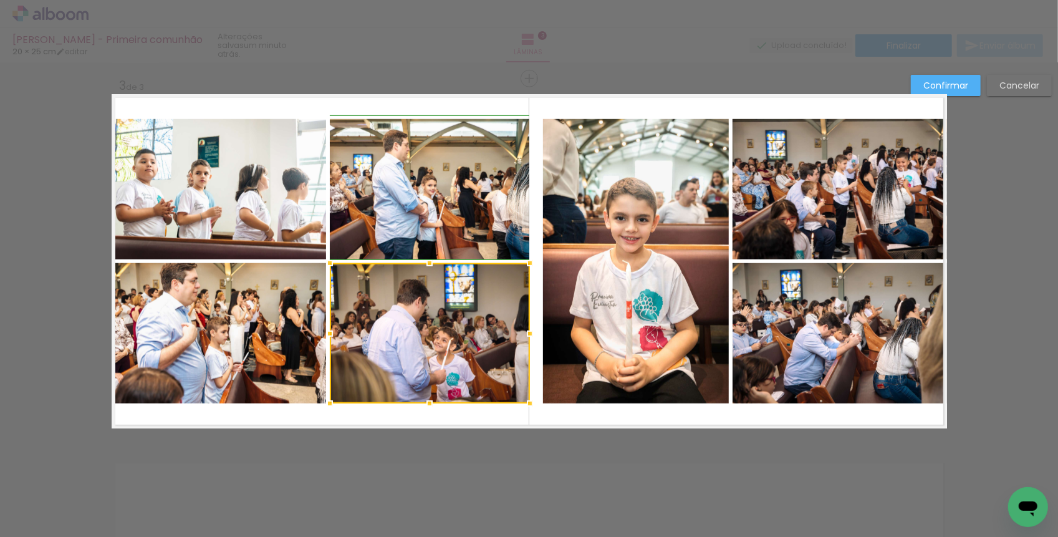
click at [537, 330] on div at bounding box center [529, 333] width 25 height 25
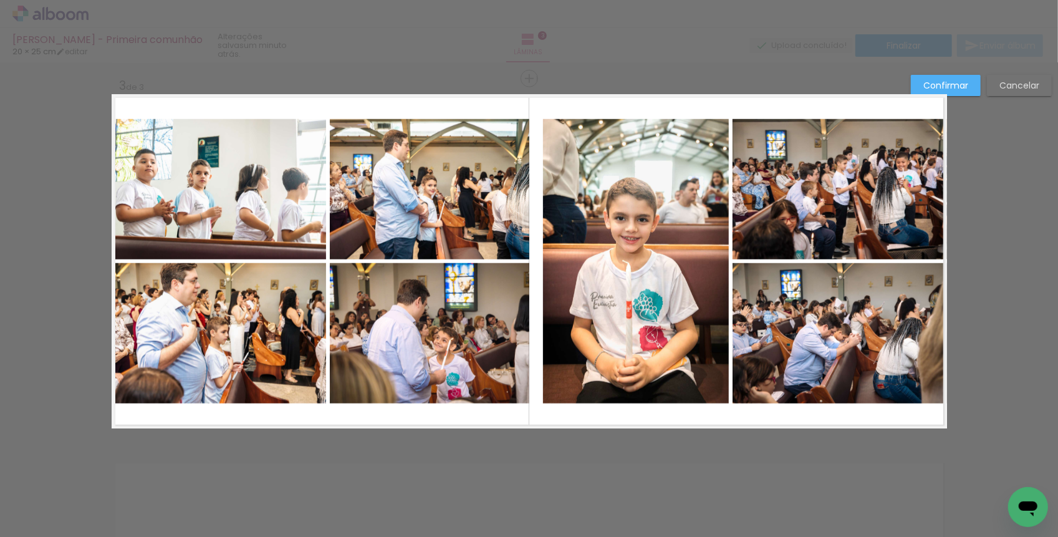
click at [536, 320] on quentale-layouter at bounding box center [529, 261] width 835 height 334
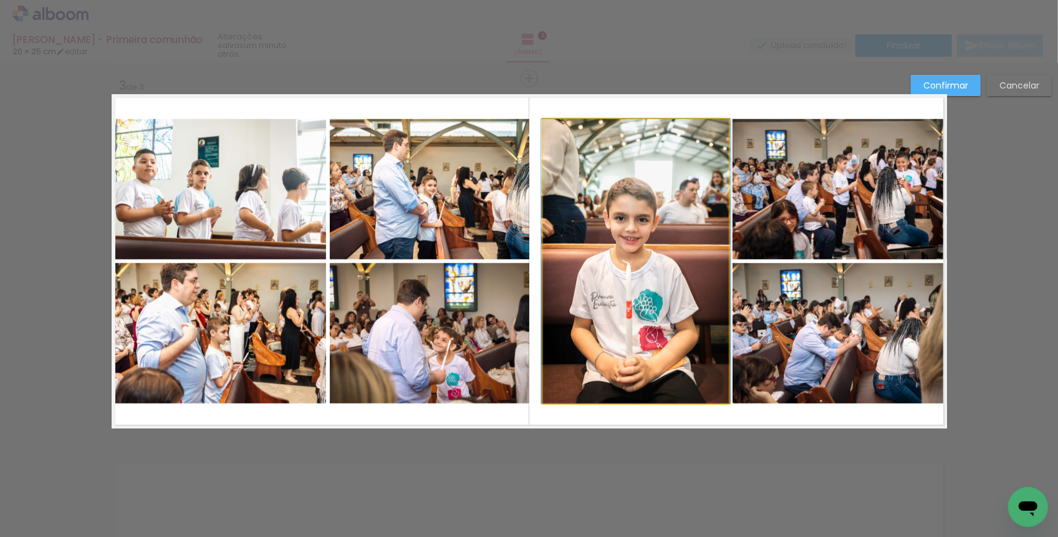
click at [554, 292] on quentale-photo at bounding box center [636, 261] width 186 height 284
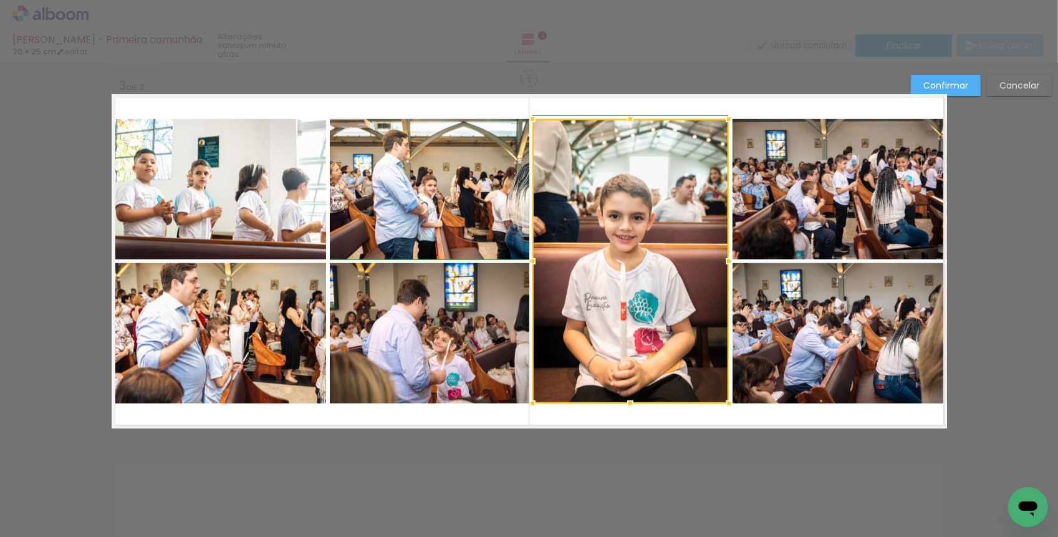
drag, startPoint x: 543, startPoint y: 262, endPoint x: 531, endPoint y: 260, distance: 11.9
click at [531, 260] on div at bounding box center [532, 261] width 25 height 25
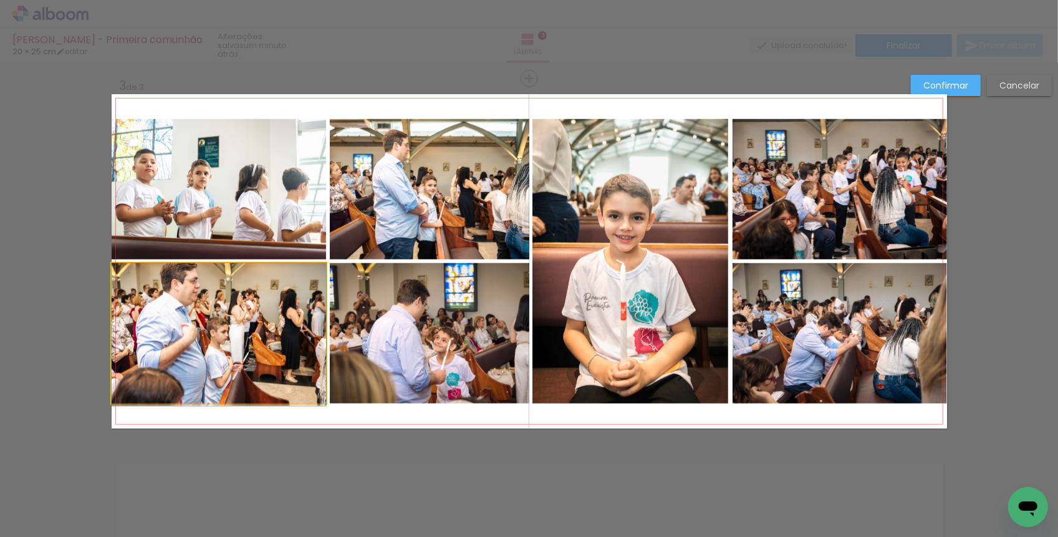
click at [235, 311] on quentale-photo at bounding box center [219, 333] width 214 height 140
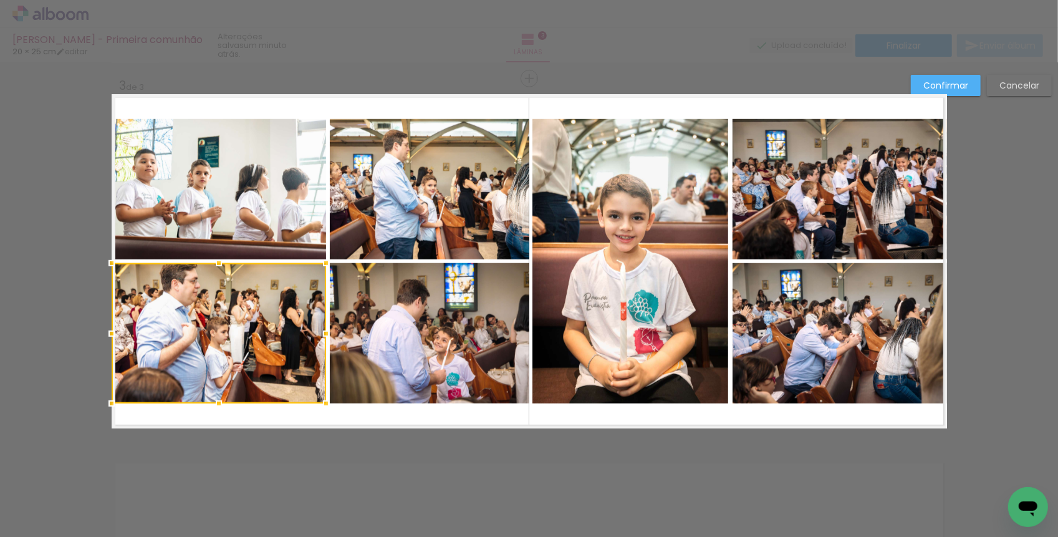
click at [282, 416] on quentale-layouter at bounding box center [529, 261] width 835 height 334
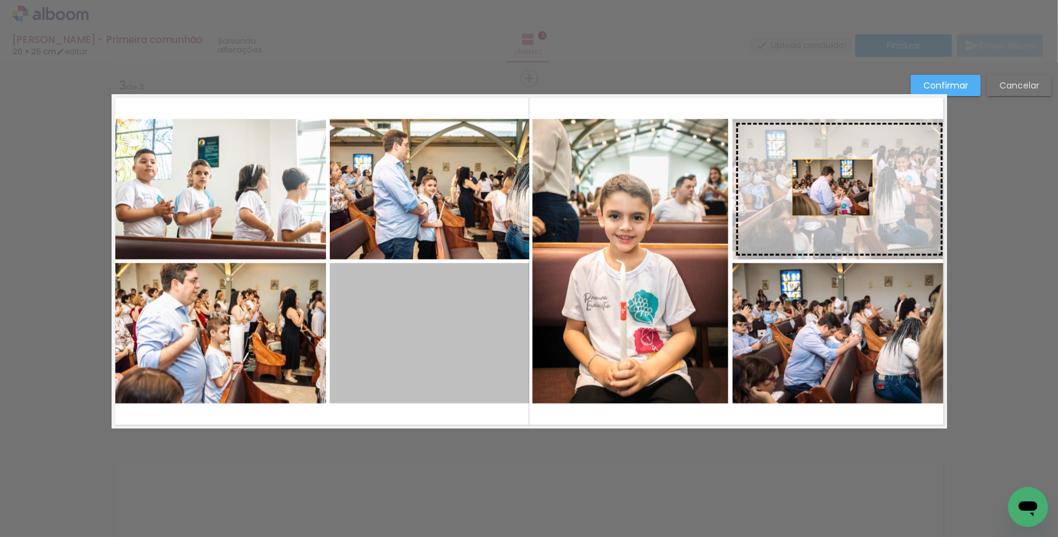
drag, startPoint x: 404, startPoint y: 334, endPoint x: 832, endPoint y: 188, distance: 452.5
click at [0, 0] on slot at bounding box center [0, 0] width 0 height 0
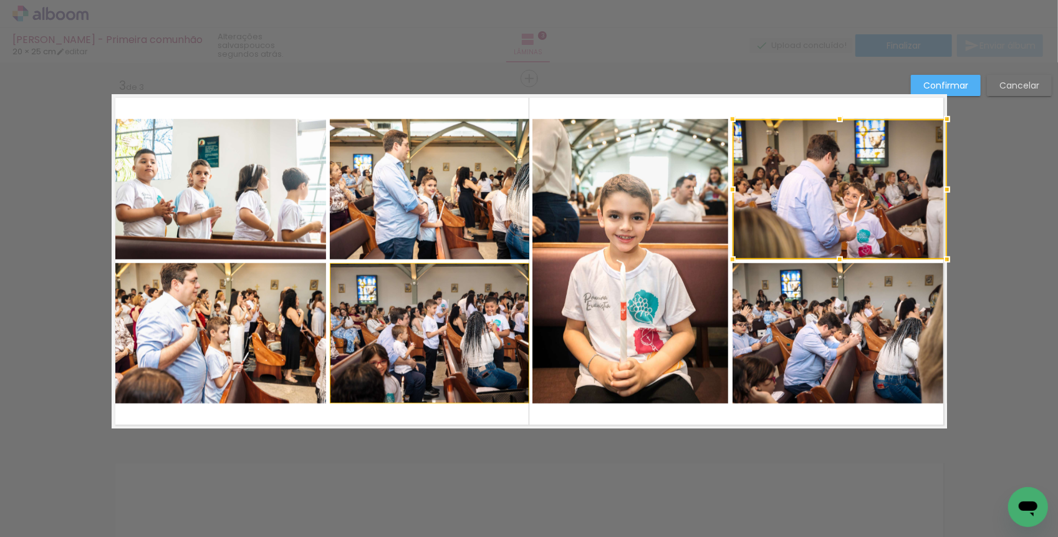
click at [756, 423] on quentale-layouter at bounding box center [529, 261] width 835 height 334
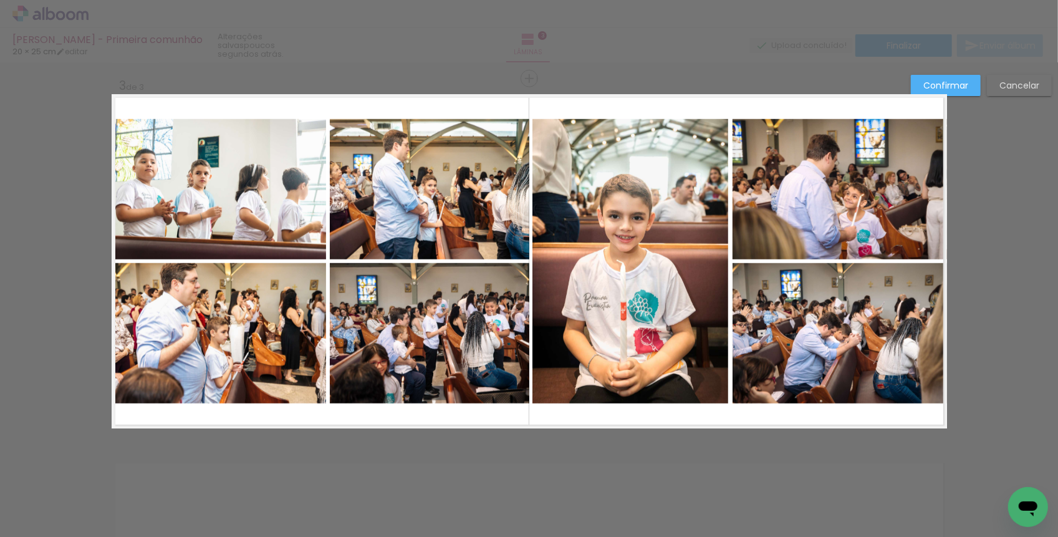
click at [0, 0] on slot "Confirmar" at bounding box center [0, 0] width 0 height 0
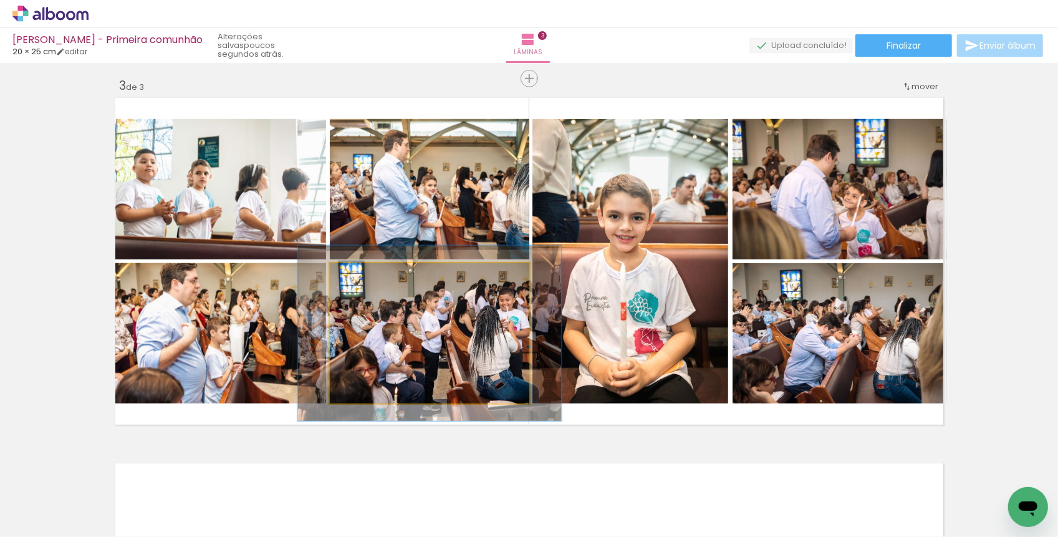
drag, startPoint x: 359, startPoint y: 277, endPoint x: 370, endPoint y: 279, distance: 10.8
type paper-slider "125"
click at [370, 279] on div at bounding box center [369, 275] width 11 height 11
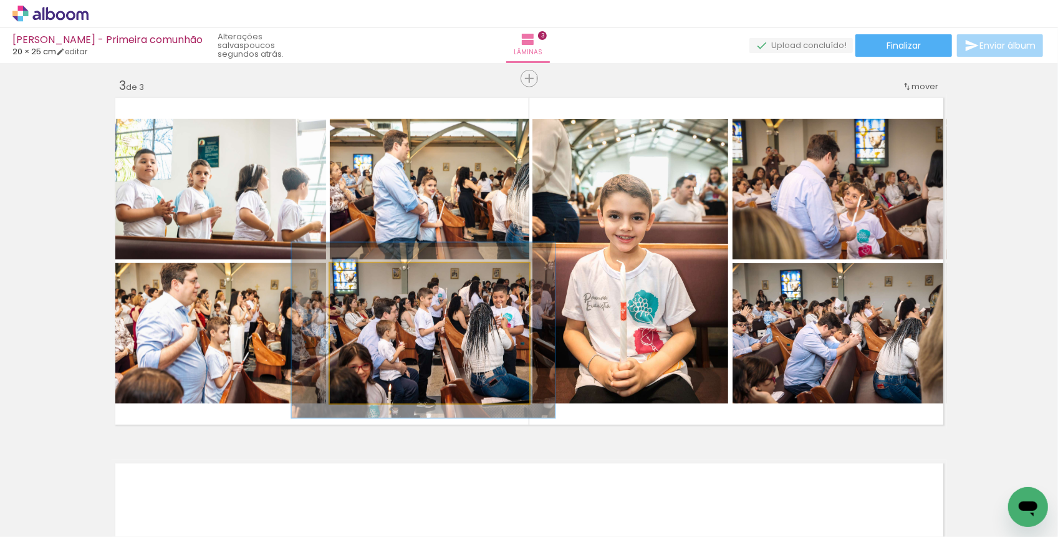
drag, startPoint x: 398, startPoint y: 341, endPoint x: 391, endPoint y: 338, distance: 7.0
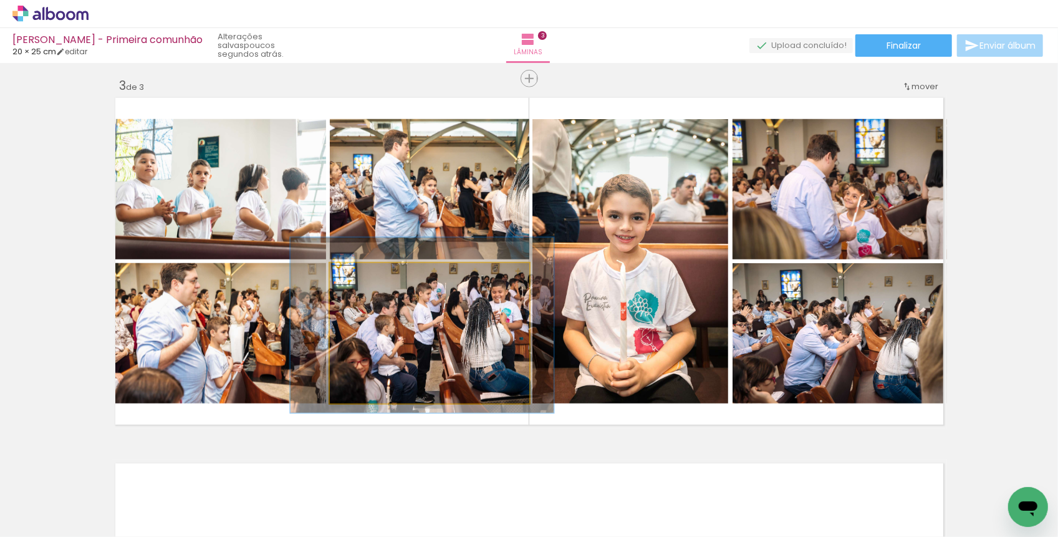
click at [390, 333] on quentale-photo at bounding box center [430, 333] width 200 height 140
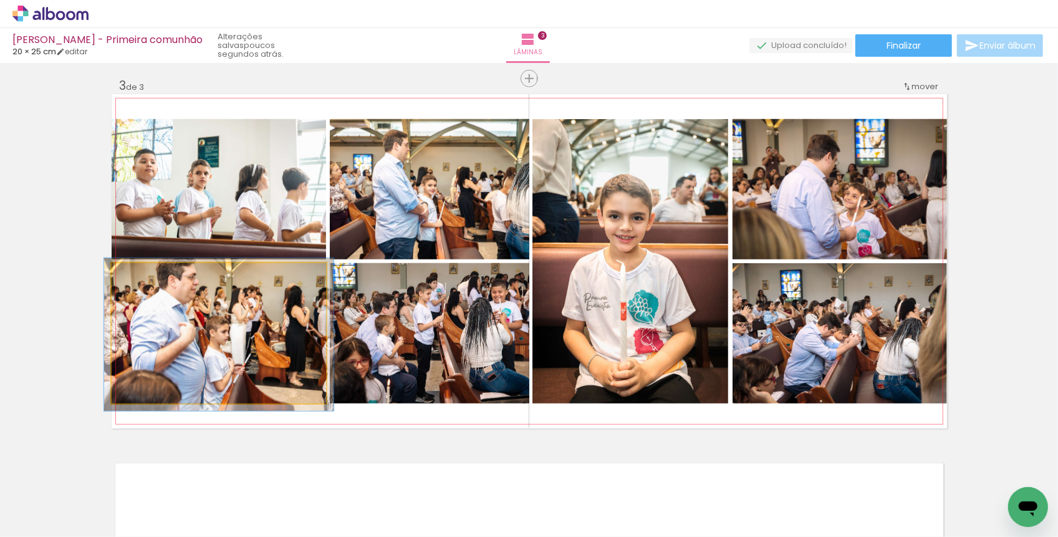
type paper-slider "107"
click at [146, 279] on div at bounding box center [143, 275] width 11 height 11
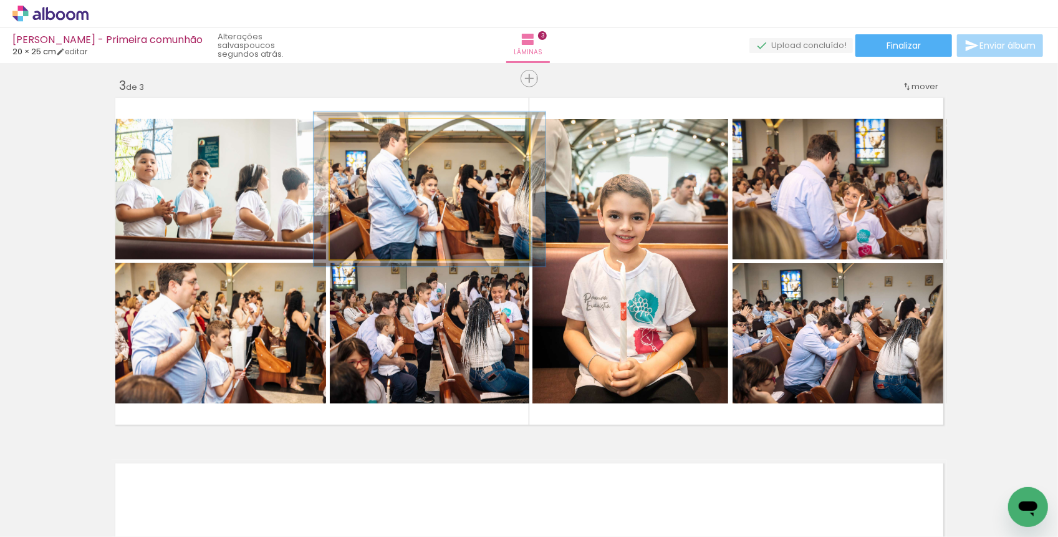
type paper-slider "110"
click at [368, 133] on div at bounding box center [363, 132] width 20 height 20
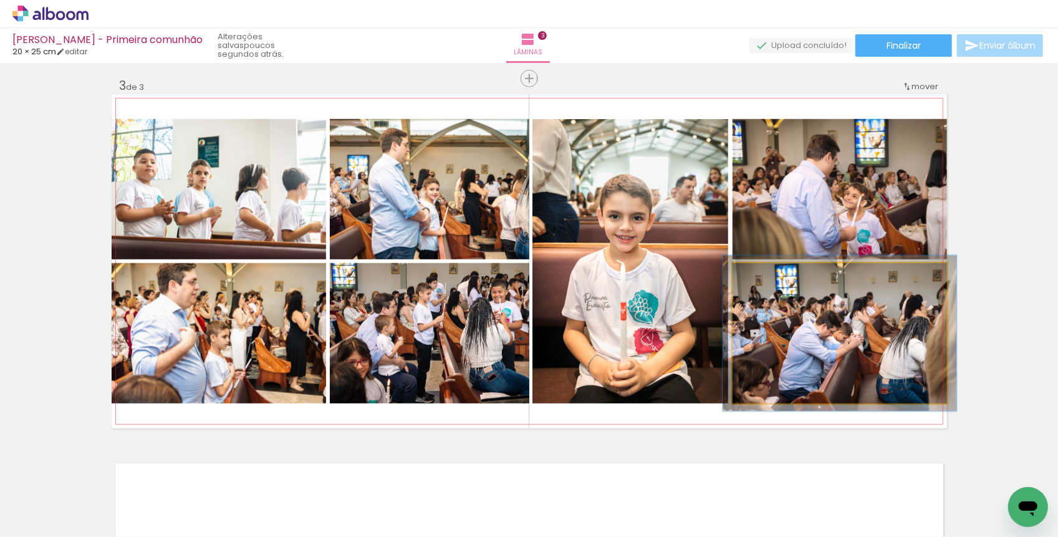
type paper-slider "109"
click at [769, 275] on div at bounding box center [765, 276] width 20 height 20
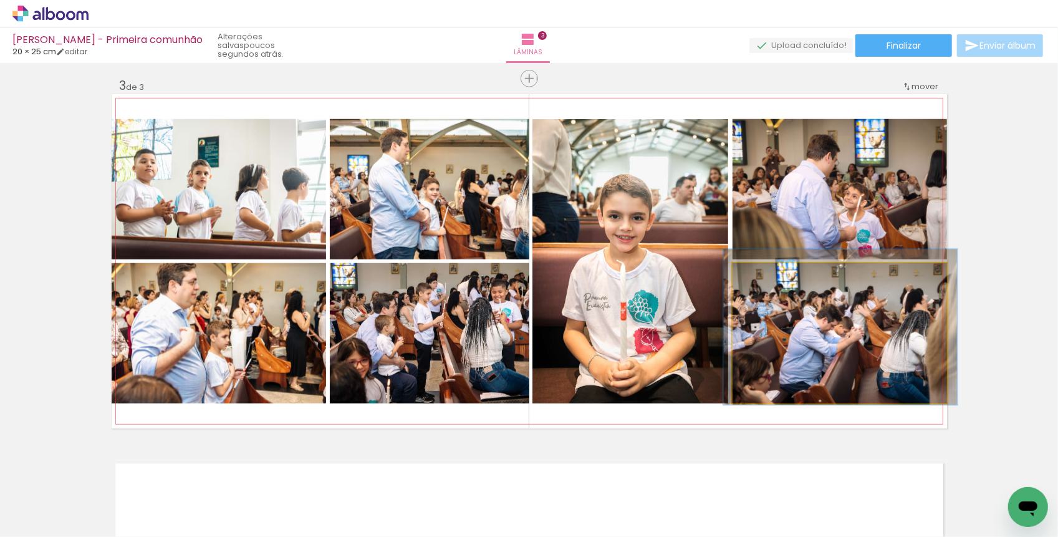
drag, startPoint x: 765, startPoint y: 318, endPoint x: 765, endPoint y: 310, distance: 8.1
click at [765, 311] on div at bounding box center [840, 327] width 234 height 156
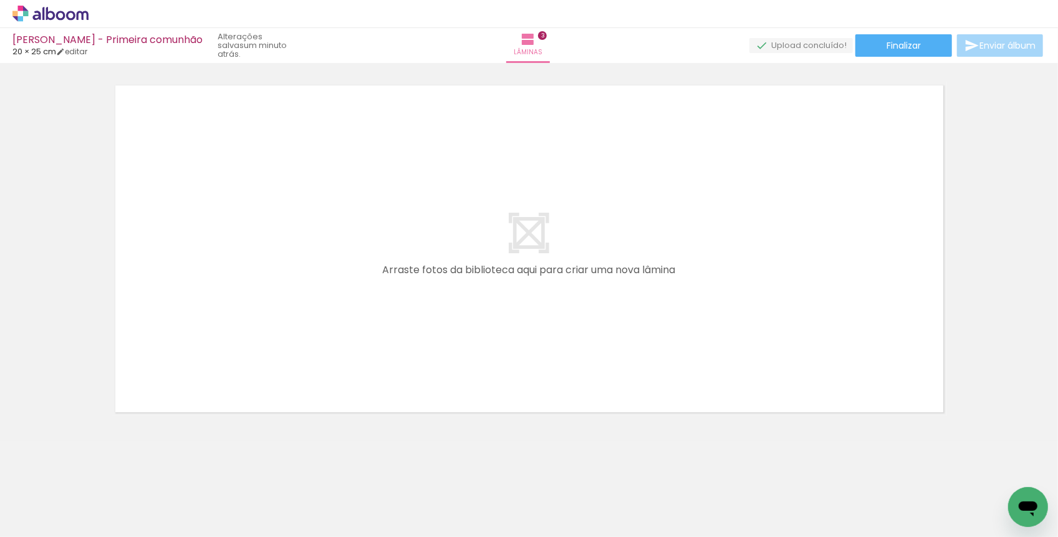
scroll to position [0, 3124]
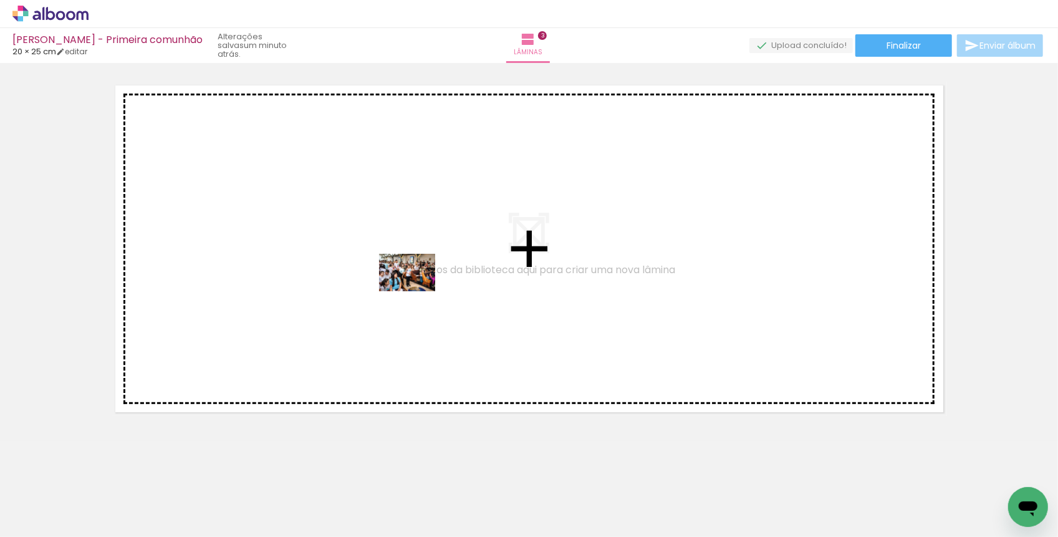
drag, startPoint x: 560, startPoint y: 502, endPoint x: 416, endPoint y: 291, distance: 254.8
click at [416, 291] on quentale-workspace at bounding box center [529, 268] width 1058 height 537
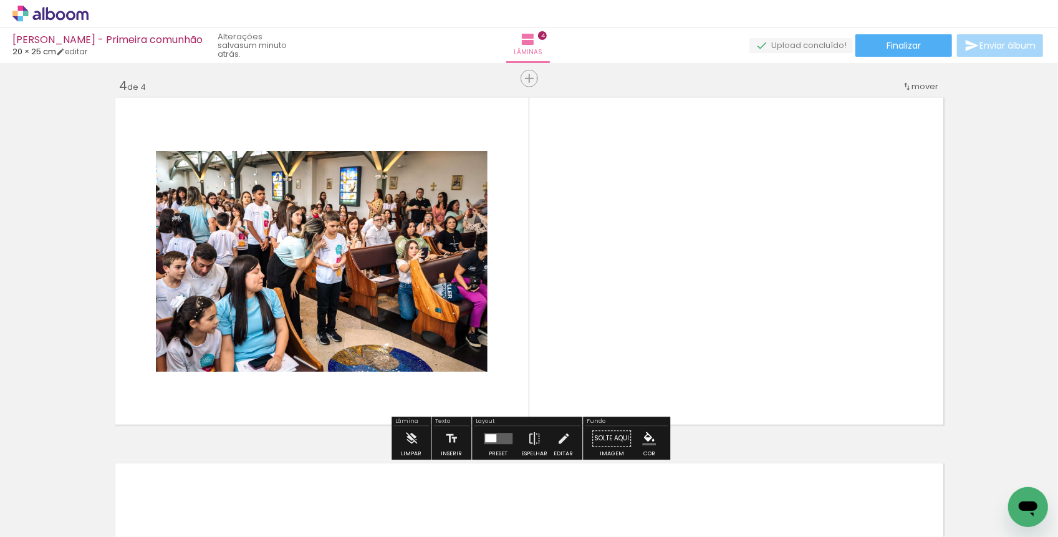
scroll to position [1101, 0]
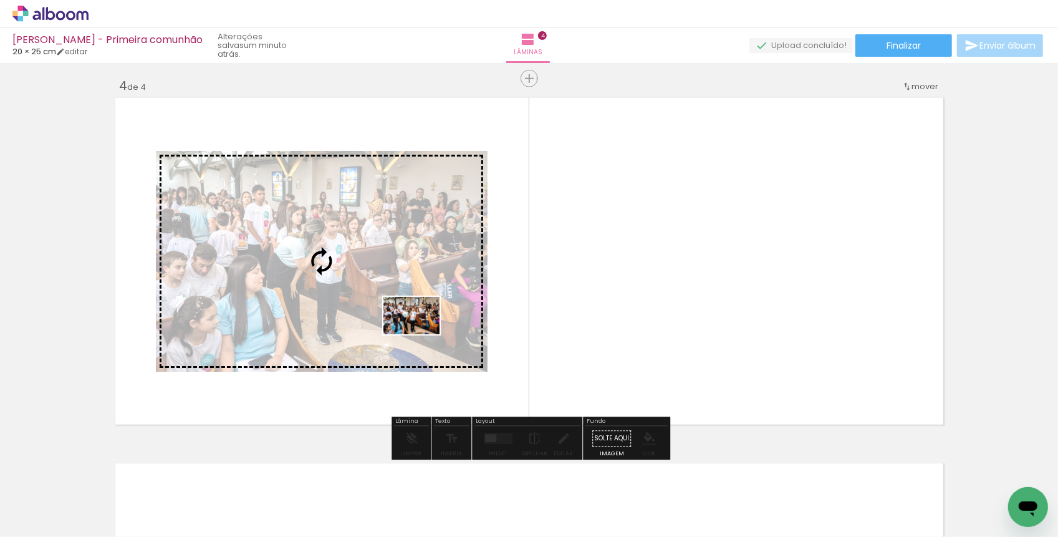
drag, startPoint x: 637, startPoint y: 497, endPoint x: 421, endPoint y: 334, distance: 271.0
click at [421, 334] on quentale-workspace at bounding box center [529, 268] width 1058 height 537
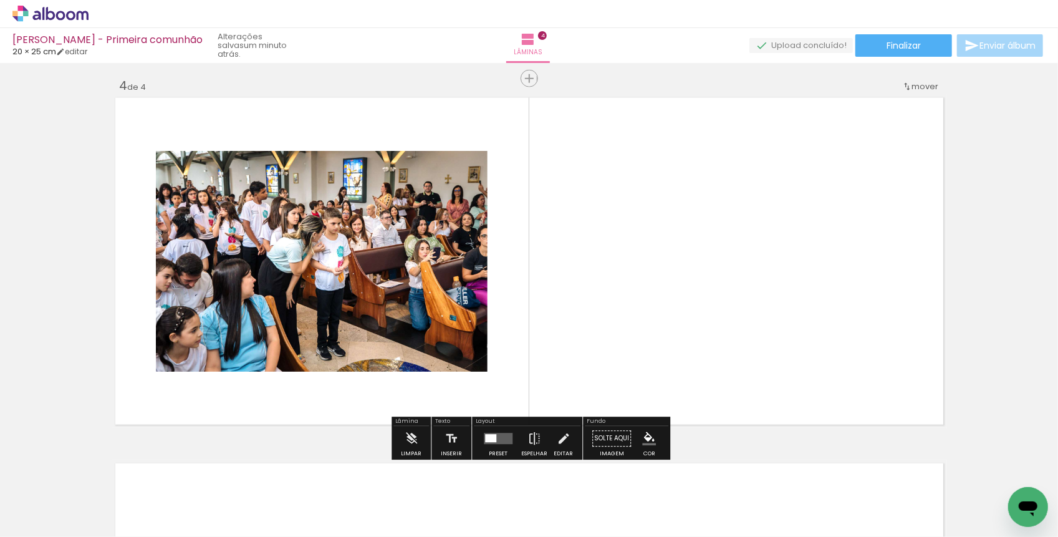
click at [366, 317] on quentale-photo at bounding box center [322, 261] width 332 height 221
click at [372, 305] on quentale-photo at bounding box center [322, 261] width 332 height 221
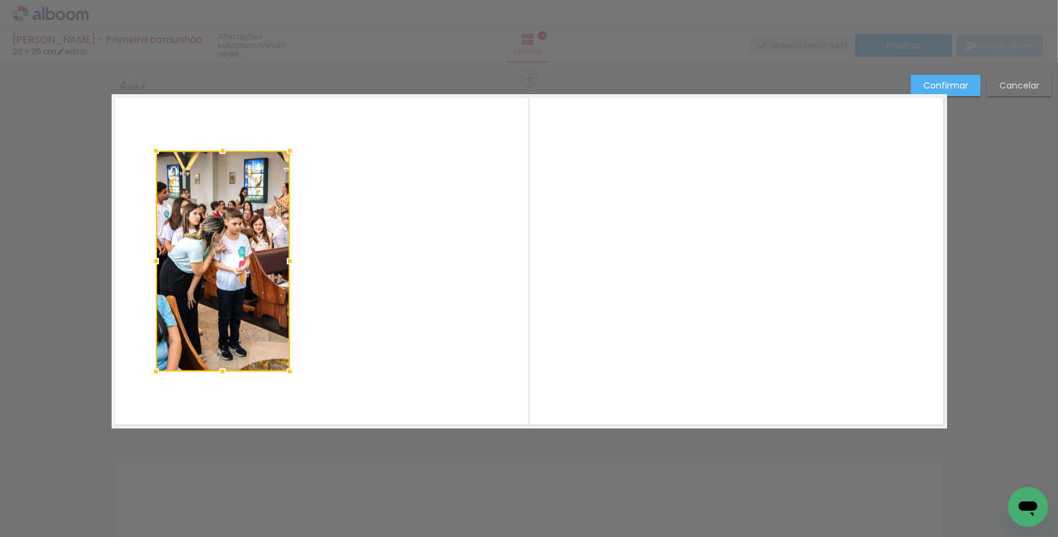
drag, startPoint x: 479, startPoint y: 262, endPoint x: 279, endPoint y: 269, distance: 200.2
click at [279, 269] on div at bounding box center [289, 261] width 25 height 25
click at [374, 287] on quentale-layouter at bounding box center [529, 261] width 835 height 334
click at [958, 79] on paper-button "Confirmar" at bounding box center [945, 85] width 70 height 21
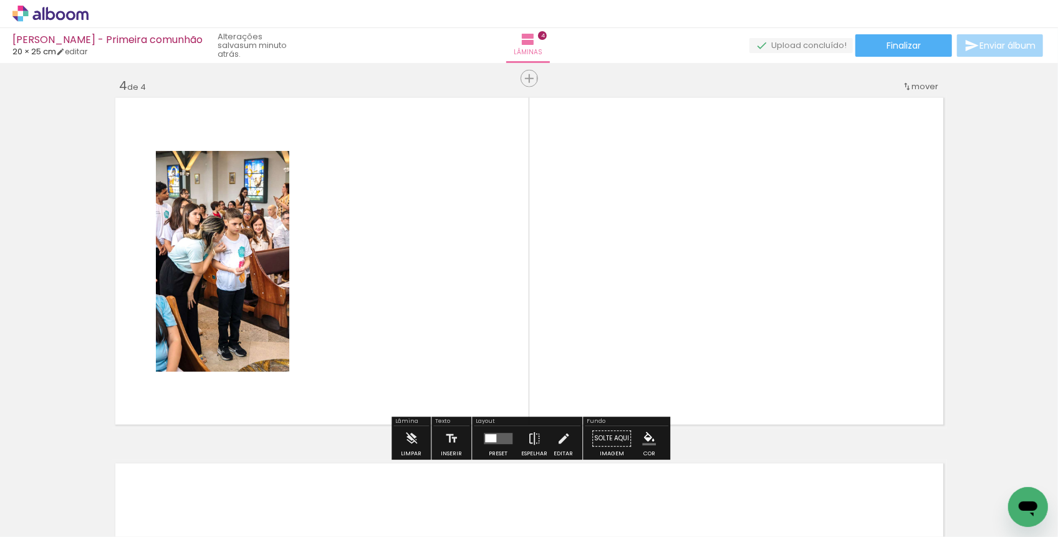
click at [100, 497] on div at bounding box center [72, 494] width 56 height 37
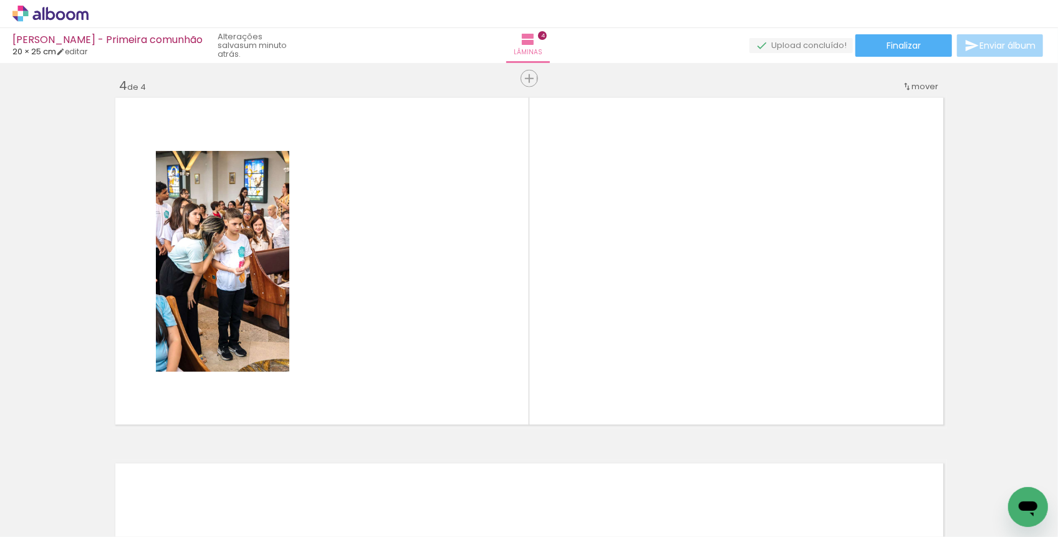
click at [51, 467] on iron-icon at bounding box center [44, 469] width 13 height 13
click at [100, 510] on div at bounding box center [72, 494] width 56 height 37
click at [51, 474] on iron-icon at bounding box center [44, 469] width 13 height 13
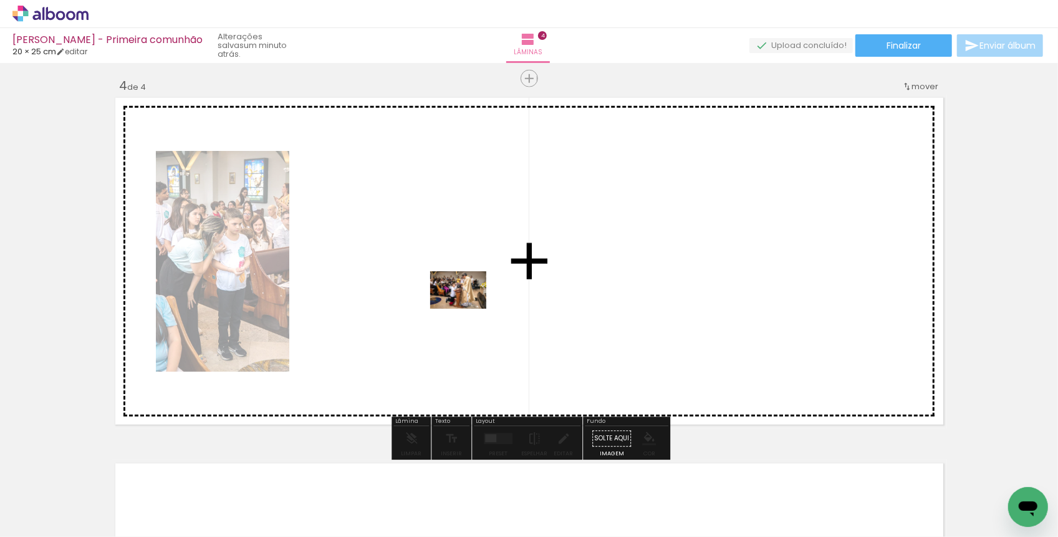
drag, startPoint x: 579, startPoint y: 511, endPoint x: 467, endPoint y: 305, distance: 234.3
click at [467, 307] on quentale-workspace at bounding box center [529, 268] width 1058 height 537
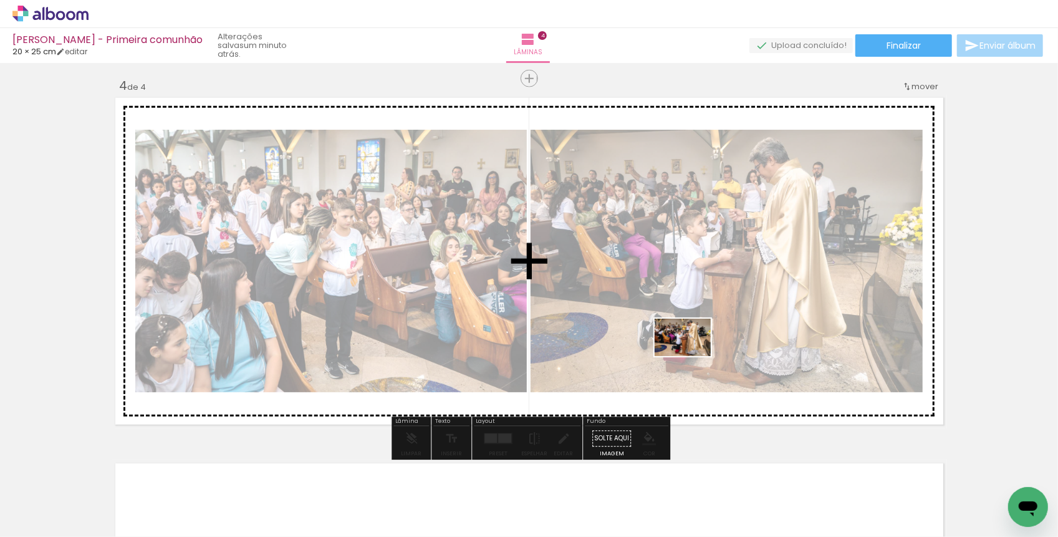
drag, startPoint x: 709, startPoint y: 484, endPoint x: 692, endPoint y: 355, distance: 129.6
click at [692, 355] on quentale-workspace at bounding box center [529, 268] width 1058 height 537
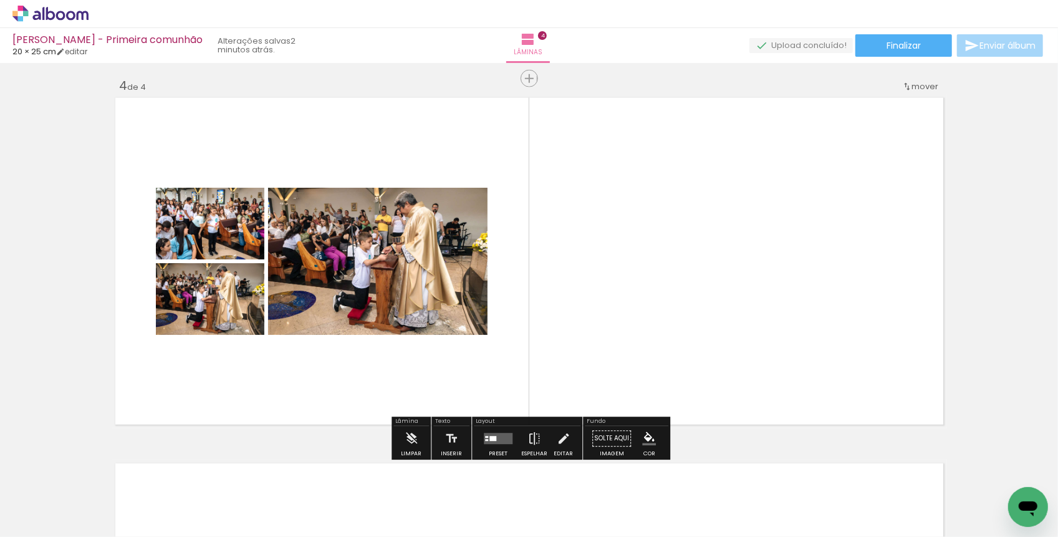
click at [937, 492] on quentale-thumb at bounding box center [909, 495] width 70 height 72
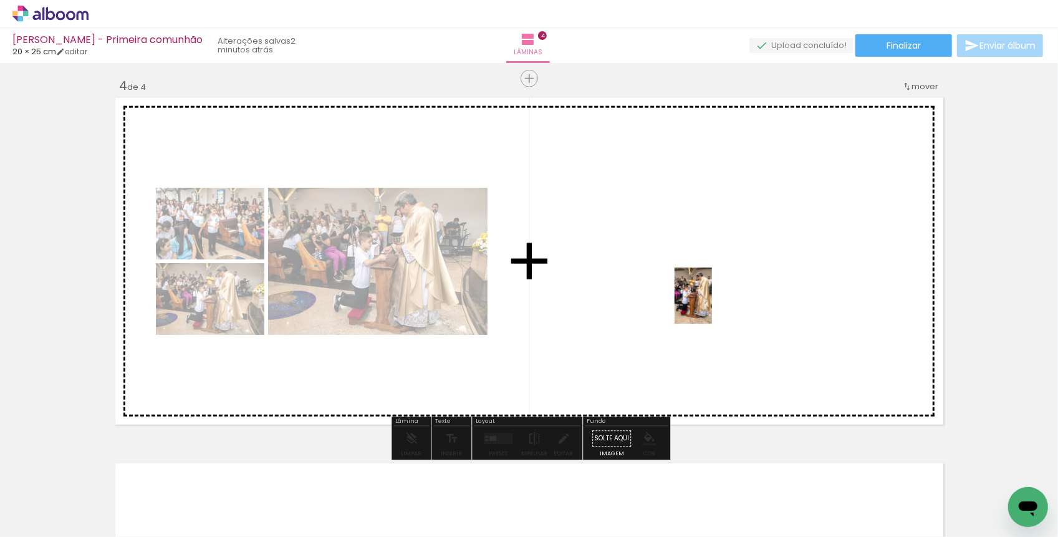
drag, startPoint x: 891, startPoint y: 493, endPoint x: 712, endPoint y: 305, distance: 259.6
click at [712, 305] on quentale-workspace at bounding box center [529, 268] width 1058 height 537
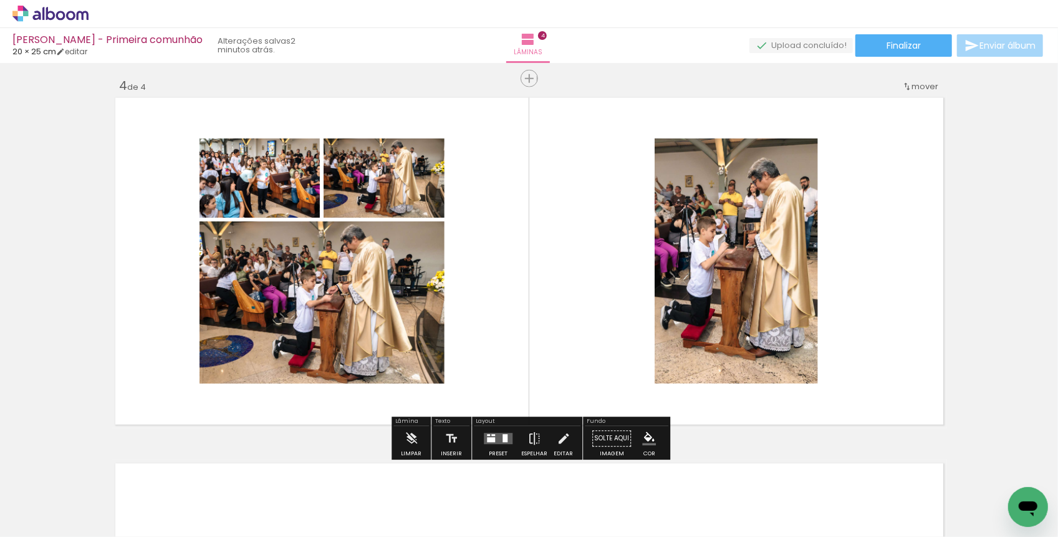
scroll to position [0, 3237]
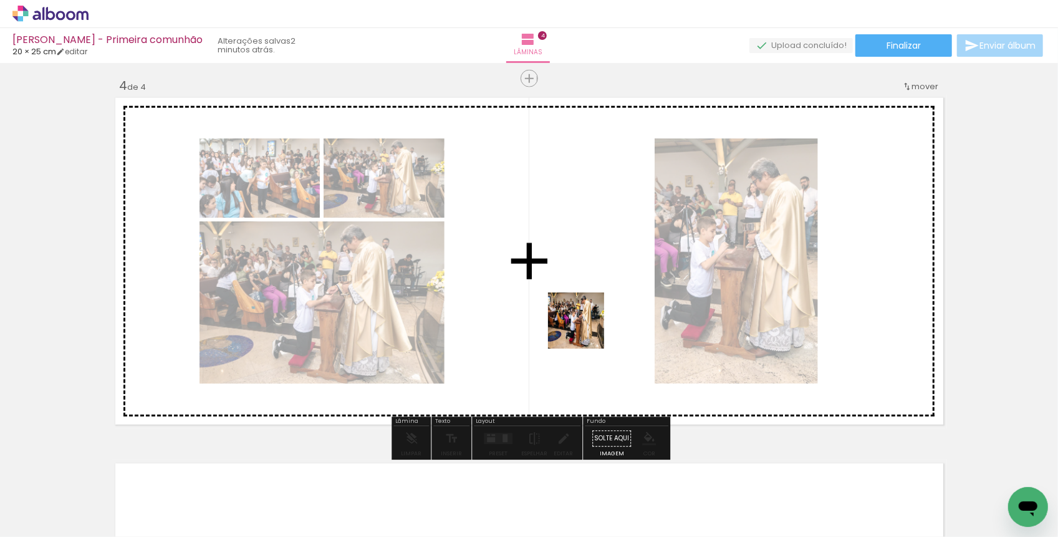
drag, startPoint x: 727, startPoint y: 505, endPoint x: 580, endPoint y: 320, distance: 236.4
click at [580, 322] on quentale-workspace at bounding box center [529, 268] width 1058 height 537
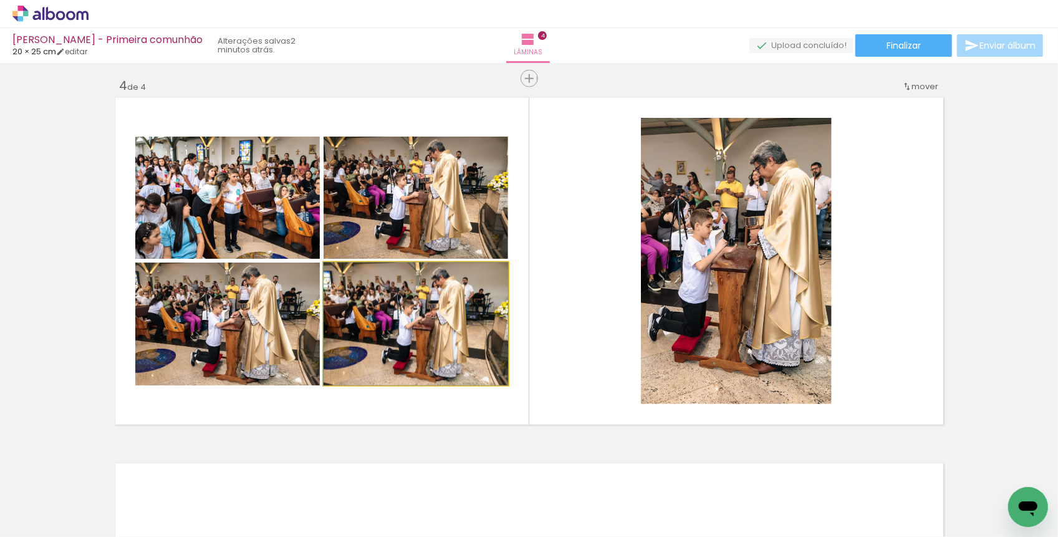
drag, startPoint x: 469, startPoint y: 333, endPoint x: 428, endPoint y: 347, distance: 43.9
click at [427, 347] on div at bounding box center [415, 323] width 184 height 123
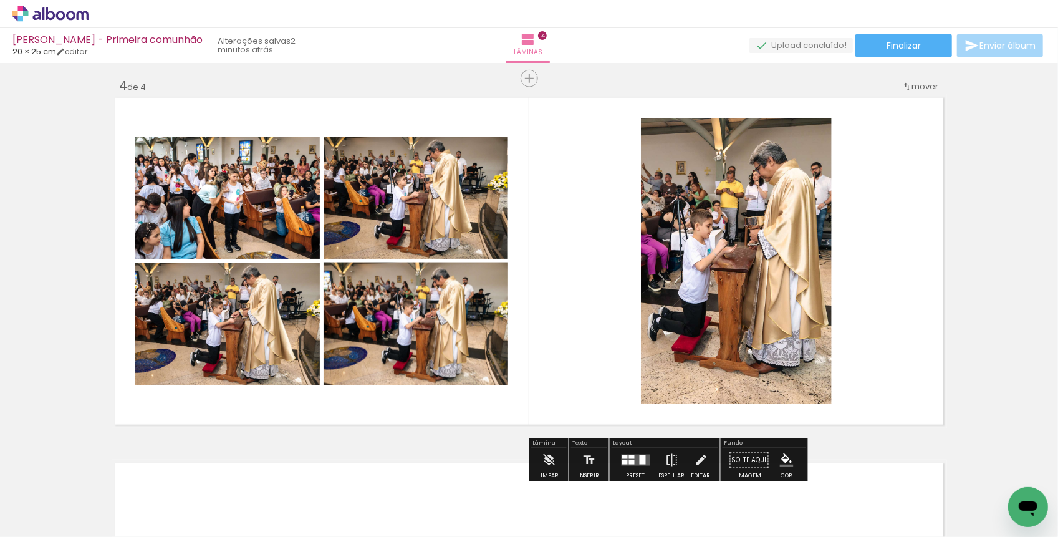
scroll to position [1145, 0]
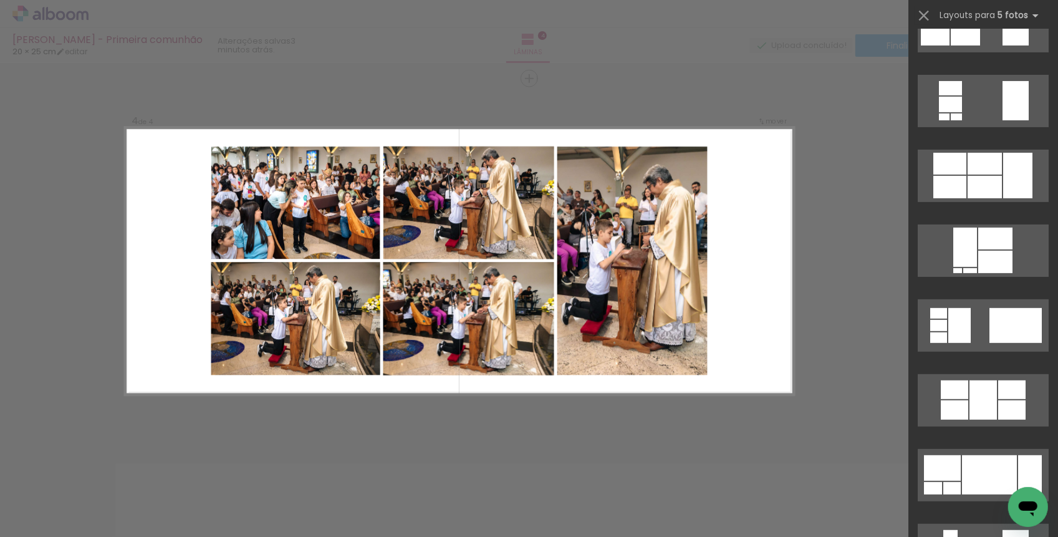
scroll to position [325, 0]
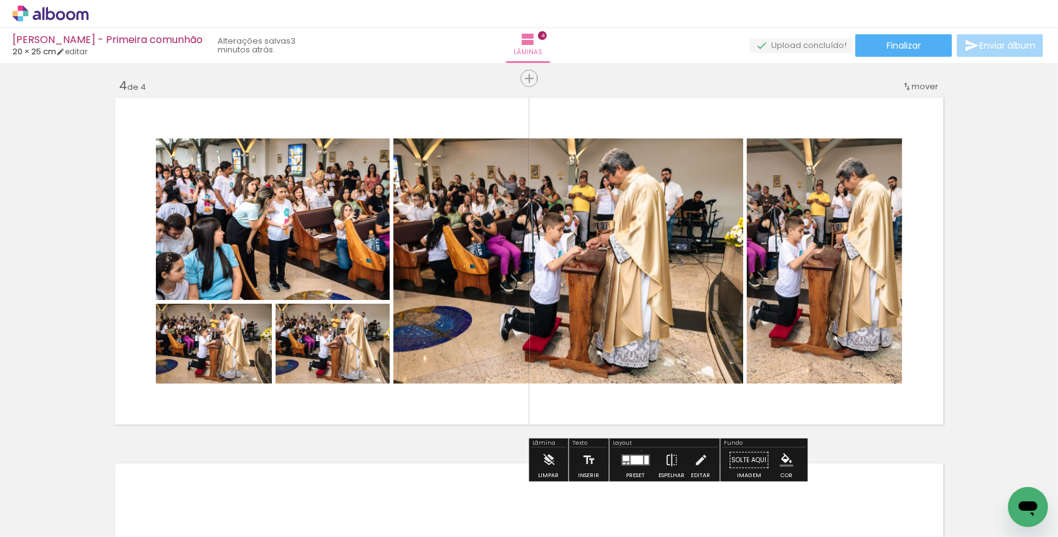
click at [638, 450] on div at bounding box center [636, 459] width 34 height 25
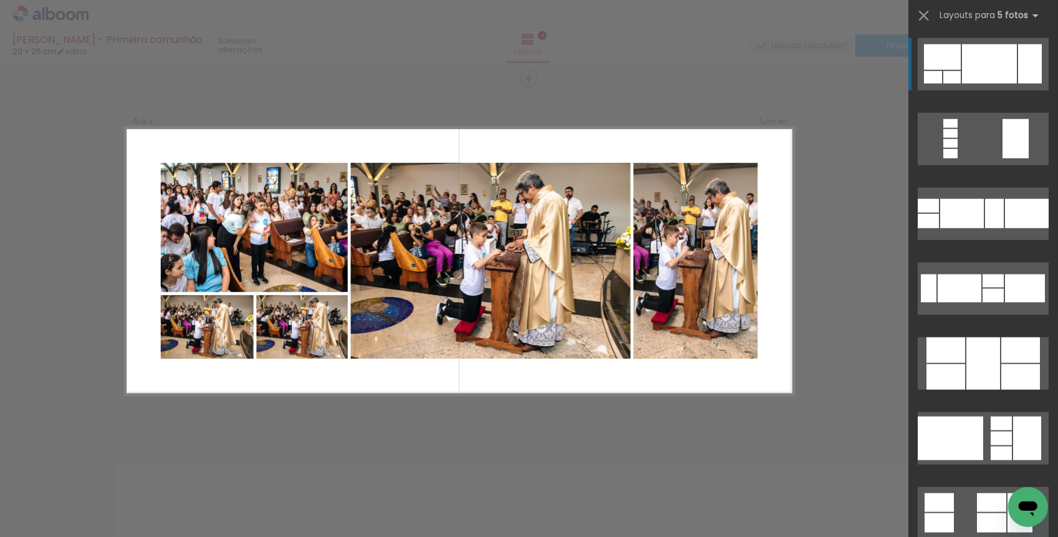
scroll to position [762, 0]
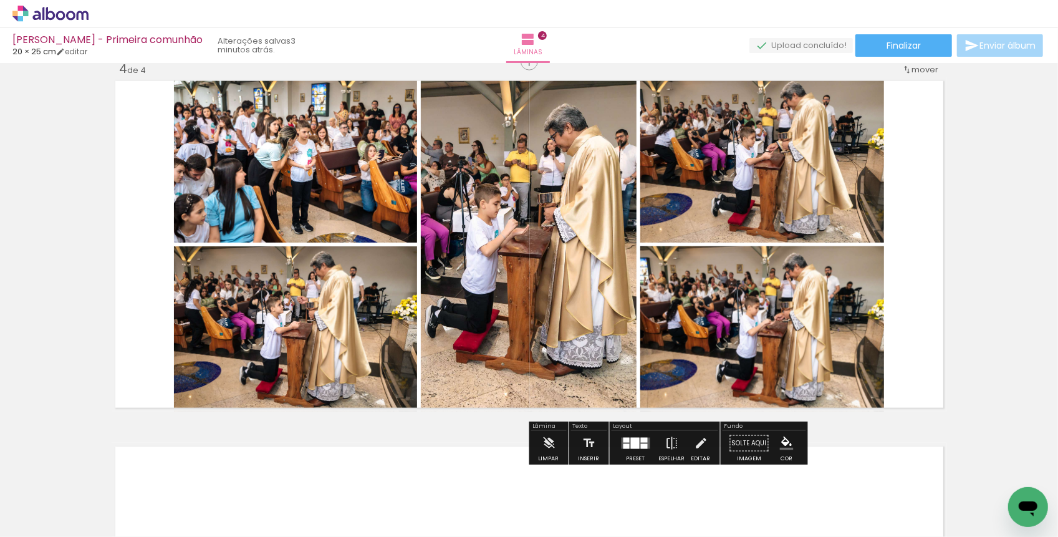
scroll to position [1118, 0]
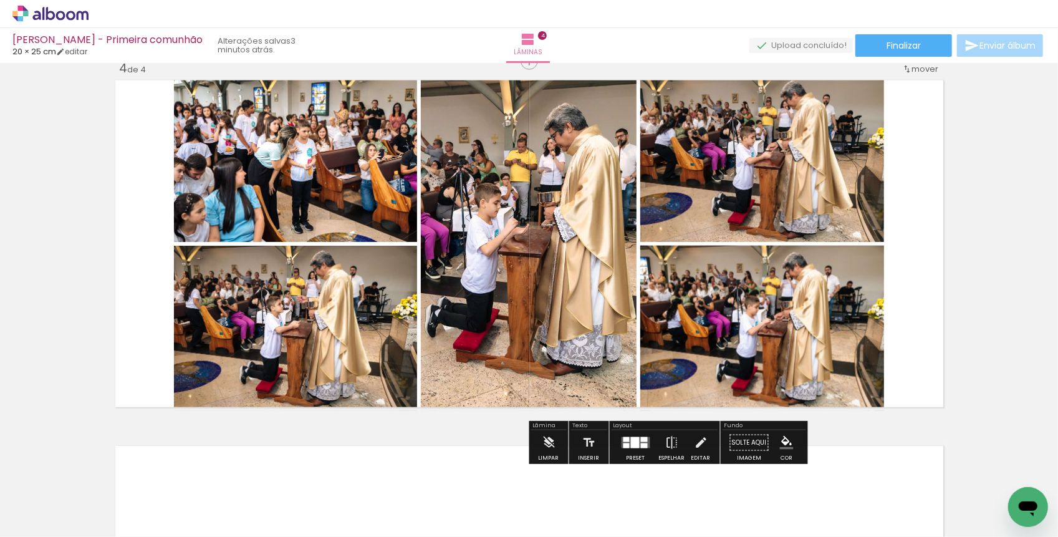
click at [633, 442] on div at bounding box center [635, 442] width 9 height 11
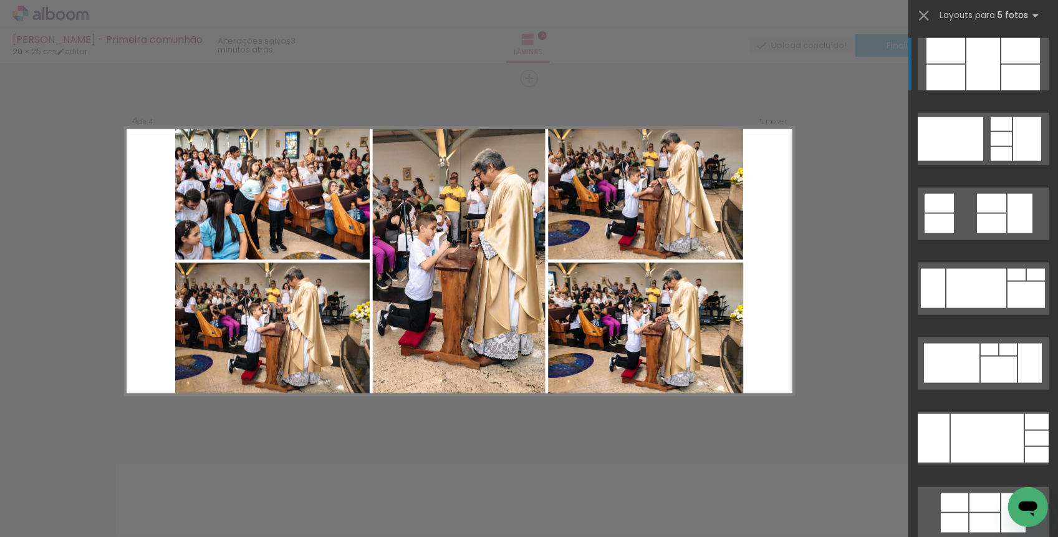
scroll to position [1101, 0]
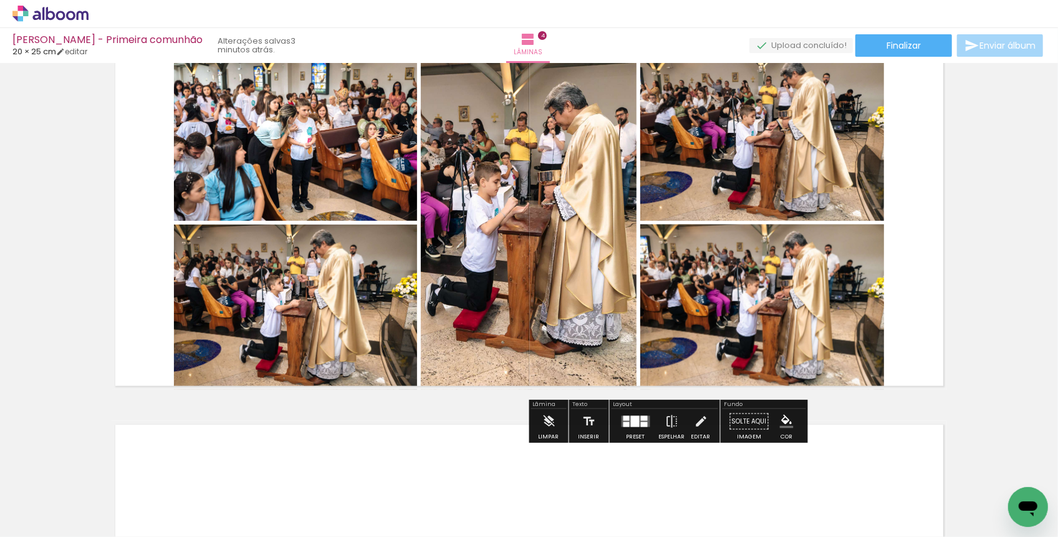
scroll to position [1142, 0]
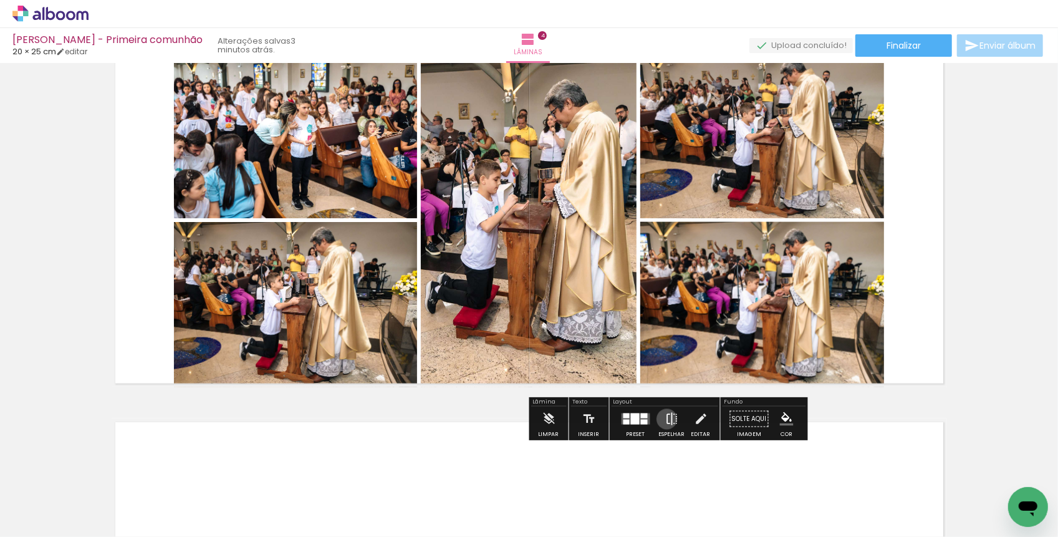
click at [665, 418] on iron-icon at bounding box center [672, 418] width 14 height 25
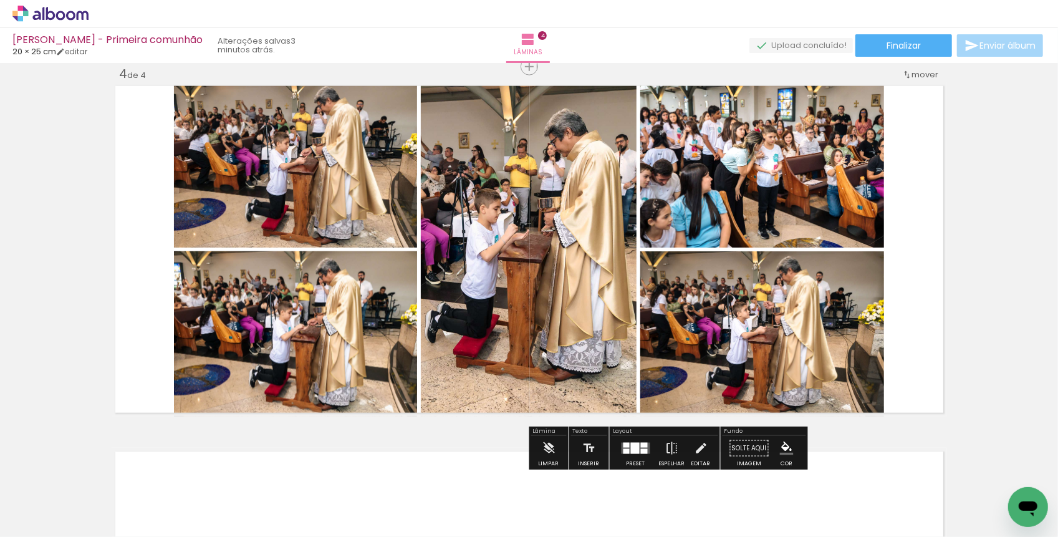
scroll to position [1117, 0]
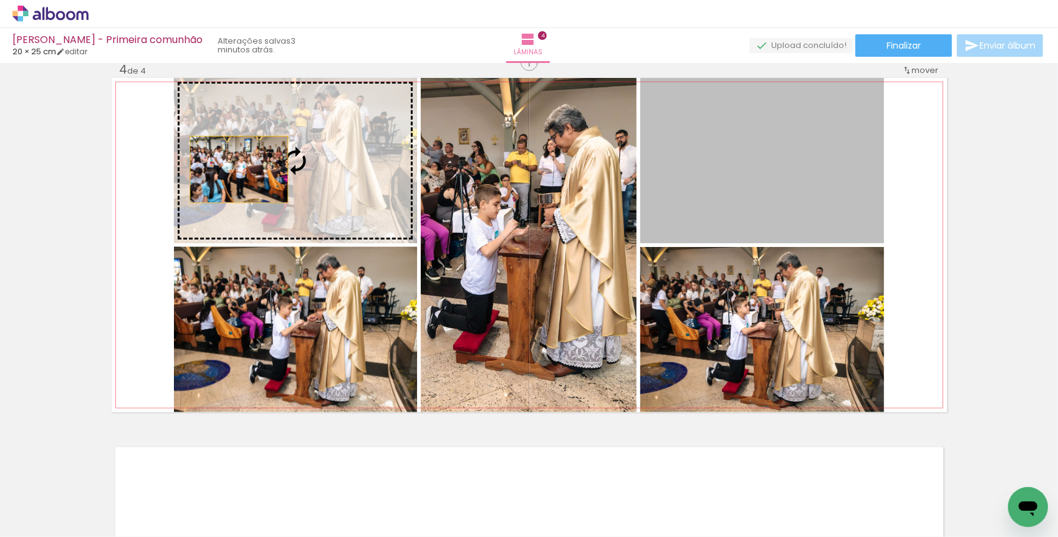
drag, startPoint x: 718, startPoint y: 203, endPoint x: 239, endPoint y: 166, distance: 480.0
click at [0, 0] on slot at bounding box center [0, 0] width 0 height 0
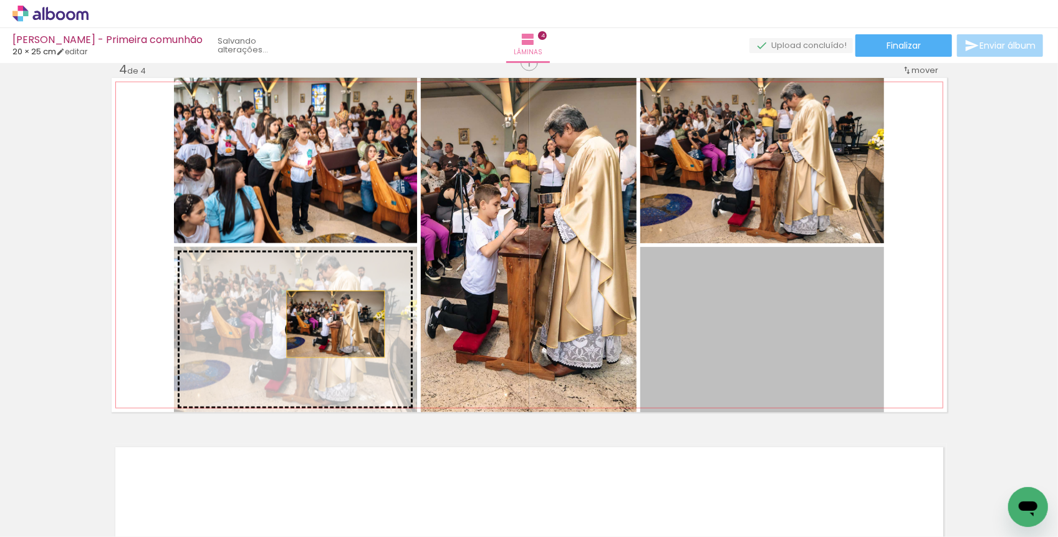
drag, startPoint x: 764, startPoint y: 352, endPoint x: 335, endPoint y: 322, distance: 429.8
click at [0, 0] on slot at bounding box center [0, 0] width 0 height 0
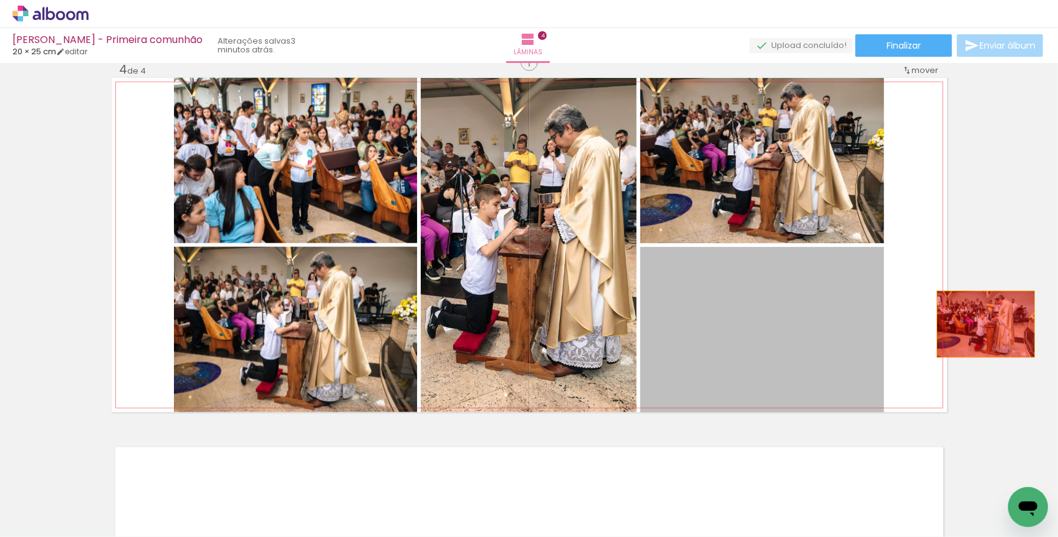
drag, startPoint x: 743, startPoint y: 333, endPoint x: 1009, endPoint y: 322, distance: 266.3
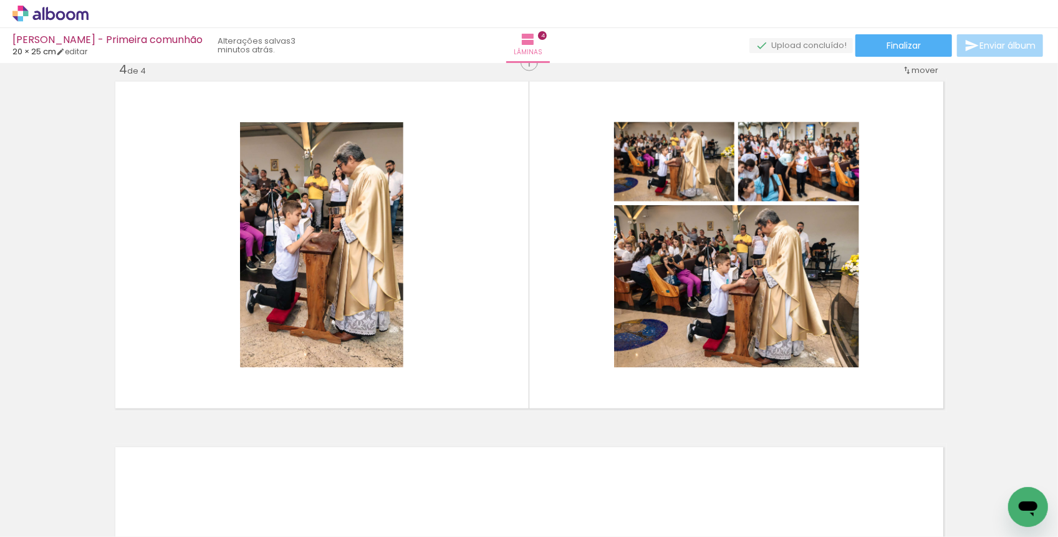
scroll to position [0, 3446]
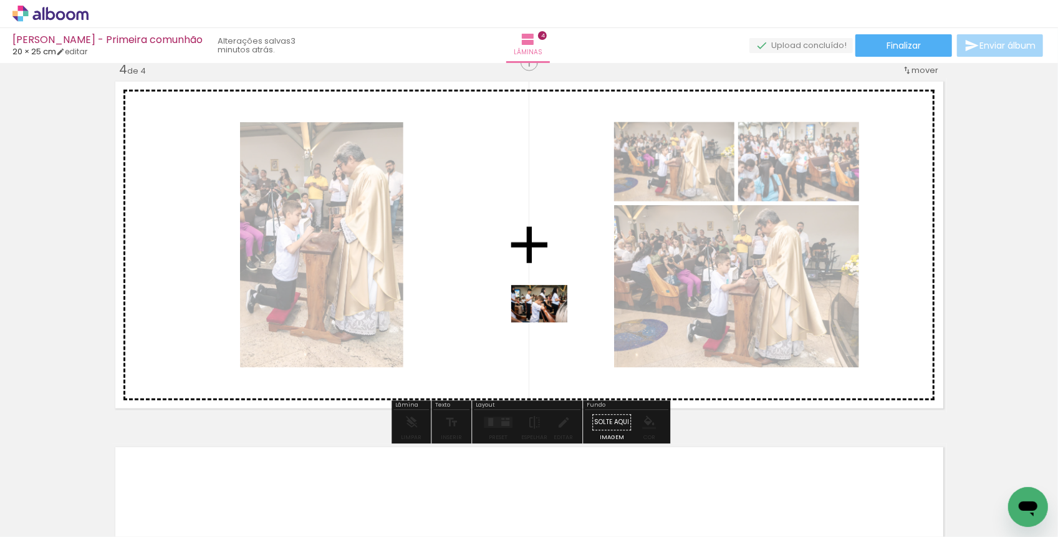
drag, startPoint x: 658, startPoint y: 505, endPoint x: 548, endPoint y: 322, distance: 213.5
click at [548, 322] on quentale-workspace at bounding box center [529, 268] width 1058 height 537
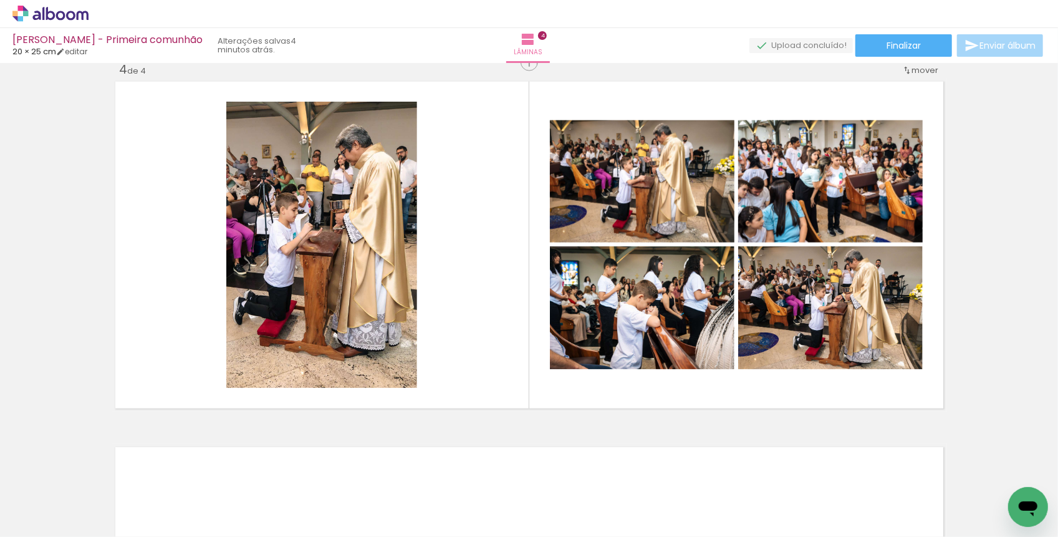
scroll to position [0, 3874]
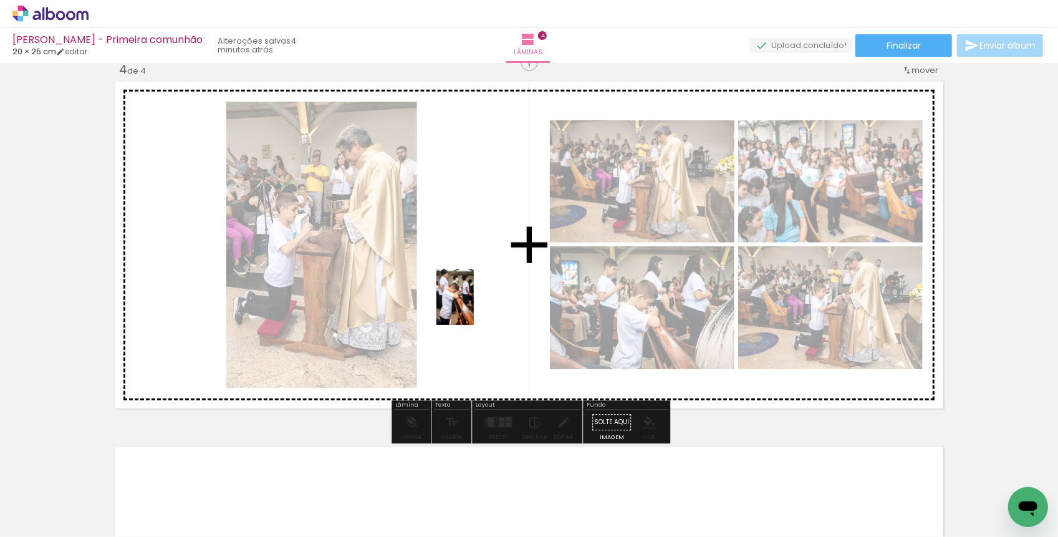
drag, startPoint x: 718, startPoint y: 500, endPoint x: 472, endPoint y: 294, distance: 321.2
click at [472, 294] on quentale-workspace at bounding box center [529, 268] width 1058 height 537
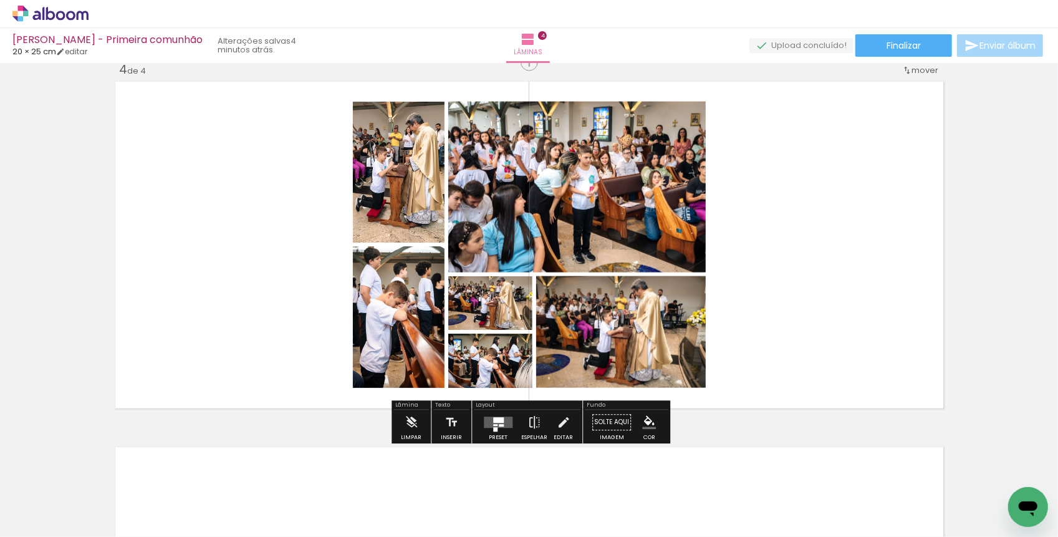
click at [495, 423] on div at bounding box center [498, 421] width 11 height 6
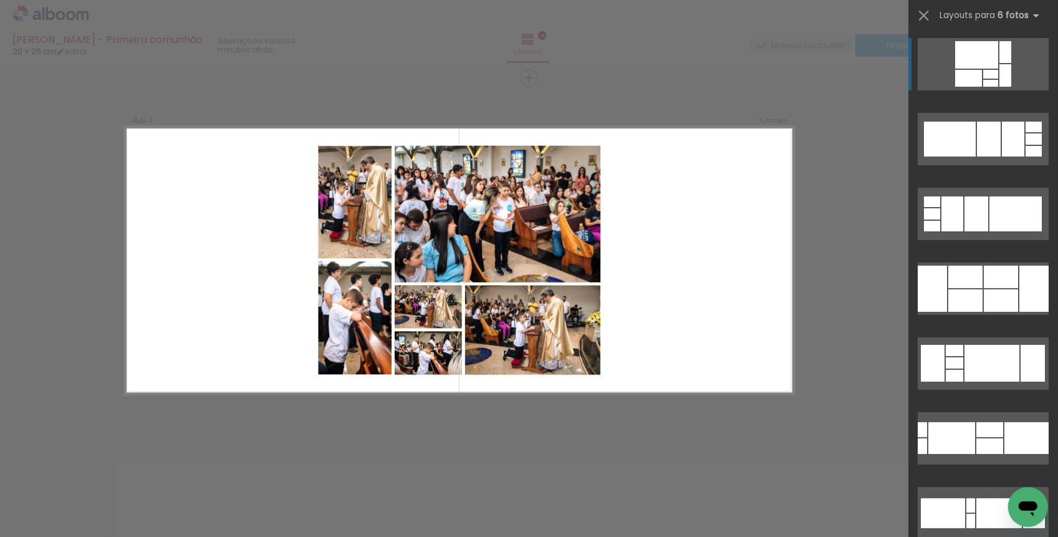
scroll to position [1101, 0]
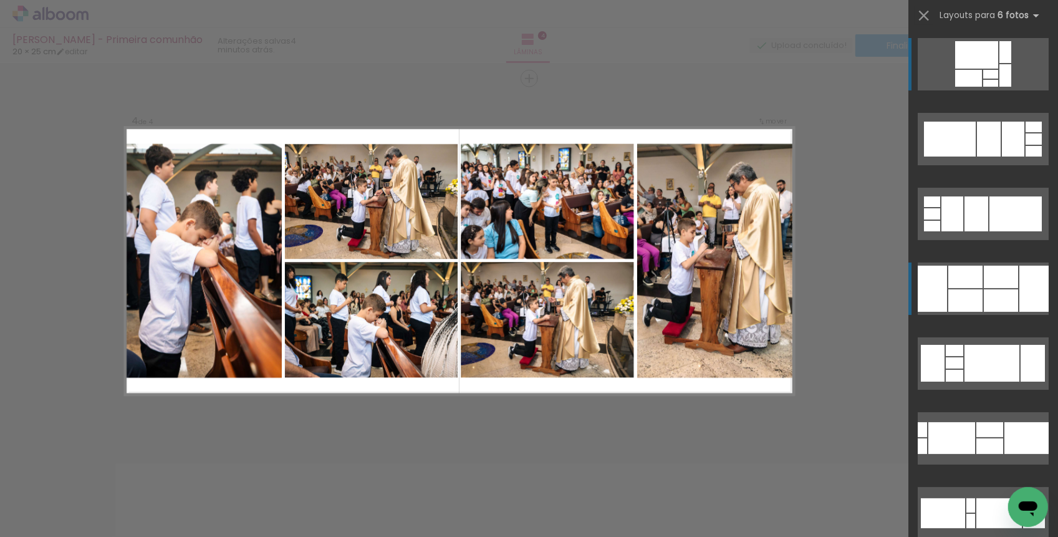
click at [981, 156] on div at bounding box center [989, 139] width 24 height 35
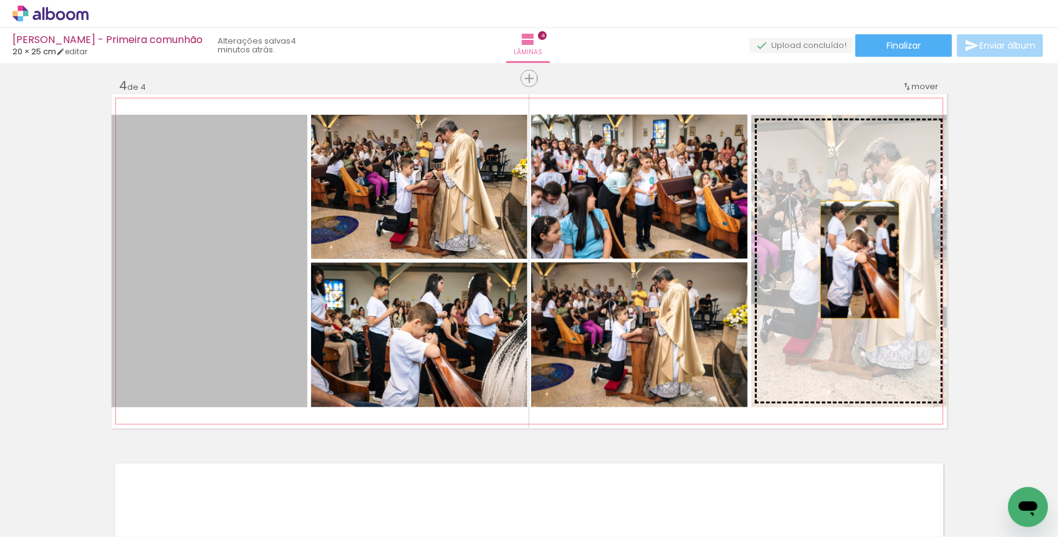
drag, startPoint x: 249, startPoint y: 241, endPoint x: 860, endPoint y: 259, distance: 611.0
click at [0, 0] on slot at bounding box center [0, 0] width 0 height 0
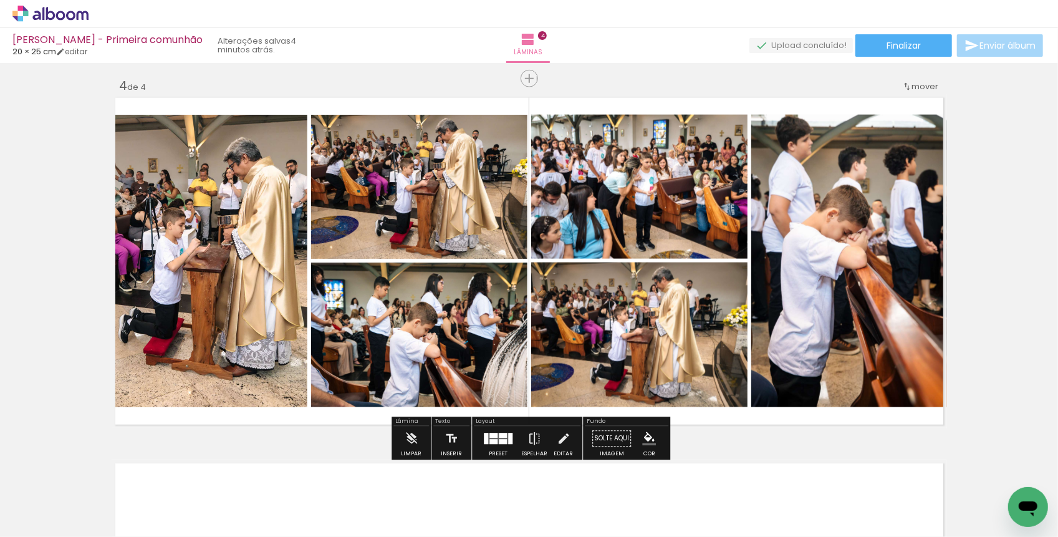
click at [500, 434] on div at bounding box center [503, 435] width 8 height 5
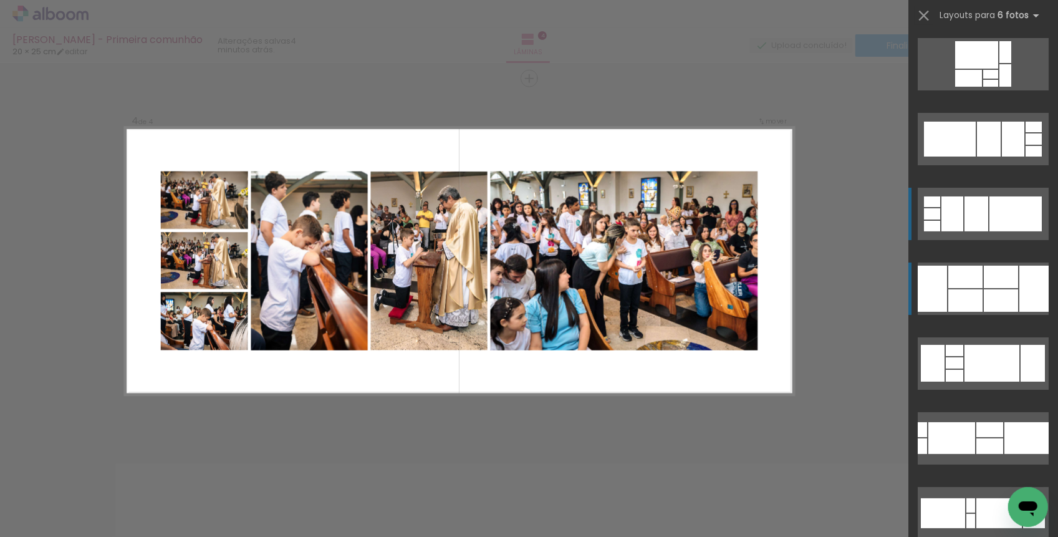
scroll to position [1, 0]
click at [960, 125] on div at bounding box center [950, 138] width 52 height 35
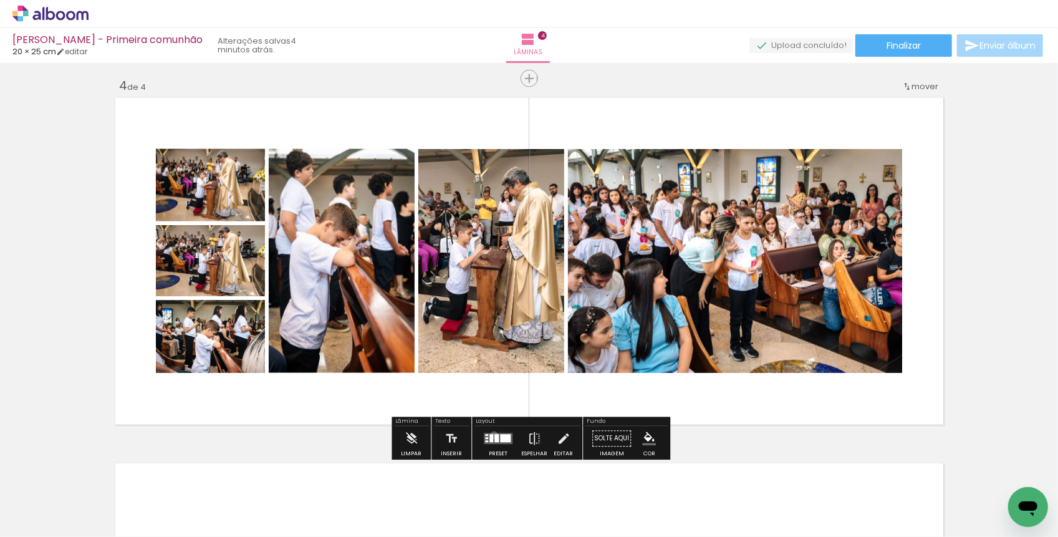
click at [494, 434] on div at bounding box center [496, 438] width 4 height 8
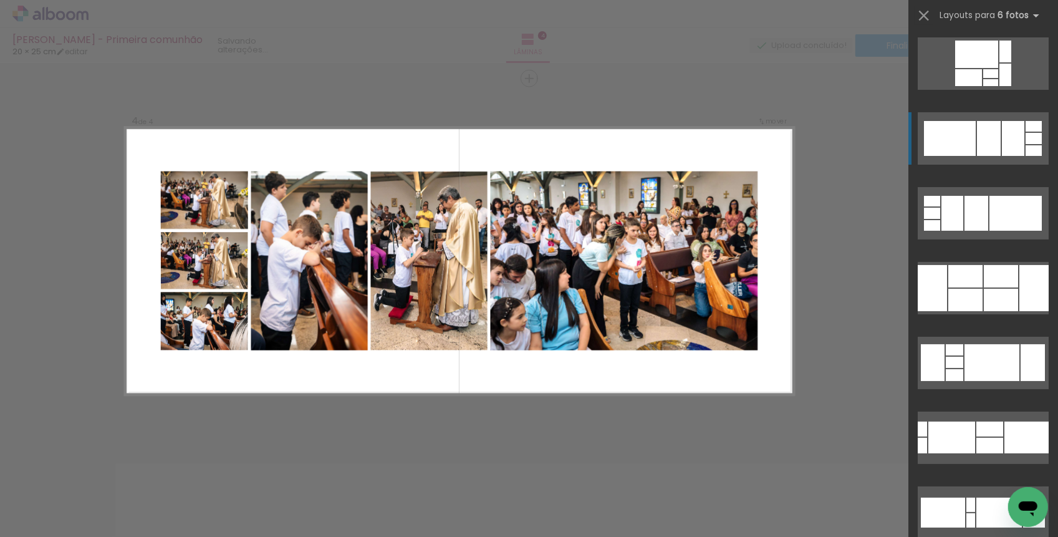
scroll to position [75, 0]
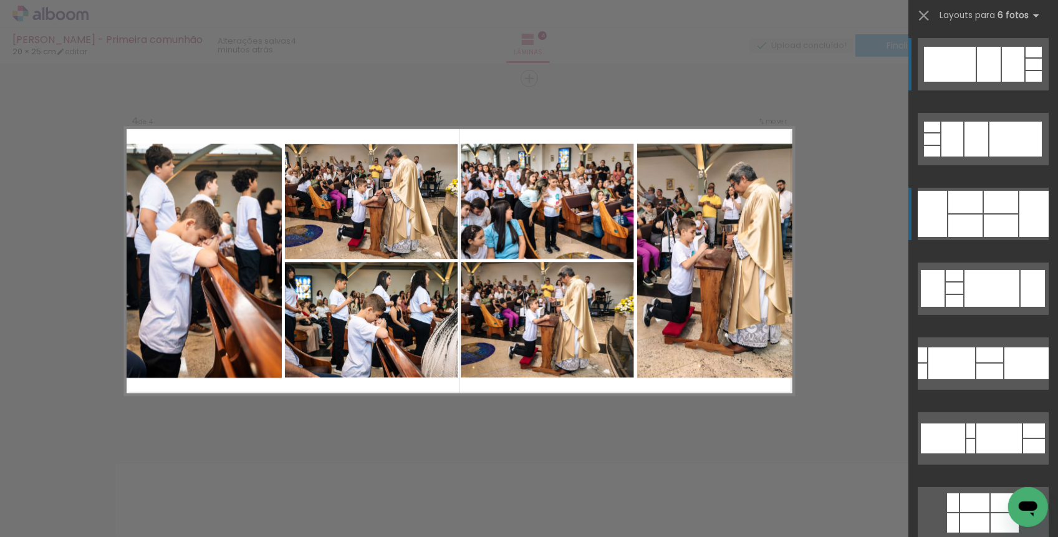
click at [1025, 57] on div at bounding box center [1033, 52] width 16 height 11
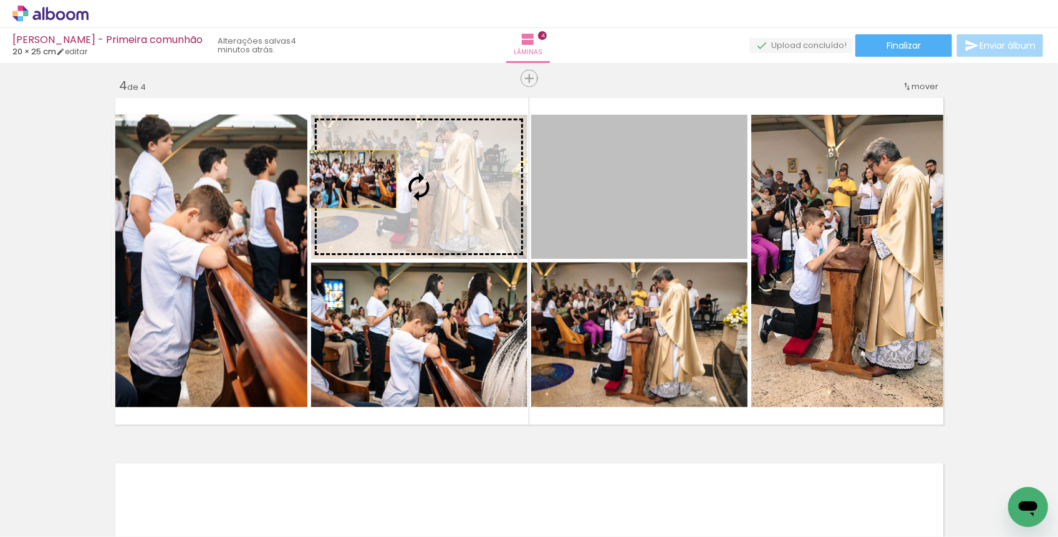
drag, startPoint x: 633, startPoint y: 178, endPoint x: 353, endPoint y: 178, distance: 280.4
click at [0, 0] on slot at bounding box center [0, 0] width 0 height 0
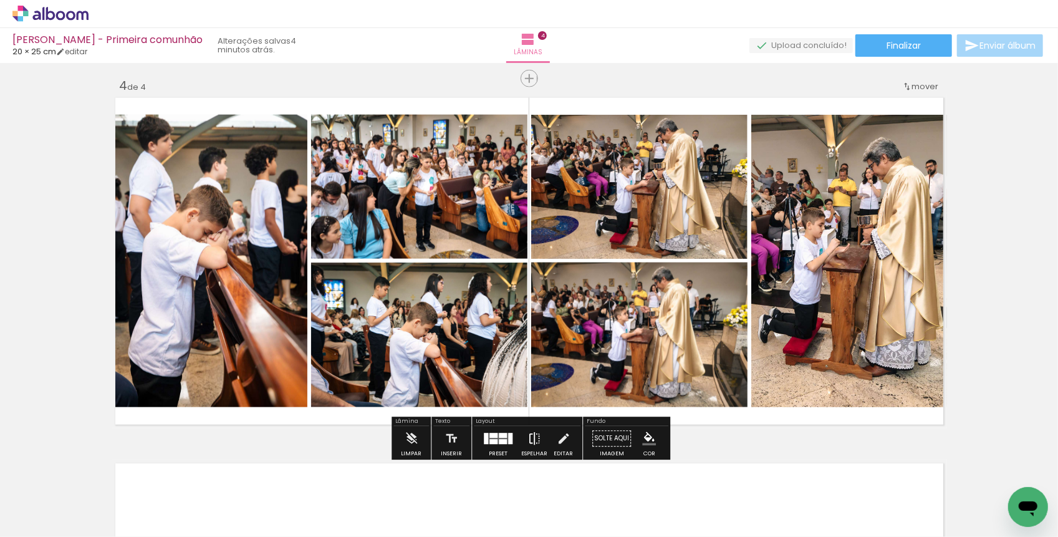
click at [534, 434] on iron-icon at bounding box center [534, 438] width 14 height 25
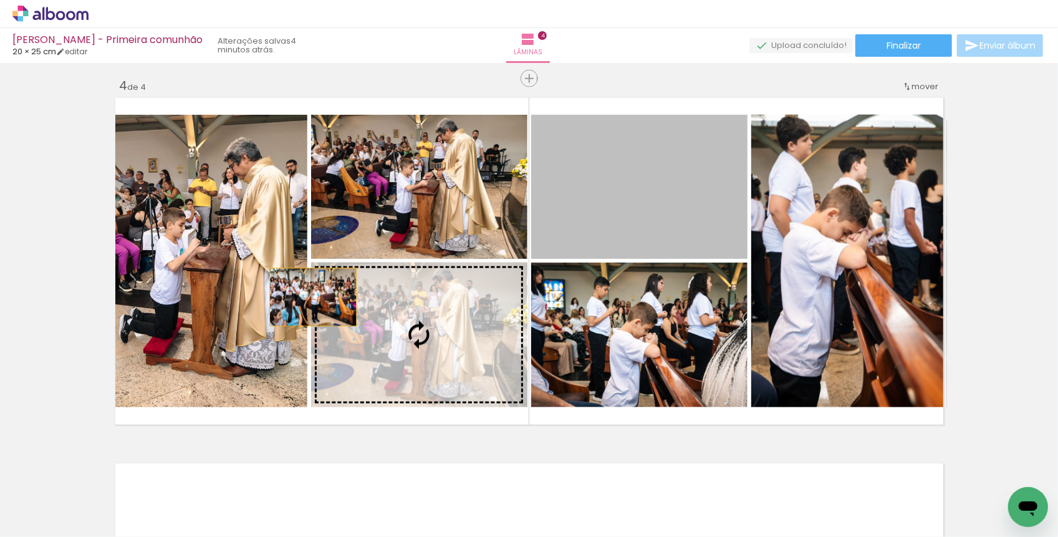
drag, startPoint x: 676, startPoint y: 216, endPoint x: 302, endPoint y: 290, distance: 380.5
click at [0, 0] on slot at bounding box center [0, 0] width 0 height 0
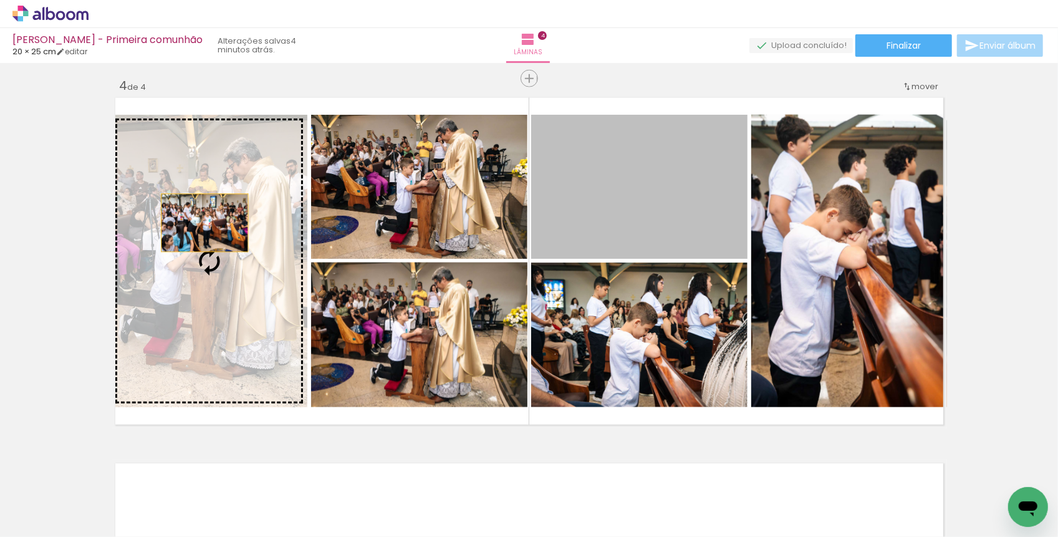
drag, startPoint x: 598, startPoint y: 189, endPoint x: 197, endPoint y: 220, distance: 402.5
click at [0, 0] on slot at bounding box center [0, 0] width 0 height 0
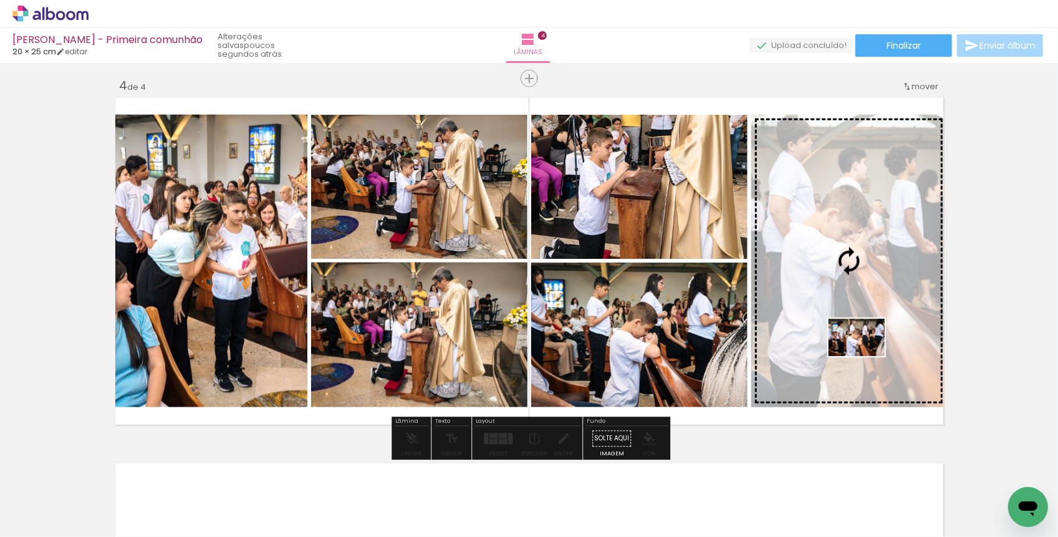
drag, startPoint x: 492, startPoint y: 494, endPoint x: 866, endPoint y: 356, distance: 397.9
click at [866, 356] on quentale-workspace at bounding box center [529, 268] width 1058 height 537
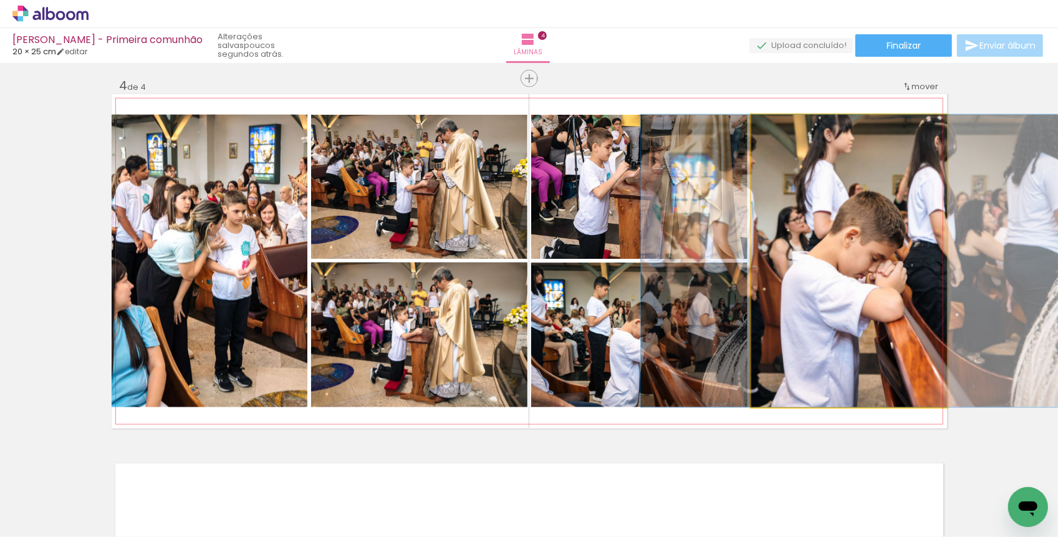
drag, startPoint x: 866, startPoint y: 356, endPoint x: 881, endPoint y: 312, distance: 46.9
click at [881, 312] on div at bounding box center [860, 261] width 439 height 292
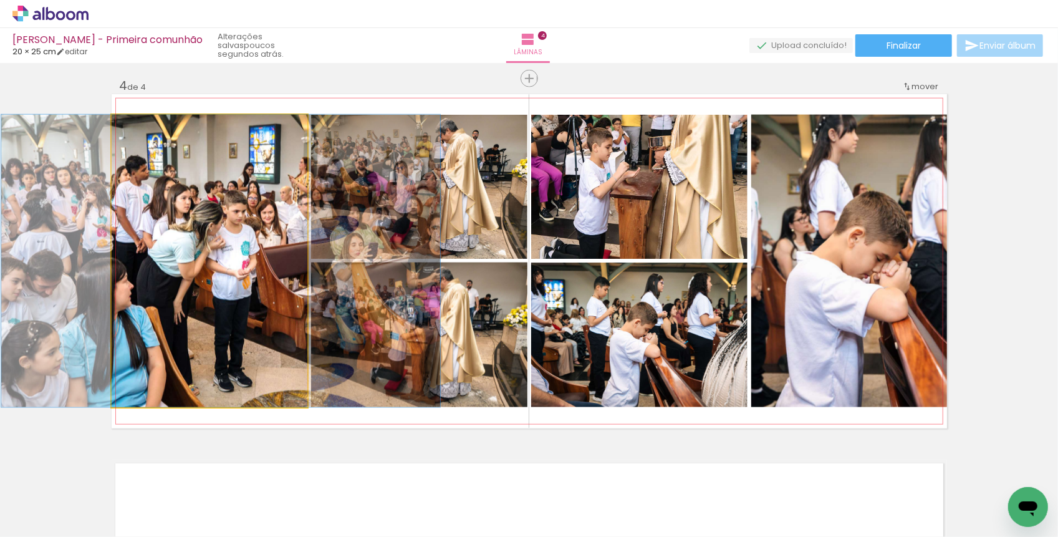
click at [230, 275] on quentale-photo at bounding box center [210, 261] width 196 height 292
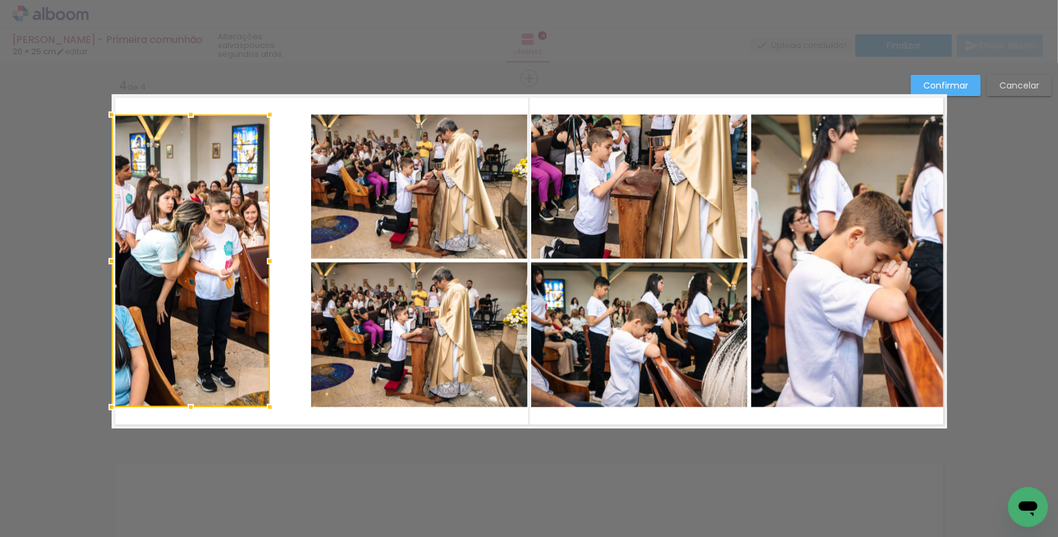
drag, startPoint x: 302, startPoint y: 258, endPoint x: 264, endPoint y: 262, distance: 38.3
click at [264, 262] on div at bounding box center [269, 261] width 25 height 25
click at [201, 253] on div at bounding box center [191, 261] width 158 height 292
click at [268, 287] on div at bounding box center [191, 261] width 158 height 292
click at [358, 232] on quentale-photo at bounding box center [419, 187] width 216 height 144
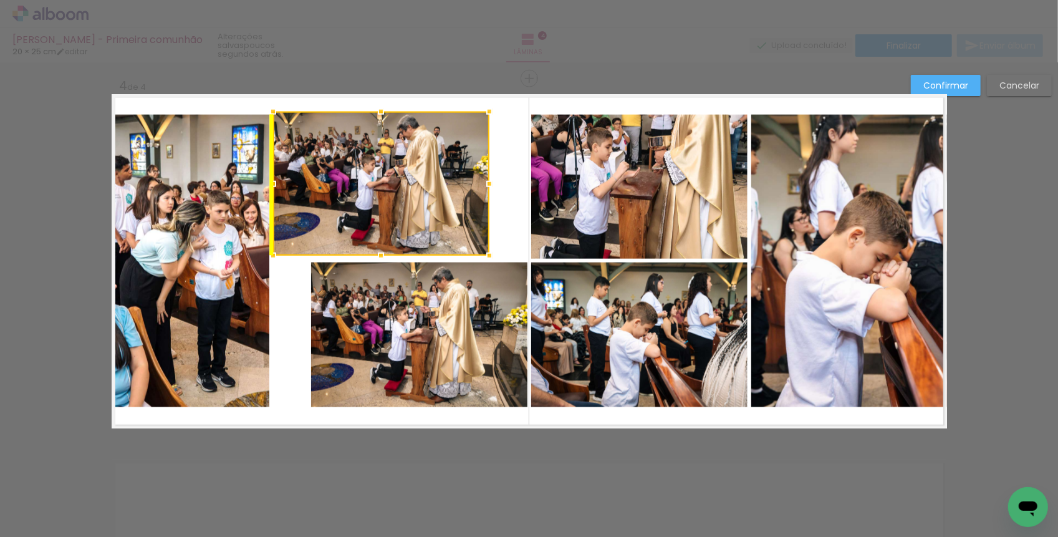
drag, startPoint x: 446, startPoint y: 213, endPoint x: 410, endPoint y: 210, distance: 35.7
click at [410, 210] on div at bounding box center [381, 184] width 216 height 144
click at [437, 322] on quentale-photo at bounding box center [419, 334] width 216 height 145
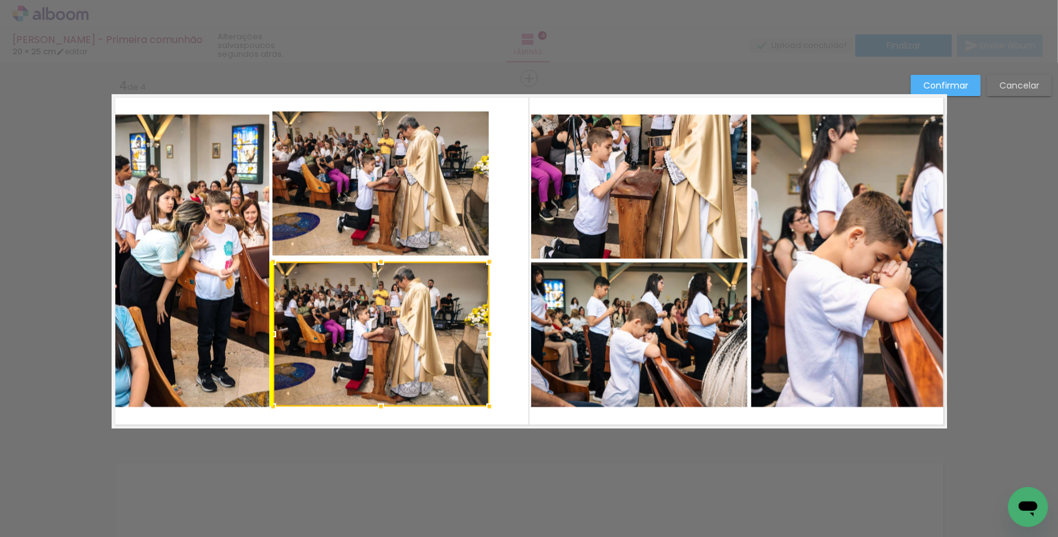
drag, startPoint x: 472, startPoint y: 320, endPoint x: 434, endPoint y: 320, distance: 38.0
click at [434, 320] on div at bounding box center [381, 334] width 216 height 145
click at [409, 203] on quentale-photo at bounding box center [380, 184] width 216 height 144
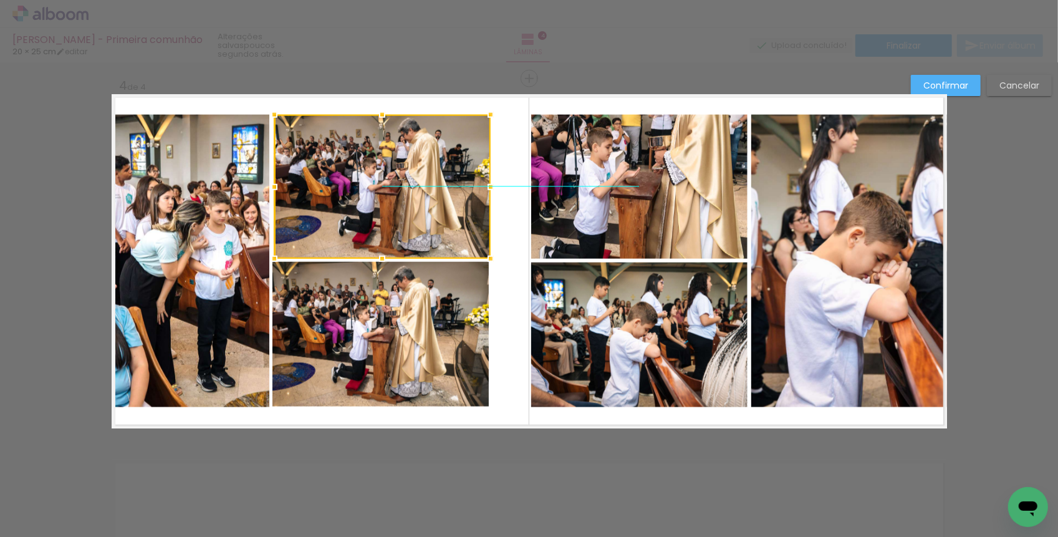
click at [406, 180] on div at bounding box center [382, 187] width 216 height 144
click at [507, 227] on quentale-layouter at bounding box center [529, 261] width 835 height 334
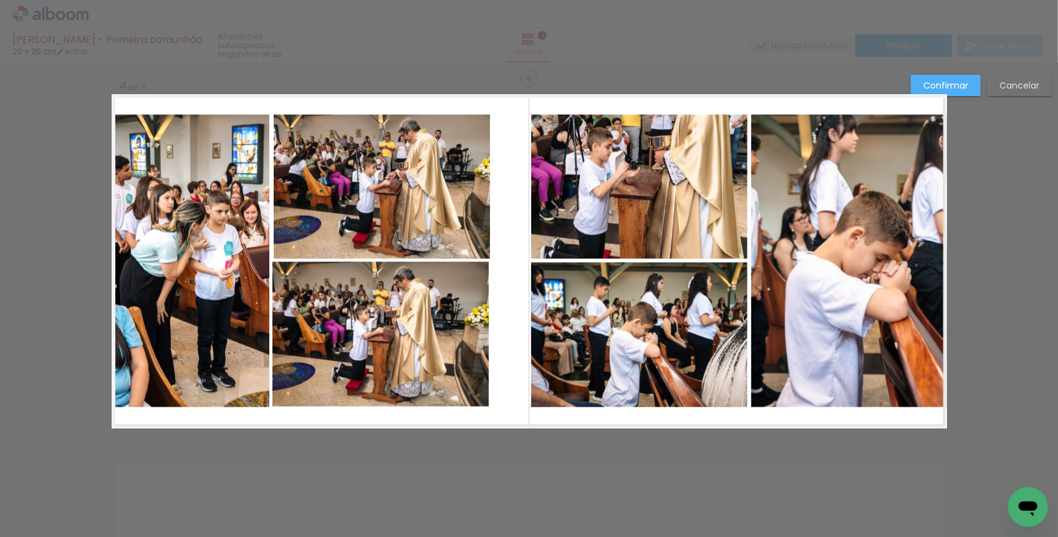
click at [444, 209] on quentale-photo at bounding box center [382, 187] width 216 height 144
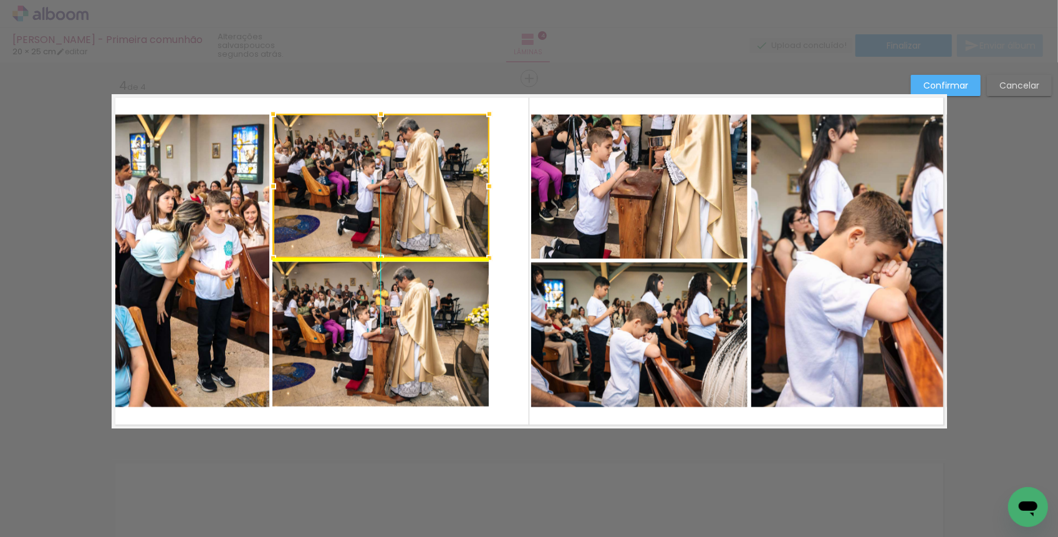
click at [448, 209] on div at bounding box center [381, 186] width 216 height 144
click at [513, 243] on quentale-layouter at bounding box center [529, 261] width 835 height 334
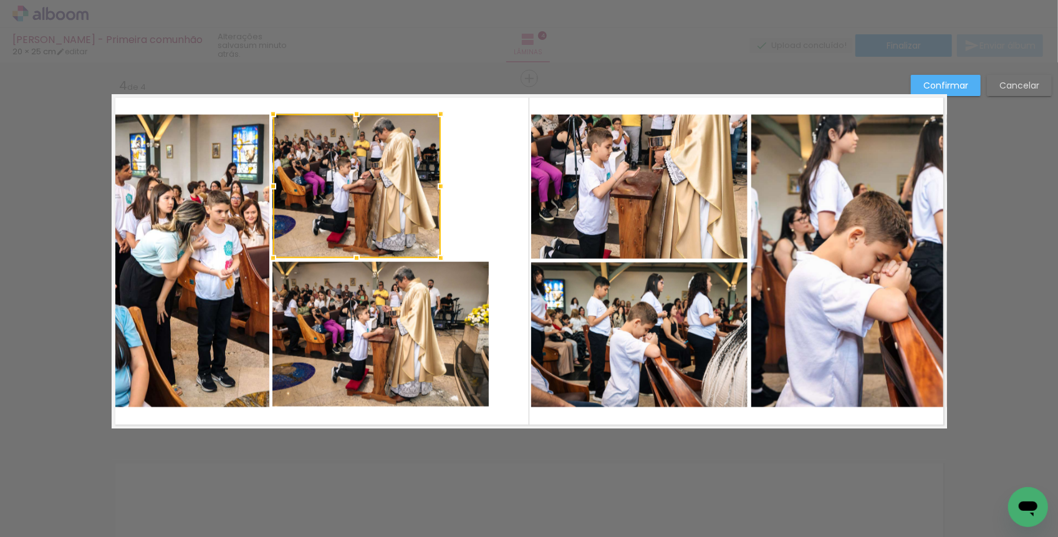
drag, startPoint x: 487, startPoint y: 186, endPoint x: 437, endPoint y: 186, distance: 49.2
click at [437, 186] on div at bounding box center [440, 186] width 25 height 25
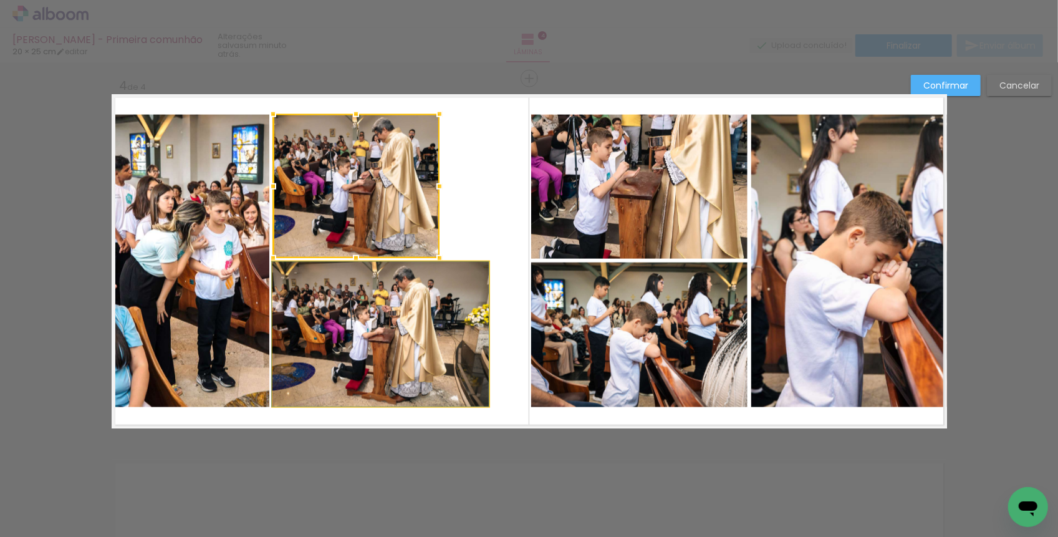
click at [436, 333] on quentale-photo at bounding box center [380, 334] width 216 height 145
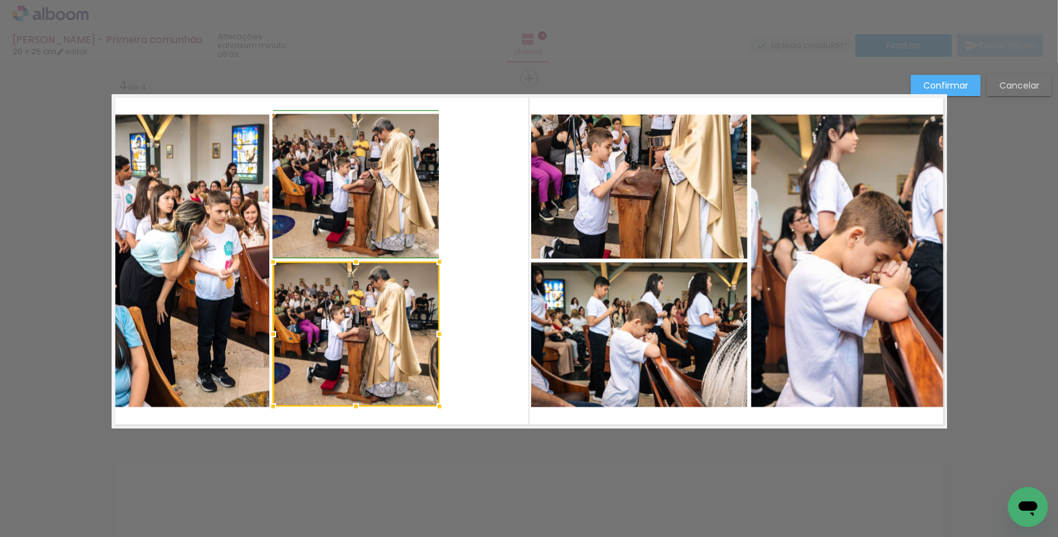
drag, startPoint x: 495, startPoint y: 335, endPoint x: 449, endPoint y: 337, distance: 46.2
click at [449, 337] on div at bounding box center [439, 334] width 25 height 25
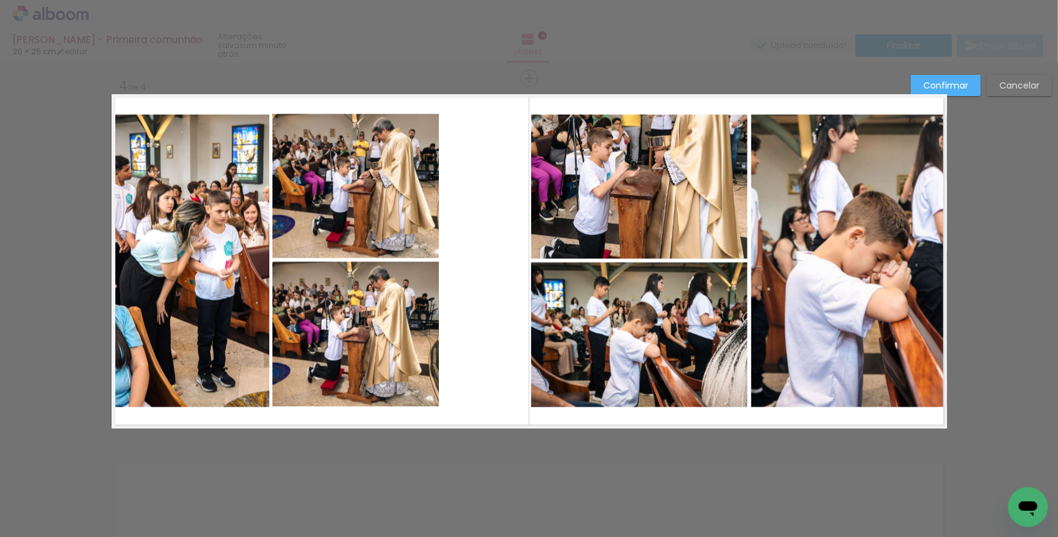
click at [471, 339] on quentale-layouter at bounding box center [529, 261] width 835 height 334
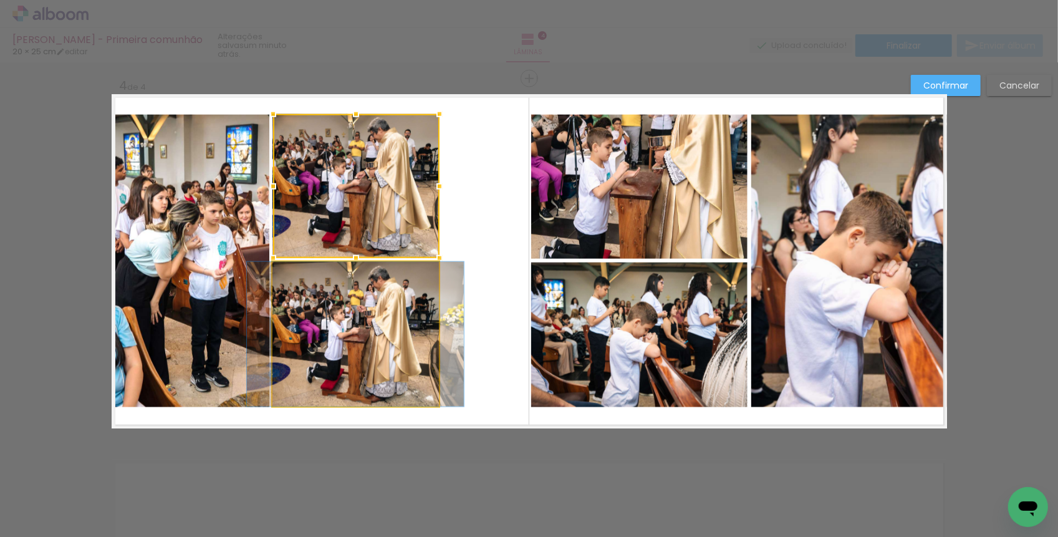
click at [359, 306] on quentale-photo at bounding box center [355, 334] width 166 height 145
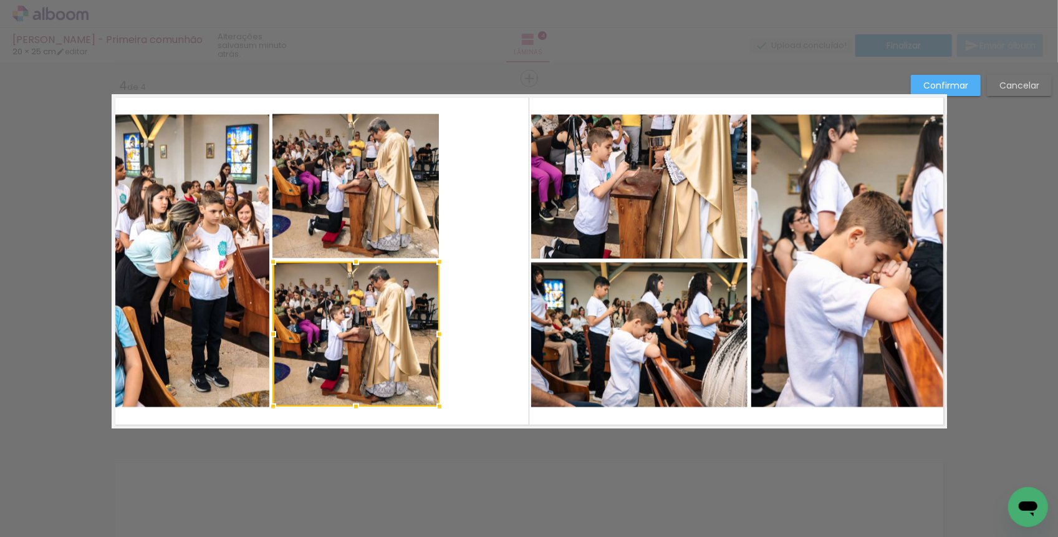
click at [461, 273] on quentale-layouter at bounding box center [529, 261] width 835 height 334
click at [624, 333] on quentale-photo at bounding box center [639, 334] width 216 height 145
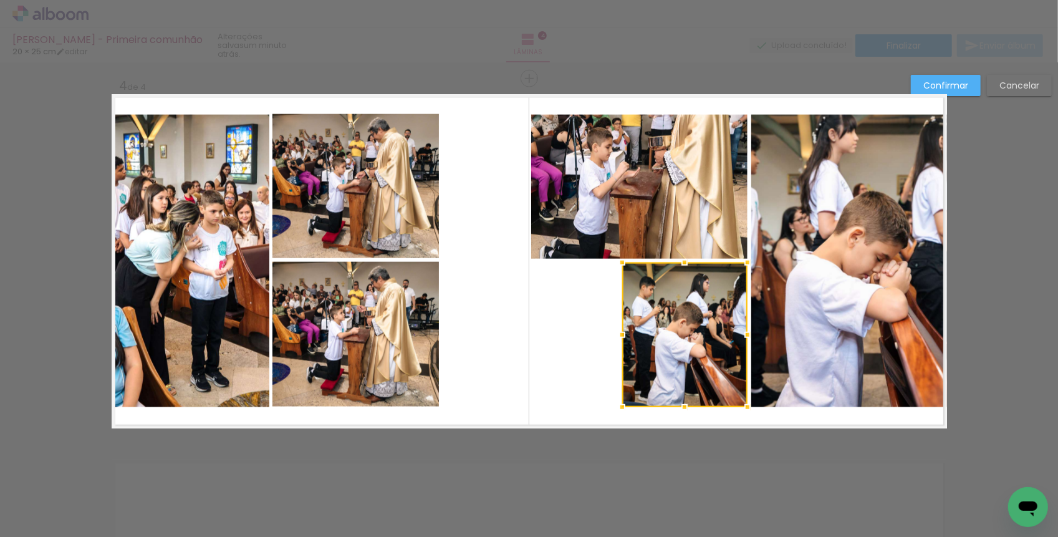
drag, startPoint x: 531, startPoint y: 331, endPoint x: 629, endPoint y: 325, distance: 98.0
click at [628, 325] on div at bounding box center [621, 334] width 25 height 25
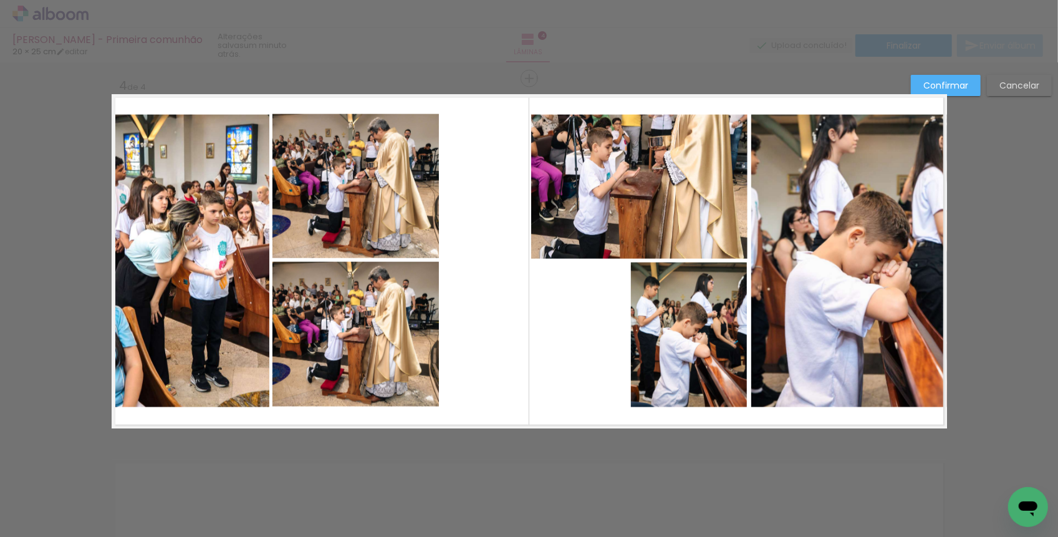
click at [591, 197] on quentale-photo at bounding box center [639, 187] width 216 height 144
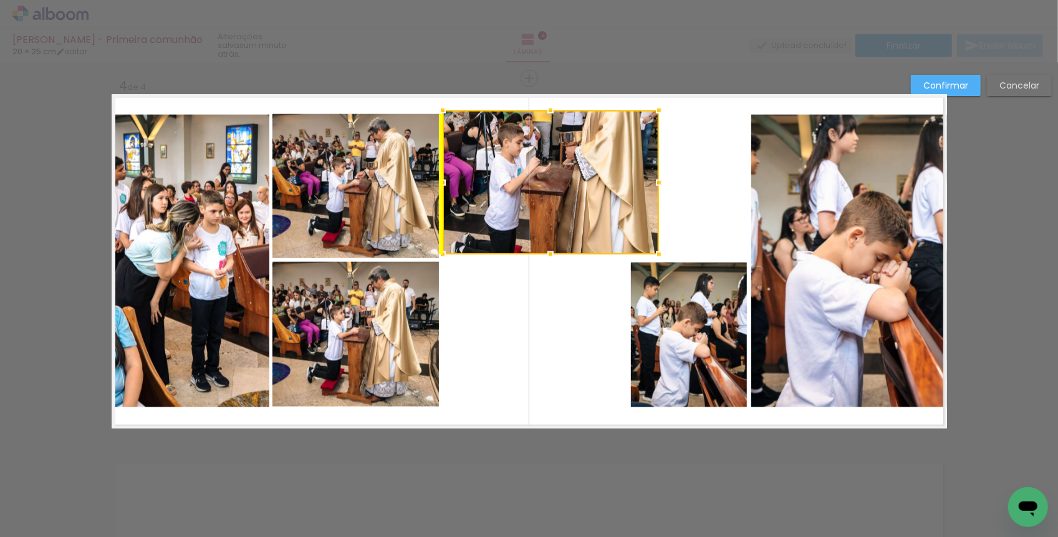
drag, startPoint x: 646, startPoint y: 187, endPoint x: 558, endPoint y: 183, distance: 88.0
click at [558, 183] on div at bounding box center [550, 182] width 216 height 144
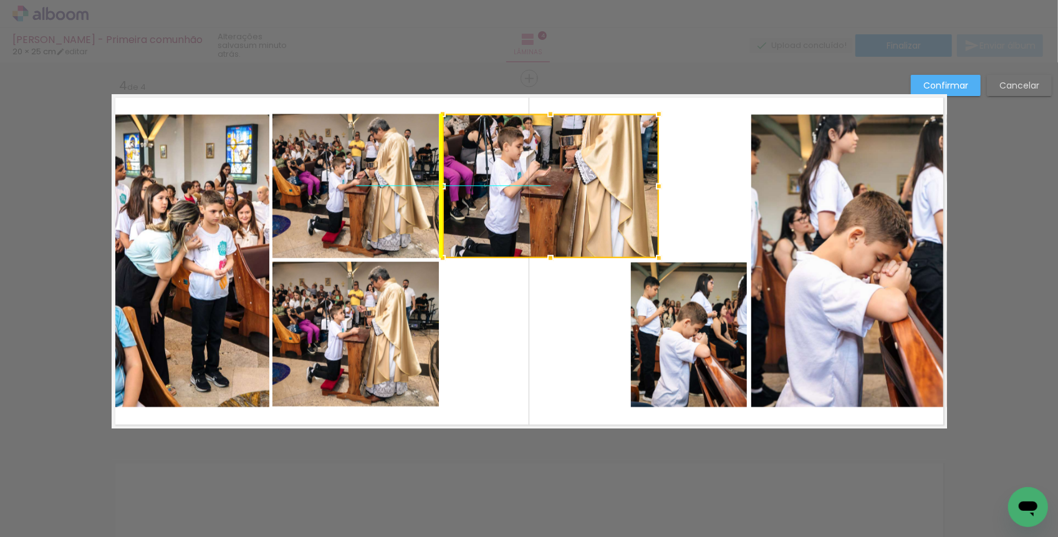
click at [558, 186] on div at bounding box center [550, 186] width 216 height 144
click at [545, 287] on quentale-layouter at bounding box center [529, 261] width 835 height 334
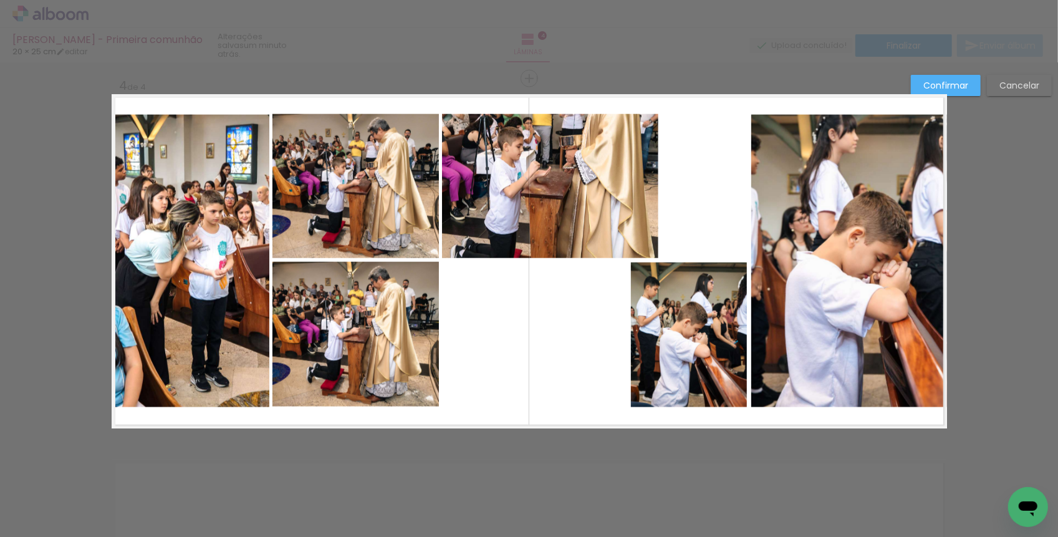
click at [528, 233] on quentale-photo at bounding box center [550, 186] width 216 height 144
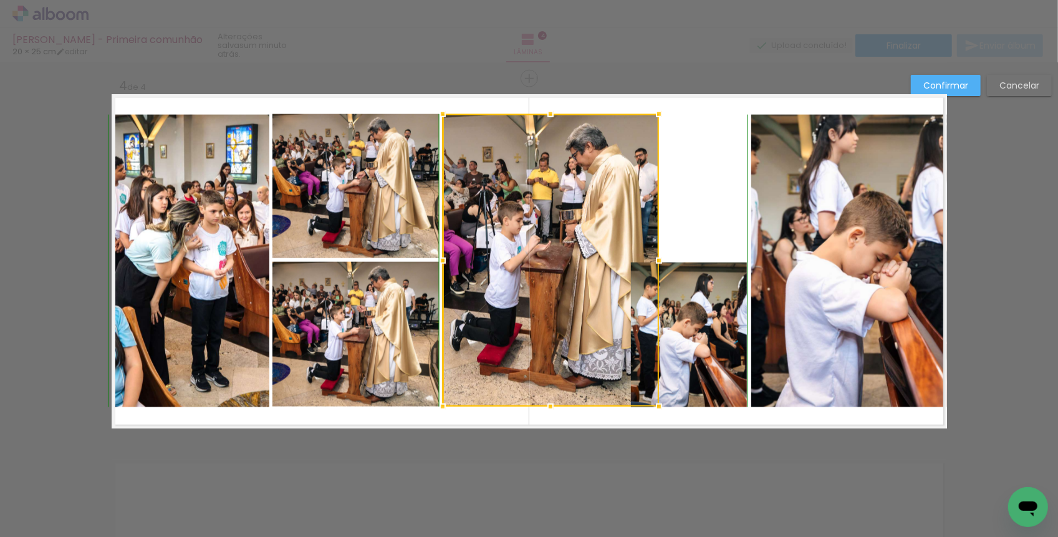
drag, startPoint x: 547, startPoint y: 255, endPoint x: 540, endPoint y: 401, distance: 146.0
click at [540, 401] on div at bounding box center [550, 406] width 25 height 25
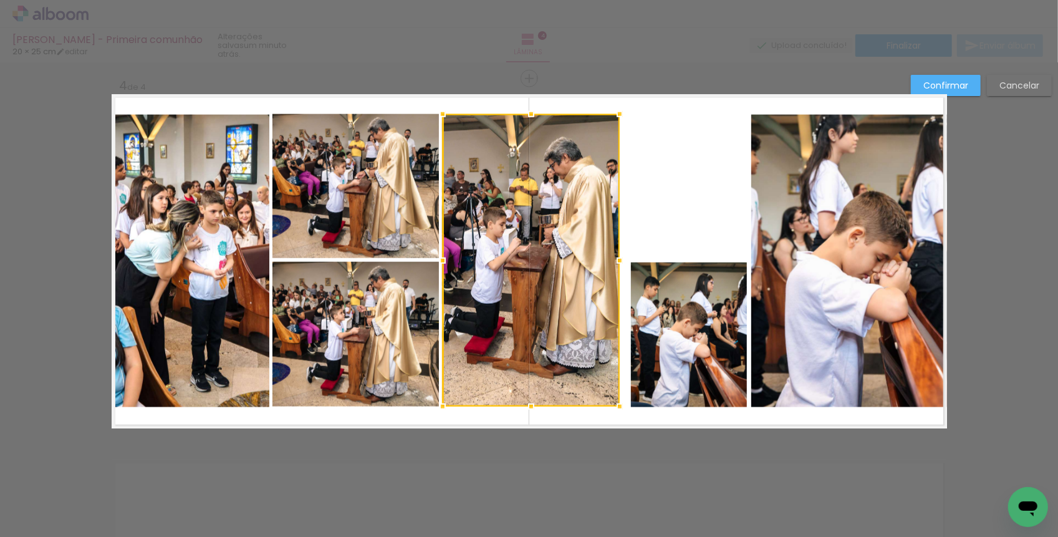
drag, startPoint x: 657, startPoint y: 259, endPoint x: 618, endPoint y: 262, distance: 39.4
click at [618, 262] on div at bounding box center [619, 260] width 25 height 25
click at [646, 231] on quentale-layouter at bounding box center [529, 261] width 835 height 334
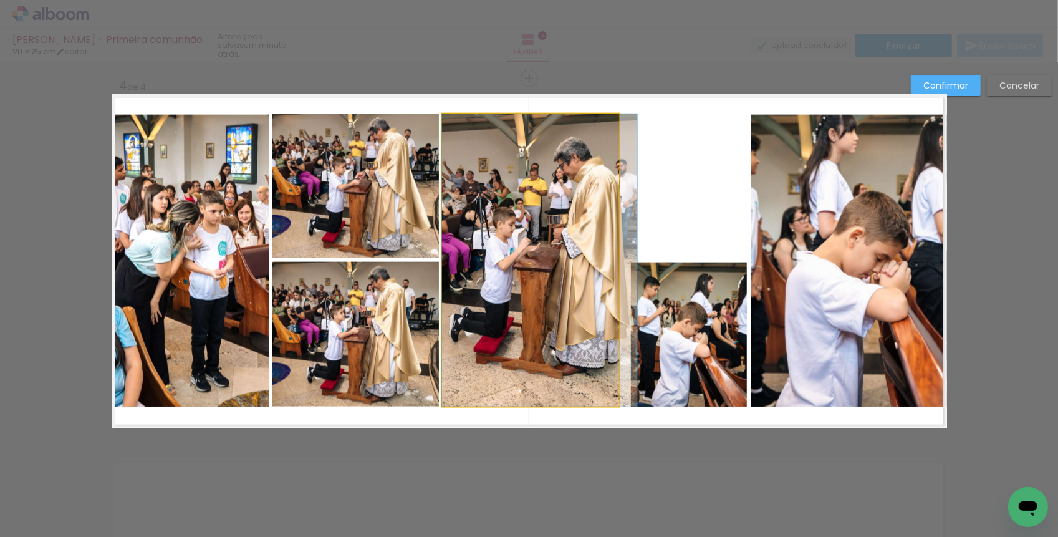
drag, startPoint x: 538, startPoint y: 259, endPoint x: 552, endPoint y: 260, distance: 13.1
click at [551, 261] on album-spread "4 de 4" at bounding box center [529, 261] width 835 height 334
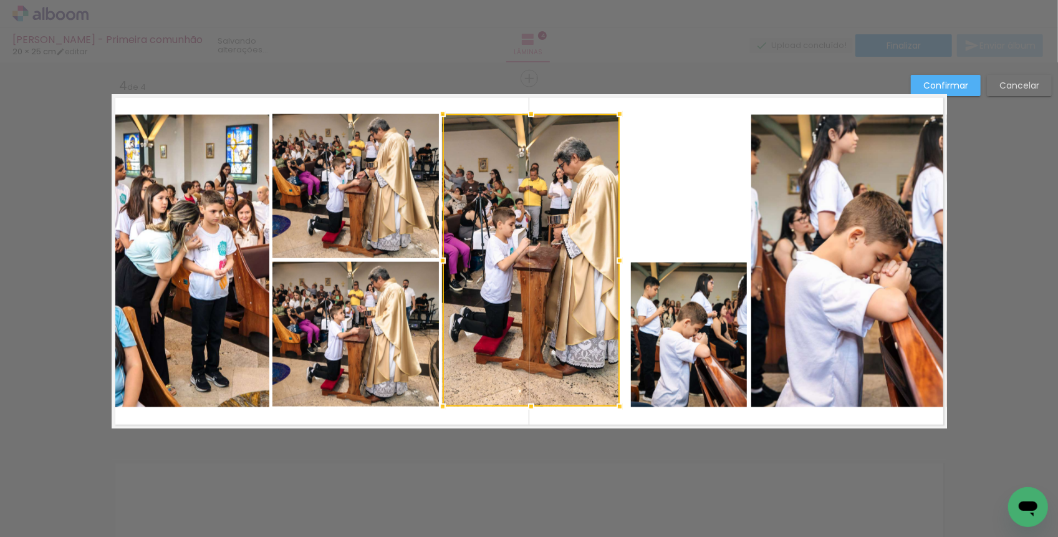
click at [647, 196] on quentale-layouter at bounding box center [529, 261] width 835 height 334
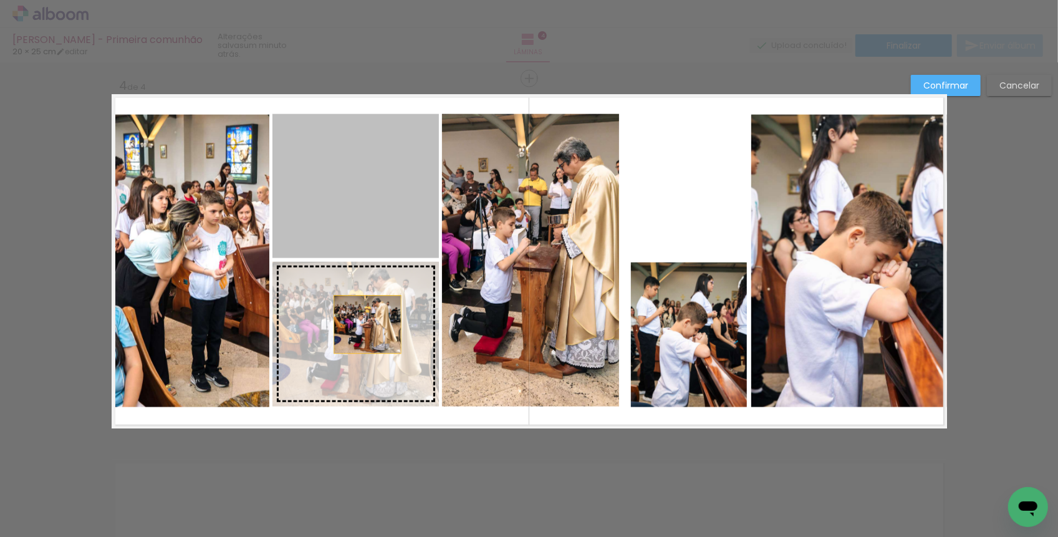
drag, startPoint x: 370, startPoint y: 229, endPoint x: 368, endPoint y: 323, distance: 94.1
click at [0, 0] on slot at bounding box center [0, 0] width 0 height 0
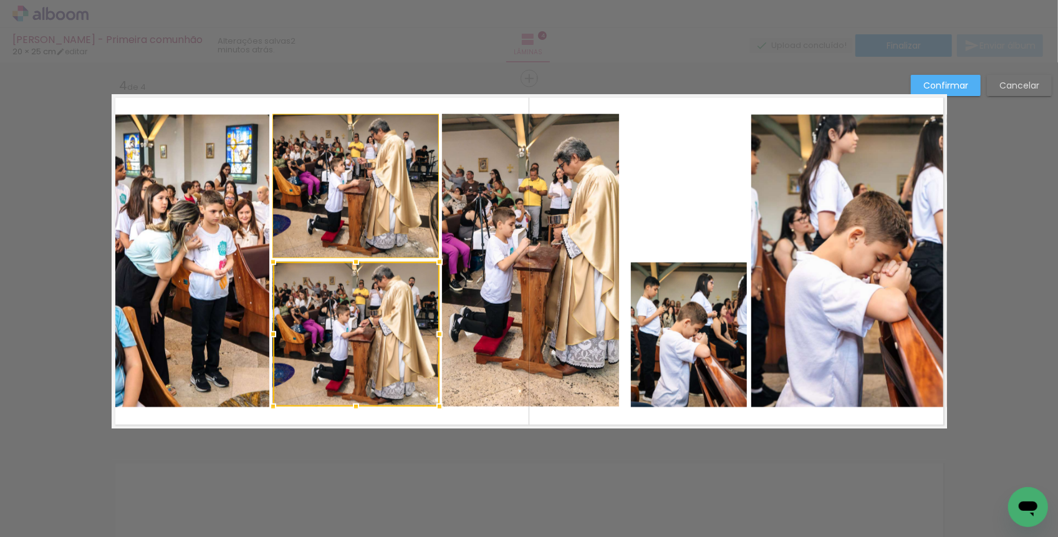
click at [227, 229] on quentale-photo at bounding box center [191, 261] width 158 height 292
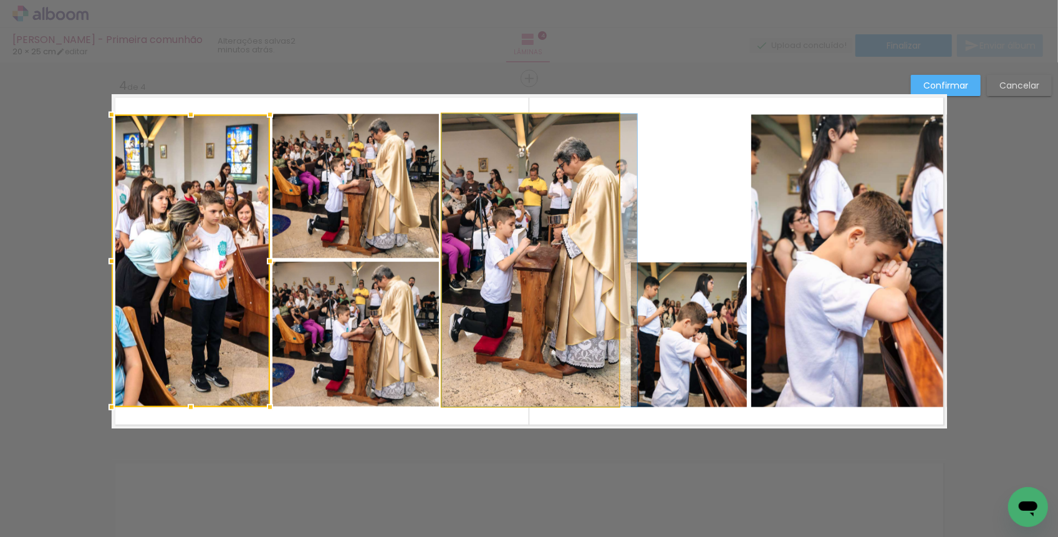
click at [517, 163] on quentale-photo at bounding box center [530, 260] width 177 height 292
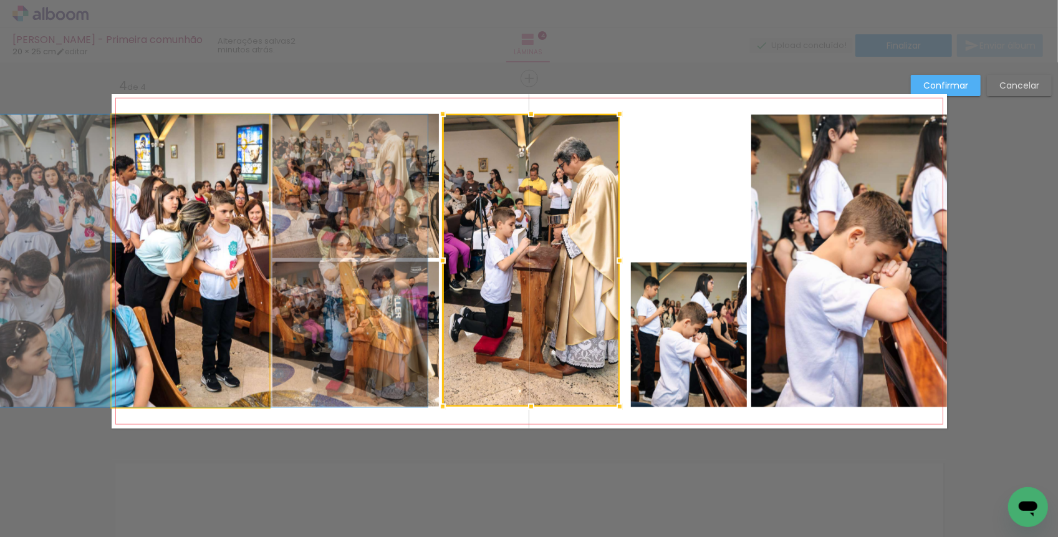
drag, startPoint x: 213, startPoint y: 188, endPoint x: 223, endPoint y: 189, distance: 10.8
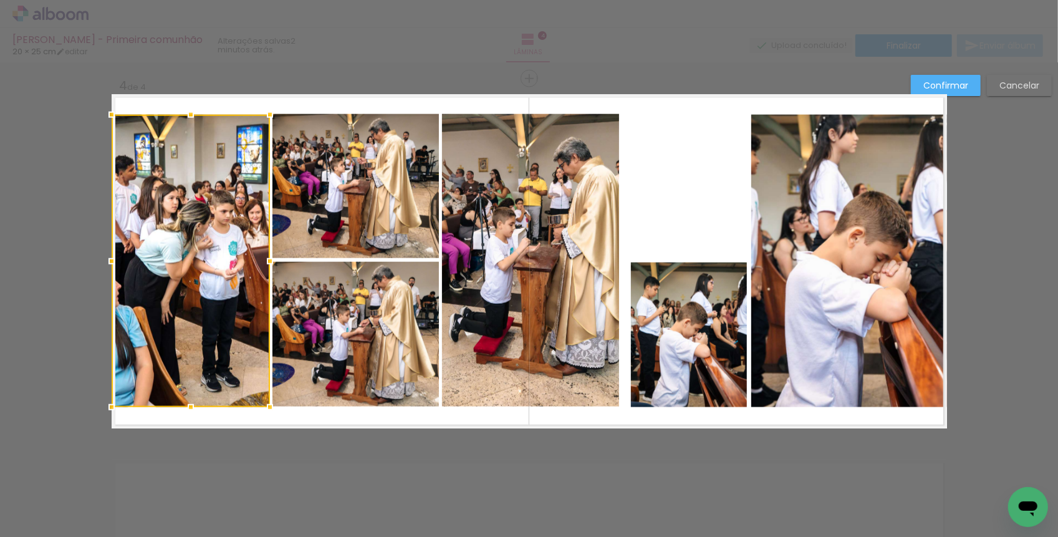
click at [684, 175] on quentale-layouter at bounding box center [529, 261] width 835 height 334
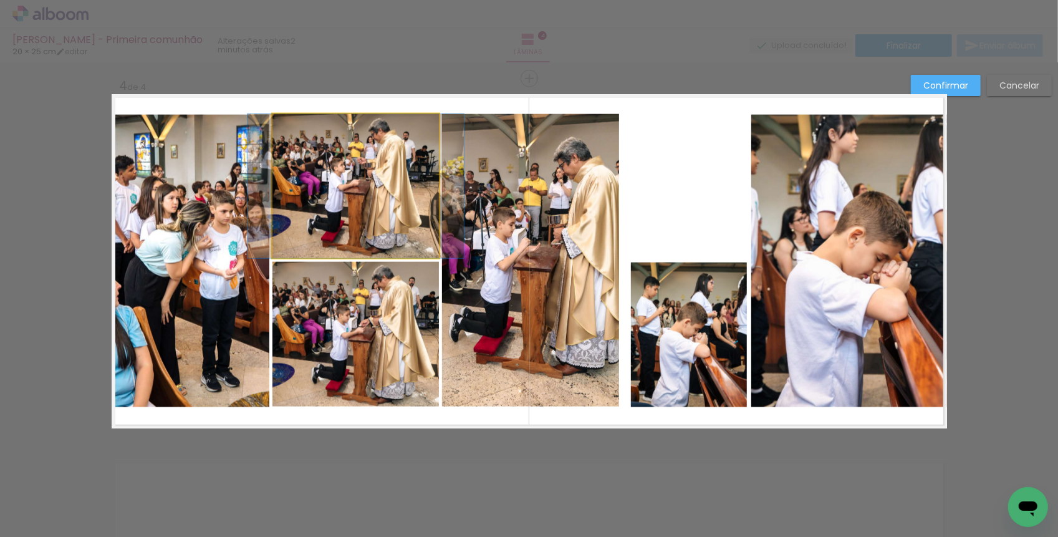
click at [345, 231] on quentale-photo at bounding box center [355, 186] width 166 height 144
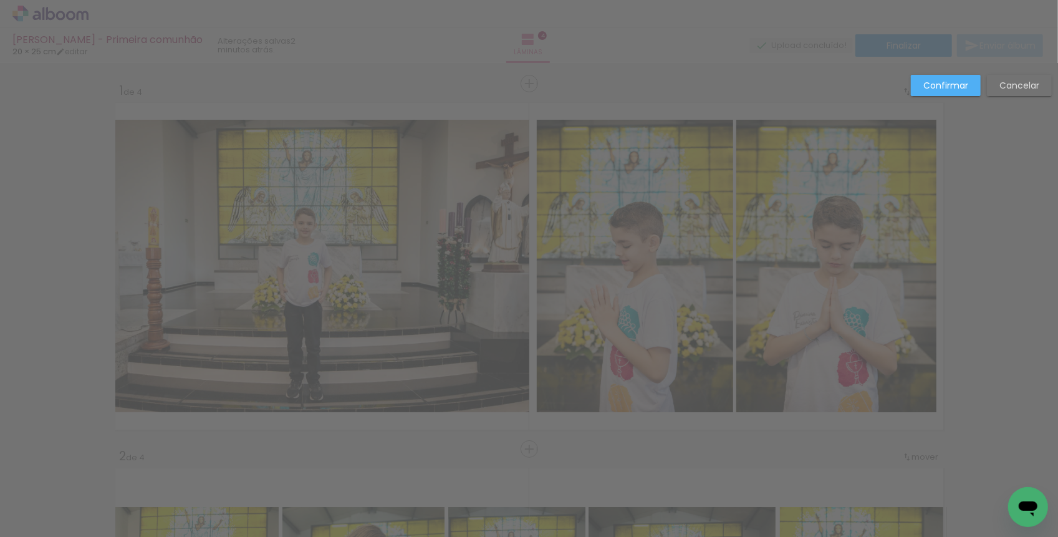
scroll to position [0, 3874]
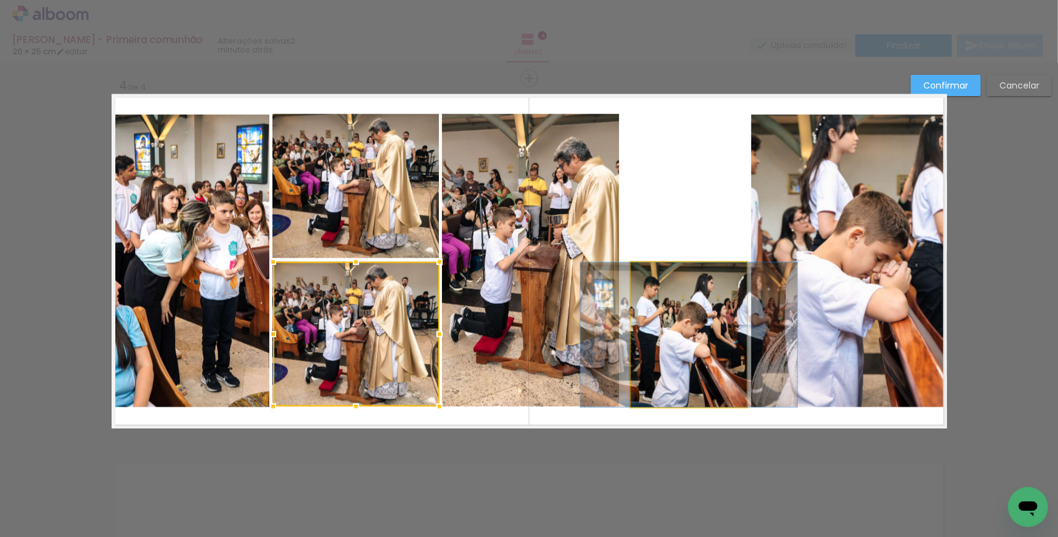
click at [699, 297] on quentale-photo at bounding box center [689, 334] width 117 height 145
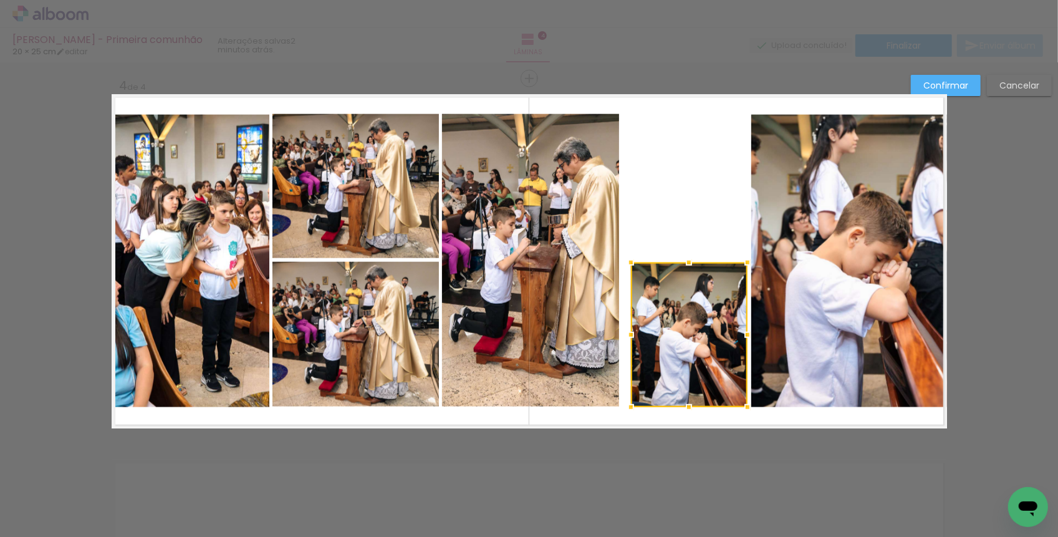
click at [824, 281] on quentale-photo at bounding box center [849, 261] width 196 height 292
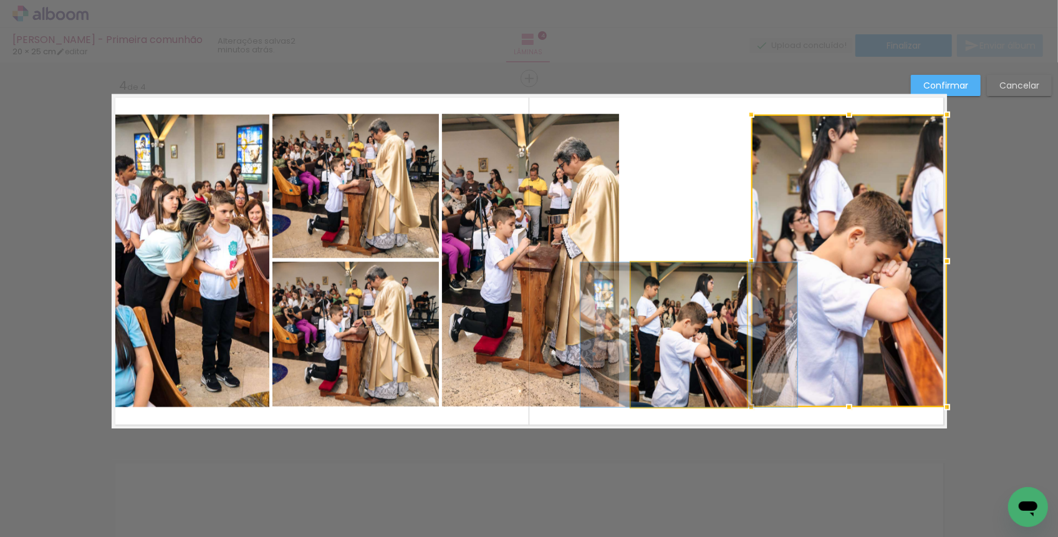
click at [686, 285] on quentale-photo at bounding box center [689, 334] width 117 height 145
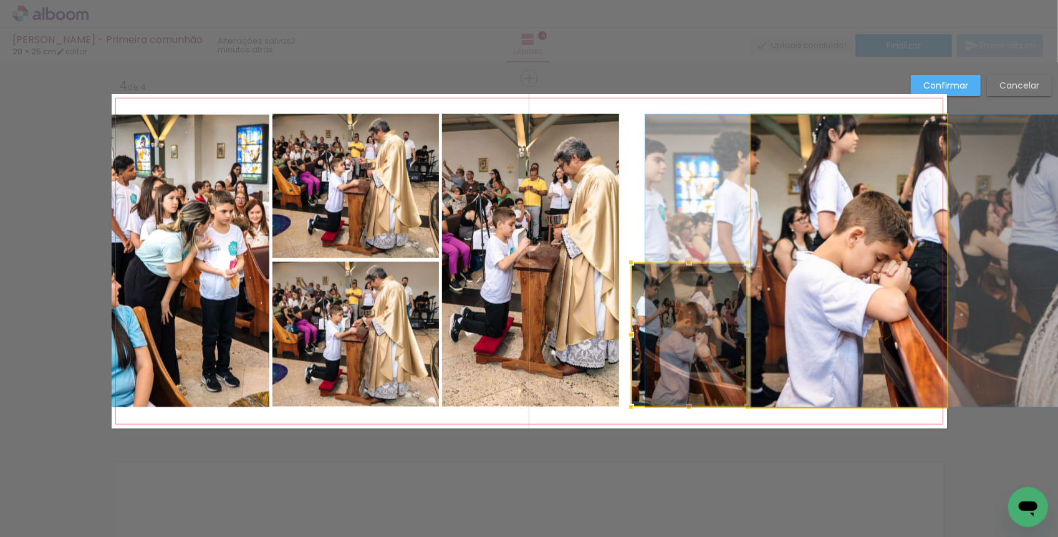
click at [827, 261] on quentale-photo at bounding box center [849, 261] width 196 height 292
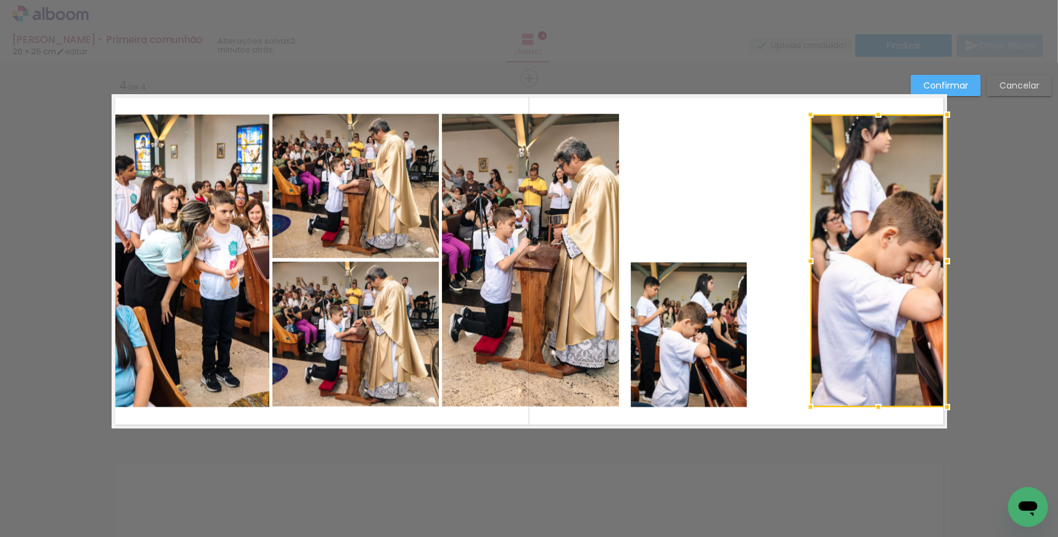
drag, startPoint x: 747, startPoint y: 256, endPoint x: 806, endPoint y: 253, distance: 59.3
click at [806, 253] on div at bounding box center [810, 261] width 25 height 25
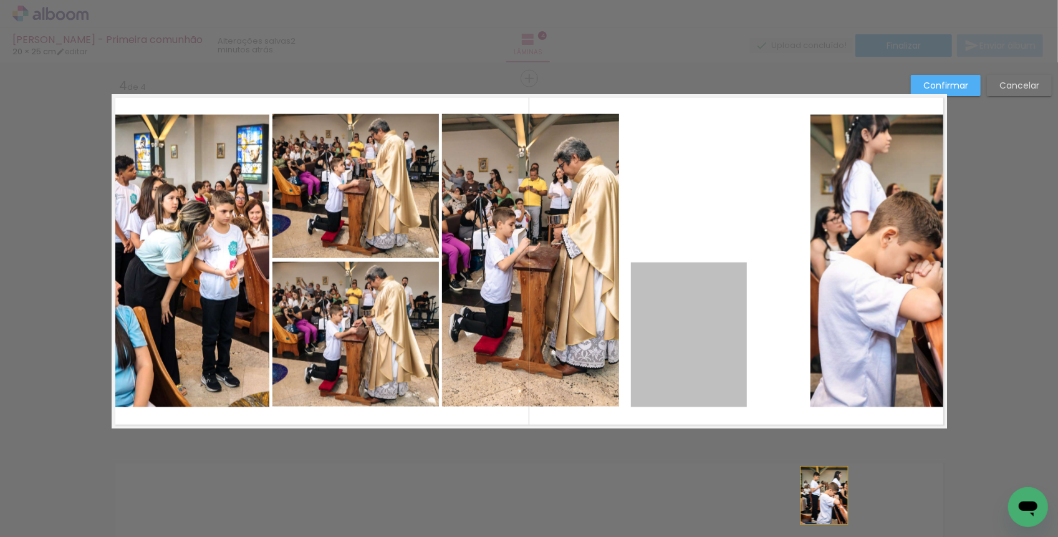
drag, startPoint x: 702, startPoint y: 329, endPoint x: 824, endPoint y: 494, distance: 205.8
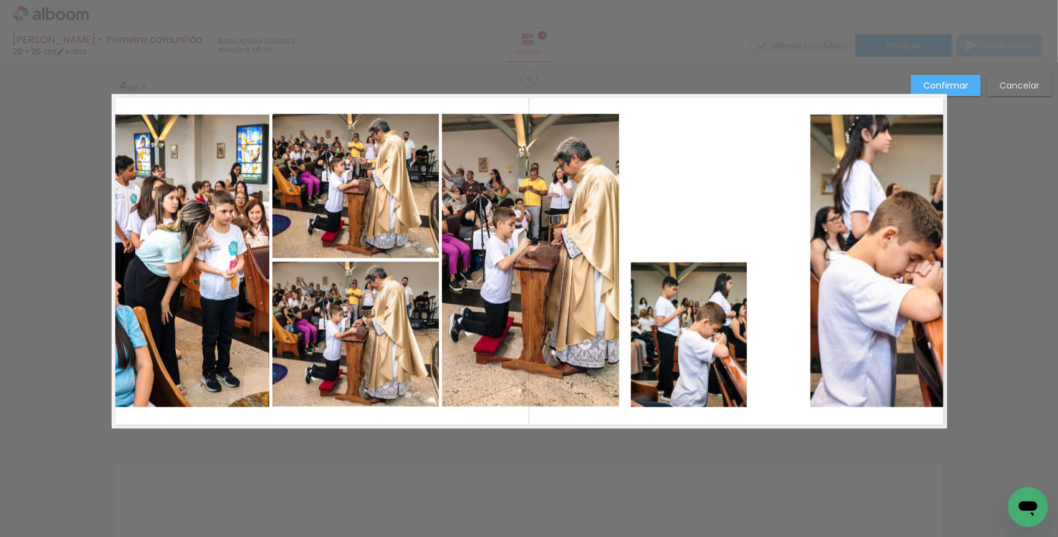
click at [0, 0] on slot "Confirmar" at bounding box center [0, 0] width 0 height 0
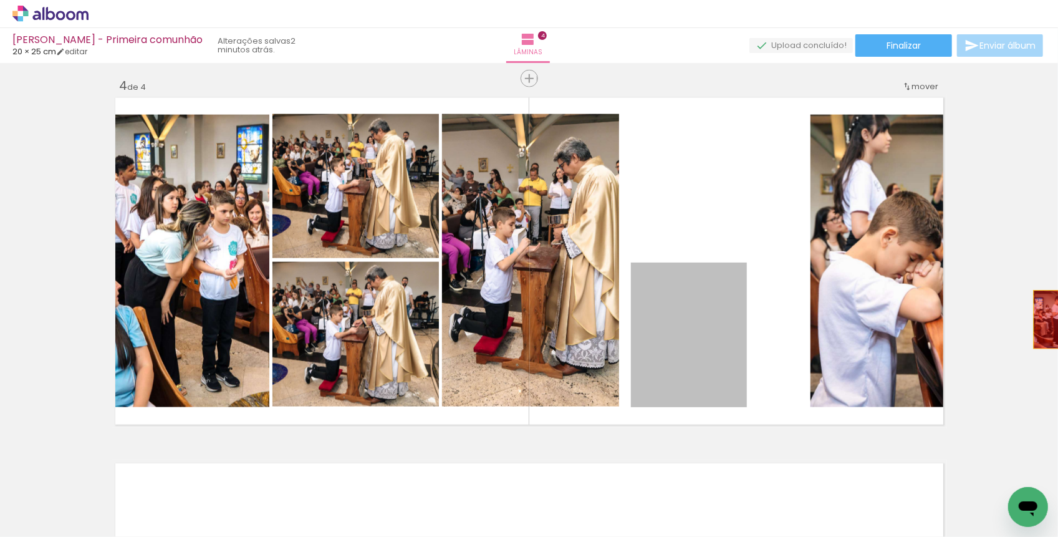
drag, startPoint x: 729, startPoint y: 308, endPoint x: 1058, endPoint y: 309, distance: 329.1
drag, startPoint x: 687, startPoint y: 322, endPoint x: 1027, endPoint y: 293, distance: 340.9
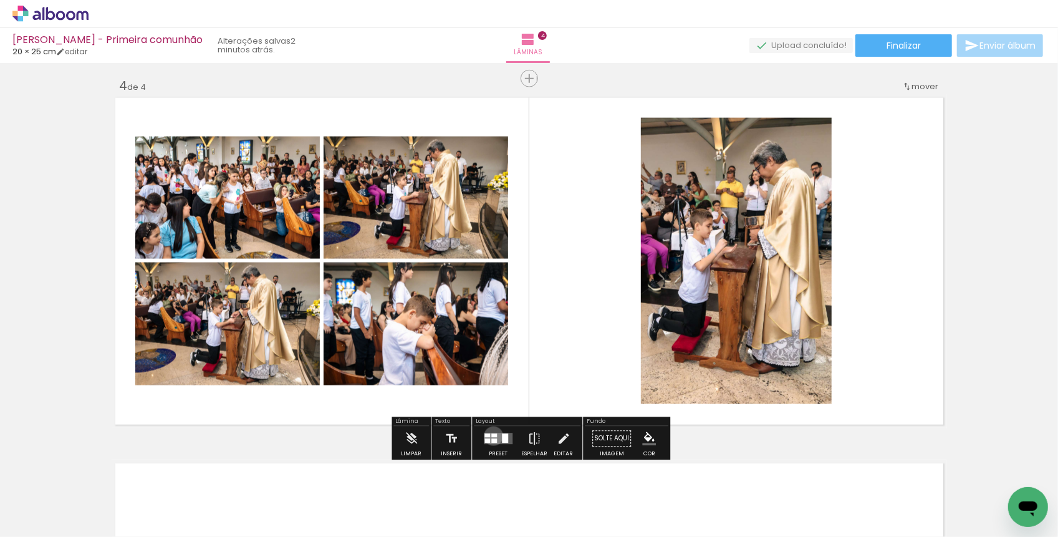
click at [491, 435] on div at bounding box center [494, 436] width 6 height 4
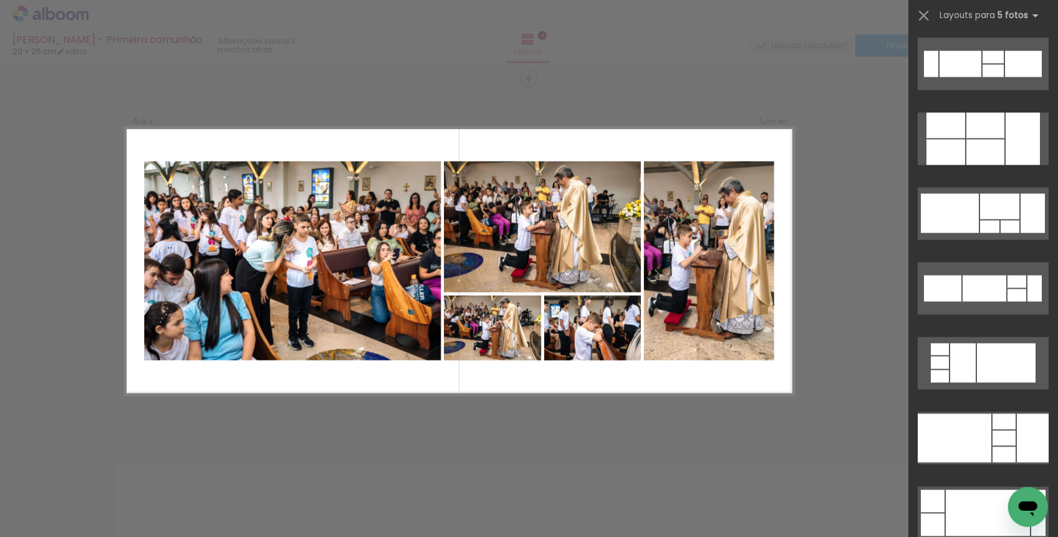
scroll to position [1663, 0]
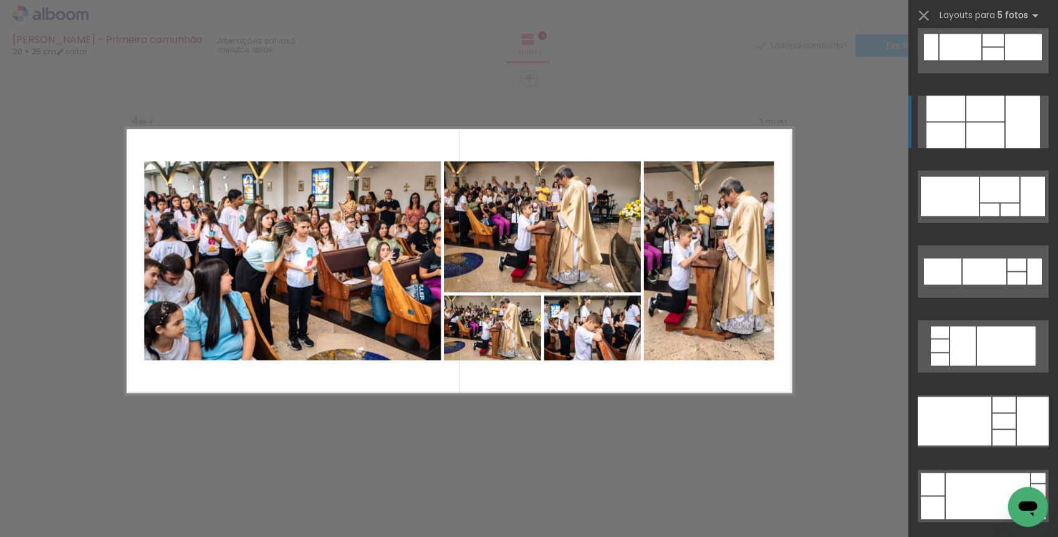
click at [989, 203] on div at bounding box center [989, 209] width 19 height 12
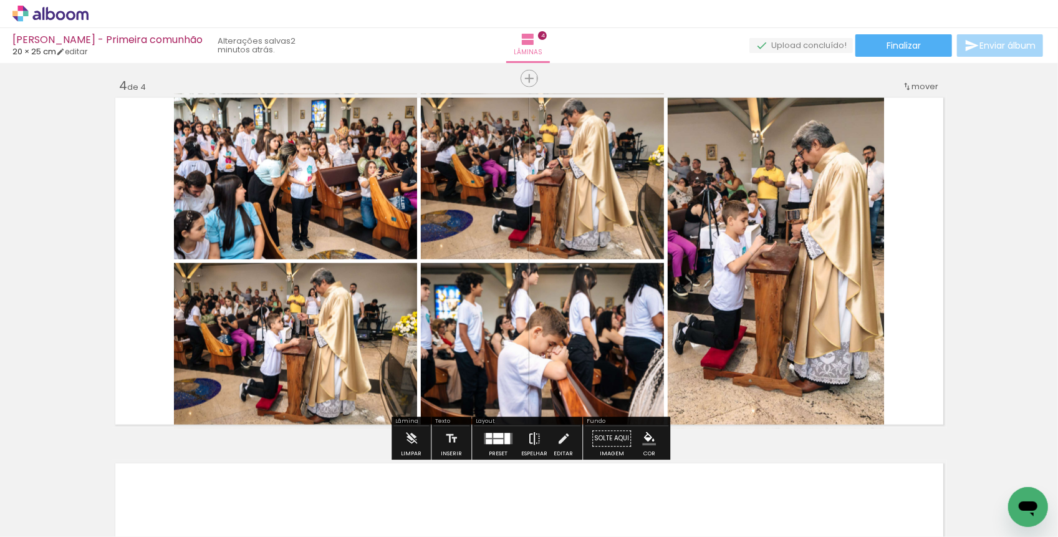
click at [528, 437] on iron-icon at bounding box center [534, 438] width 14 height 25
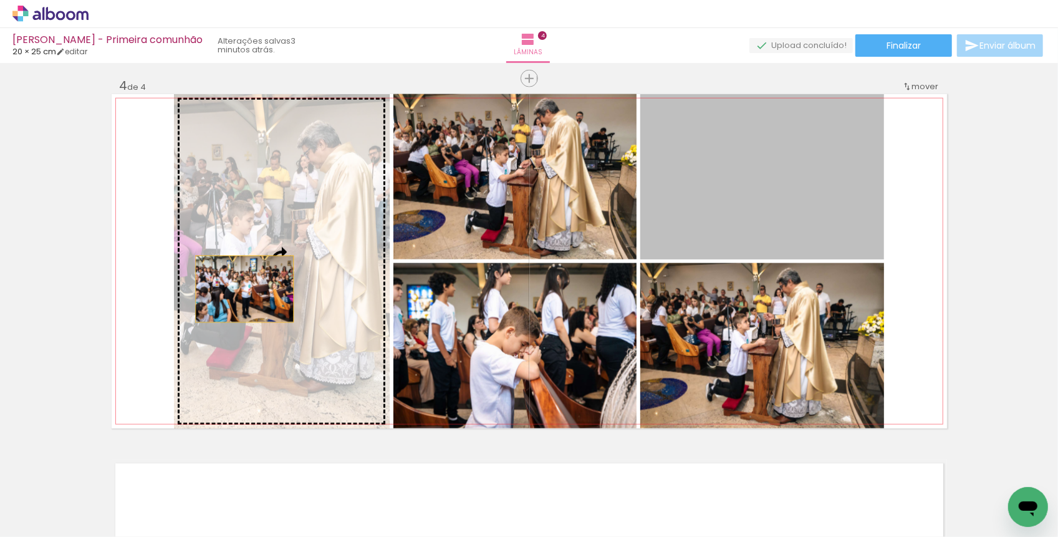
drag, startPoint x: 742, startPoint y: 201, endPoint x: 240, endPoint y: 297, distance: 511.4
click at [0, 0] on slot at bounding box center [0, 0] width 0 height 0
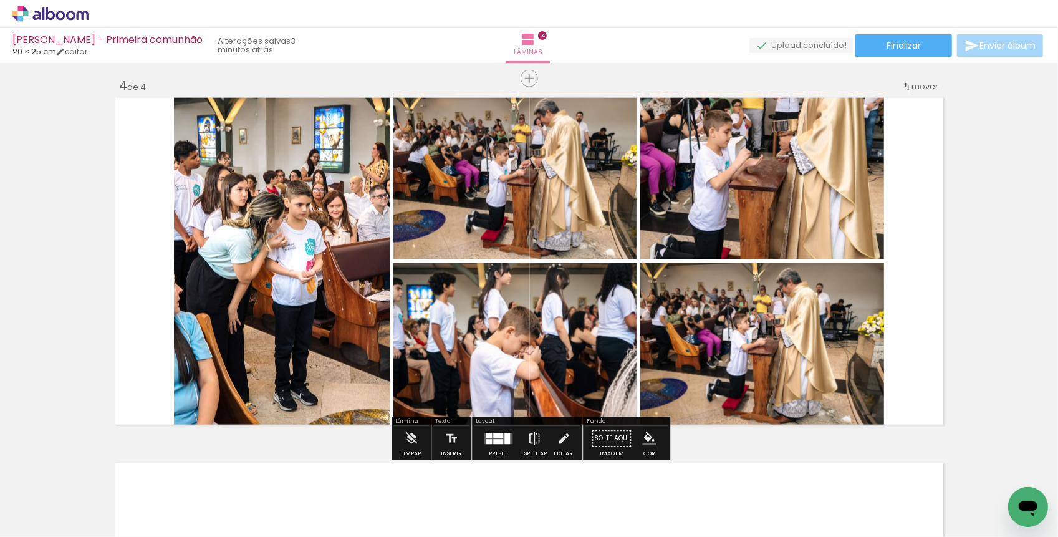
click at [275, 285] on quentale-photo at bounding box center [282, 261] width 216 height 334
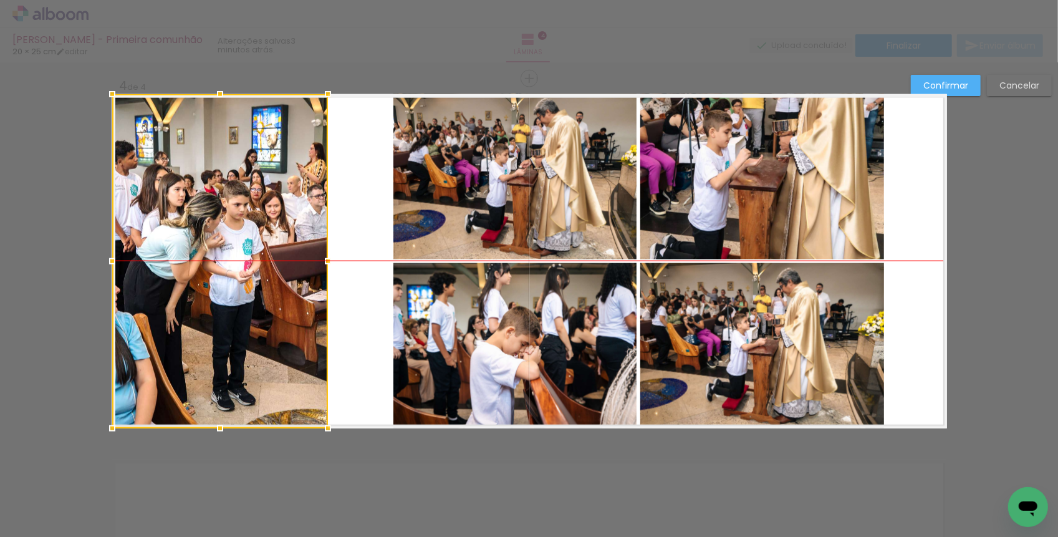
drag, startPoint x: 307, startPoint y: 274, endPoint x: 244, endPoint y: 272, distance: 63.0
click at [244, 272] on div at bounding box center [220, 261] width 216 height 334
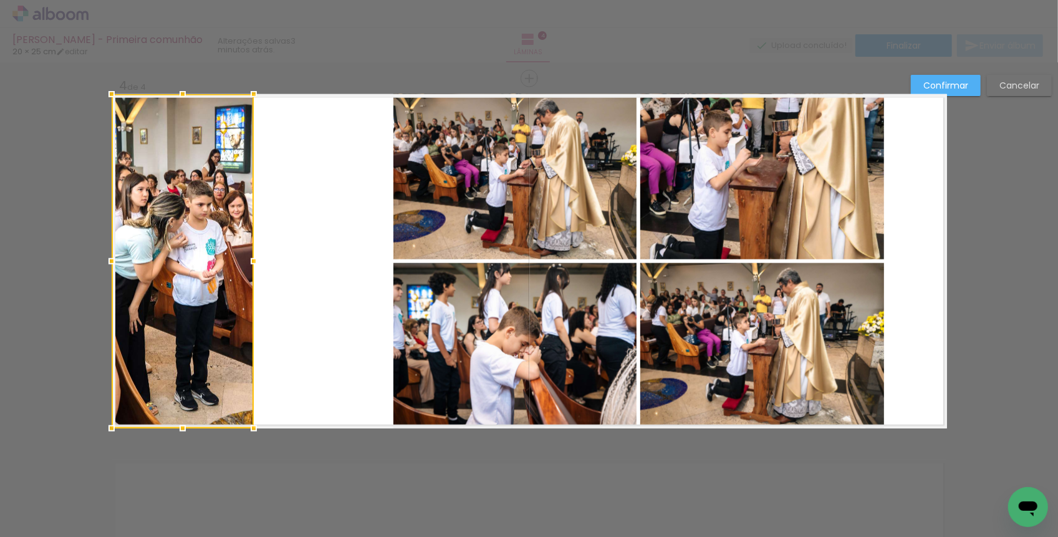
drag, startPoint x: 325, startPoint y: 259, endPoint x: 252, endPoint y: 244, distance: 74.4
click at [252, 244] on div at bounding box center [183, 261] width 142 height 334
click at [303, 251] on quentale-layouter at bounding box center [529, 261] width 835 height 334
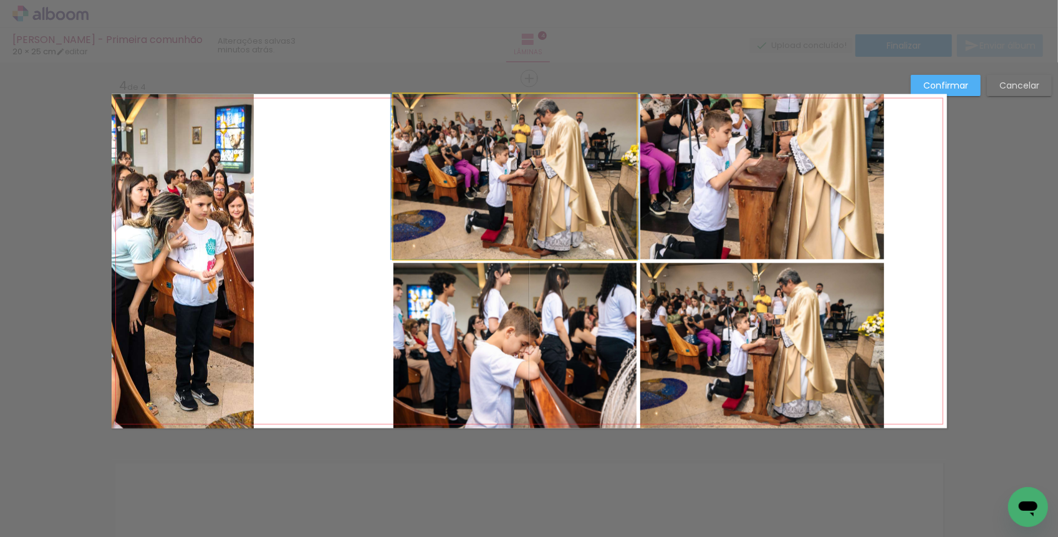
click at [479, 204] on quentale-photo at bounding box center [514, 176] width 243 height 165
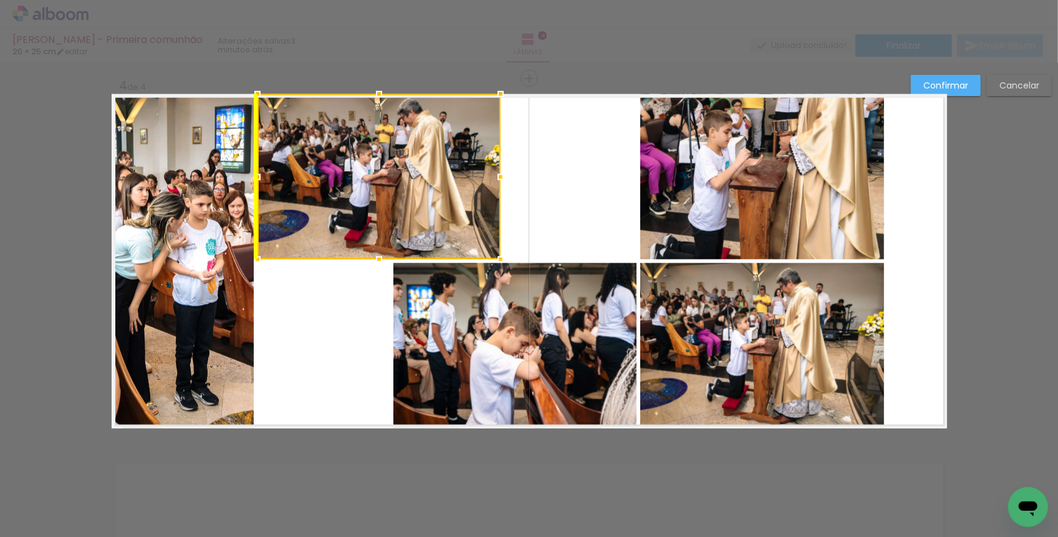
drag, startPoint x: 537, startPoint y: 190, endPoint x: 402, endPoint y: 185, distance: 134.7
click at [402, 185] on div at bounding box center [378, 176] width 243 height 165
click at [789, 328] on quentale-photo at bounding box center [762, 345] width 244 height 165
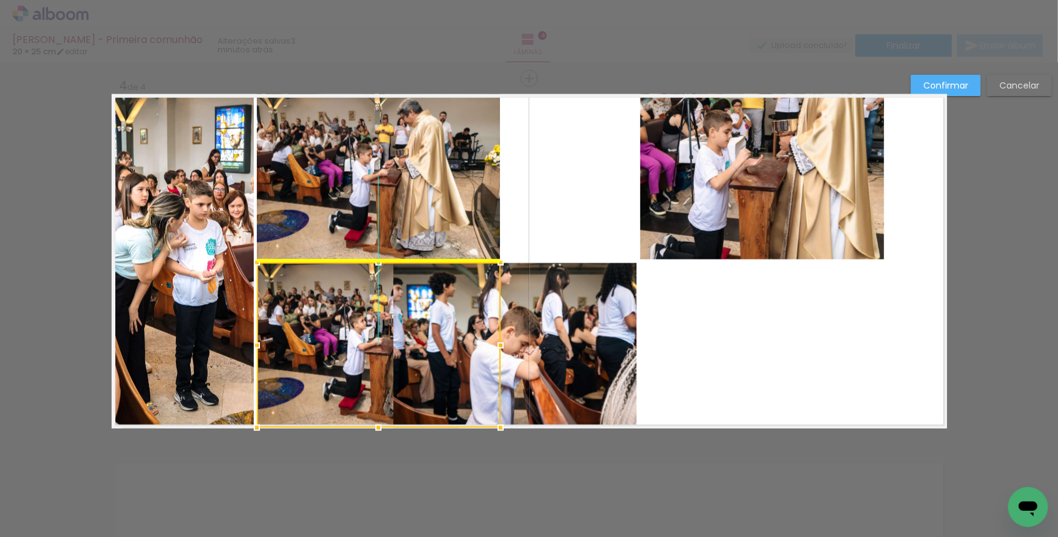
drag, startPoint x: 805, startPoint y: 327, endPoint x: 421, endPoint y: 326, distance: 383.9
click at [421, 326] on div at bounding box center [379, 344] width 244 height 165
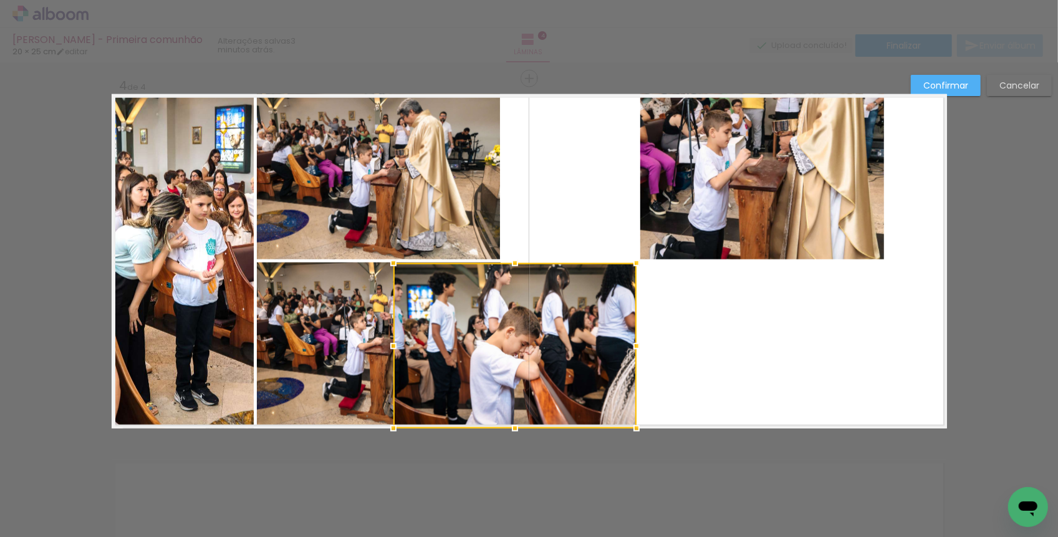
click at [586, 216] on quentale-layouter at bounding box center [529, 261] width 835 height 334
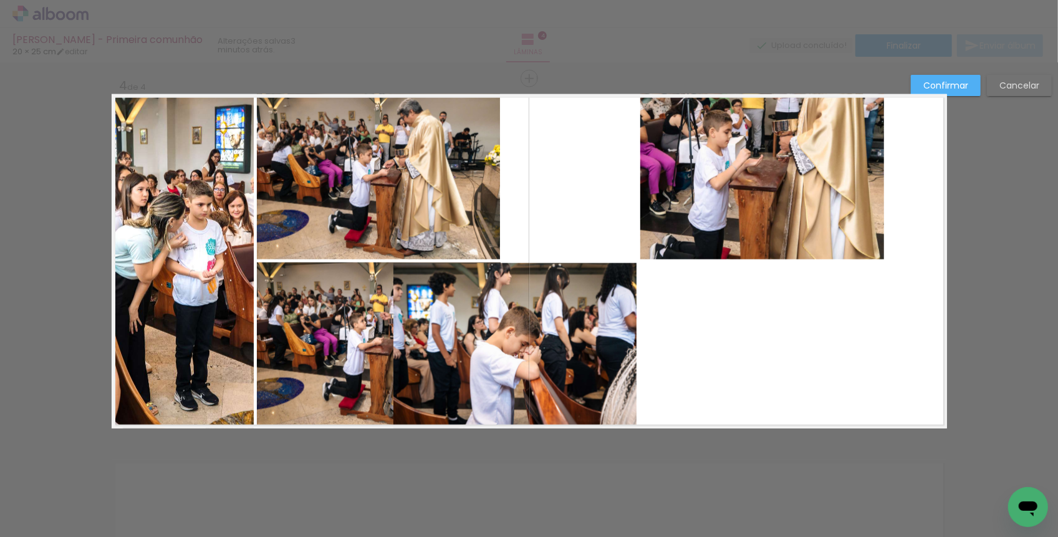
click at [563, 336] on quentale-photo at bounding box center [514, 345] width 243 height 165
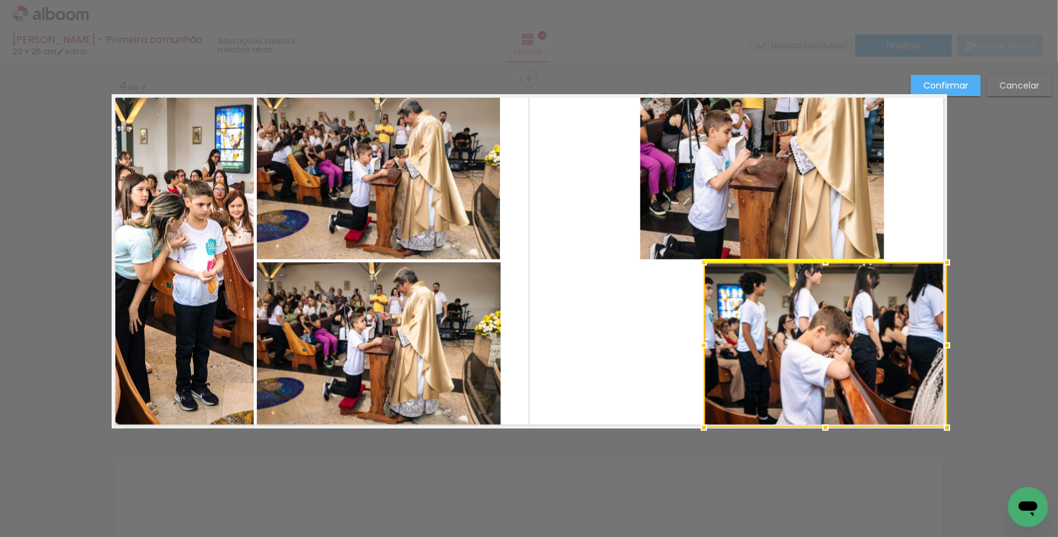
drag, startPoint x: 521, startPoint y: 338, endPoint x: 866, endPoint y: 333, distance: 344.7
click at [866, 333] on div at bounding box center [825, 344] width 243 height 165
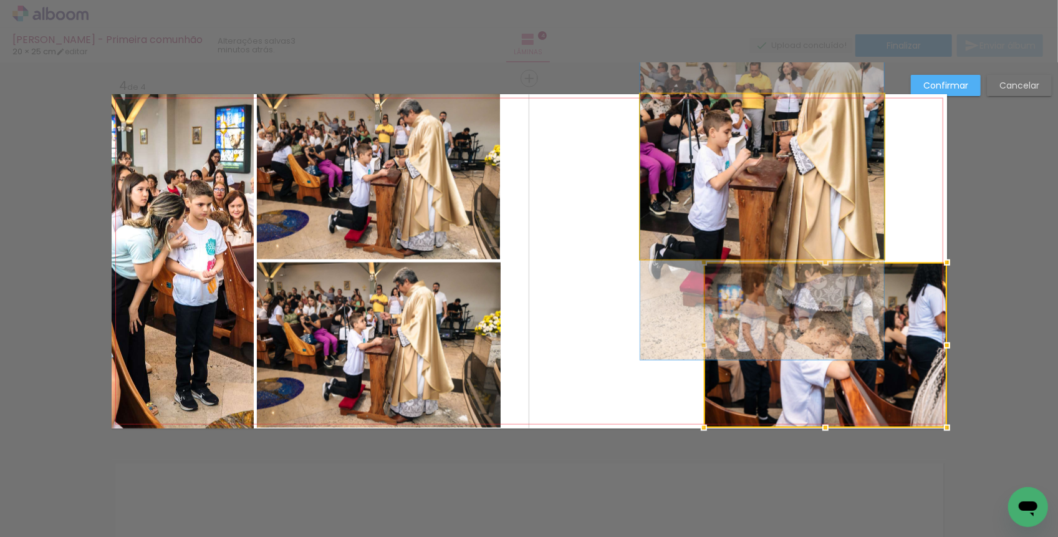
click at [795, 201] on quentale-photo at bounding box center [762, 176] width 244 height 165
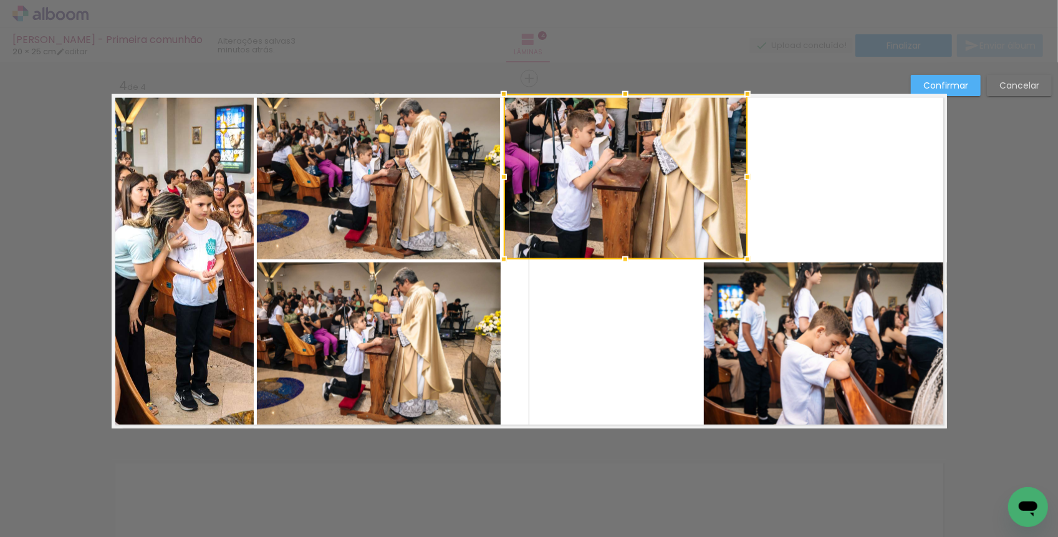
drag, startPoint x: 800, startPoint y: 172, endPoint x: 664, endPoint y: 171, distance: 136.5
click at [664, 171] on div at bounding box center [626, 176] width 244 height 165
click at [643, 183] on div at bounding box center [626, 176] width 244 height 165
click at [642, 183] on div at bounding box center [625, 176] width 244 height 165
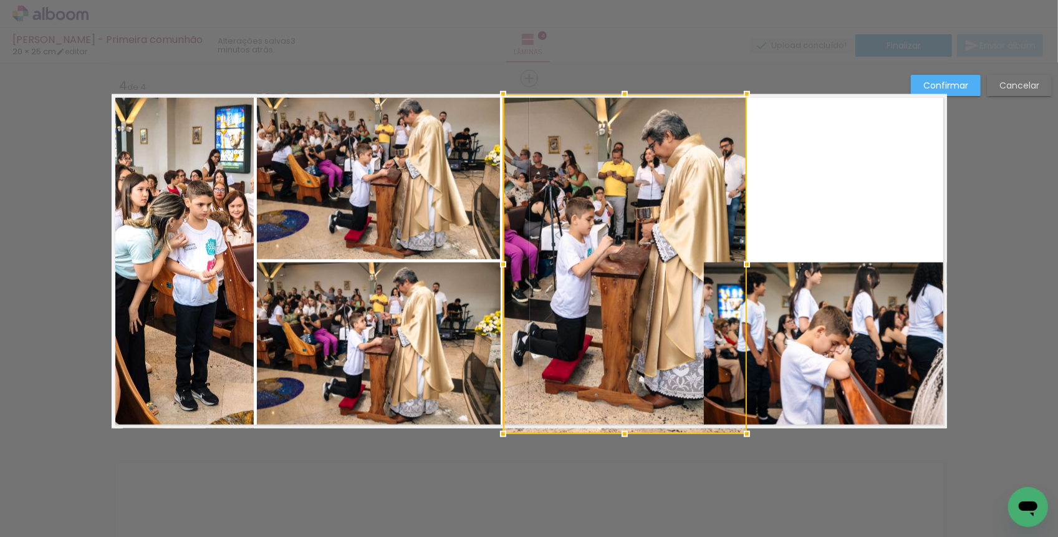
drag, startPoint x: 626, startPoint y: 253, endPoint x: 657, endPoint y: 436, distance: 185.9
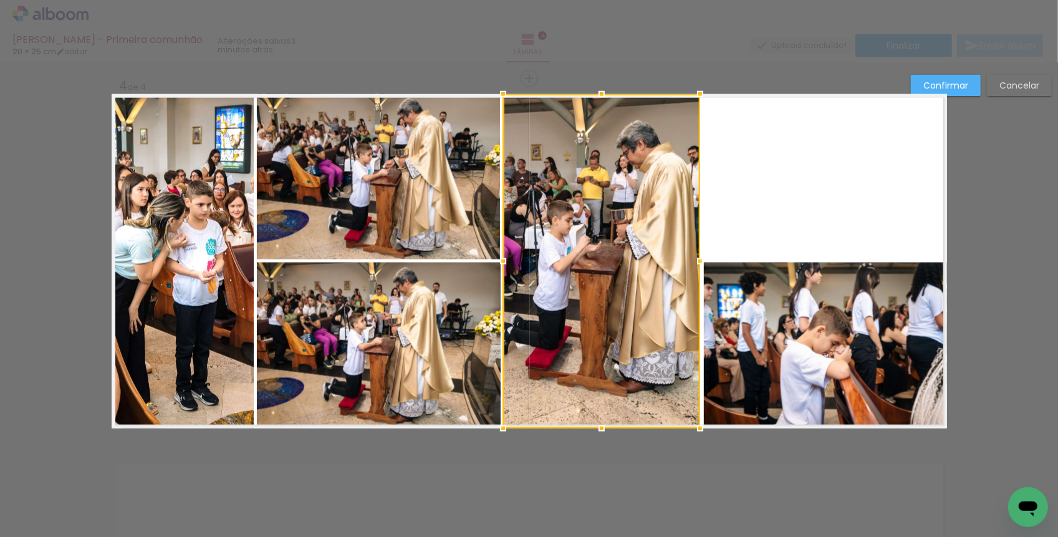
drag, startPoint x: 750, startPoint y: 257, endPoint x: 703, endPoint y: 254, distance: 46.9
click at [703, 254] on div at bounding box center [699, 261] width 25 height 25
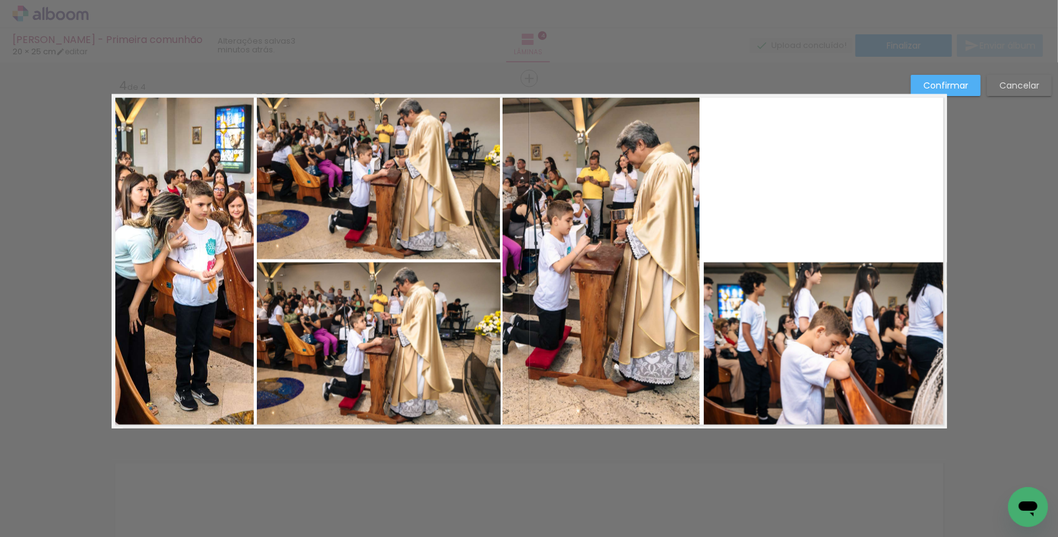
click at [370, 193] on quentale-photo at bounding box center [378, 176] width 243 height 165
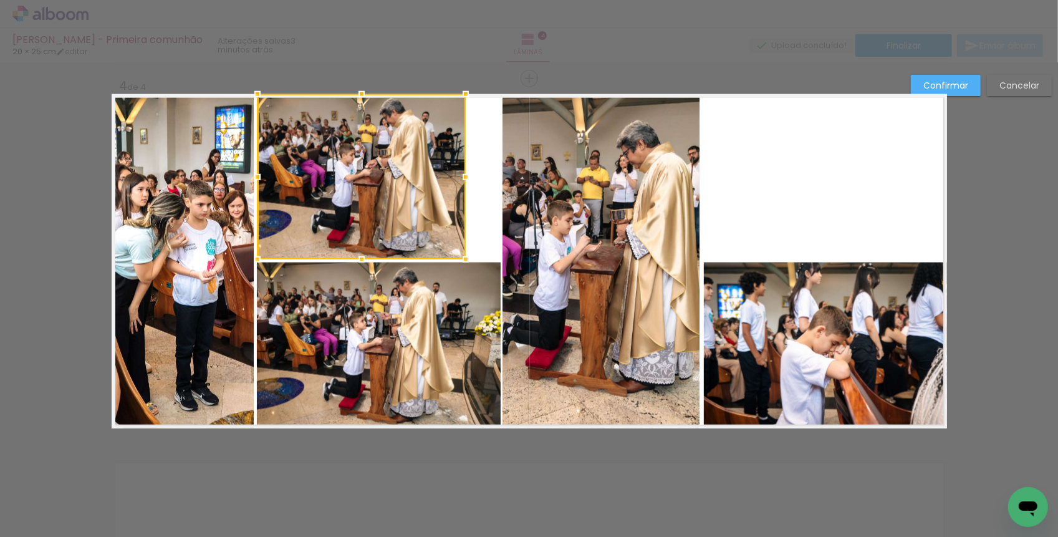
drag, startPoint x: 496, startPoint y: 175, endPoint x: 461, endPoint y: 175, distance: 35.5
click at [461, 175] on div at bounding box center [465, 177] width 25 height 25
click at [455, 332] on quentale-photo at bounding box center [379, 344] width 244 height 165
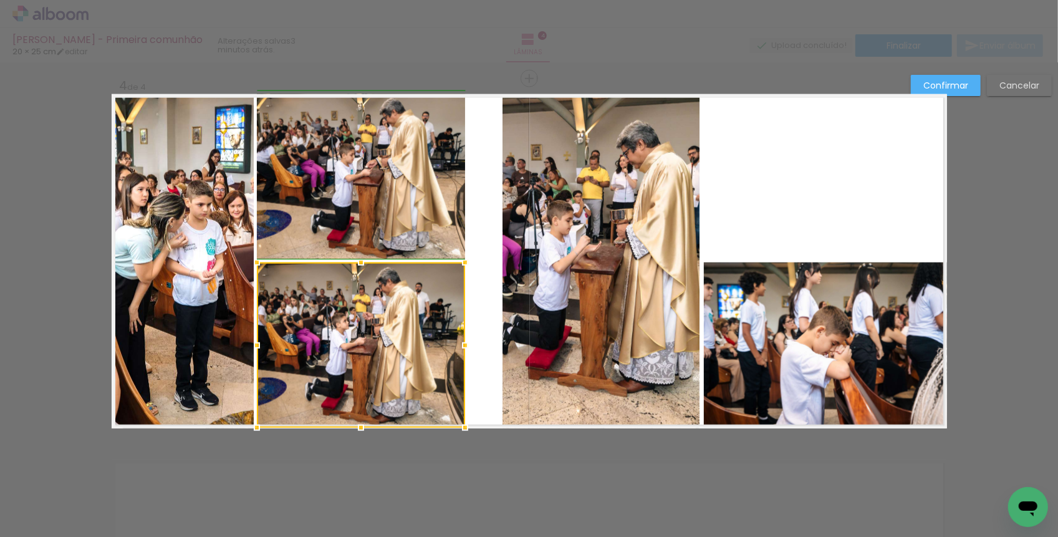
drag, startPoint x: 500, startPoint y: 343, endPoint x: 469, endPoint y: 343, distance: 30.5
click at [469, 344] on div at bounding box center [464, 345] width 25 height 25
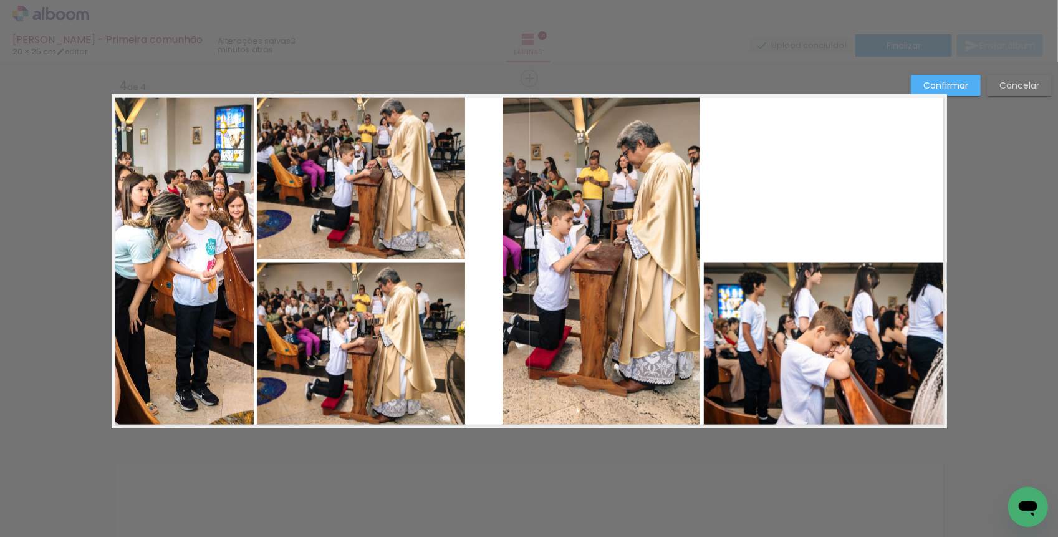
click at [521, 302] on quentale-photo at bounding box center [600, 261] width 197 height 334
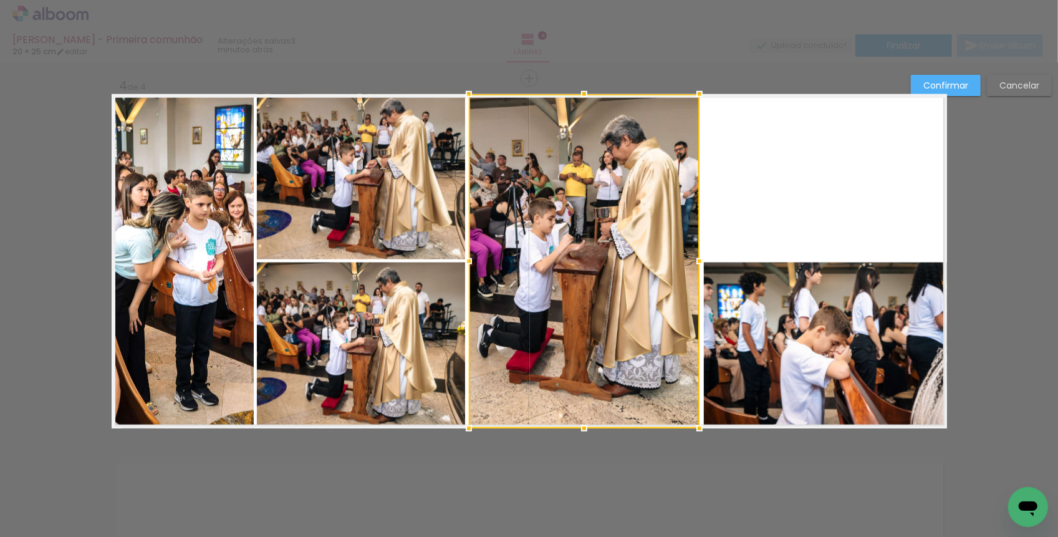
drag, startPoint x: 505, startPoint y: 259, endPoint x: 466, endPoint y: 256, distance: 39.4
click at [466, 257] on div at bounding box center [468, 261] width 25 height 25
click at [469, 260] on div at bounding box center [467, 261] width 25 height 25
click at [722, 198] on quentale-layouter at bounding box center [529, 261] width 835 height 334
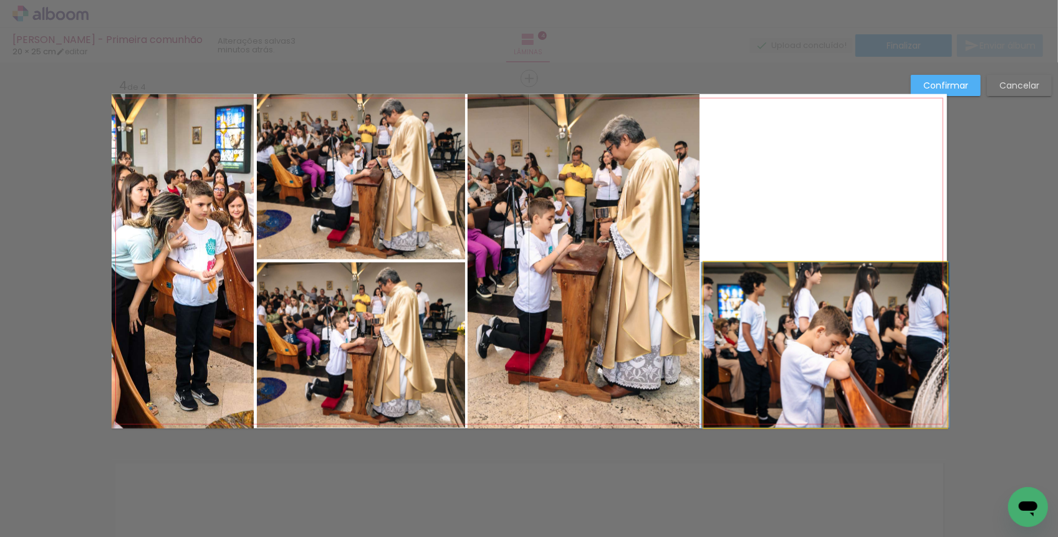
click at [749, 285] on quentale-photo at bounding box center [825, 344] width 243 height 165
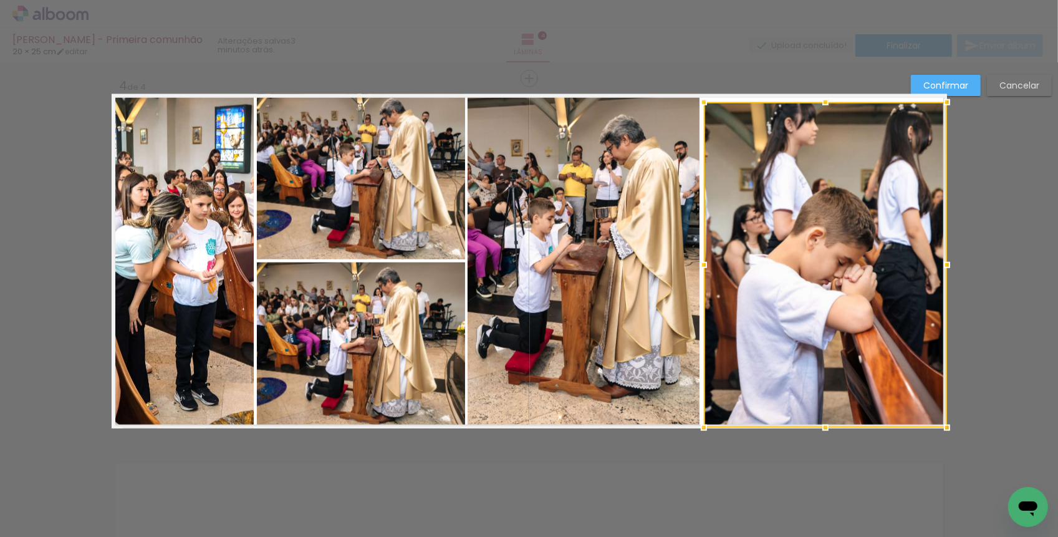
drag, startPoint x: 819, startPoint y: 269, endPoint x: 813, endPoint y: 105, distance: 164.0
click at [813, 105] on div at bounding box center [825, 102] width 25 height 25
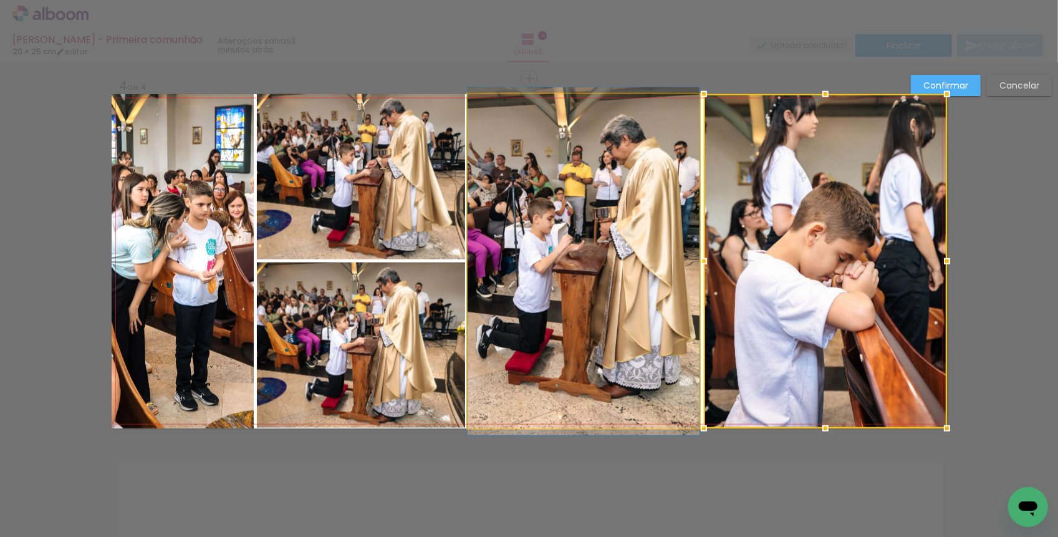
click at [619, 178] on quentale-photo at bounding box center [583, 261] width 232 height 334
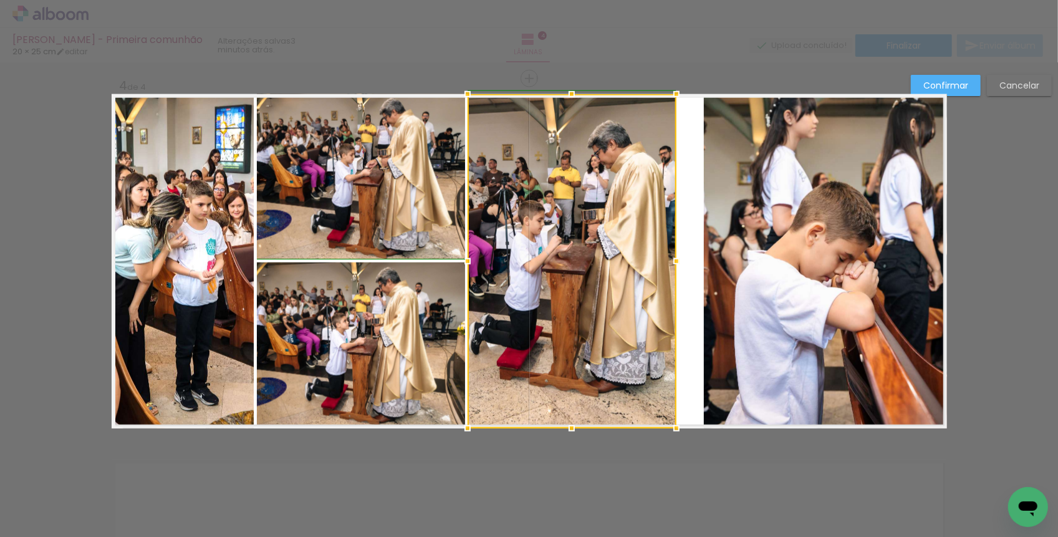
drag, startPoint x: 697, startPoint y: 259, endPoint x: 679, endPoint y: 264, distance: 18.6
click at [679, 264] on div at bounding box center [676, 261] width 25 height 25
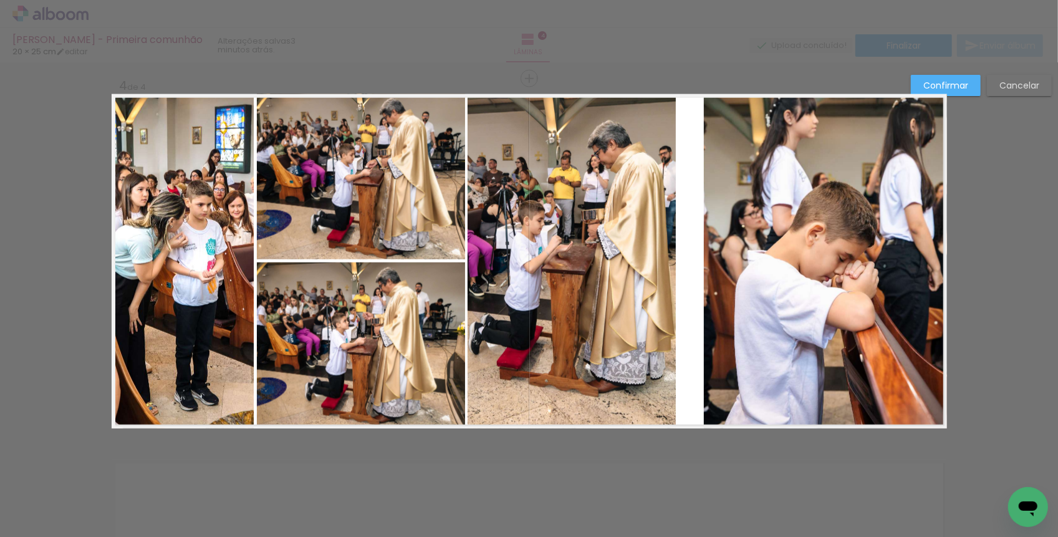
click at [693, 262] on quentale-layouter at bounding box center [529, 261] width 835 height 334
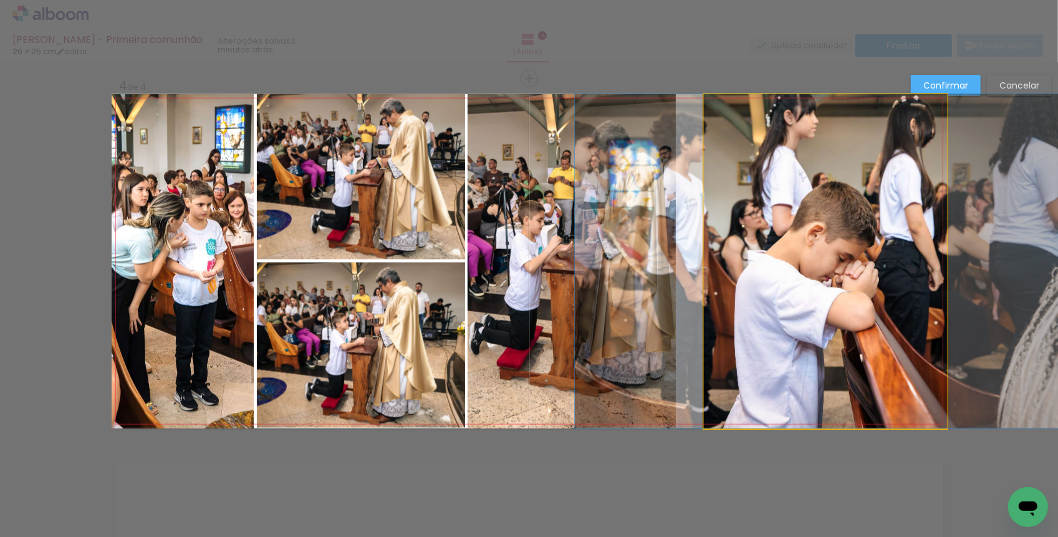
click at [730, 260] on quentale-photo at bounding box center [825, 261] width 243 height 334
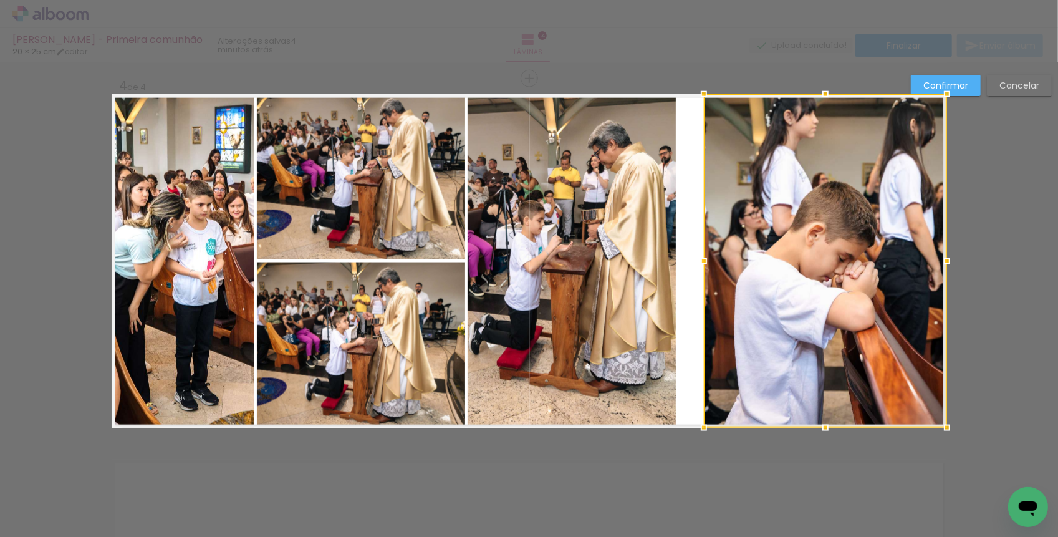
click at [694, 260] on div at bounding box center [703, 261] width 25 height 25
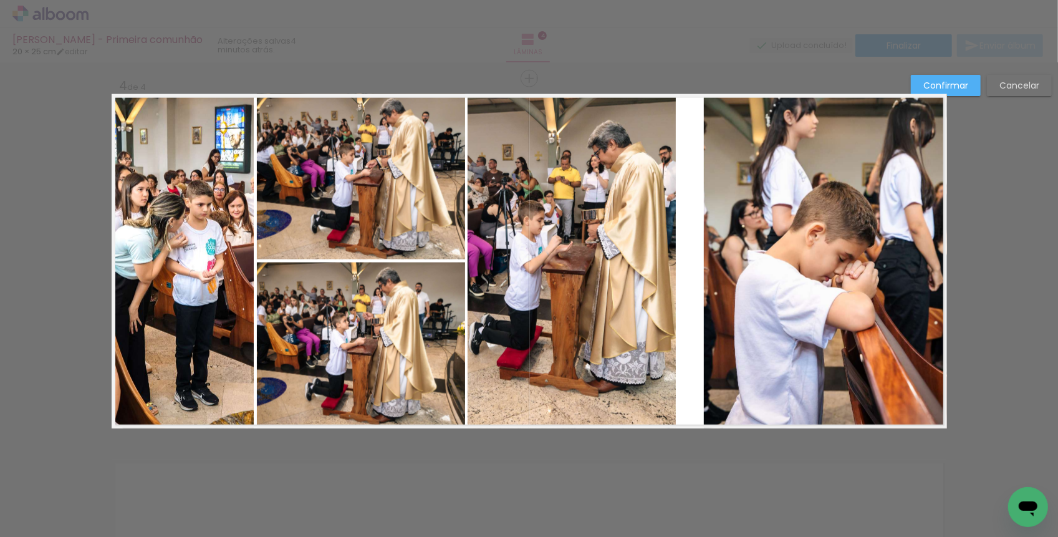
click at [705, 259] on quentale-photo at bounding box center [825, 261] width 243 height 334
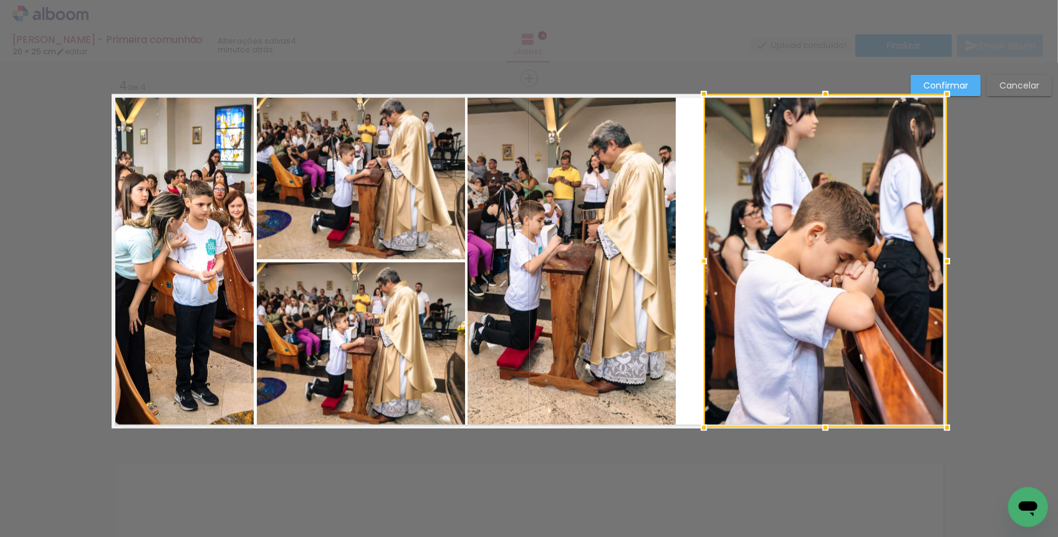
click at [611, 264] on quentale-photo at bounding box center [571, 261] width 209 height 334
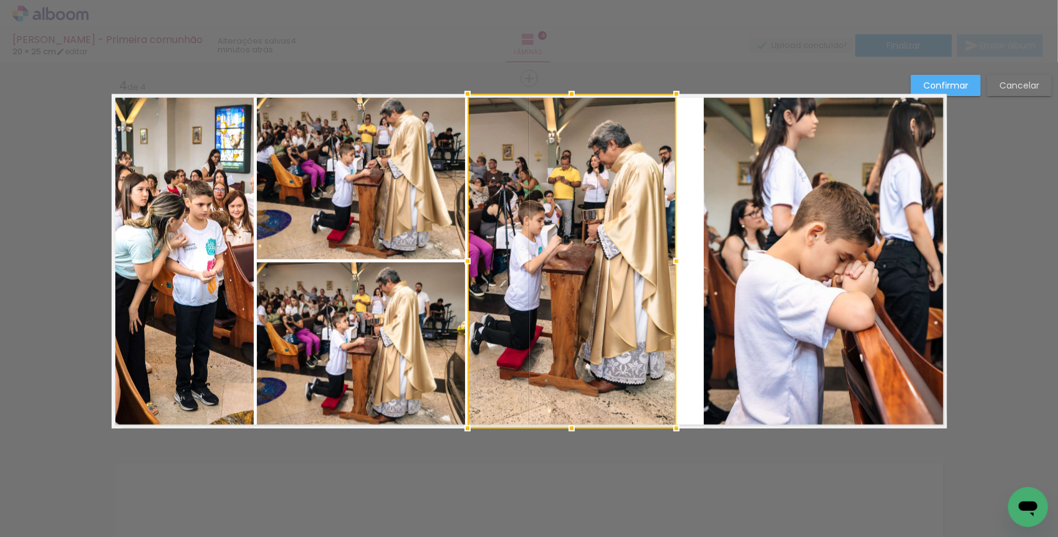
click at [595, 261] on div at bounding box center [571, 261] width 209 height 334
click at [753, 276] on quentale-photo at bounding box center [825, 261] width 243 height 334
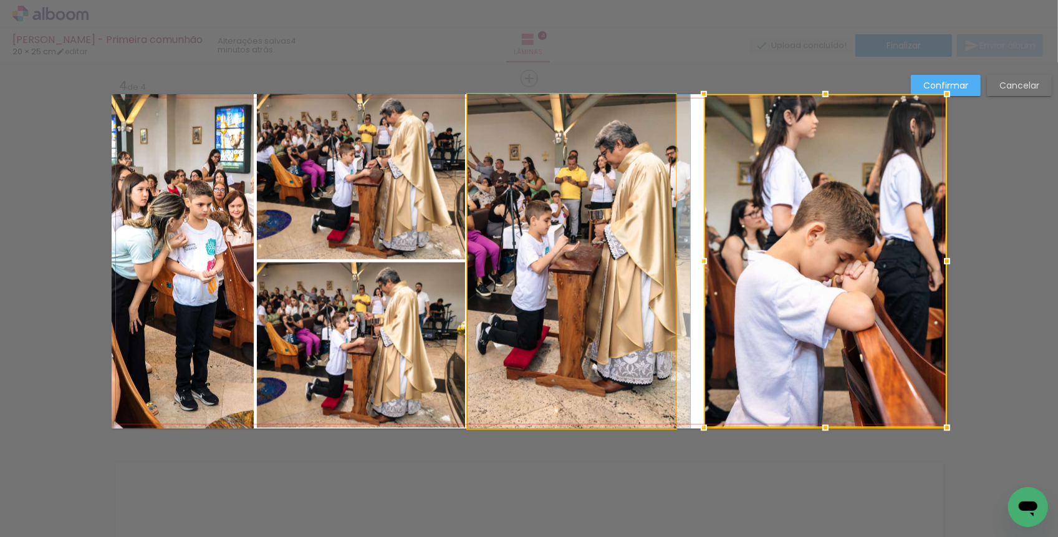
drag, startPoint x: 576, startPoint y: 264, endPoint x: 586, endPoint y: 264, distance: 10.6
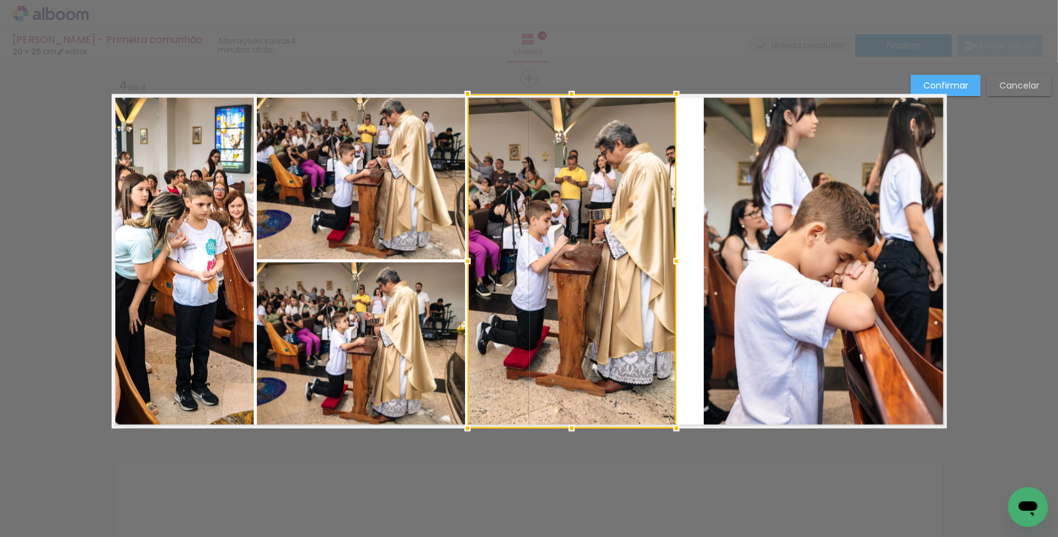
click at [705, 259] on quentale-photo at bounding box center [825, 261] width 243 height 334
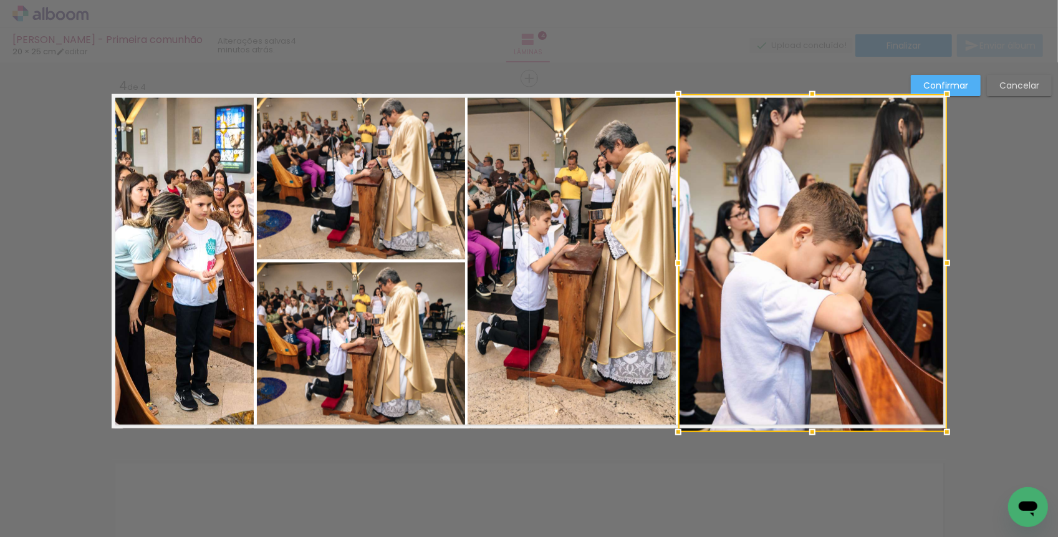
drag, startPoint x: 705, startPoint y: 259, endPoint x: 674, endPoint y: 257, distance: 30.6
click at [674, 258] on div at bounding box center [678, 263] width 25 height 25
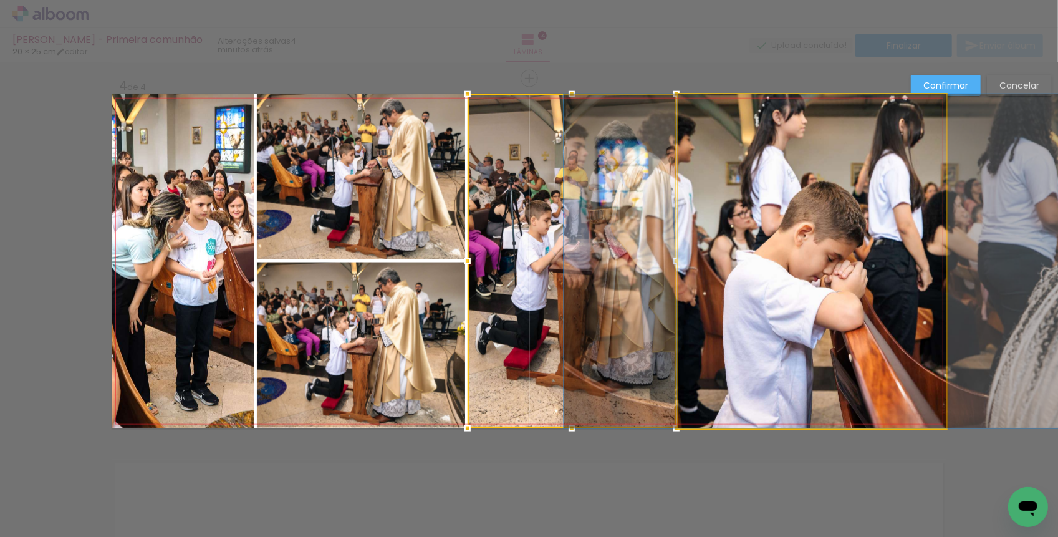
drag, startPoint x: 801, startPoint y: 300, endPoint x: 804, endPoint y: 294, distance: 6.7
click at [804, 294] on album-spread "4 de 4" at bounding box center [529, 261] width 835 height 334
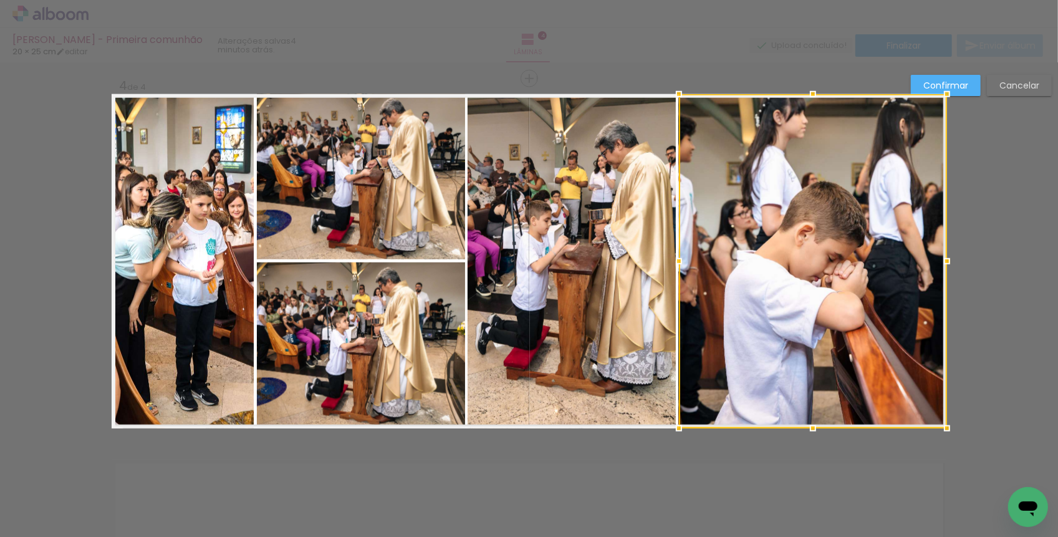
click at [315, 186] on quentale-photo at bounding box center [361, 176] width 208 height 165
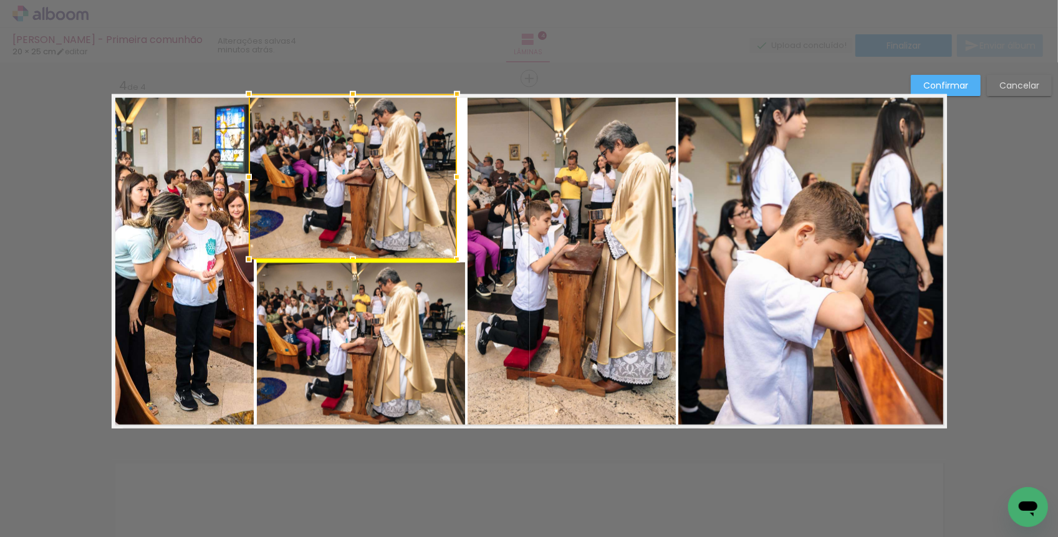
drag, startPoint x: 380, startPoint y: 180, endPoint x: 371, endPoint y: 180, distance: 8.7
click at [371, 180] on div at bounding box center [353, 176] width 208 height 165
click at [373, 182] on div at bounding box center [353, 176] width 208 height 165
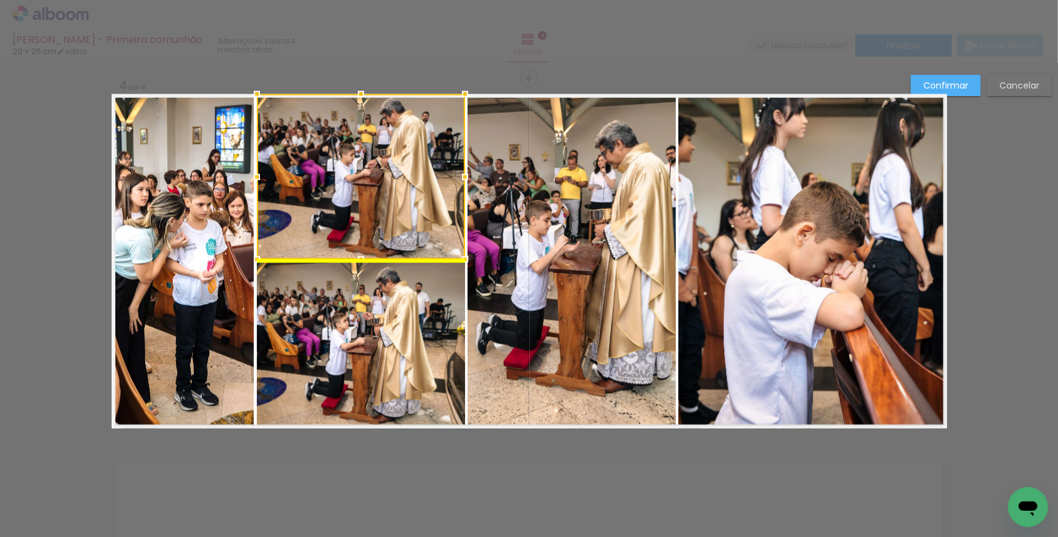
drag, startPoint x: 373, startPoint y: 182, endPoint x: 381, endPoint y: 182, distance: 8.1
click at [381, 182] on div at bounding box center [361, 176] width 208 height 165
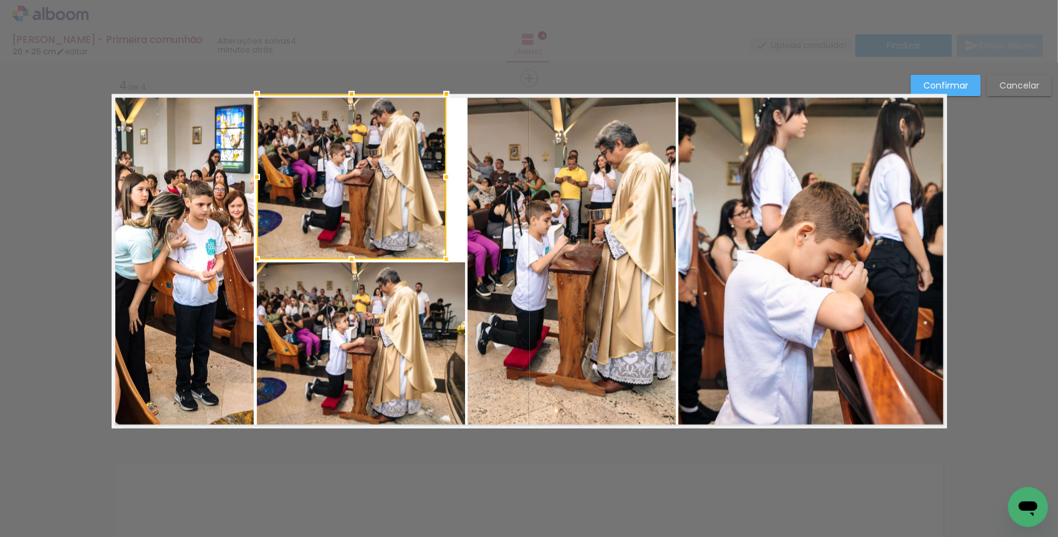
drag, startPoint x: 464, startPoint y: 175, endPoint x: 446, endPoint y: 175, distance: 18.7
click at [446, 175] on div at bounding box center [446, 177] width 25 height 25
click at [459, 241] on quentale-layouter at bounding box center [529, 261] width 835 height 334
click at [420, 309] on quentale-photo at bounding box center [361, 344] width 208 height 165
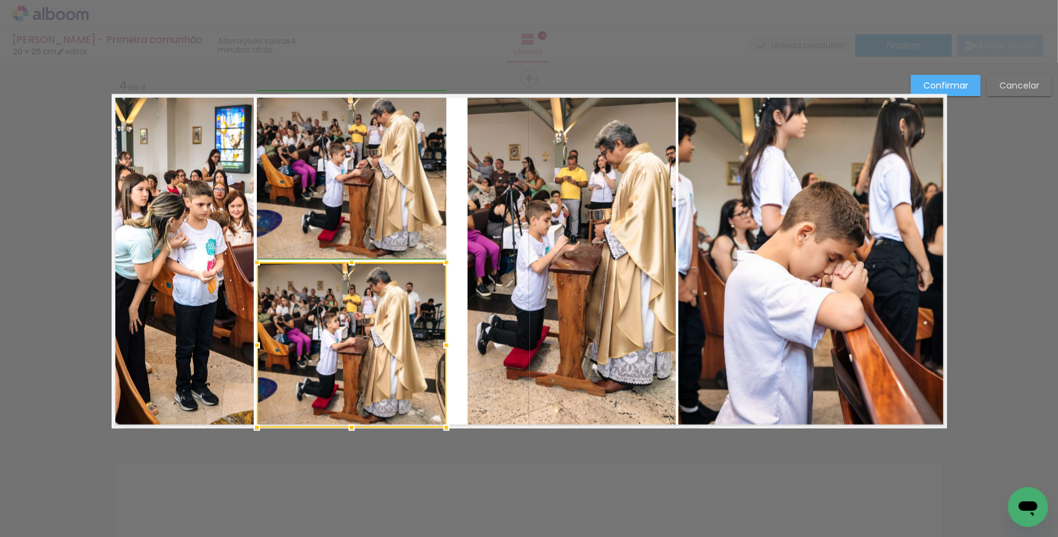
drag, startPoint x: 465, startPoint y: 342, endPoint x: 452, endPoint y: 342, distance: 13.1
click at [452, 342] on div at bounding box center [446, 345] width 25 height 25
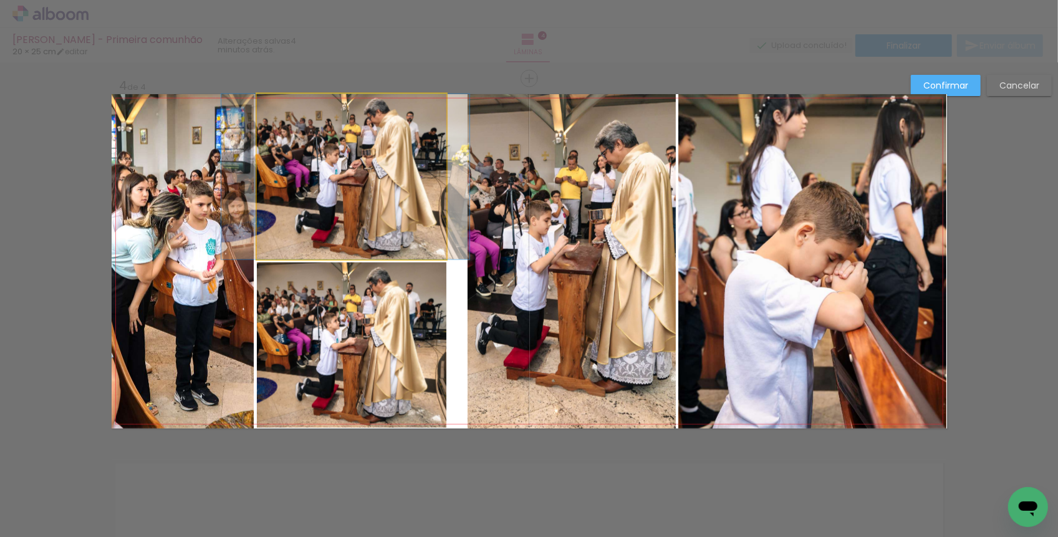
drag, startPoint x: 418, startPoint y: 209, endPoint x: 411, endPoint y: 209, distance: 6.3
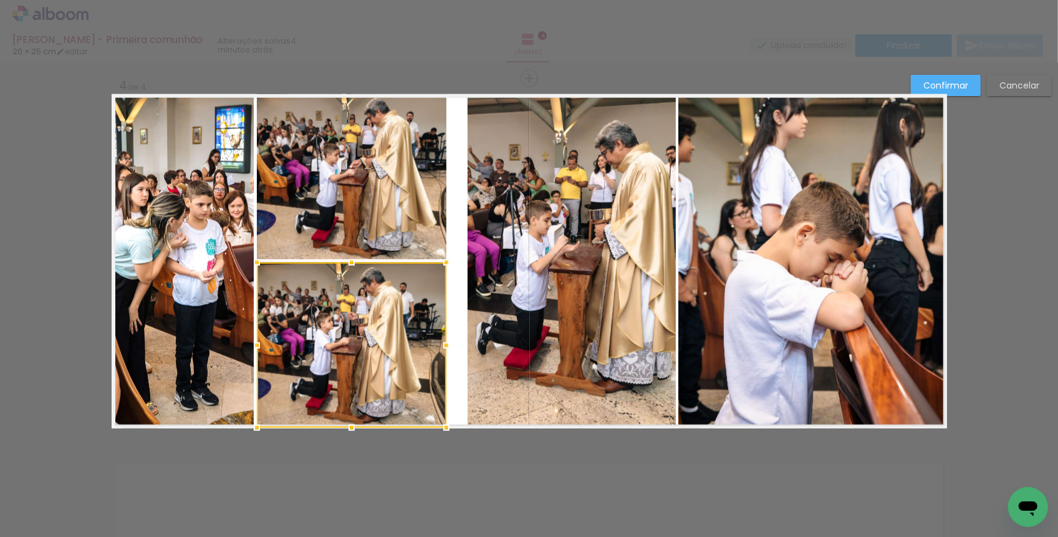
click at [513, 278] on quentale-photo at bounding box center [571, 261] width 209 height 334
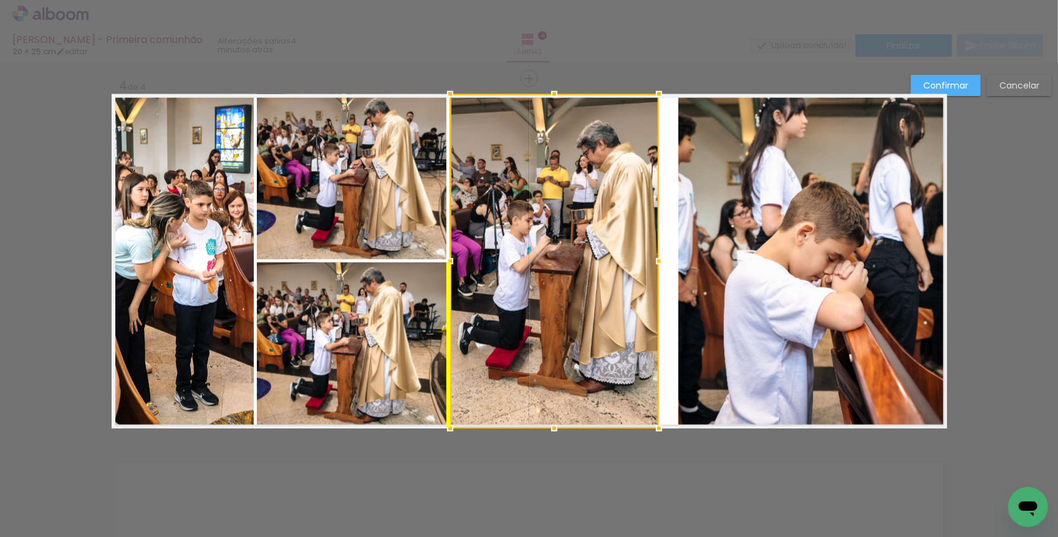
drag, startPoint x: 573, startPoint y: 274, endPoint x: 555, endPoint y: 274, distance: 18.1
click at [555, 274] on div at bounding box center [554, 261] width 209 height 334
click at [667, 283] on quentale-layouter at bounding box center [529, 261] width 835 height 334
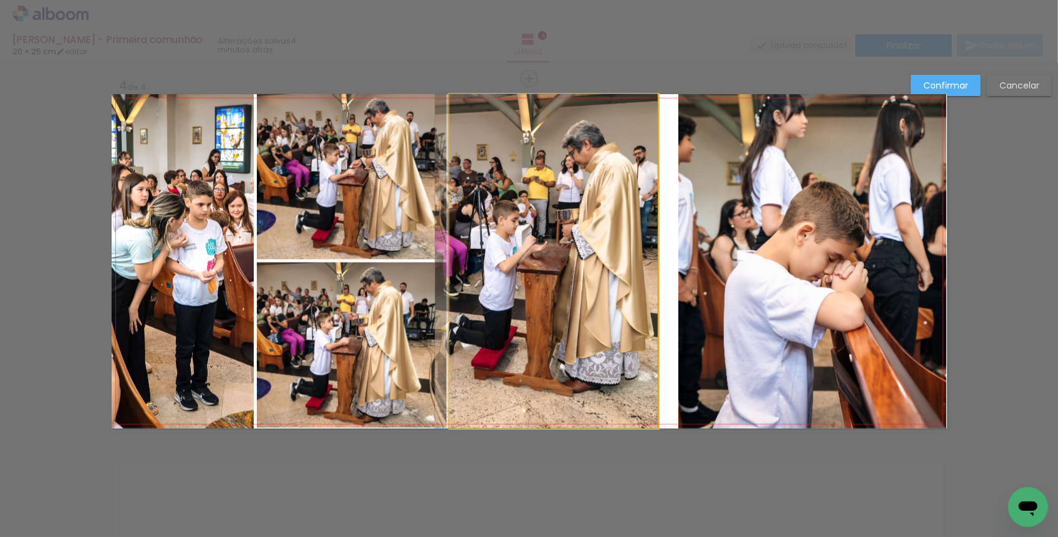
drag, startPoint x: 596, startPoint y: 264, endPoint x: 582, endPoint y: 264, distance: 14.3
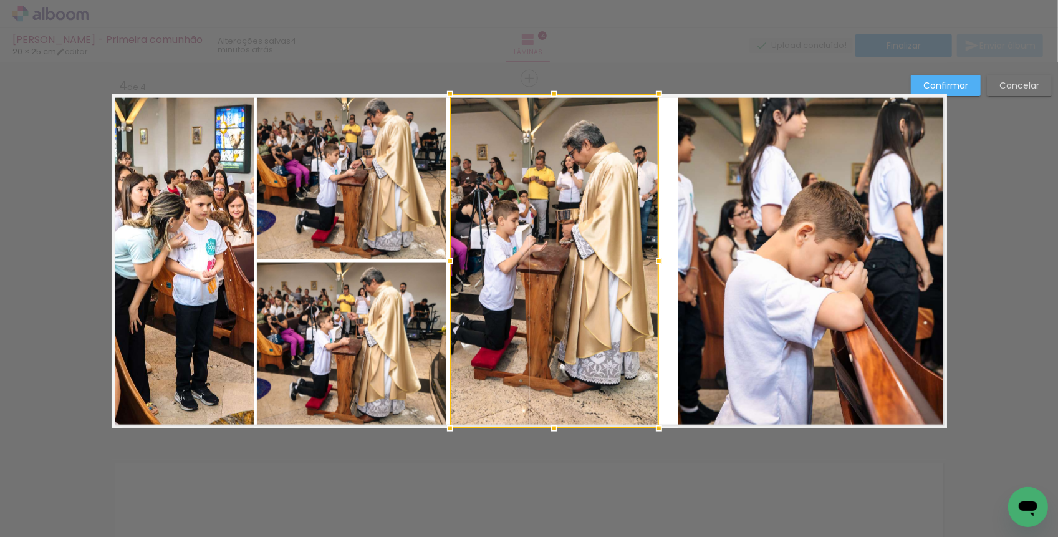
click at [397, 229] on quentale-photo at bounding box center [351, 176] width 189 height 165
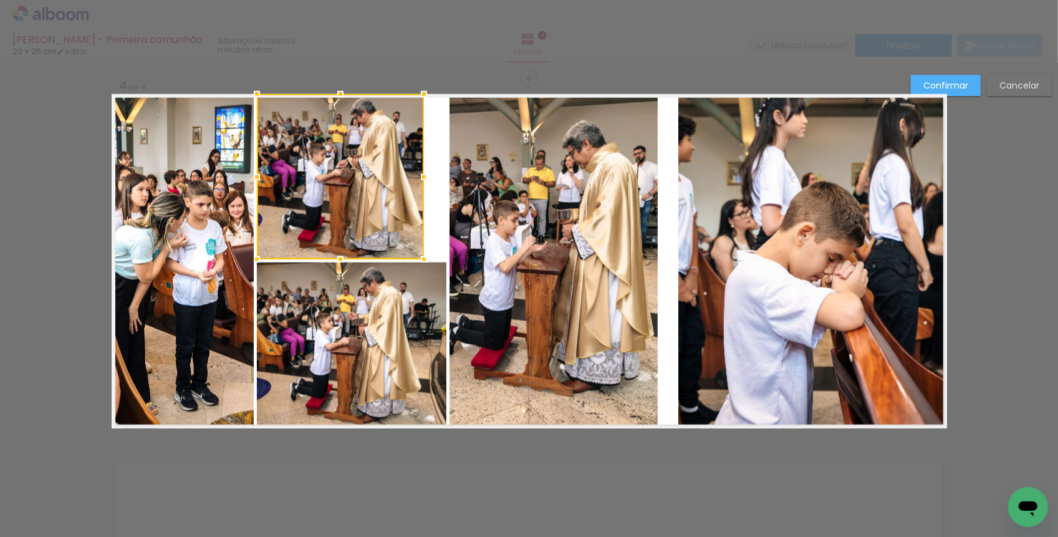
drag, startPoint x: 447, startPoint y: 181, endPoint x: 424, endPoint y: 183, distance: 23.1
click at [424, 183] on div at bounding box center [423, 177] width 25 height 25
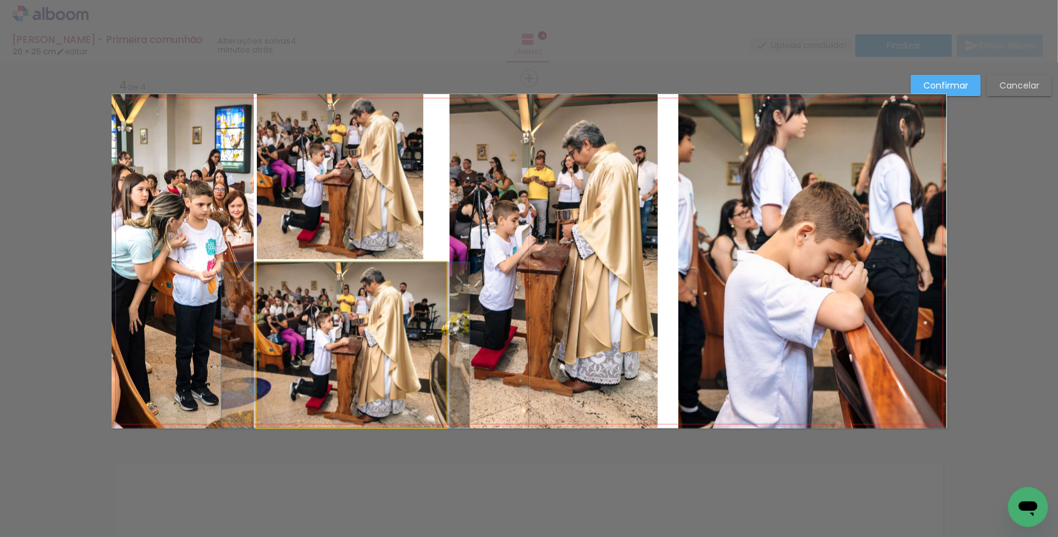
click at [404, 317] on quentale-photo at bounding box center [351, 344] width 189 height 165
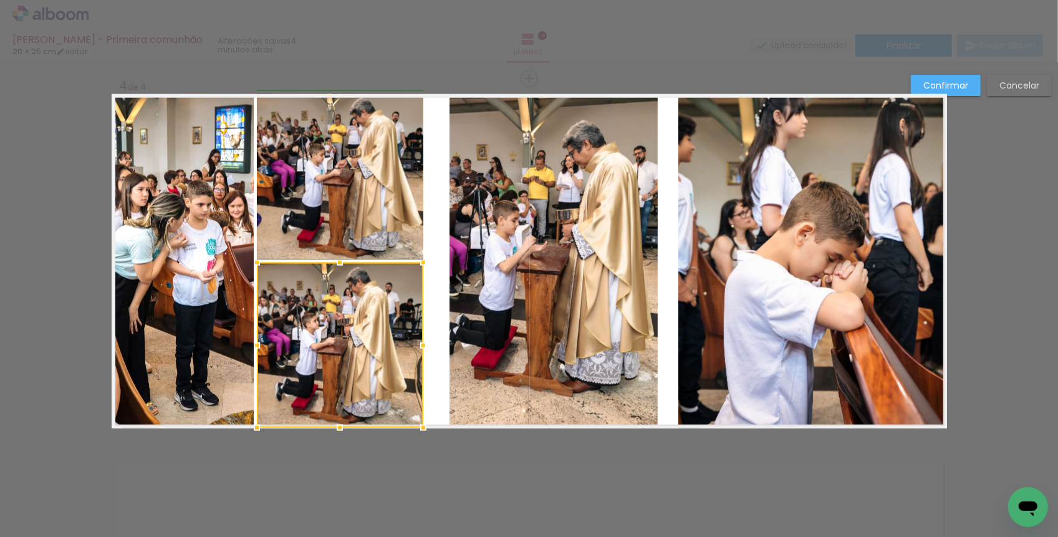
drag, startPoint x: 449, startPoint y: 340, endPoint x: 428, endPoint y: 340, distance: 21.8
click at [428, 340] on div at bounding box center [423, 345] width 25 height 25
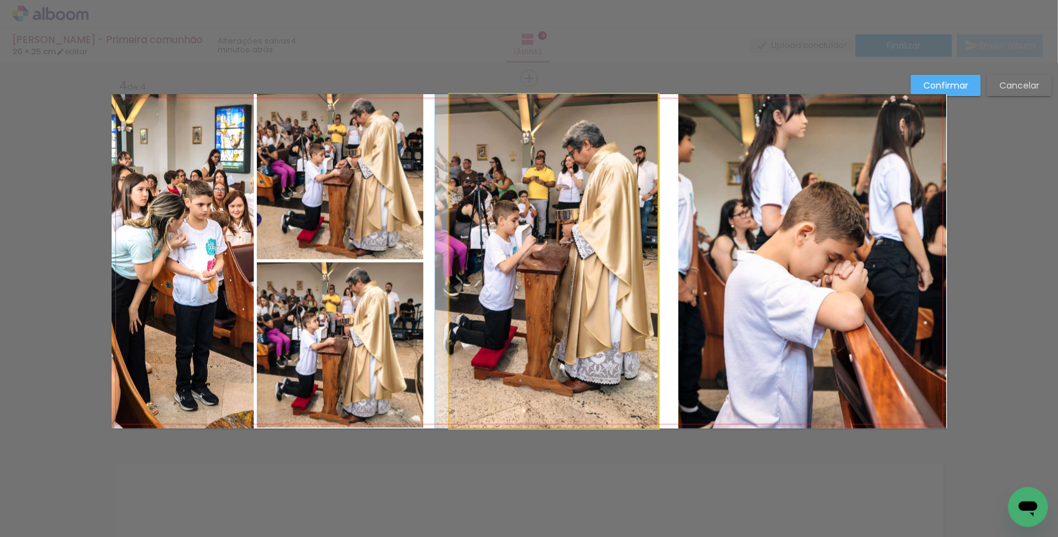
click at [491, 312] on quentale-photo at bounding box center [553, 261] width 209 height 334
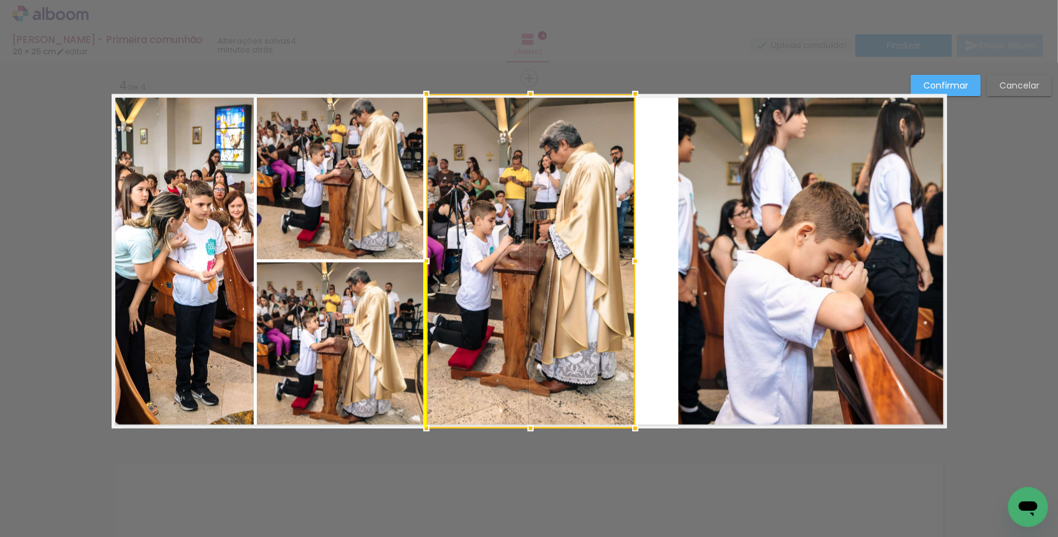
drag, startPoint x: 519, startPoint y: 308, endPoint x: 495, endPoint y: 307, distance: 23.1
click at [495, 307] on div at bounding box center [530, 261] width 209 height 334
click at [648, 320] on quentale-layouter at bounding box center [529, 261] width 835 height 334
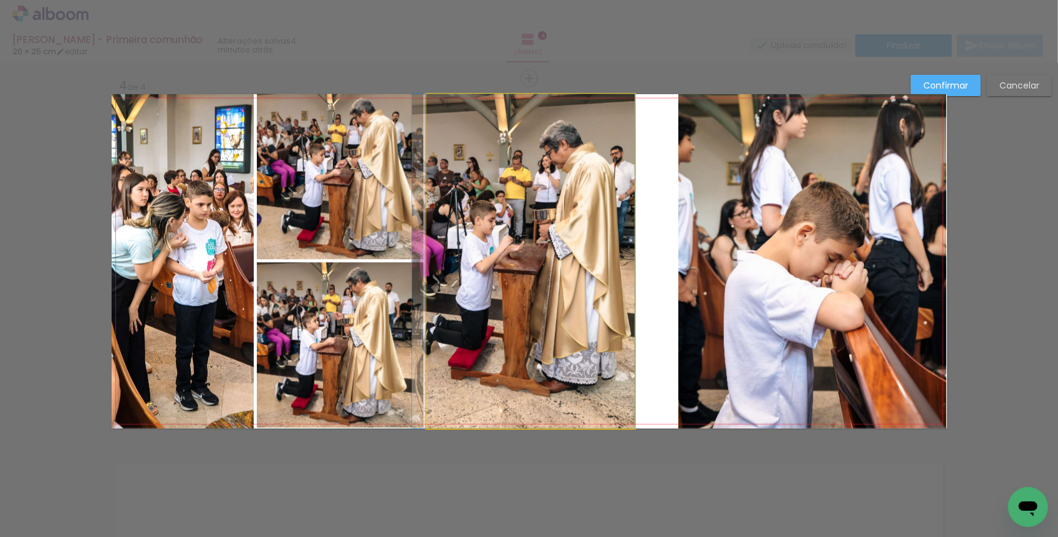
click at [466, 269] on quentale-photo at bounding box center [530, 261] width 209 height 334
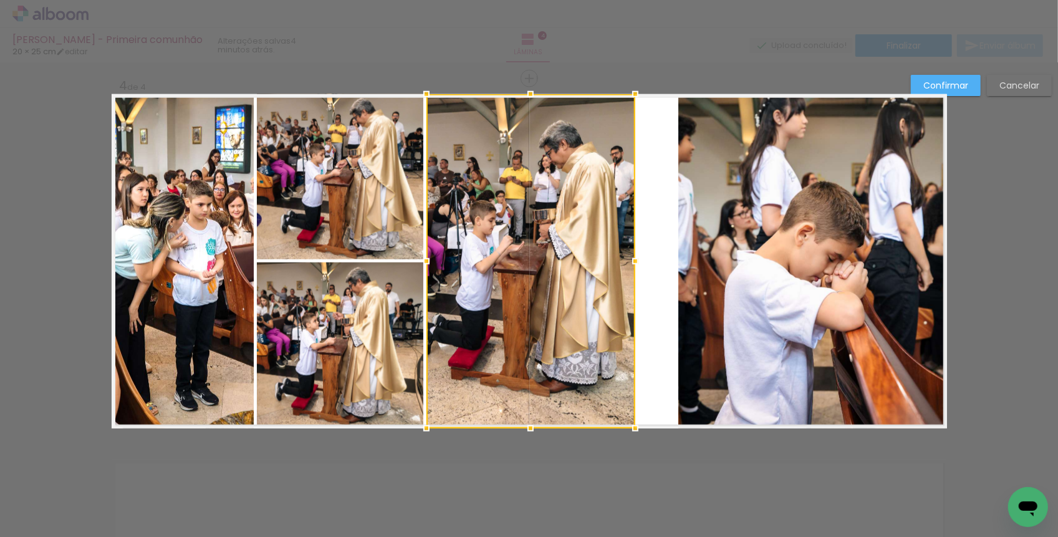
click at [735, 296] on quentale-photo at bounding box center [812, 261] width 268 height 334
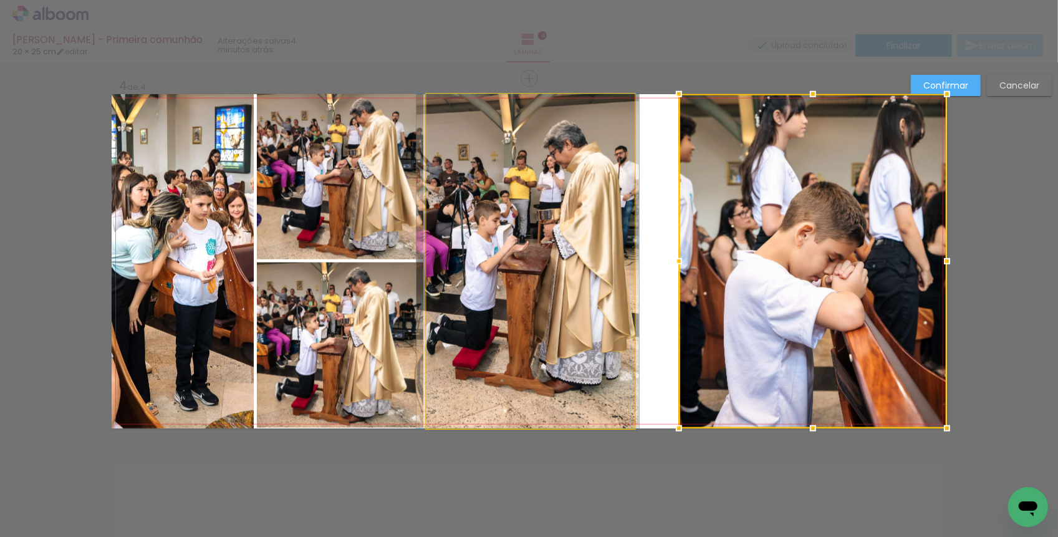
drag, startPoint x: 509, startPoint y: 284, endPoint x: 516, endPoint y: 282, distance: 7.7
click at [514, 283] on album-spread "4 de 4" at bounding box center [529, 261] width 835 height 334
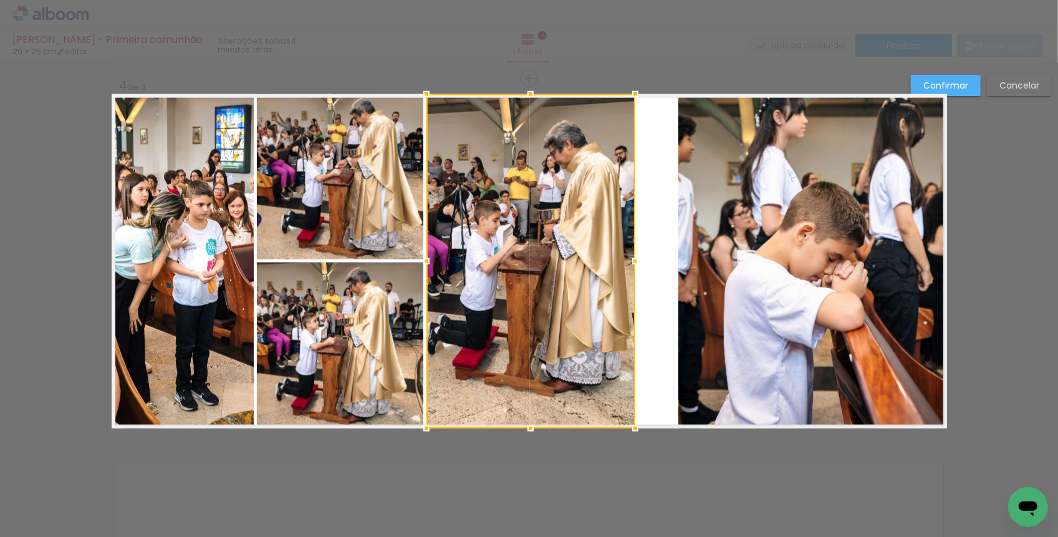
click at [705, 273] on quentale-photo at bounding box center [812, 261] width 268 height 334
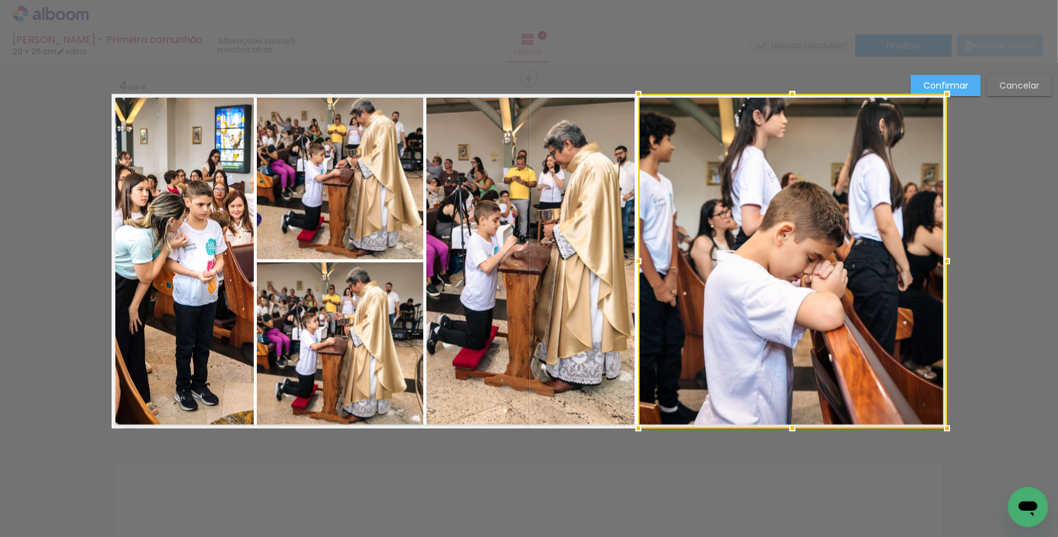
drag, startPoint x: 680, startPoint y: 258, endPoint x: 639, endPoint y: 257, distance: 40.5
click at [639, 257] on div at bounding box center [638, 261] width 25 height 25
click at [944, 85] on div at bounding box center [946, 94] width 25 height 25
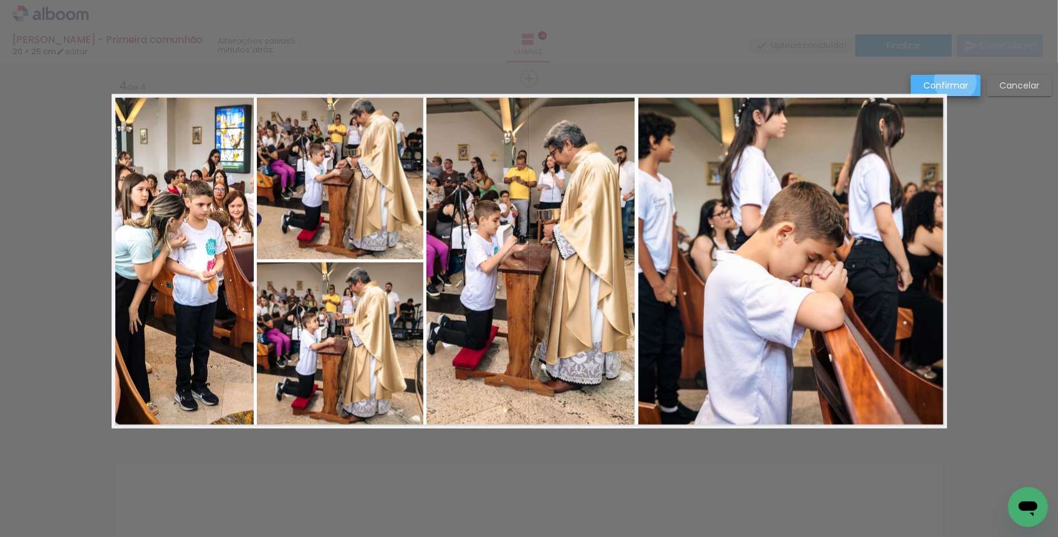
click at [0, 0] on slot "Confirmar" at bounding box center [0, 0] width 0 height 0
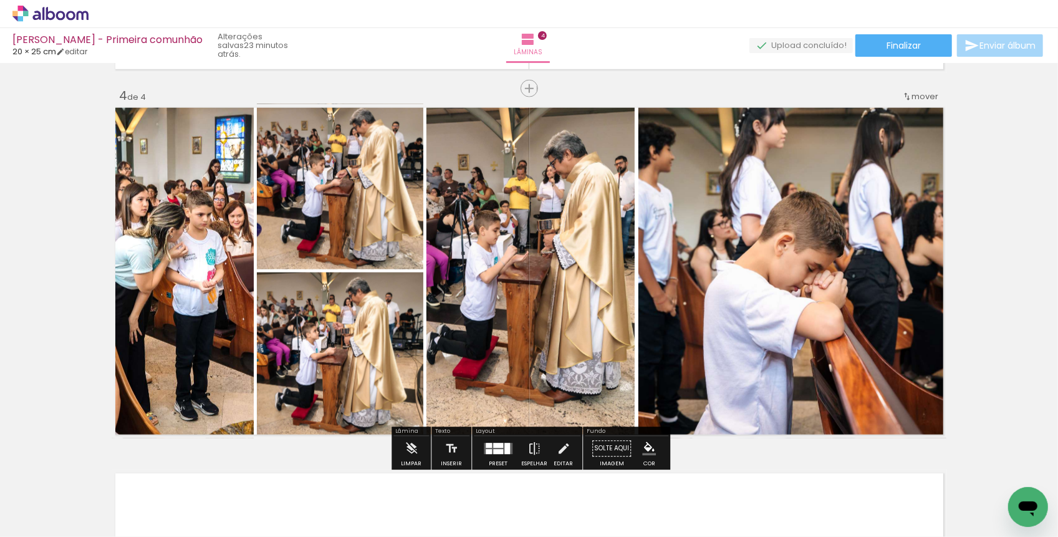
scroll to position [1092, 0]
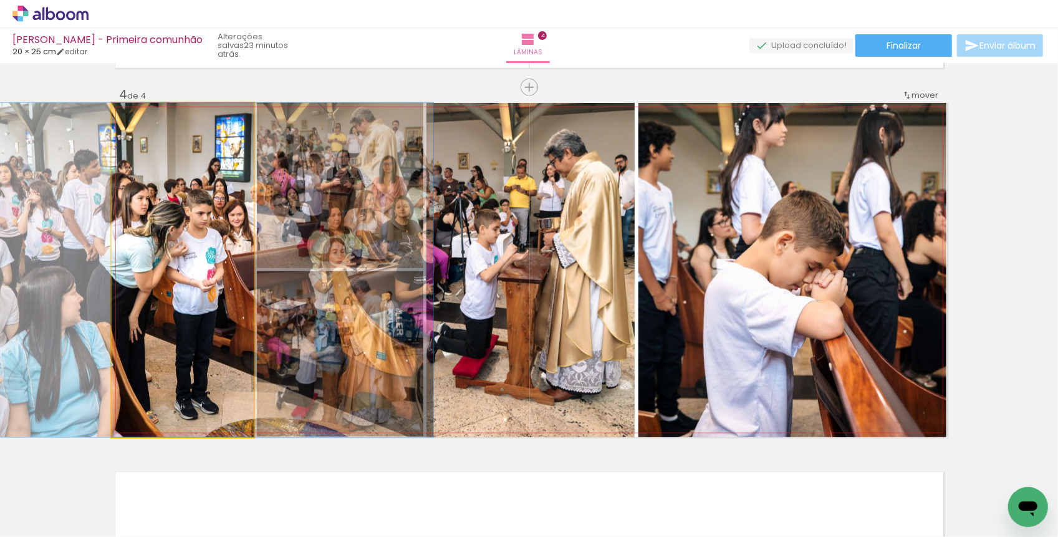
click at [226, 256] on quentale-photo at bounding box center [183, 270] width 142 height 334
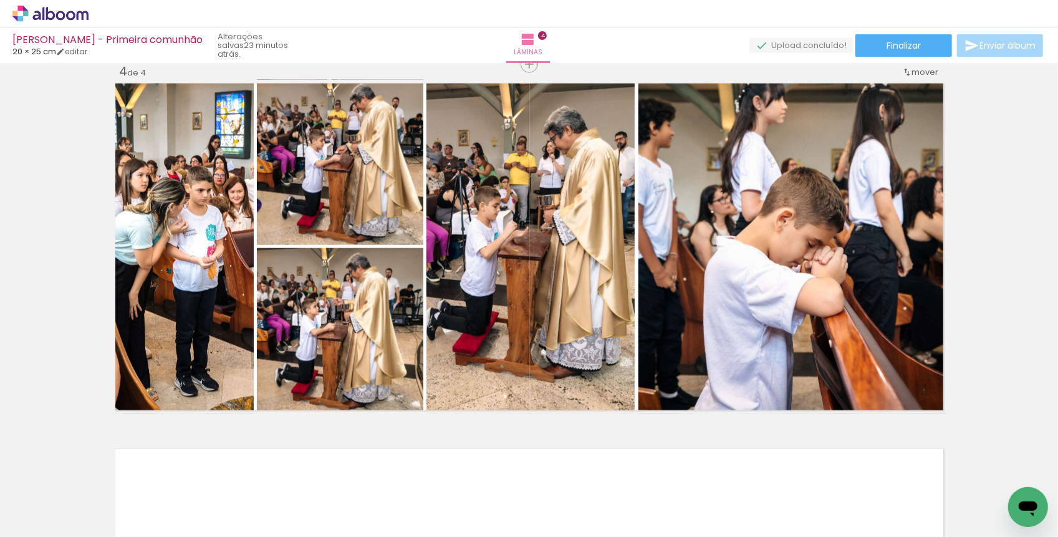
scroll to position [1103, 0]
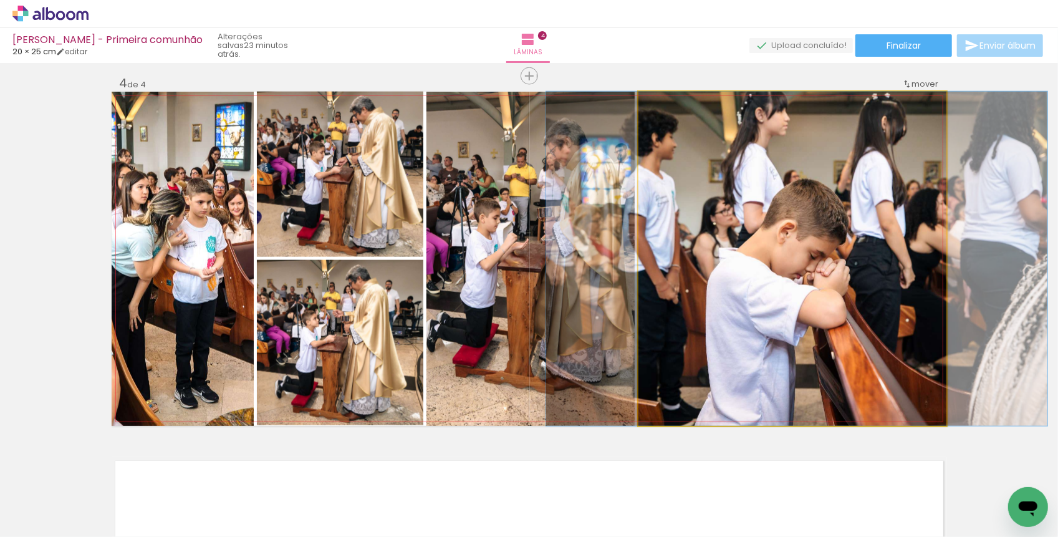
drag, startPoint x: 793, startPoint y: 236, endPoint x: 795, endPoint y: 228, distance: 7.9
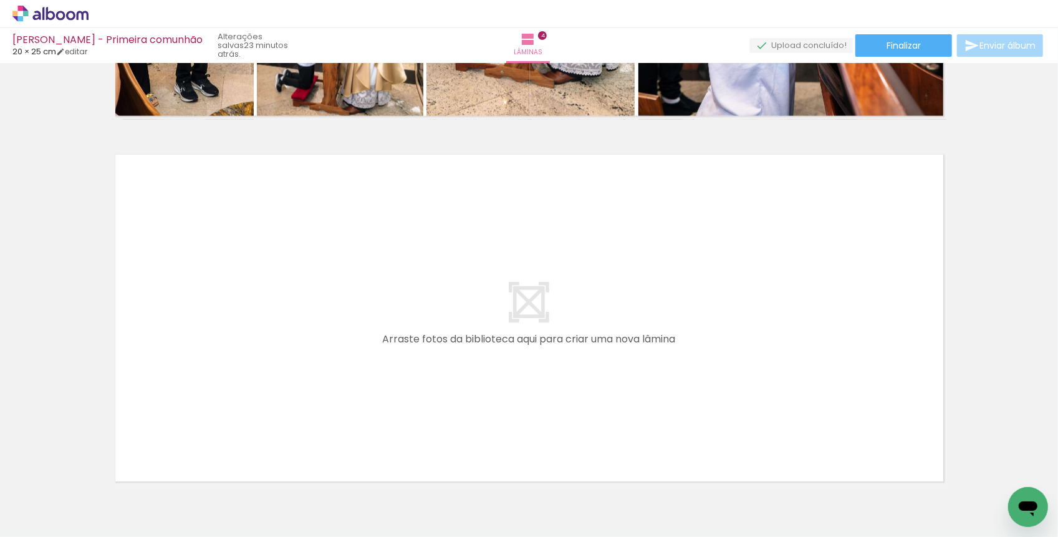
scroll to position [0, 4318]
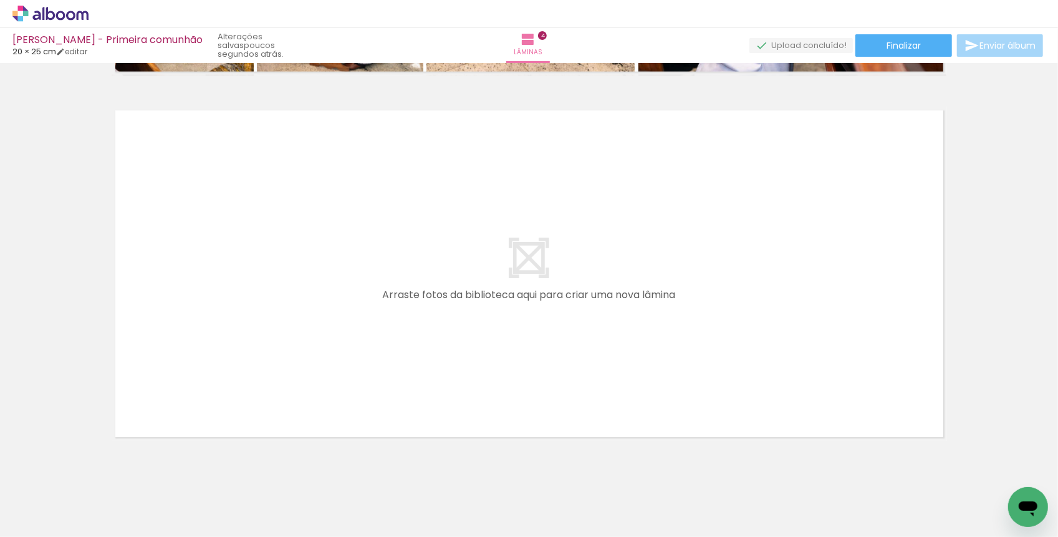
scroll to position [1478, 0]
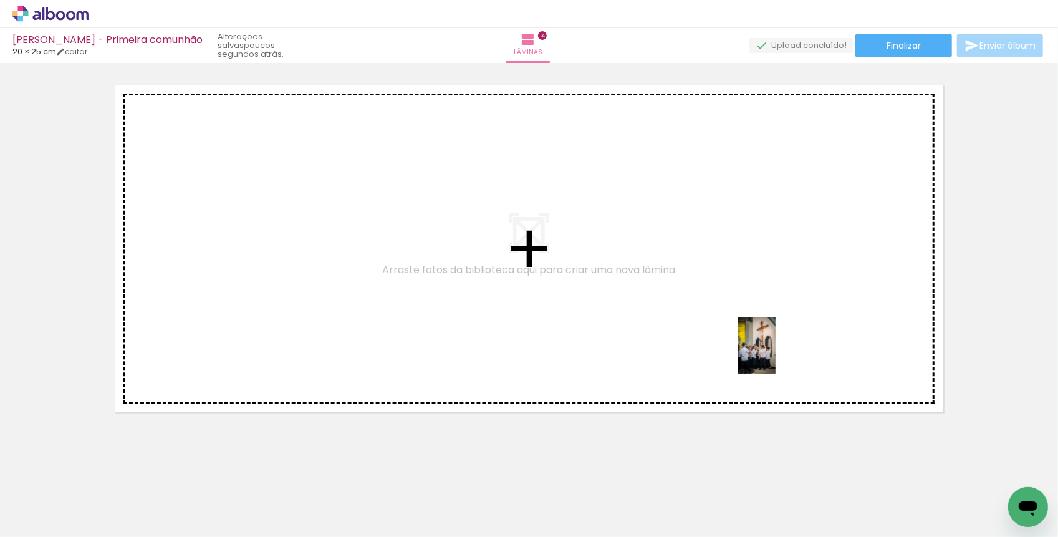
drag, startPoint x: 864, startPoint y: 505, endPoint x: 775, endPoint y: 355, distance: 174.3
click at [775, 355] on quentale-workspace at bounding box center [529, 268] width 1058 height 537
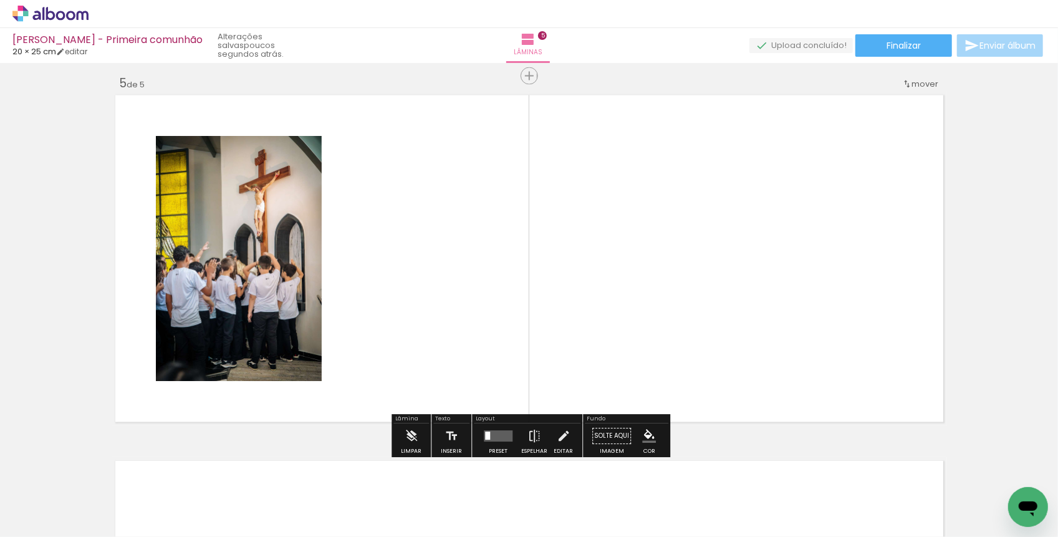
scroll to position [1466, 0]
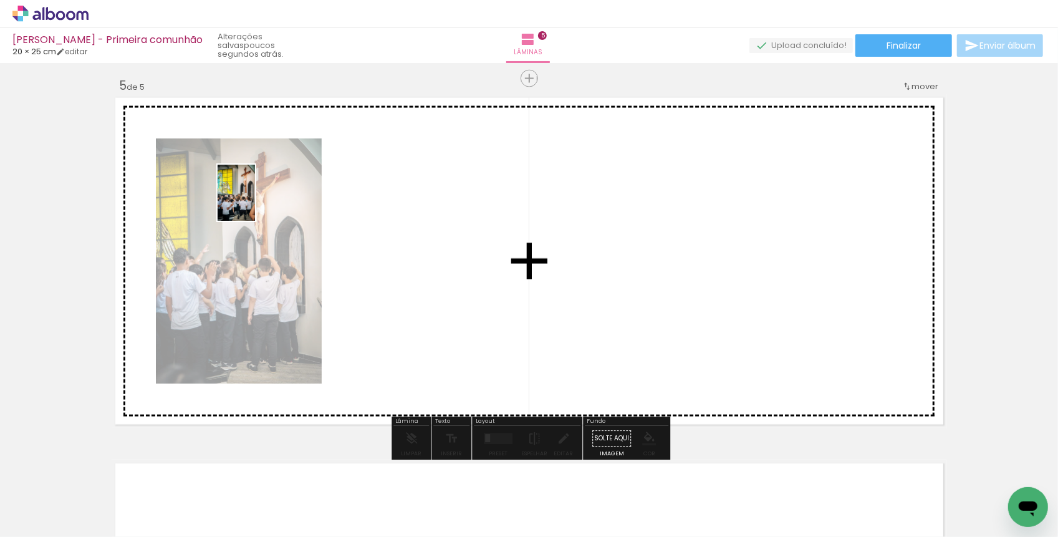
drag, startPoint x: 931, startPoint y: 507, endPoint x: 255, endPoint y: 202, distance: 741.9
click at [255, 202] on quentale-workspace at bounding box center [529, 268] width 1058 height 537
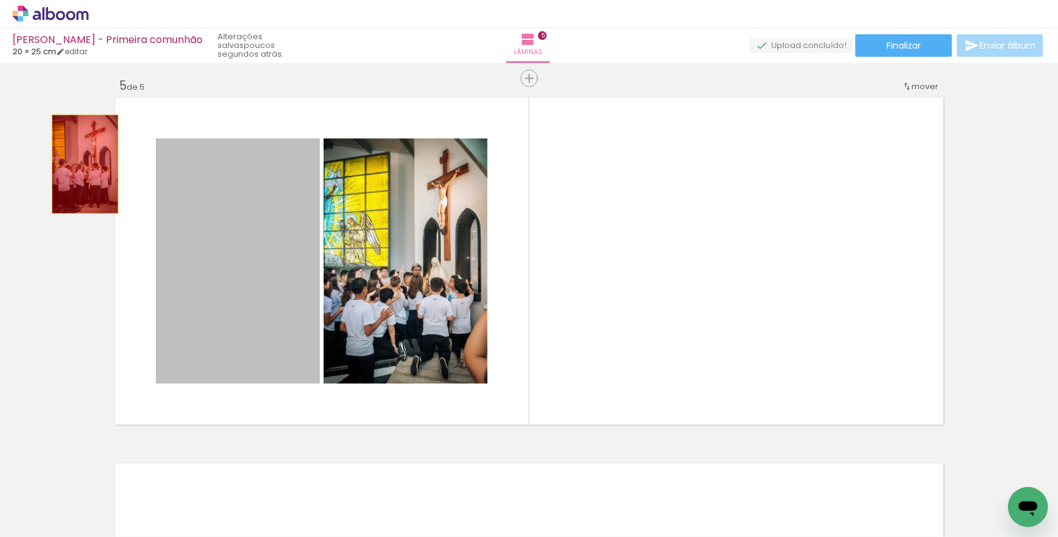
drag, startPoint x: 259, startPoint y: 237, endPoint x: 84, endPoint y: 163, distance: 190.8
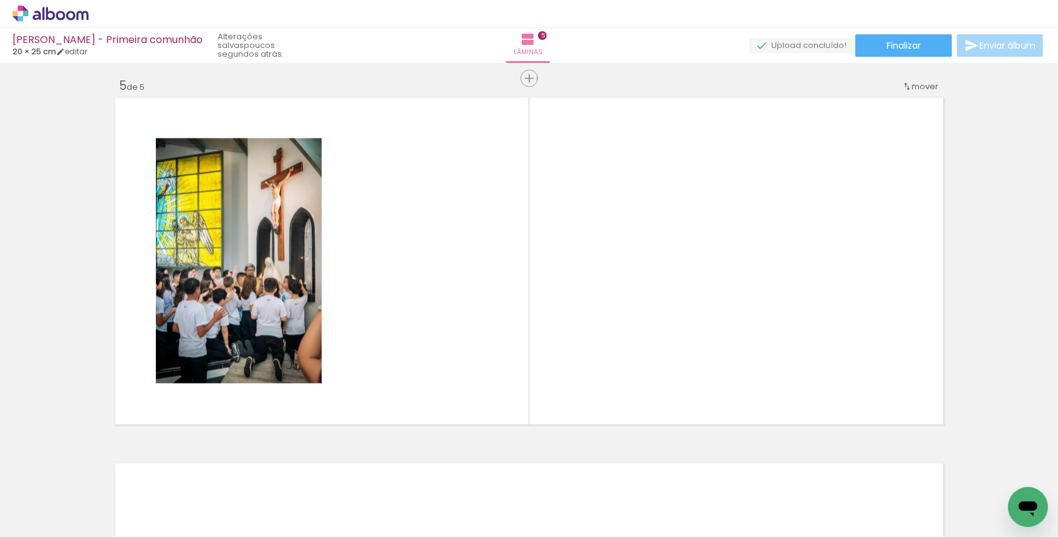
scroll to position [0, 4976]
click at [1048, 470] on iron-icon at bounding box center [1054, 469] width 13 height 13
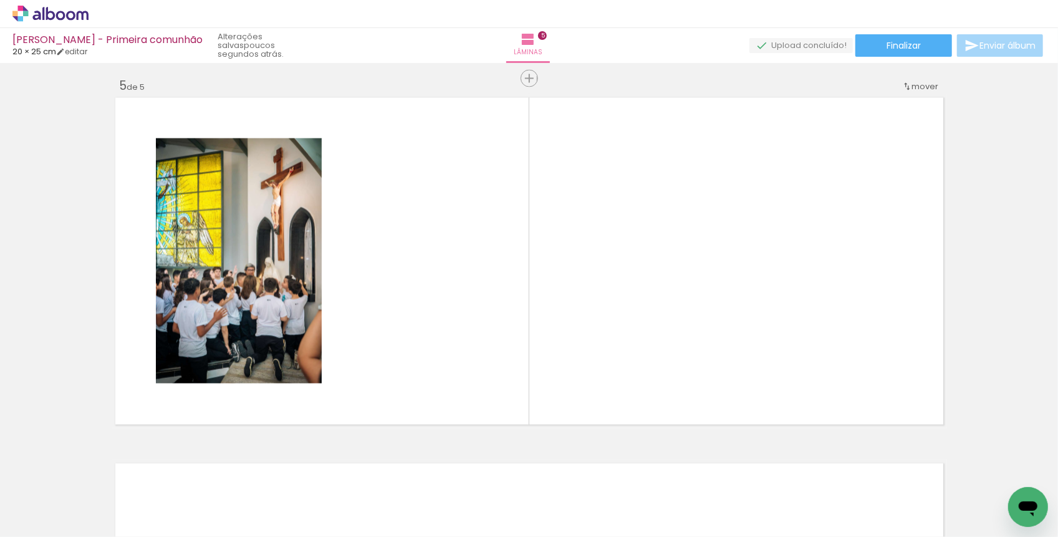
scroll to position [0, 4582]
click at [59, 470] on iron-icon at bounding box center [52, 469] width 13 height 13
click at [59, 471] on iron-icon at bounding box center [52, 469] width 13 height 13
click at [199, 514] on div at bounding box center [171, 494] width 56 height 37
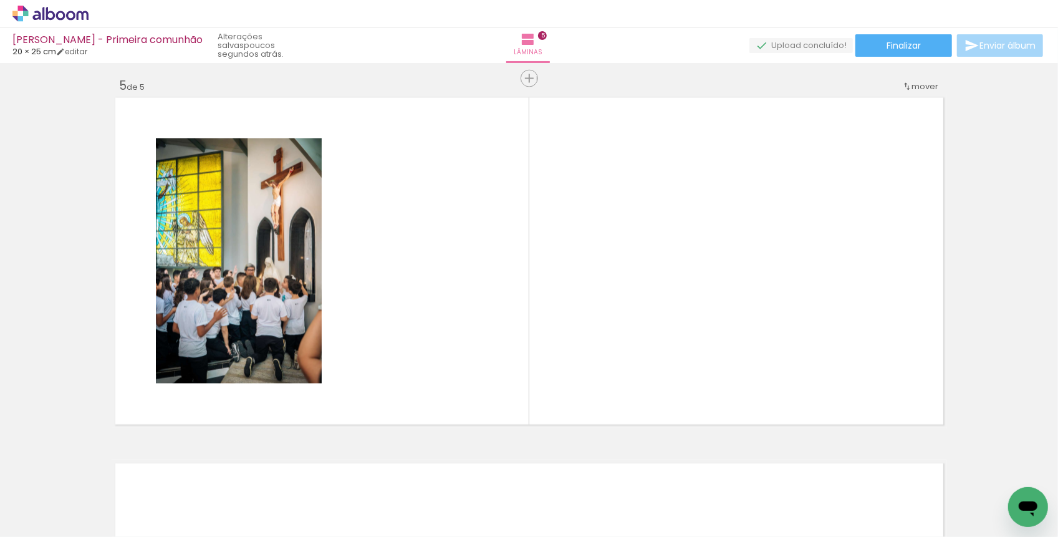
click at [150, 468] on iron-icon at bounding box center [144, 469] width 13 height 13
click at [662, 502] on div at bounding box center [690, 494] width 56 height 37
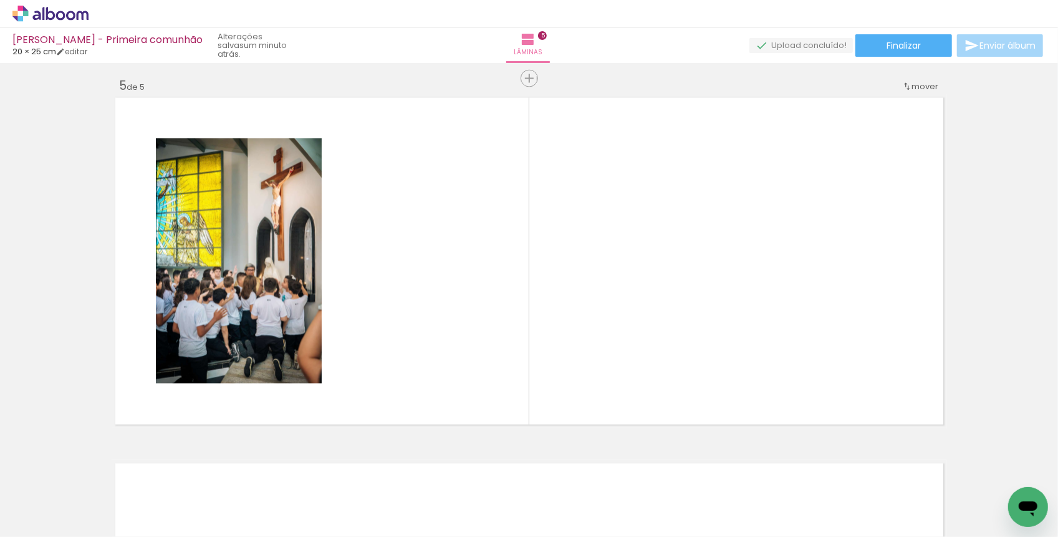
scroll to position [0, 4510]
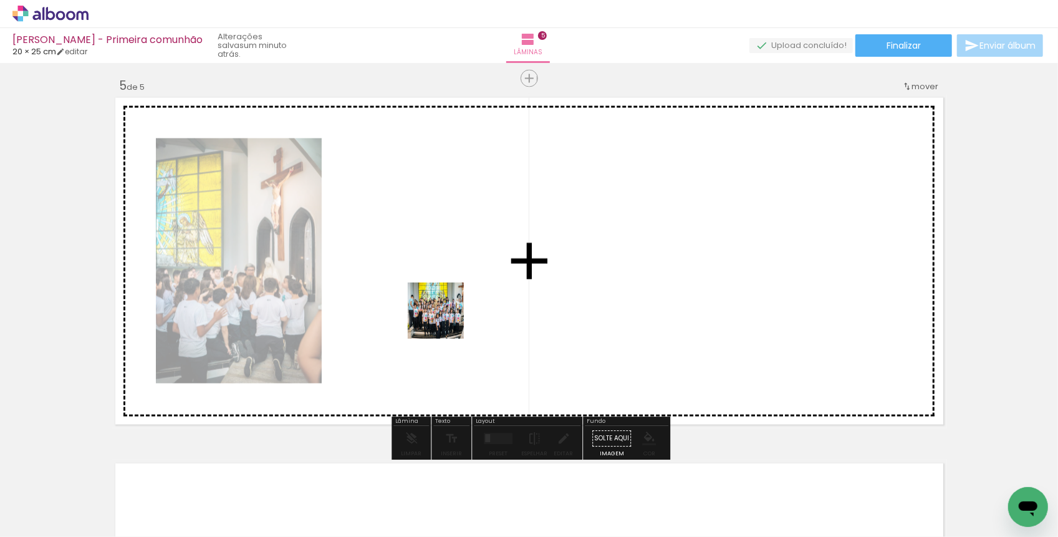
drag, startPoint x: 445, startPoint y: 504, endPoint x: 452, endPoint y: 278, distance: 225.7
click at [452, 278] on quentale-workspace at bounding box center [529, 268] width 1058 height 537
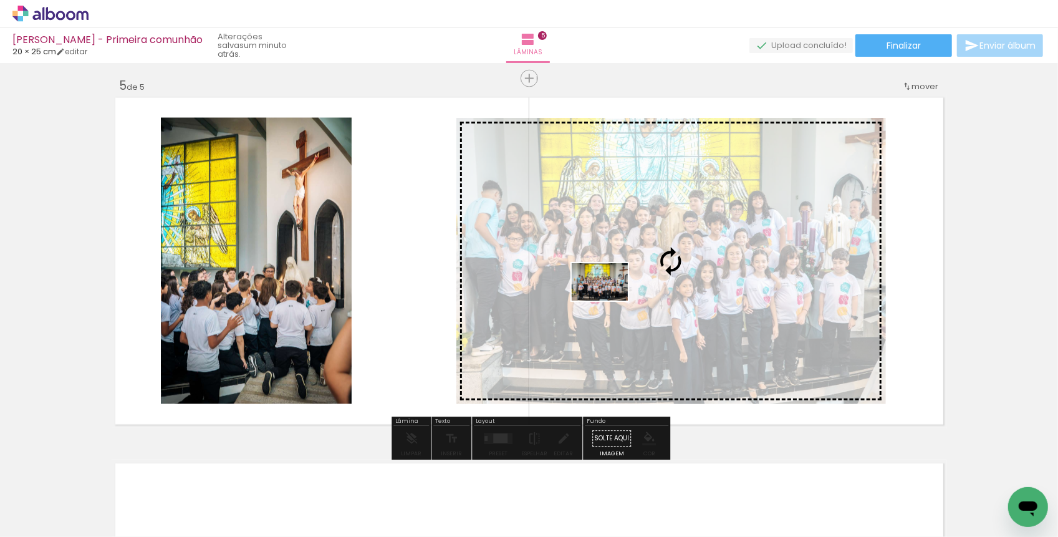
drag, startPoint x: 590, startPoint y: 506, endPoint x: 609, endPoint y: 299, distance: 207.9
click at [609, 299] on quentale-workspace at bounding box center [529, 268] width 1058 height 537
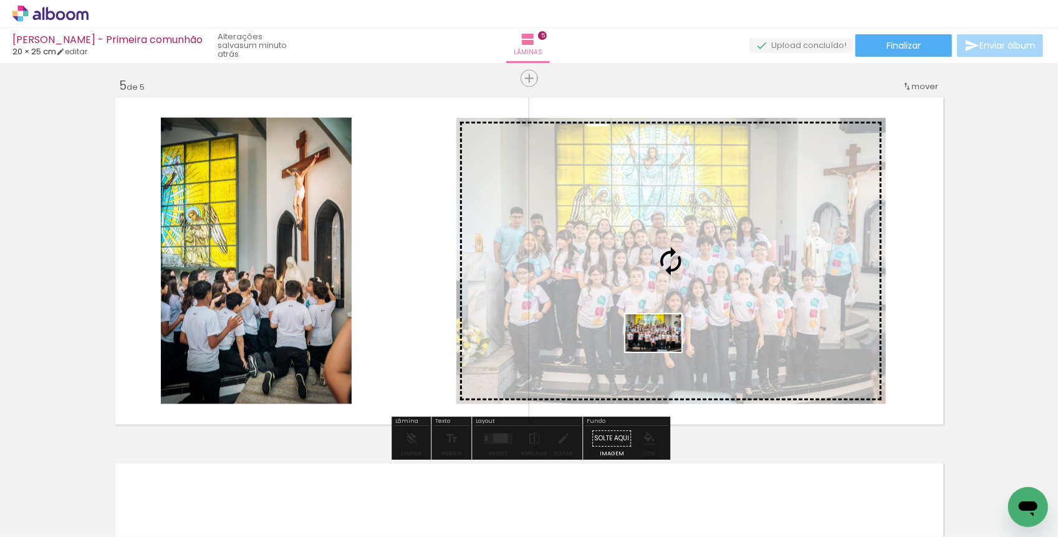
drag, startPoint x: 659, startPoint y: 496, endPoint x: 663, endPoint y: 351, distance: 145.3
click at [663, 351] on quentale-workspace at bounding box center [529, 268] width 1058 height 537
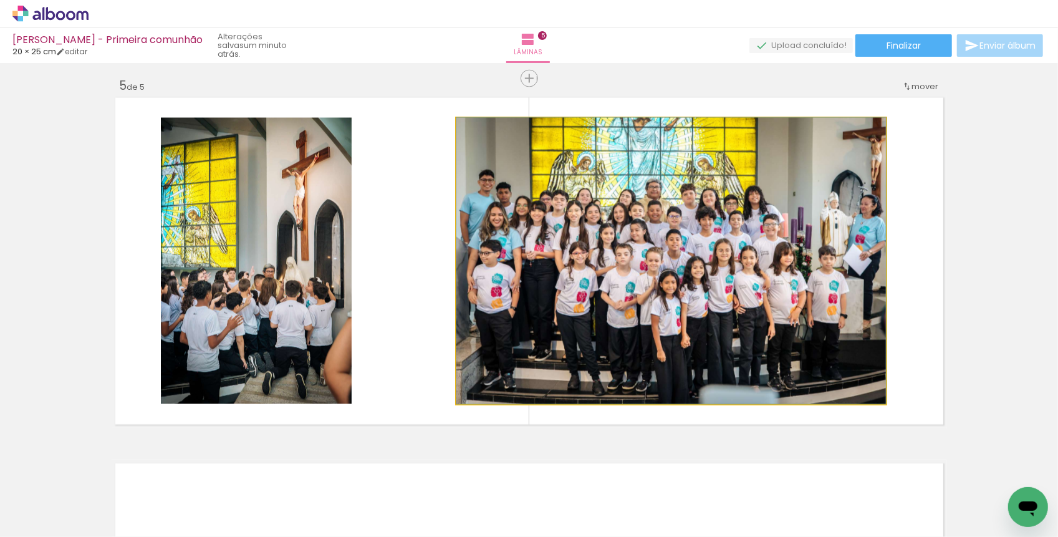
drag, startPoint x: 634, startPoint y: 335, endPoint x: 646, endPoint y: 335, distance: 12.5
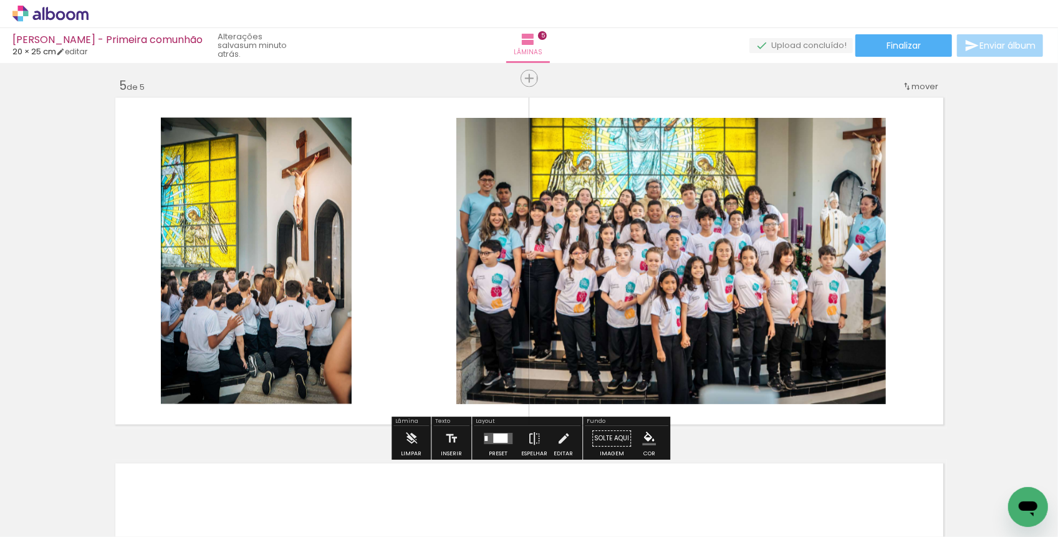
scroll to position [0, 4726]
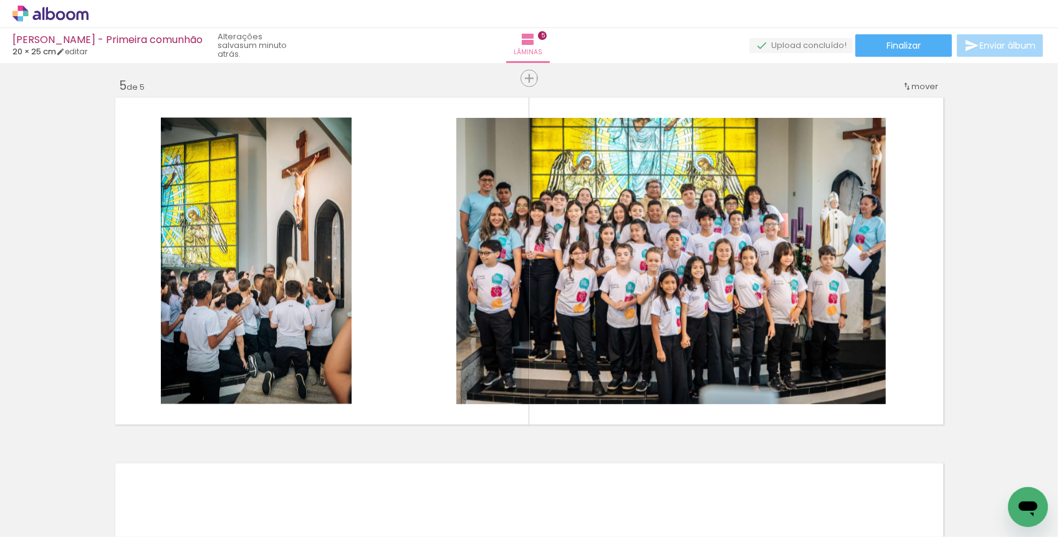
drag, startPoint x: 672, startPoint y: 503, endPoint x: 715, endPoint y: 503, distance: 43.0
click at [0, 0] on slot at bounding box center [0, 0] width 0 height 0
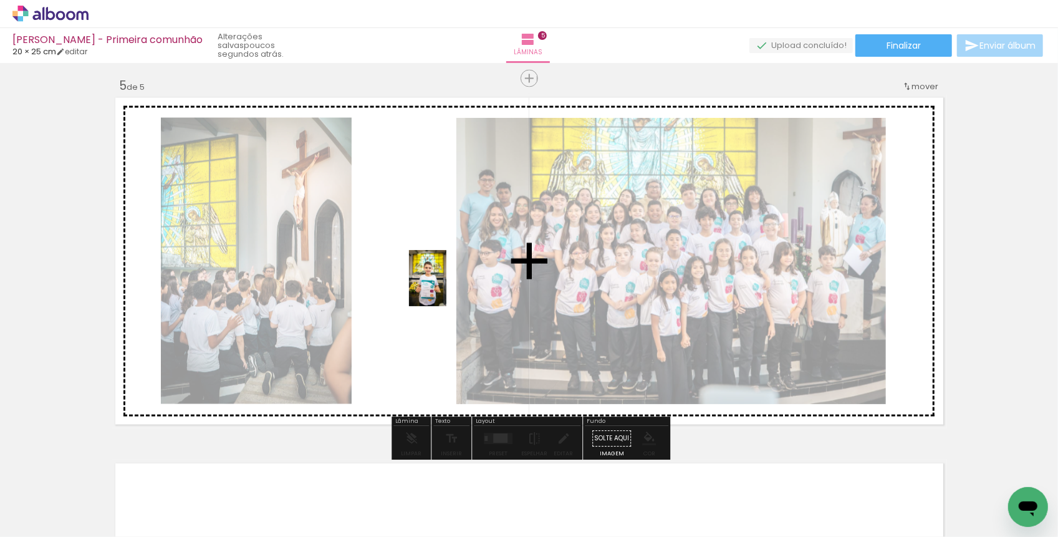
click at [446, 285] on quentale-workspace at bounding box center [529, 268] width 1058 height 537
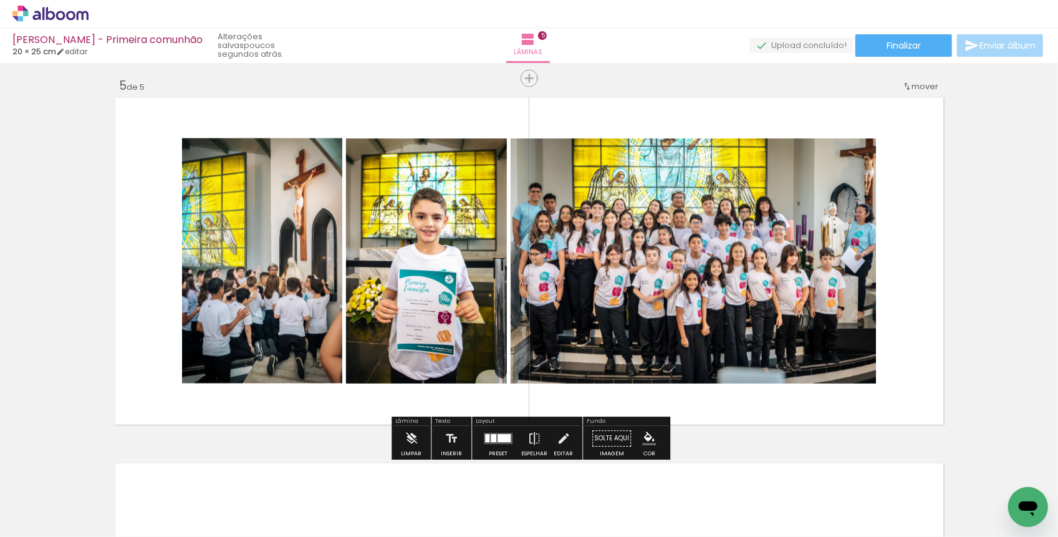
click at [498, 434] on div at bounding box center [503, 438] width 13 height 8
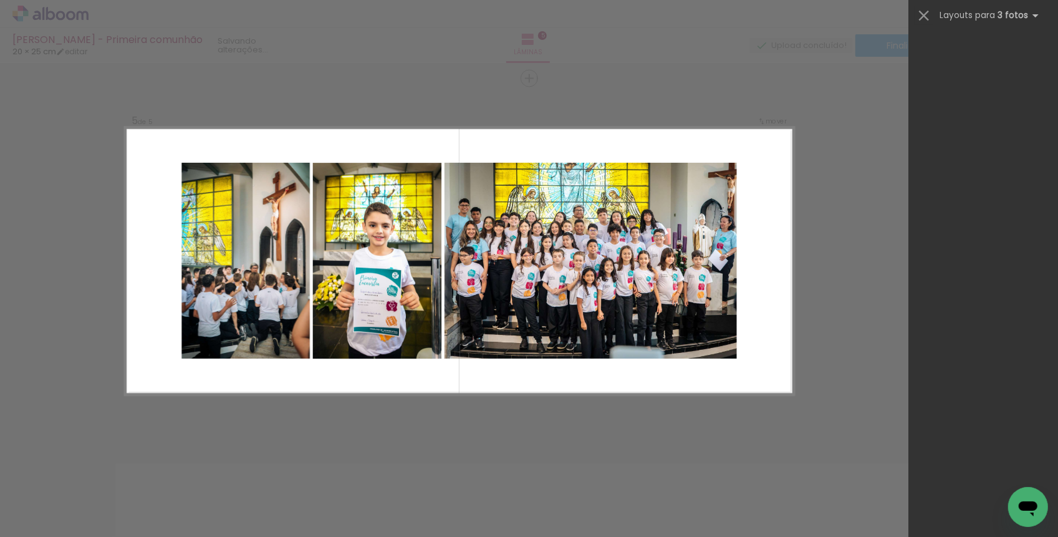
scroll to position [0, 0]
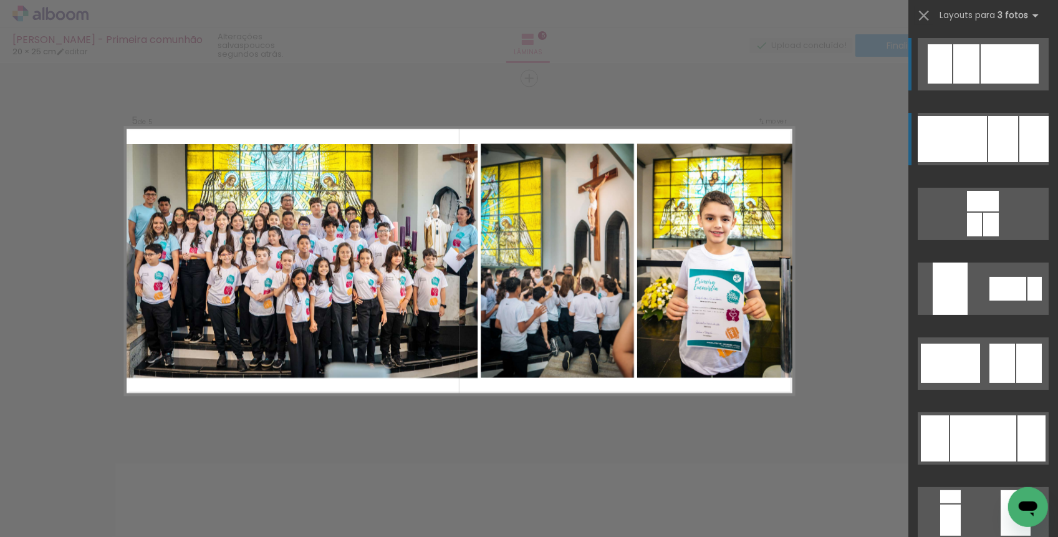
click at [1018, 133] on quentale-layouter at bounding box center [982, 139] width 131 height 52
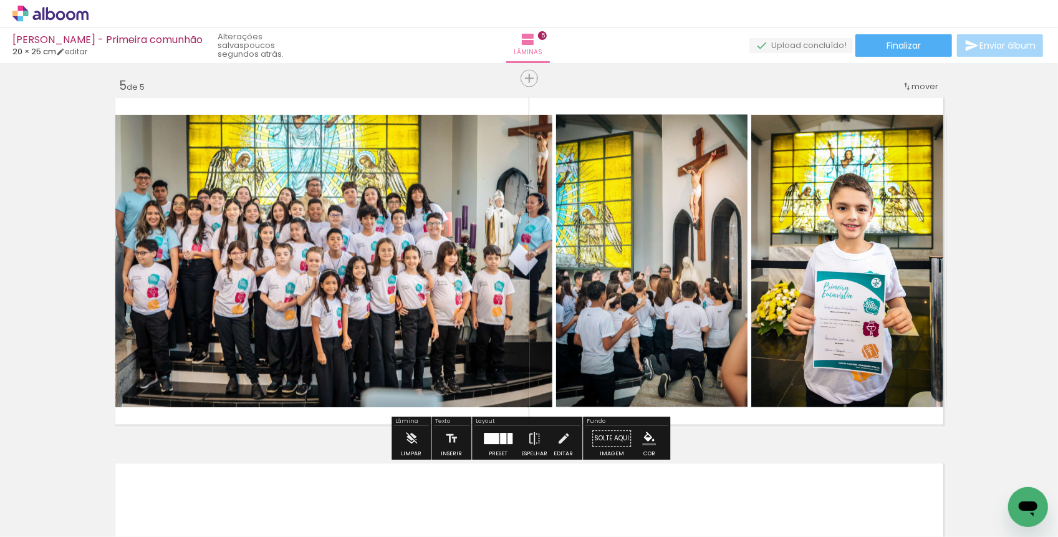
click at [411, 255] on quentale-photo at bounding box center [332, 261] width 441 height 292
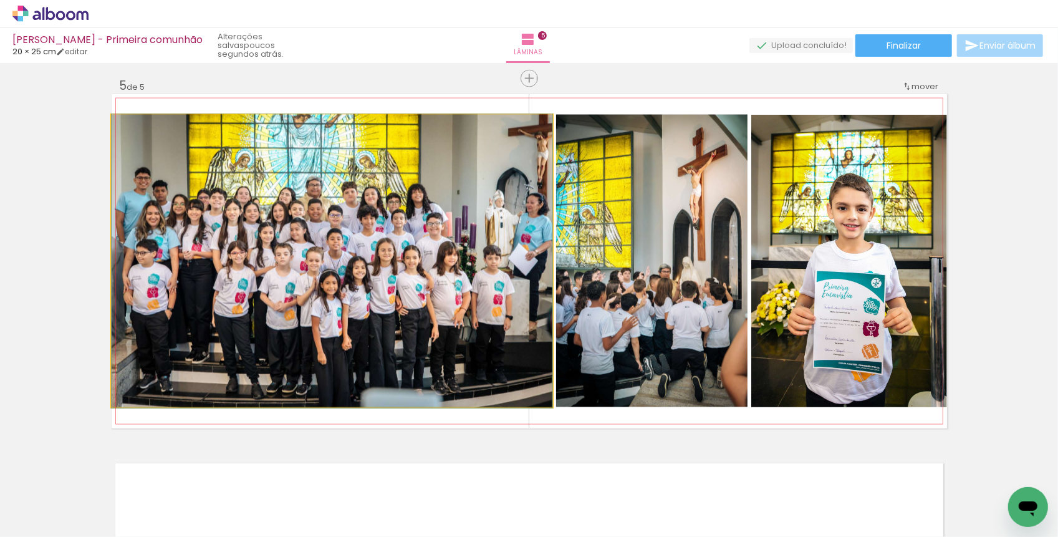
click at [521, 242] on quentale-photo at bounding box center [332, 261] width 441 height 292
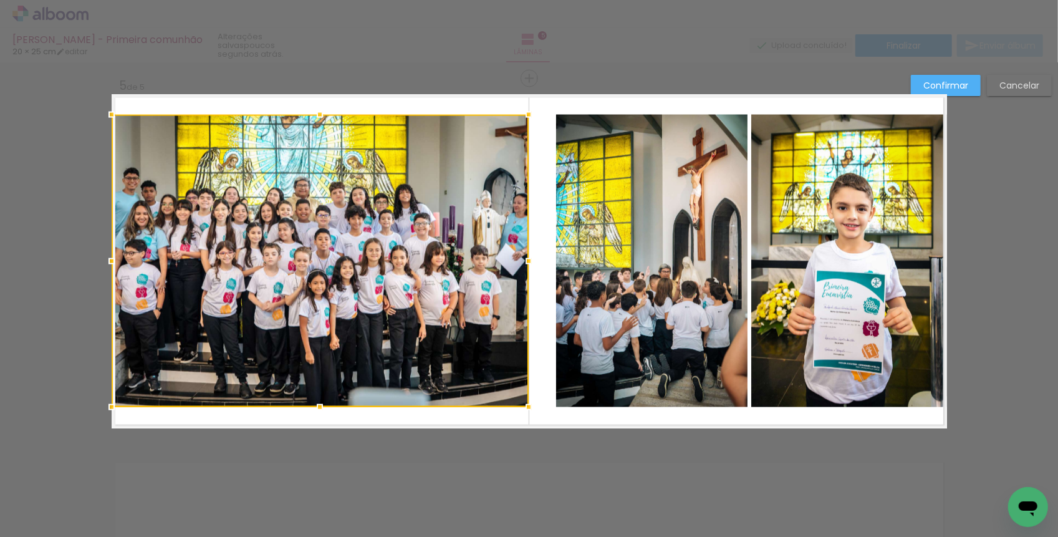
drag, startPoint x: 550, startPoint y: 260, endPoint x: 526, endPoint y: 260, distance: 23.7
click at [526, 260] on div at bounding box center [528, 261] width 25 height 25
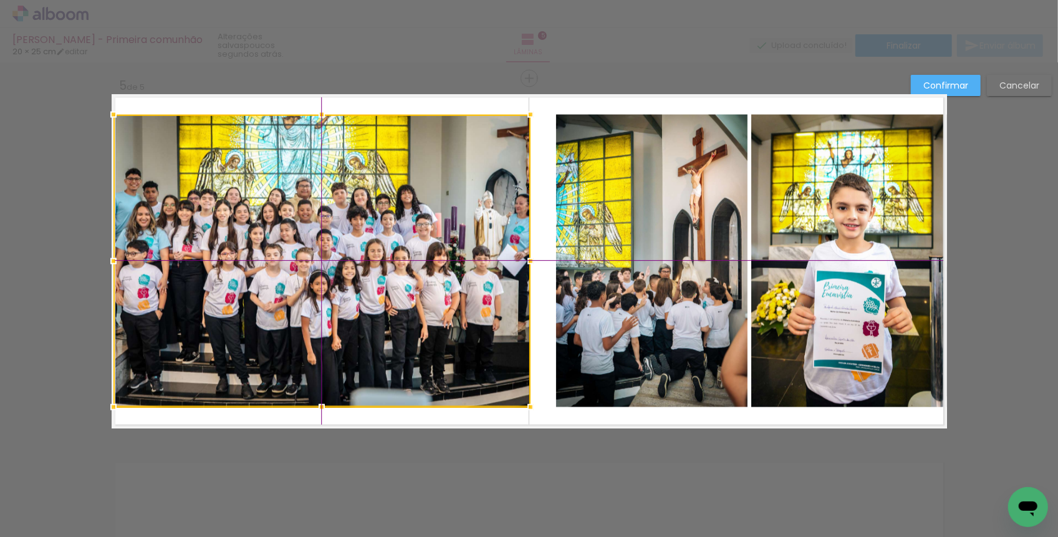
click at [354, 241] on div at bounding box center [321, 261] width 417 height 292
click at [543, 275] on quentale-layouter at bounding box center [529, 261] width 835 height 334
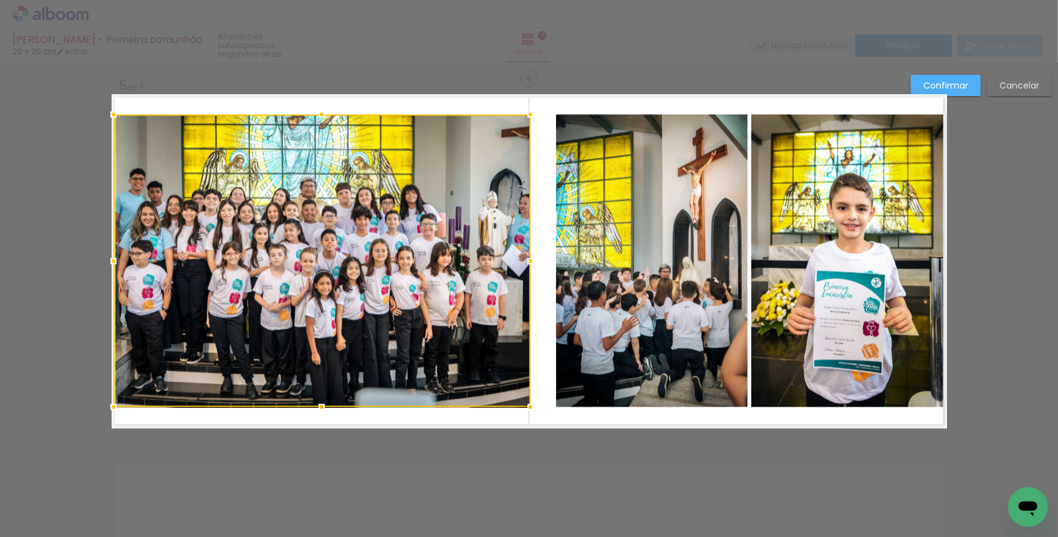
click at [615, 260] on quentale-photo at bounding box center [651, 261] width 191 height 292
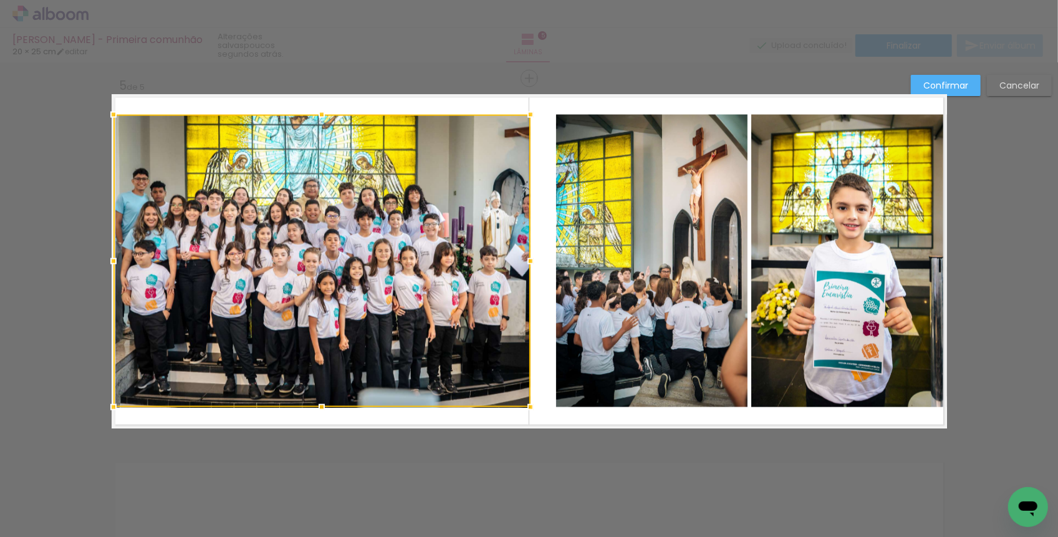
click at [543, 256] on quentale-layouter at bounding box center [529, 261] width 835 height 334
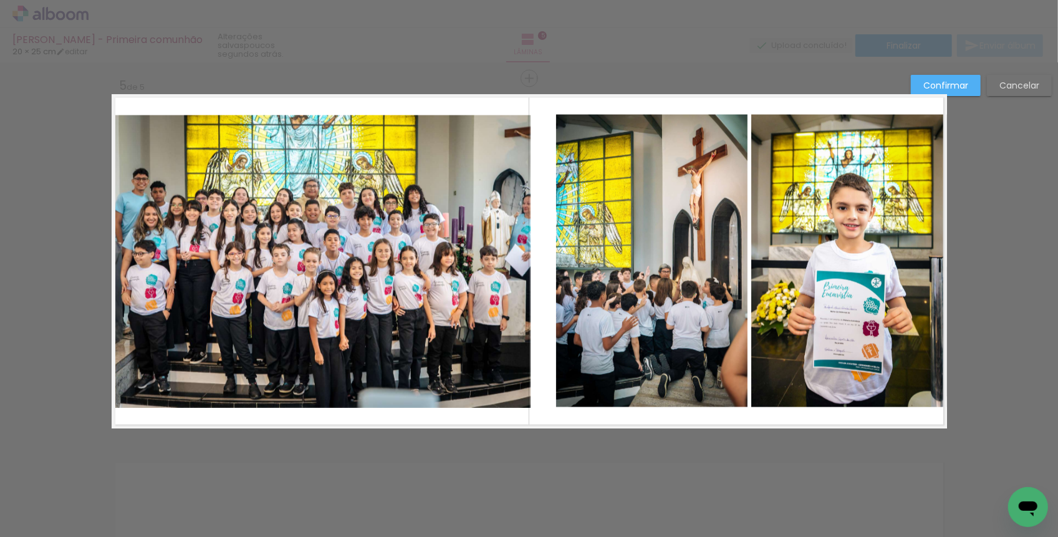
click at [596, 258] on quentale-photo at bounding box center [651, 261] width 191 height 292
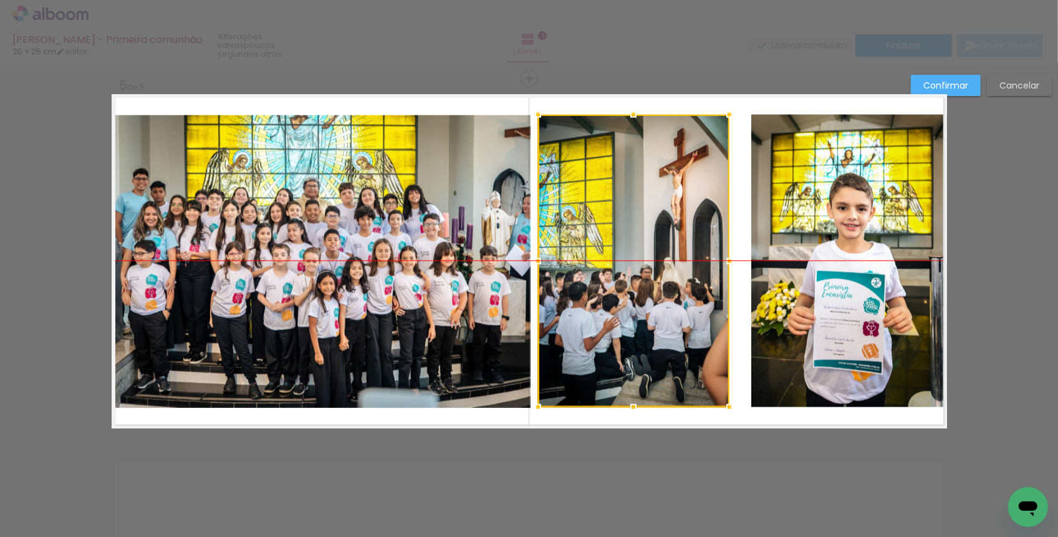
drag, startPoint x: 633, startPoint y: 259, endPoint x: 614, endPoint y: 258, distance: 18.1
click at [614, 258] on div at bounding box center [633, 261] width 191 height 292
click at [523, 259] on quentale-photo at bounding box center [321, 261] width 417 height 292
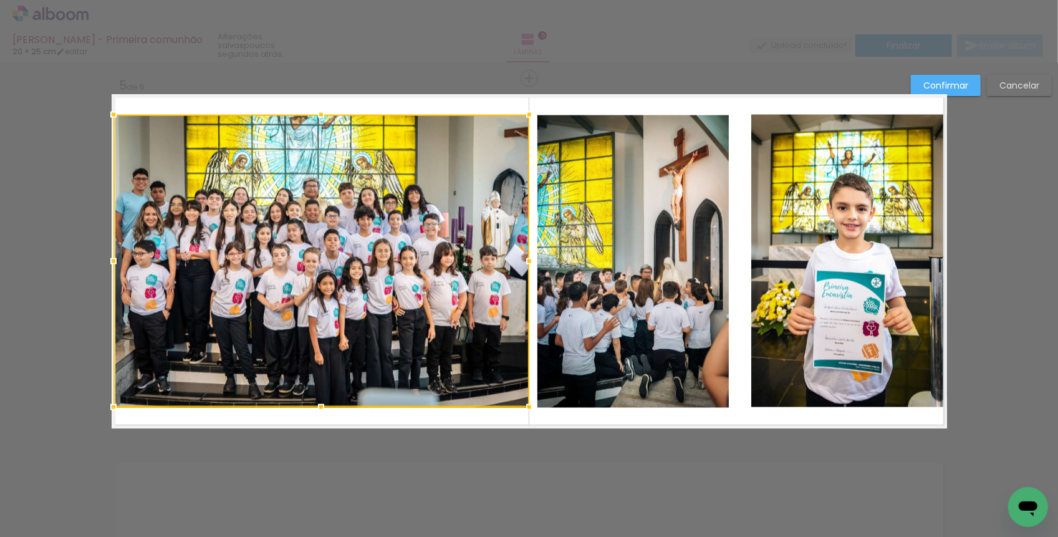
click at [528, 258] on div at bounding box center [529, 261] width 25 height 25
click at [667, 267] on quentale-photo at bounding box center [632, 261] width 191 height 292
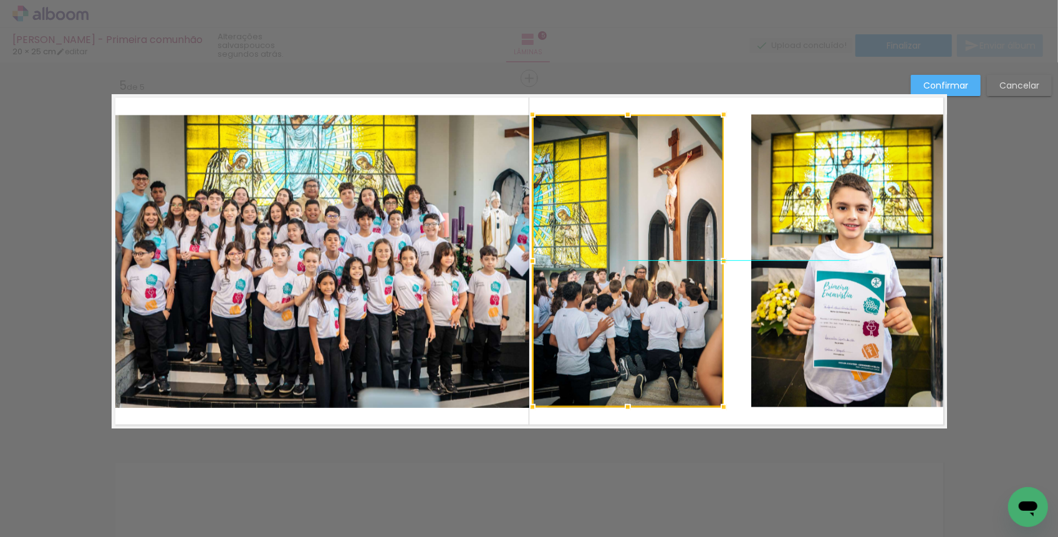
click at [652, 268] on div at bounding box center [627, 261] width 191 height 292
click at [738, 268] on quentale-layouter at bounding box center [529, 261] width 835 height 334
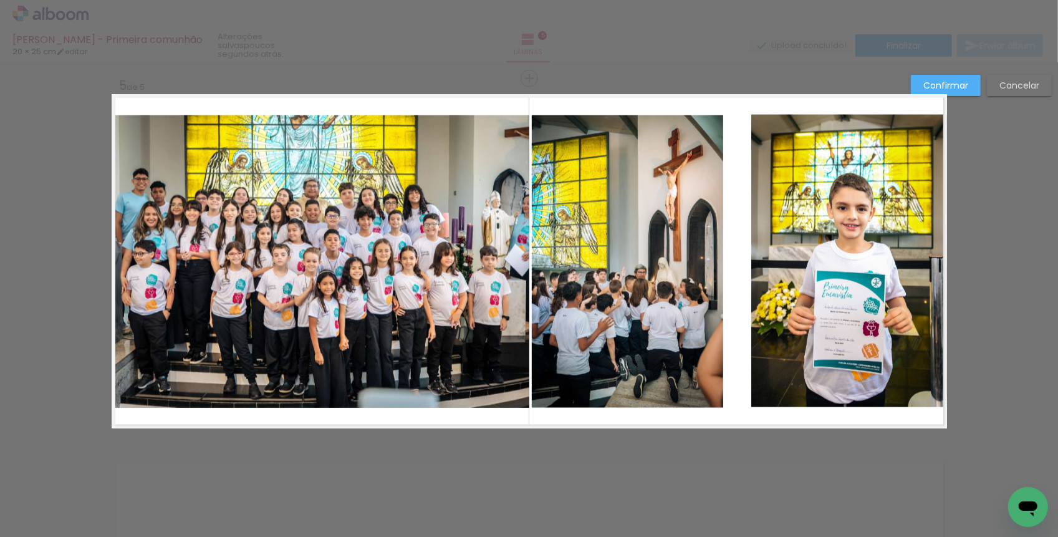
click at [777, 260] on quentale-photo at bounding box center [849, 261] width 196 height 292
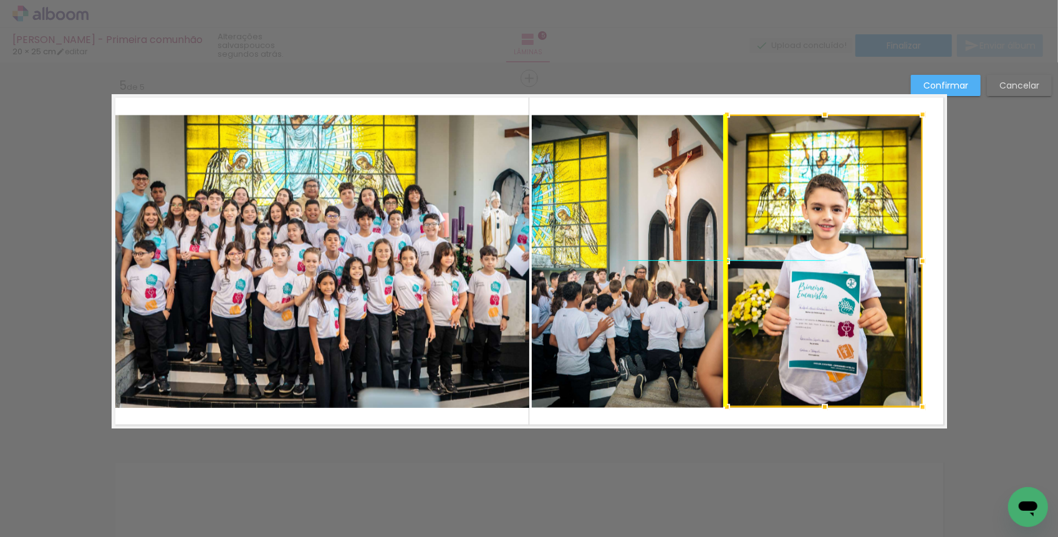
drag, startPoint x: 791, startPoint y: 260, endPoint x: 768, endPoint y: 259, distance: 23.7
click at [768, 259] on div at bounding box center [825, 261] width 196 height 292
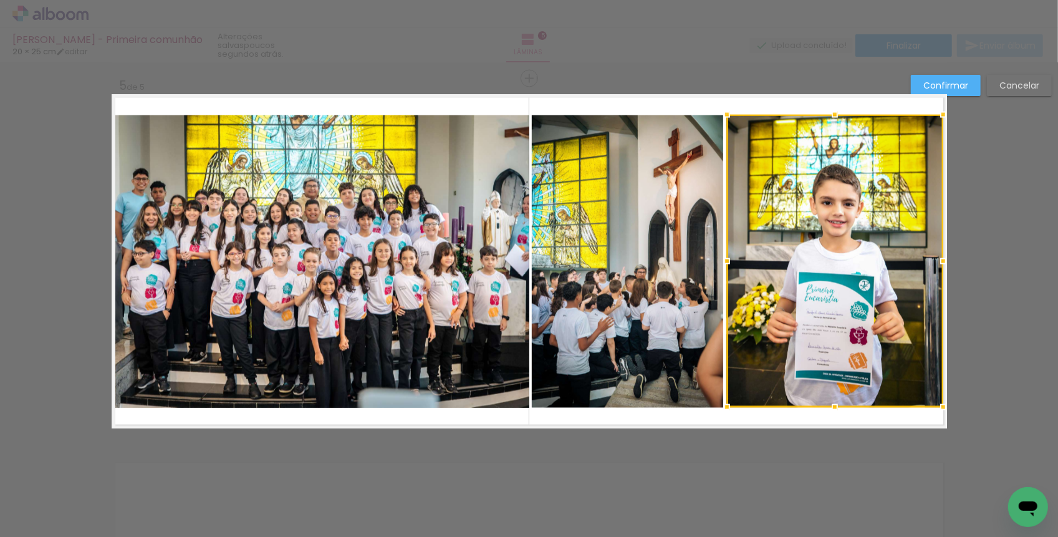
drag, startPoint x: 927, startPoint y: 259, endPoint x: 950, endPoint y: 257, distance: 23.8
click at [950, 257] on div at bounding box center [942, 261] width 25 height 25
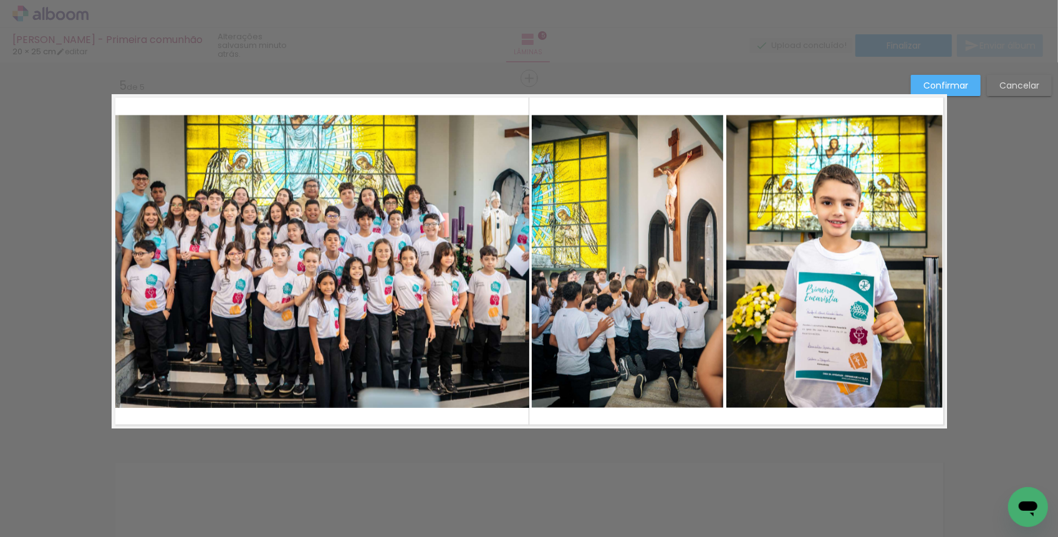
click at [904, 252] on quentale-photo at bounding box center [834, 261] width 216 height 292
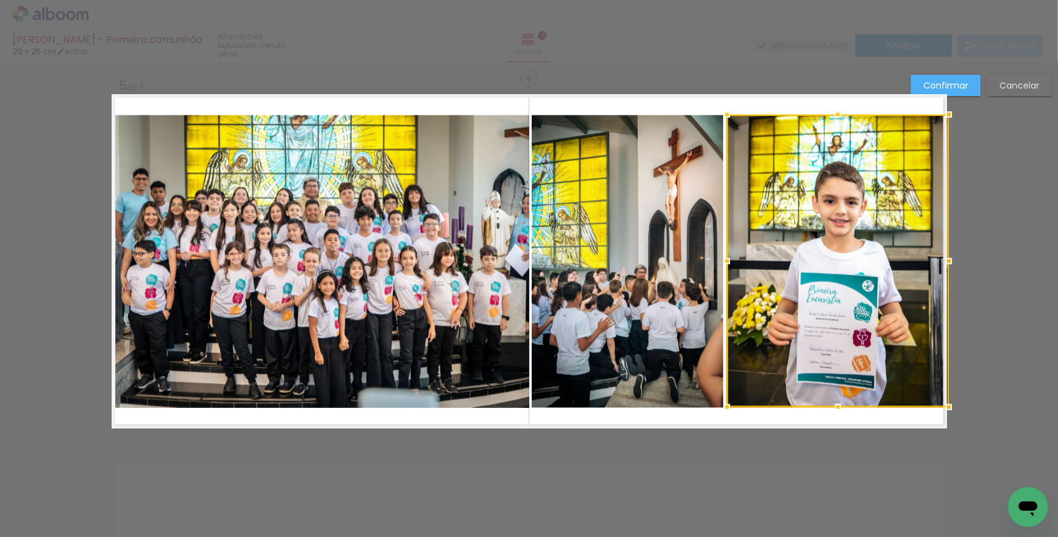
drag, startPoint x: 944, startPoint y: 259, endPoint x: 952, endPoint y: 259, distance: 8.1
click at [952, 259] on div at bounding box center [948, 261] width 25 height 25
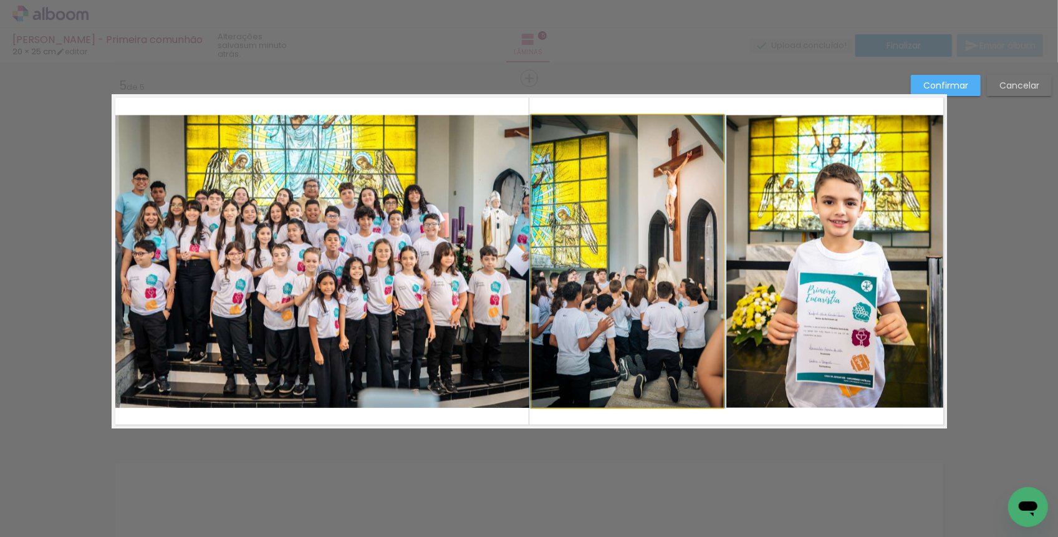
click at [652, 223] on quentale-photo at bounding box center [627, 261] width 191 height 292
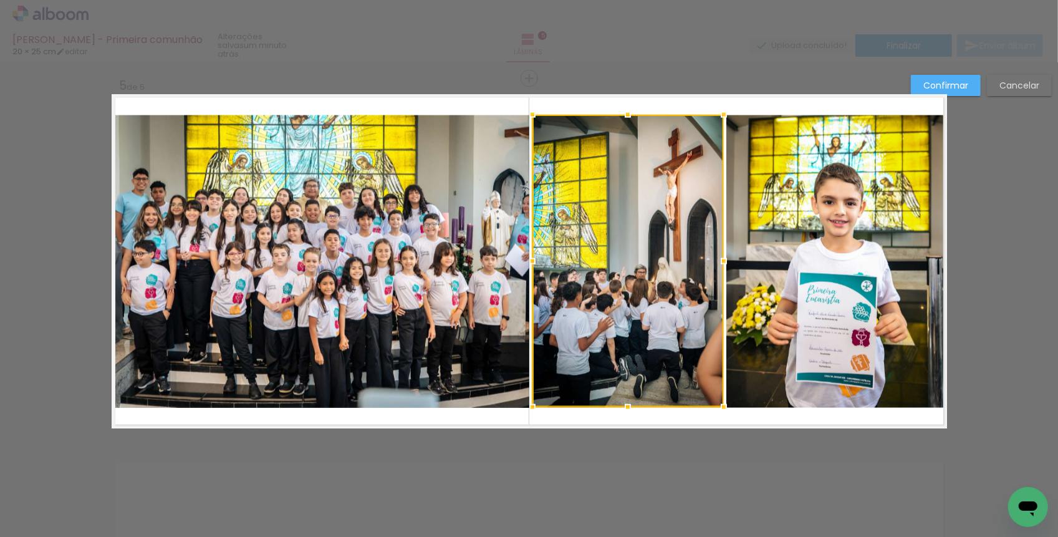
click at [0, 0] on slot "Confirmar" at bounding box center [0, 0] width 0 height 0
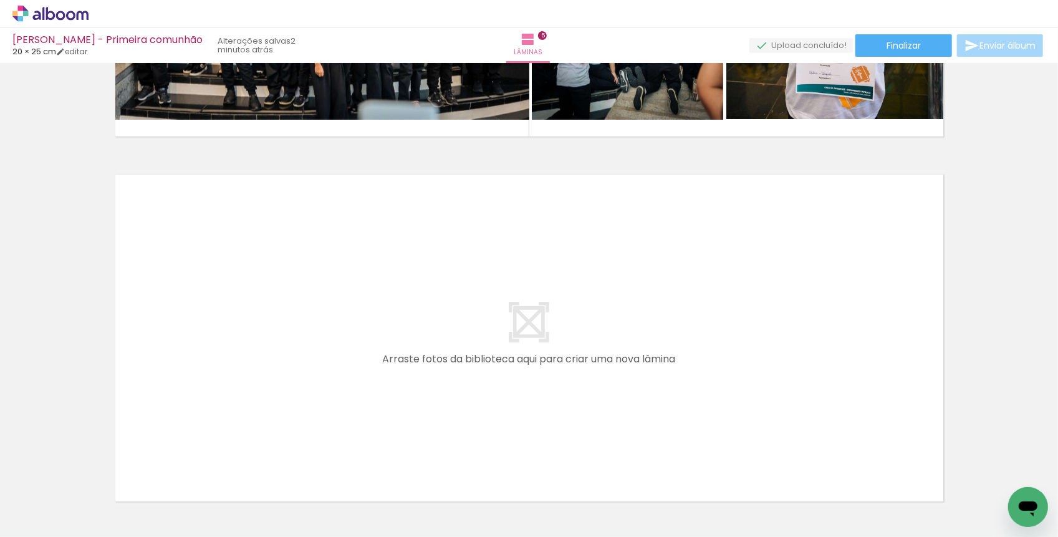
click at [362, 485] on div at bounding box center [334, 494] width 56 height 37
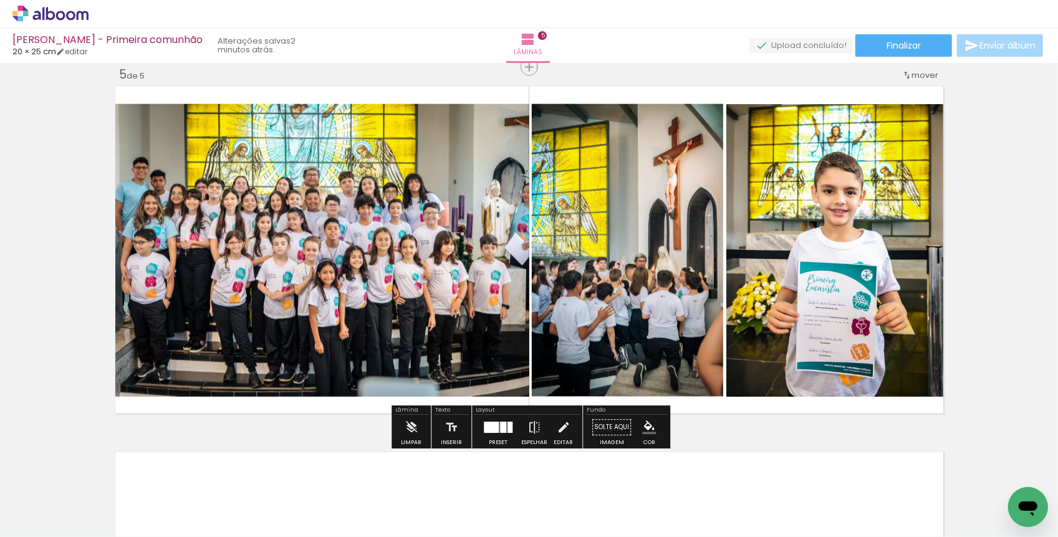
scroll to position [1450, 0]
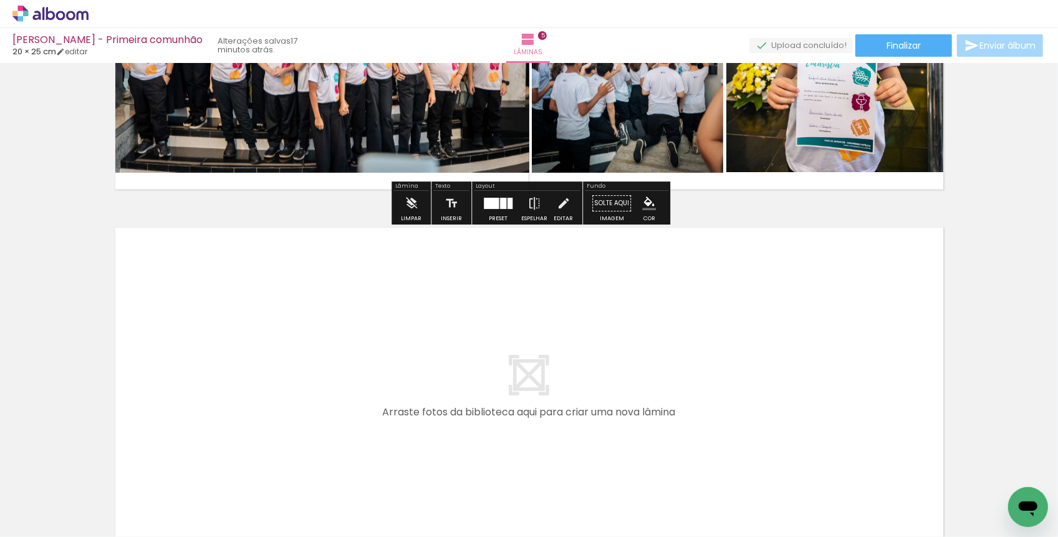
scroll to position [1709, 0]
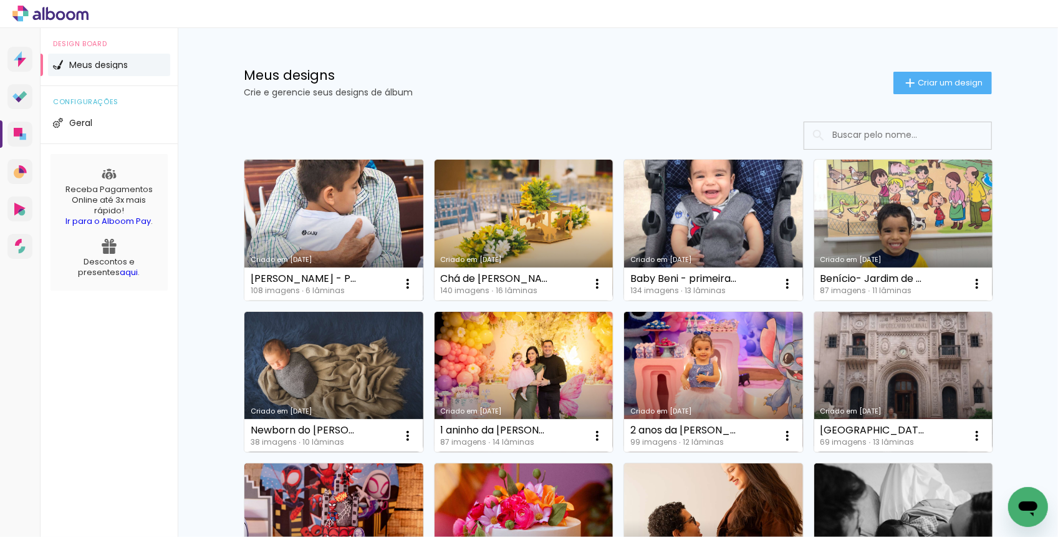
click at [339, 222] on link "Criado em [DATE]" at bounding box center [333, 230] width 179 height 141
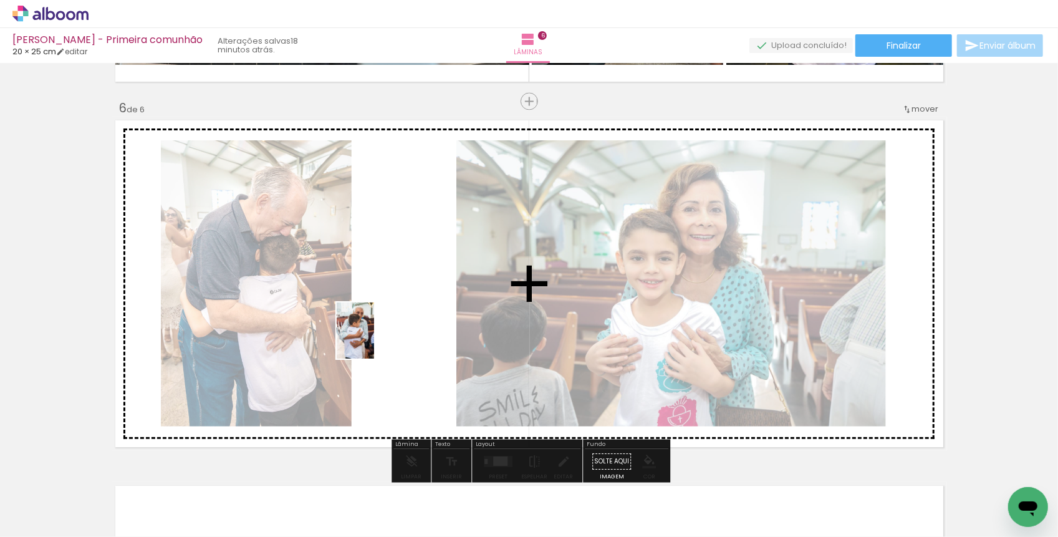
drag, startPoint x: 136, startPoint y: 494, endPoint x: 374, endPoint y: 340, distance: 283.3
click at [374, 340] on quentale-workspace at bounding box center [529, 268] width 1058 height 537
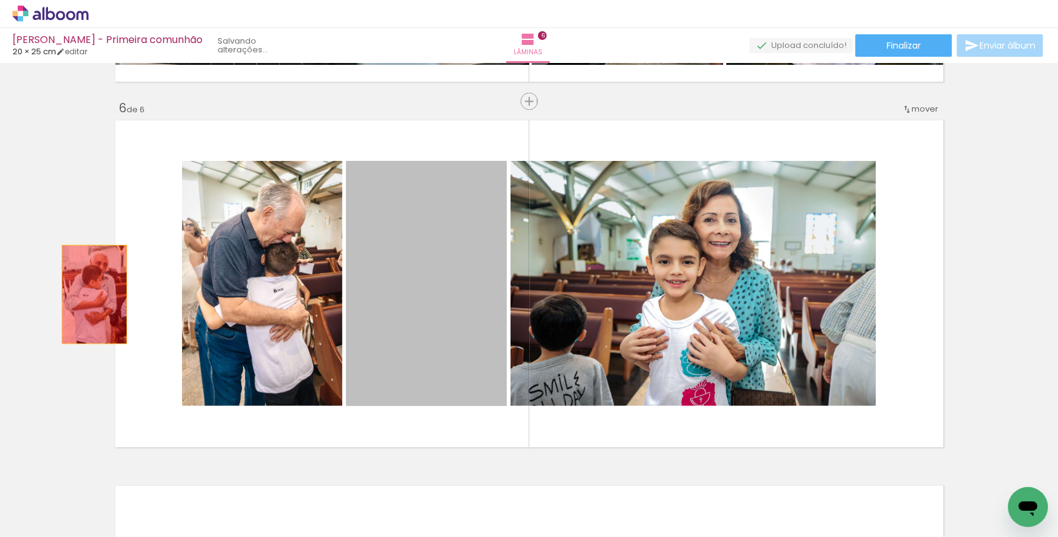
drag, startPoint x: 425, startPoint y: 345, endPoint x: 92, endPoint y: 290, distance: 338.0
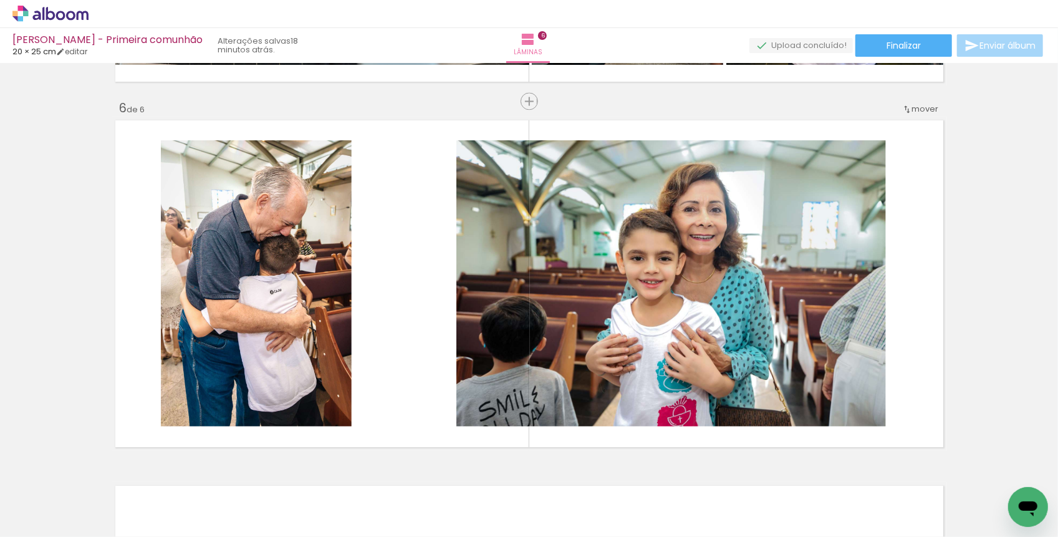
scroll to position [0, 5736]
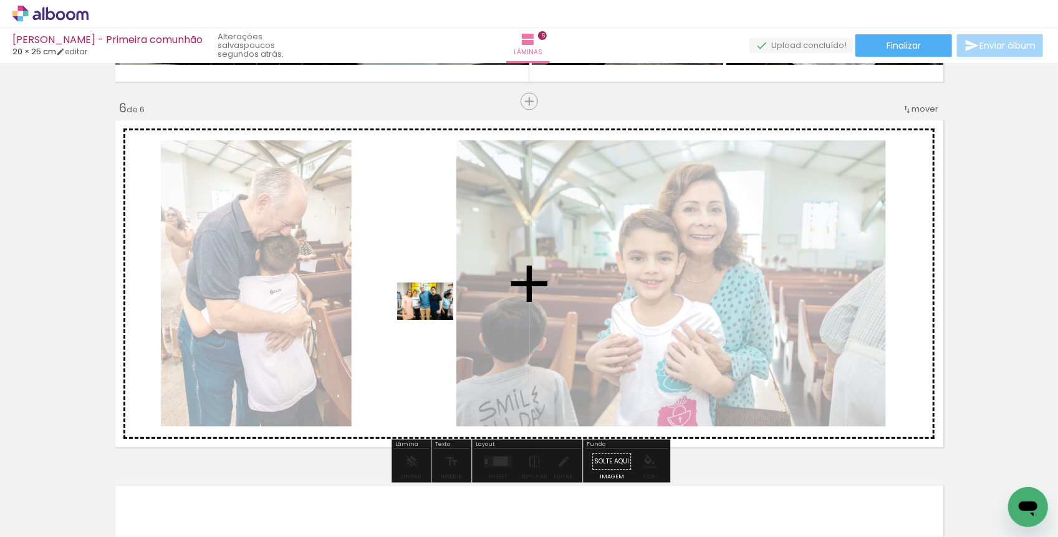
drag, startPoint x: 465, startPoint y: 509, endPoint x: 434, endPoint y: 320, distance: 191.3
click at [434, 320] on quentale-workspace at bounding box center [529, 268] width 1058 height 537
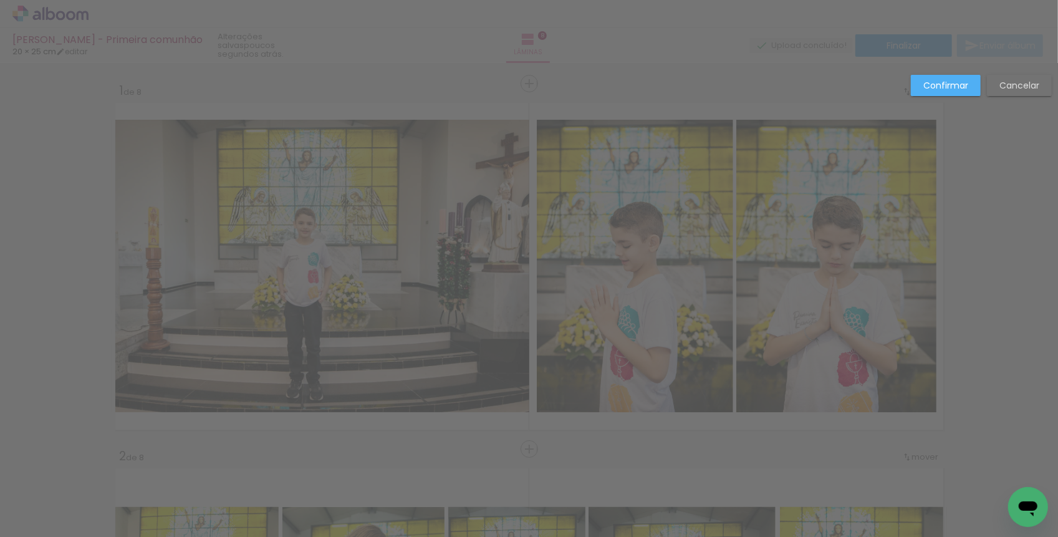
scroll to position [0, 9407]
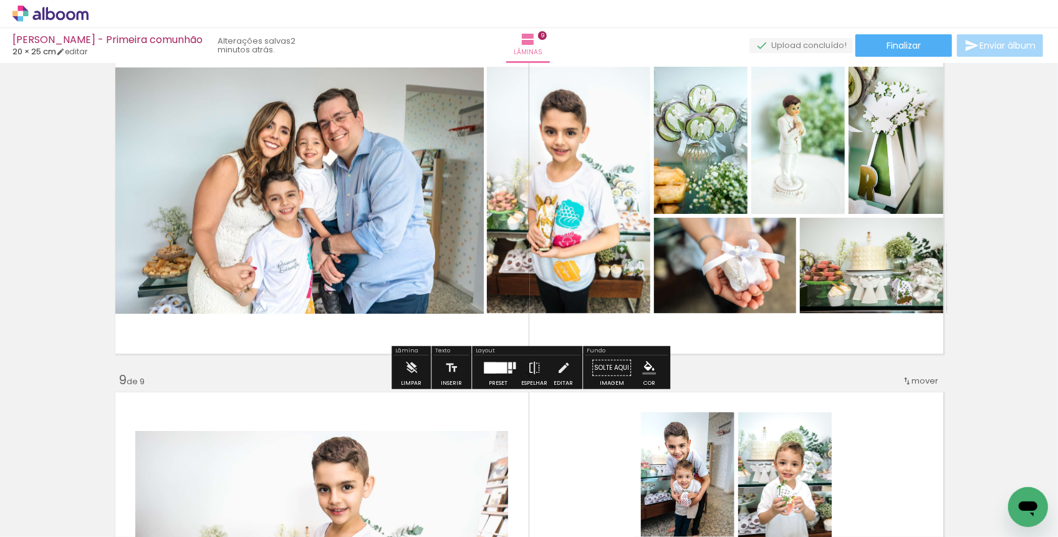
scroll to position [2619, 0]
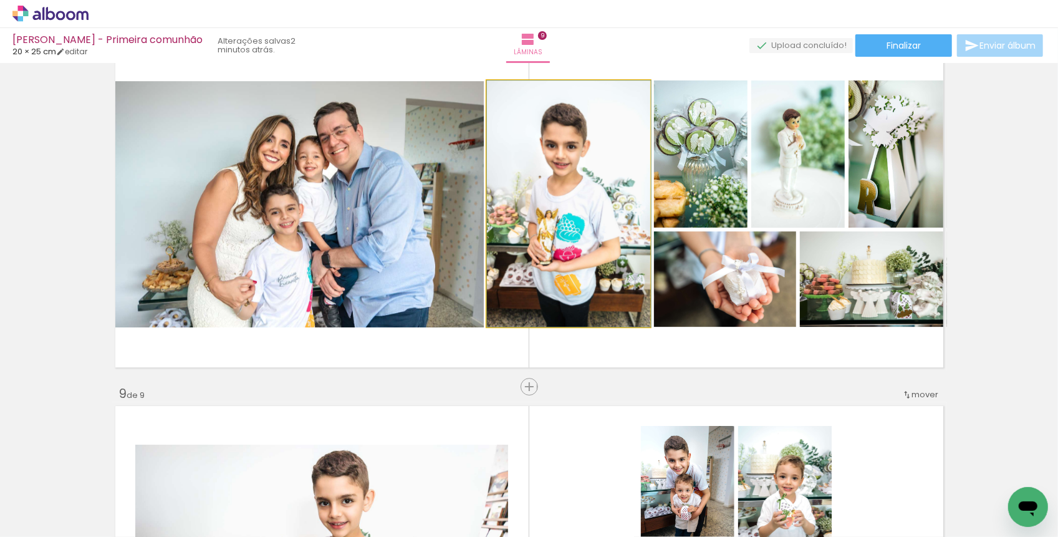
drag, startPoint x: 576, startPoint y: 244, endPoint x: 592, endPoint y: 244, distance: 15.6
